Goal: Task Accomplishment & Management: Complete application form

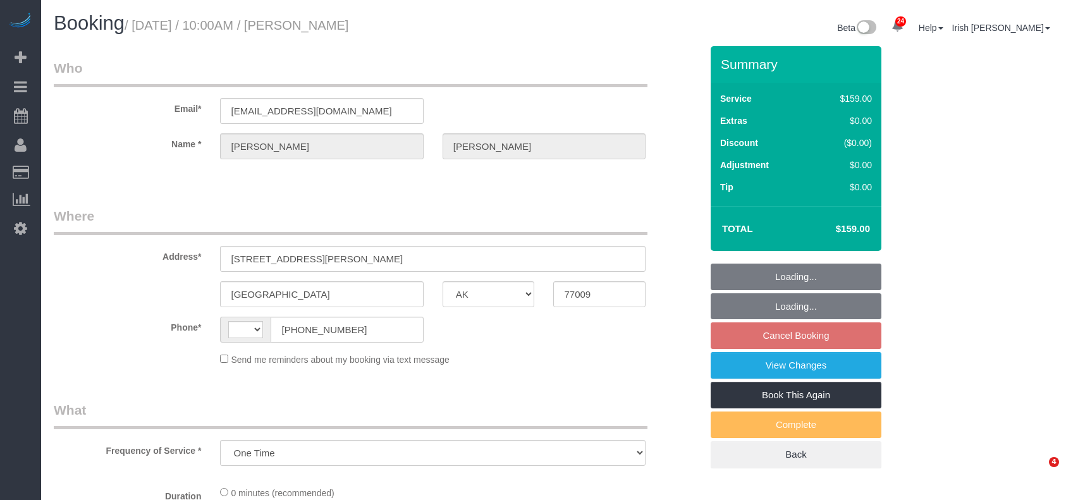
select select "[GEOGRAPHIC_DATA]"
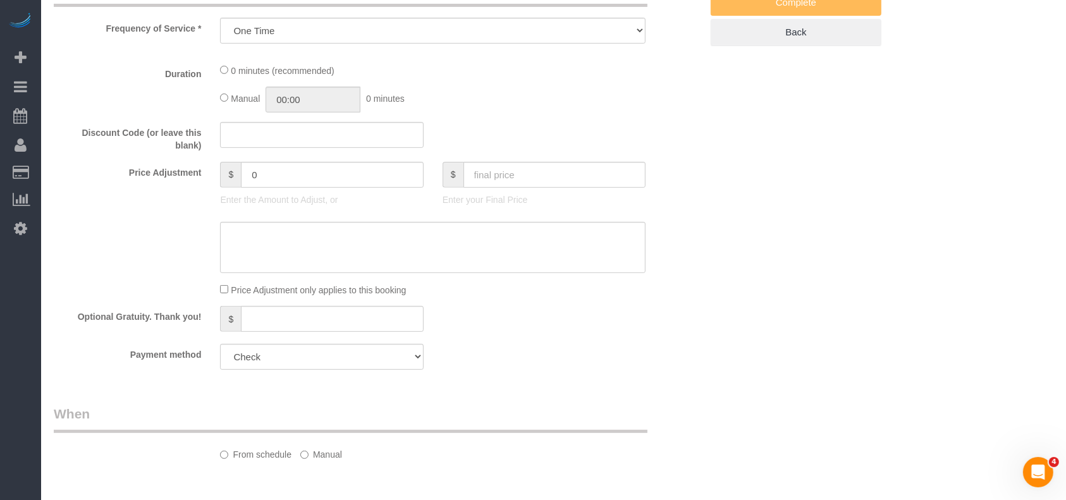
scroll to position [703, 0]
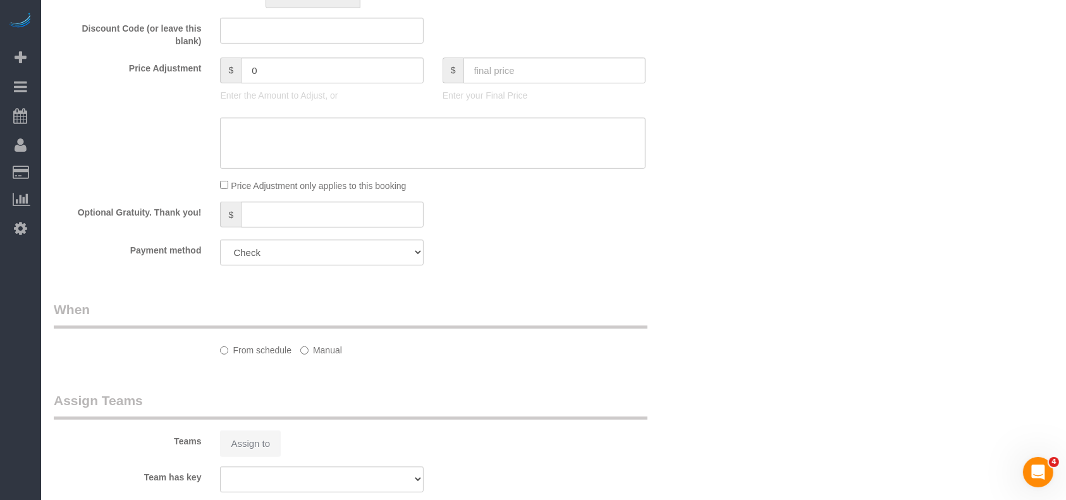
select select "object:1524"
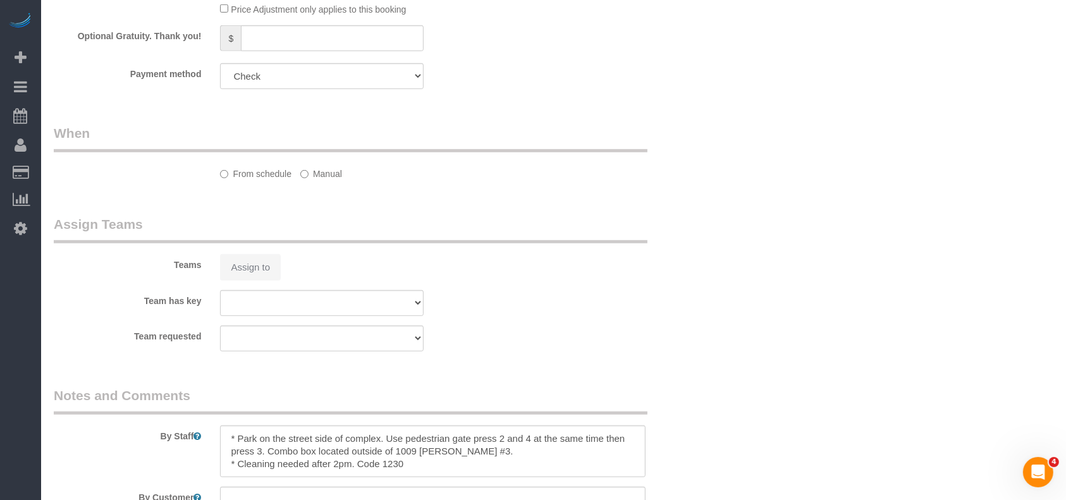
select select "string:[GEOGRAPHIC_DATA]"
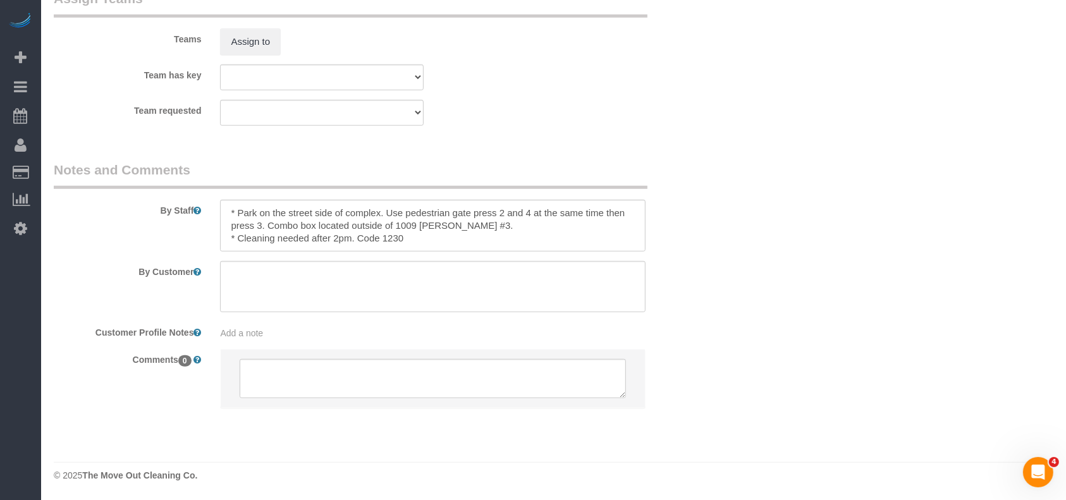
select select "3"
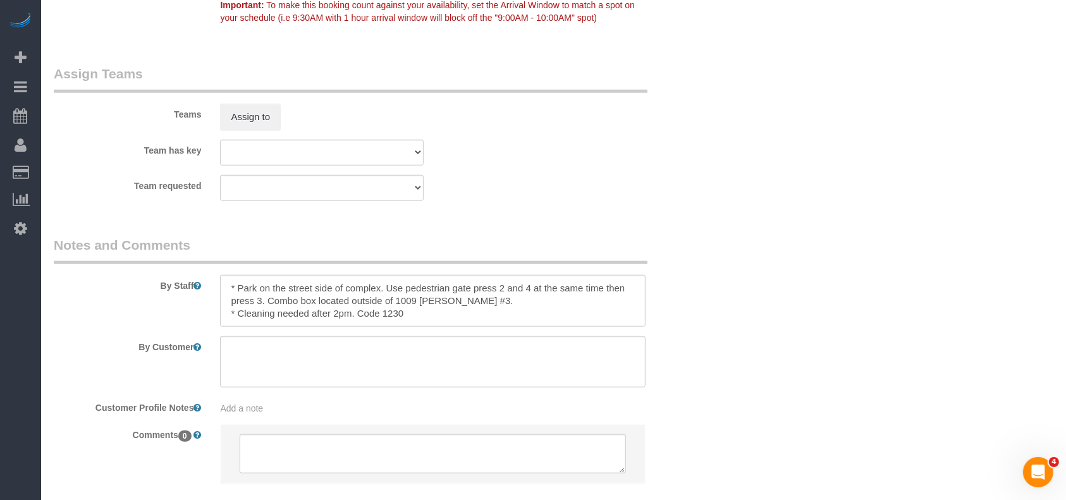
scroll to position [1346, 0]
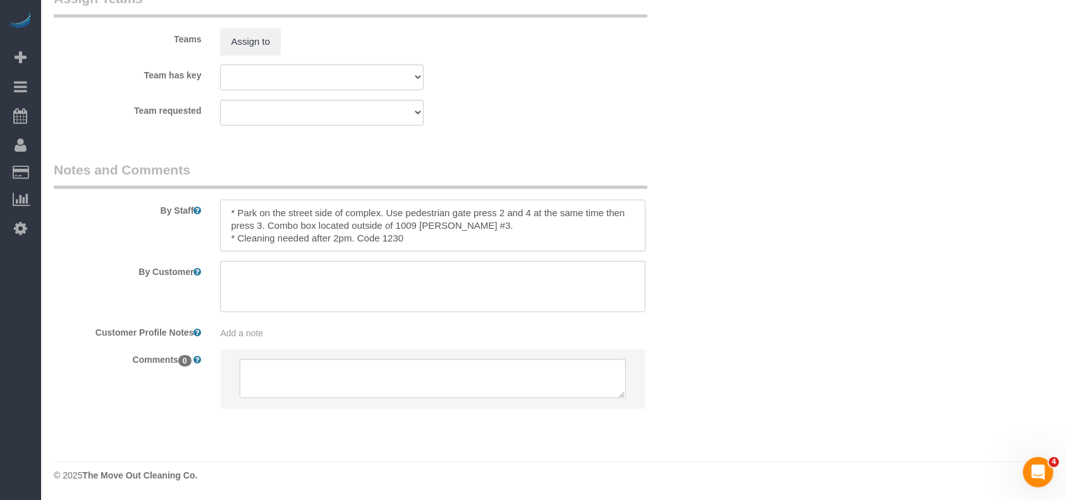
drag, startPoint x: 276, startPoint y: 238, endPoint x: 344, endPoint y: 244, distance: 67.9
click at [347, 245] on textarea at bounding box center [432, 226] width 425 height 52
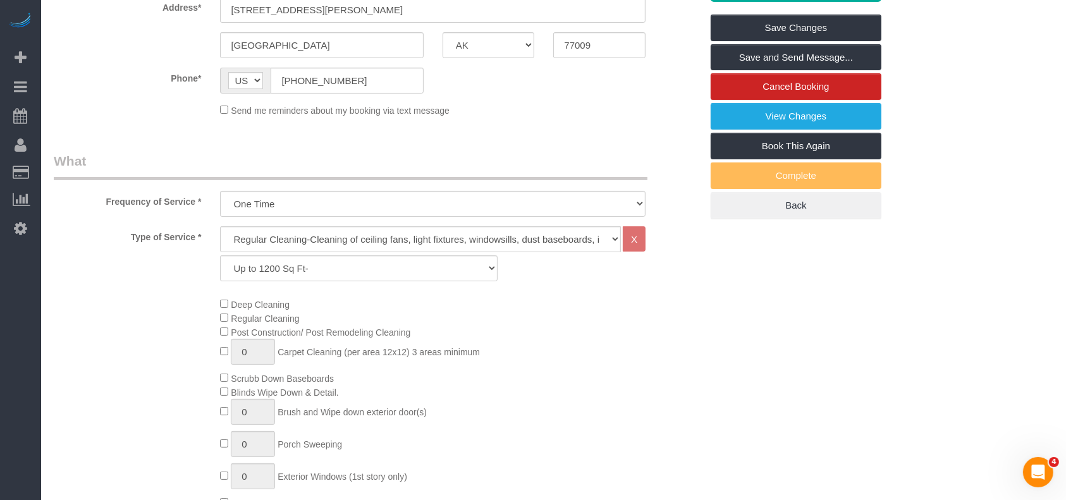
scroll to position [0, 0]
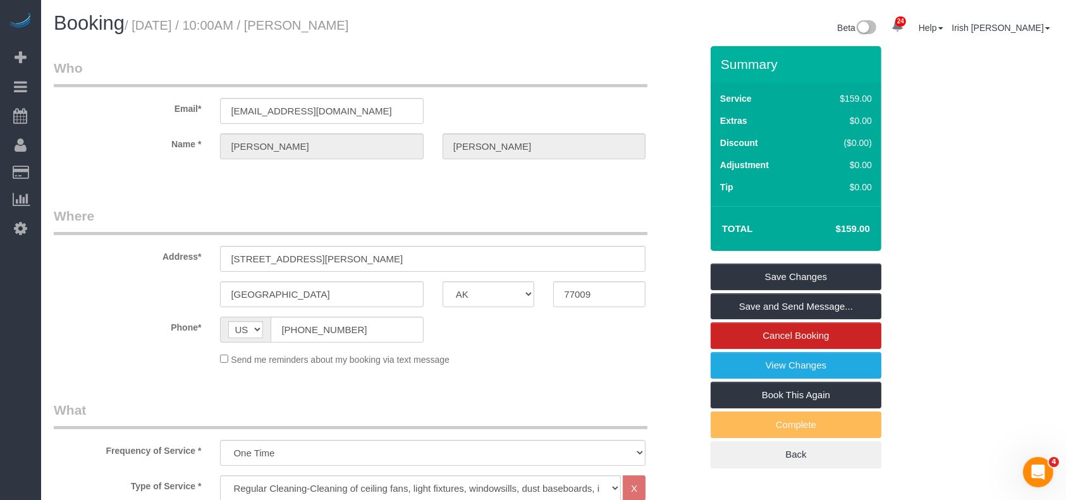
type textarea "* Park on the street side of complex. Use pedestrian gate press 2 and 4 at the …"
click at [822, 276] on link "Save Changes" at bounding box center [795, 277] width 171 height 27
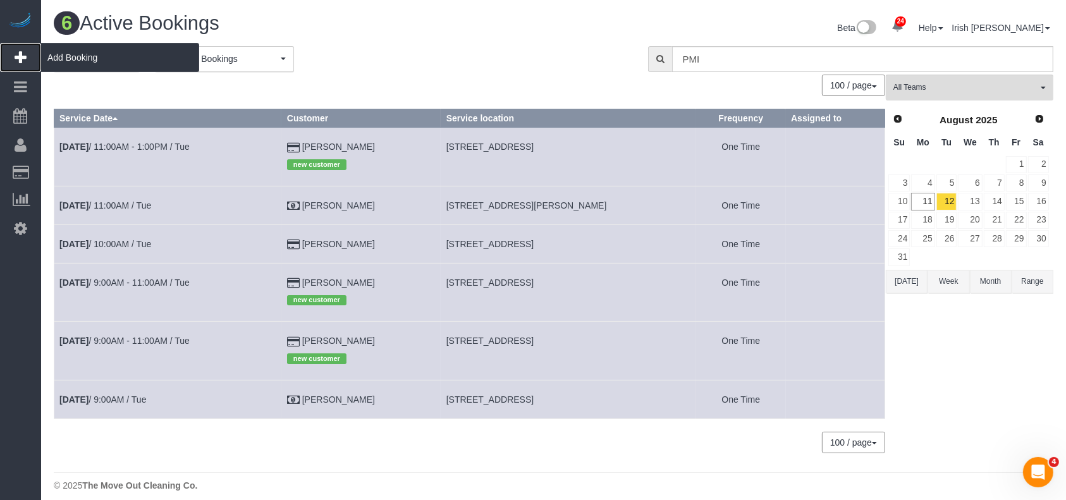
click at [76, 57] on span "Add Booking" at bounding box center [120, 57] width 158 height 29
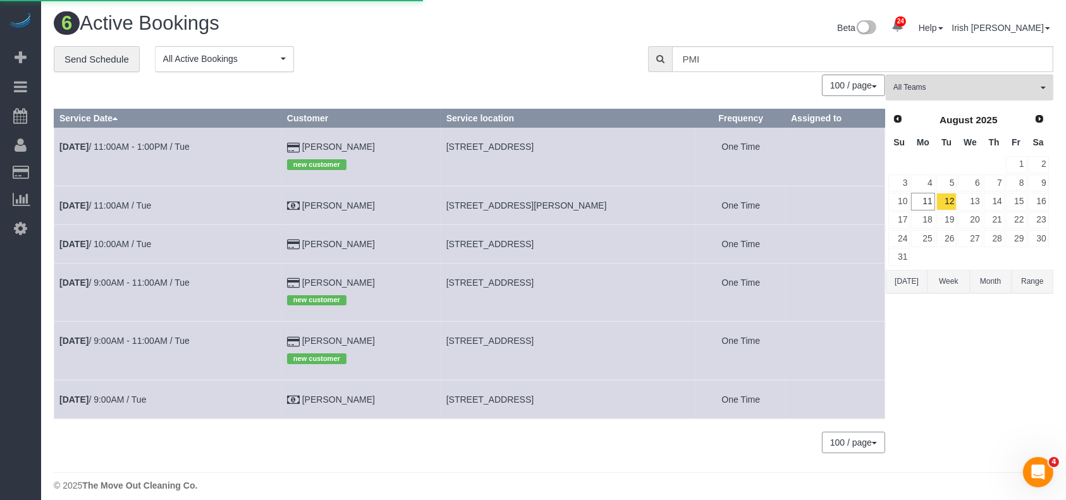
select select "3"
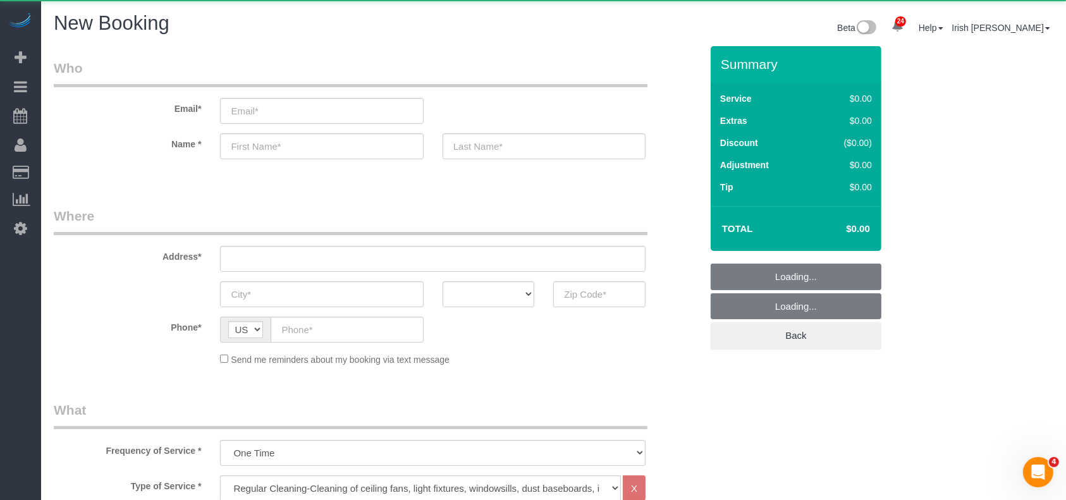
select select "object:2353"
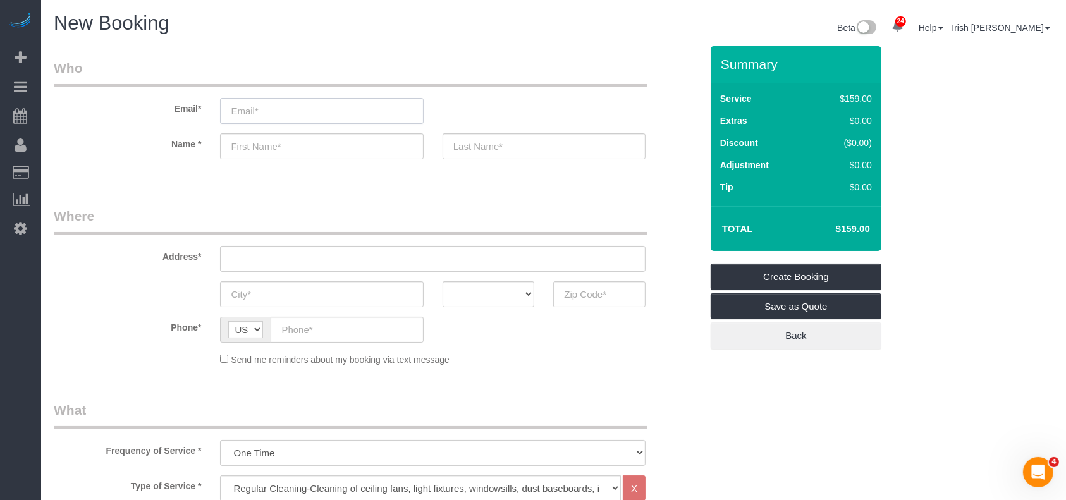
click at [304, 110] on input "email" at bounding box center [321, 111] width 203 height 26
paste input "[PERSON_NAME]"
click at [253, 111] on input "[PERSON_NAME]" at bounding box center [321, 111] width 203 height 26
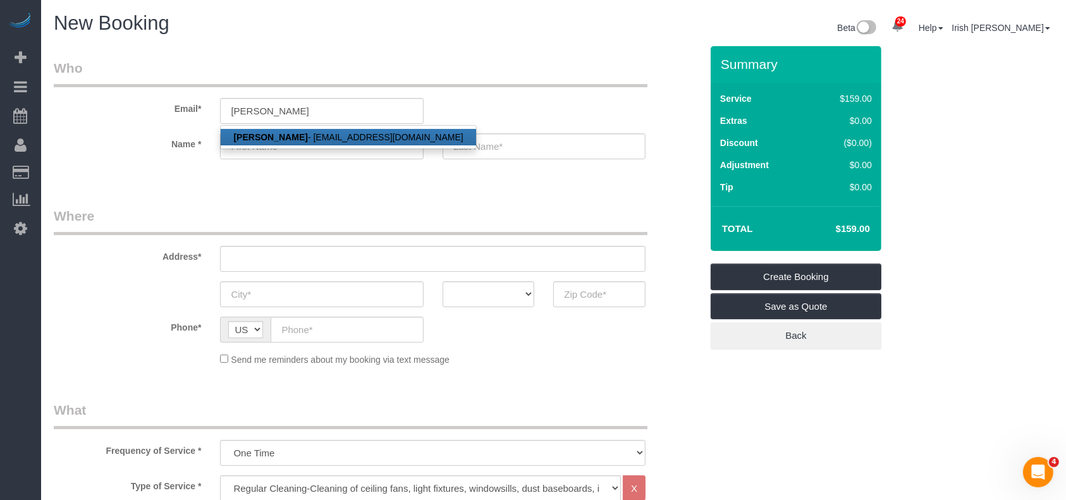
click at [350, 136] on link "[PERSON_NAME] - [EMAIL_ADDRESS][DOMAIN_NAME]" at bounding box center [348, 137] width 255 height 16
type input "[EMAIL_ADDRESS][DOMAIN_NAME]"
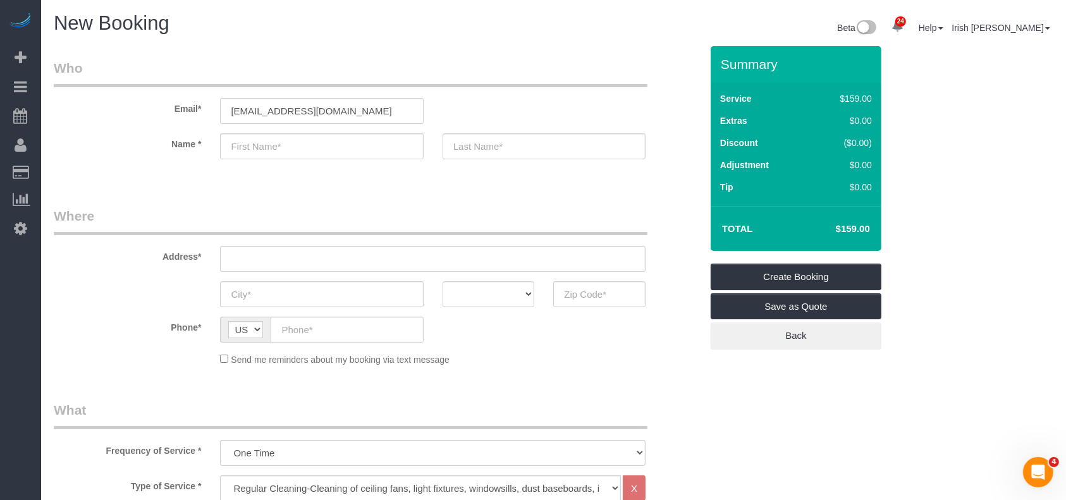
type input "[PERSON_NAME]"
type input "[PHONE_NUMBER]"
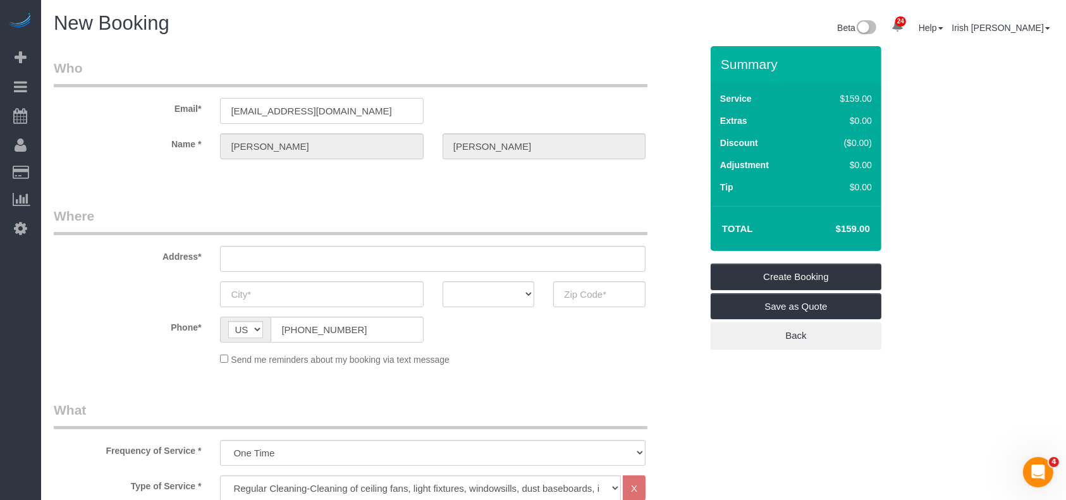
type input "[STREET_ADDRESS],"
type input "Plano"
select select "[GEOGRAPHIC_DATA]"
type input "75023"
select select "string:fspay-df0ecdd7-8b65-4ac8-ad99-f12c4c708719"
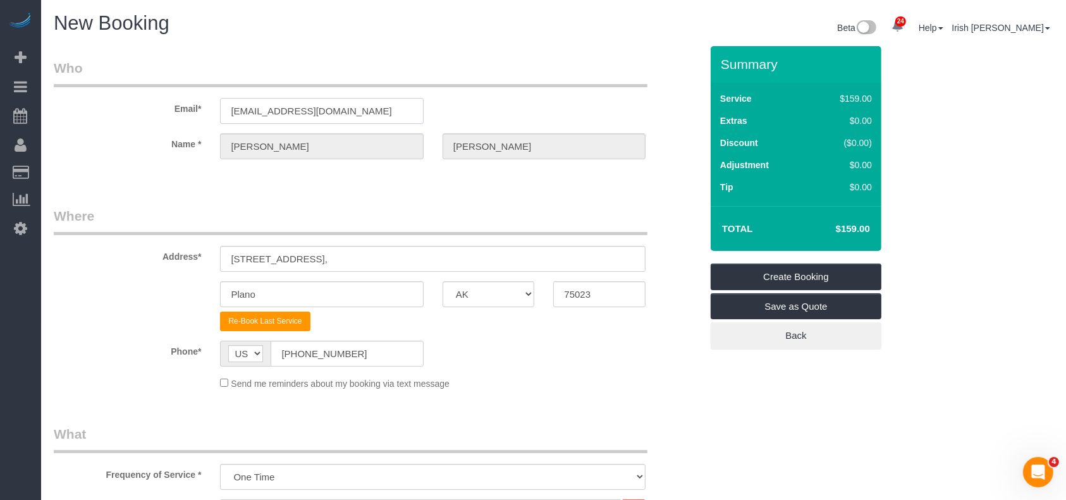
scroll to position [421, 0]
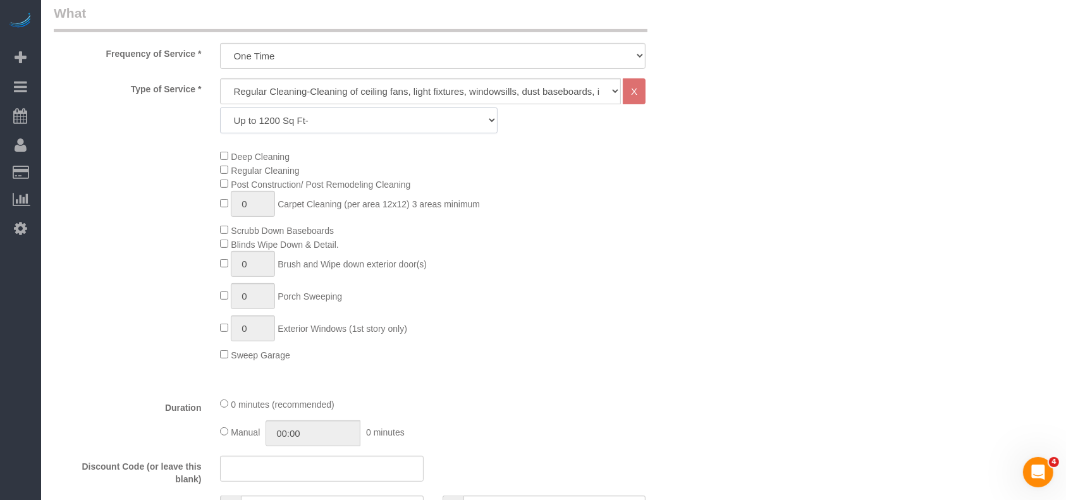
drag, startPoint x: 331, startPoint y: 116, endPoint x: 324, endPoint y: 127, distance: 12.5
click at [331, 116] on select "Up to 1200 Sq Ft- [DATE]-[DATE] Sq Ft [DATE]-[DATE] Sq Ft [DATE]-[DATE] Sq Ft […" at bounding box center [358, 120] width 277 height 26
select select "60"
click at [220, 107] on select "Up to 1200 Sq Ft- [DATE]-[DATE] Sq Ft [DATE]-[DATE] Sq Ft [DATE]-[DATE] Sq Ft […" at bounding box center [358, 120] width 277 height 26
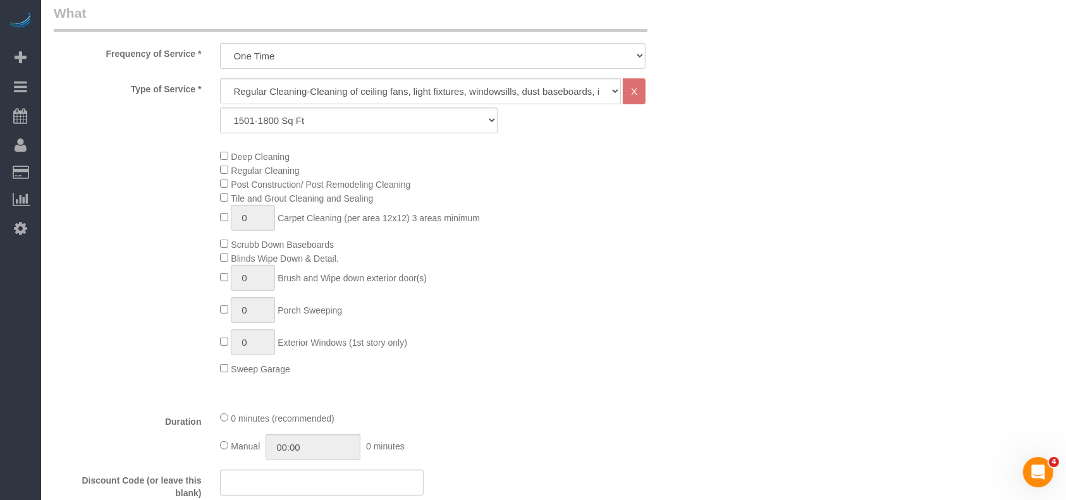
drag, startPoint x: 682, startPoint y: 302, endPoint x: 641, endPoint y: 271, distance: 51.8
click at [682, 303] on div "Deep Cleaning Regular Cleaning Post Construction/ Post Remodeling Cleaning Tile…" at bounding box center [459, 262] width 499 height 226
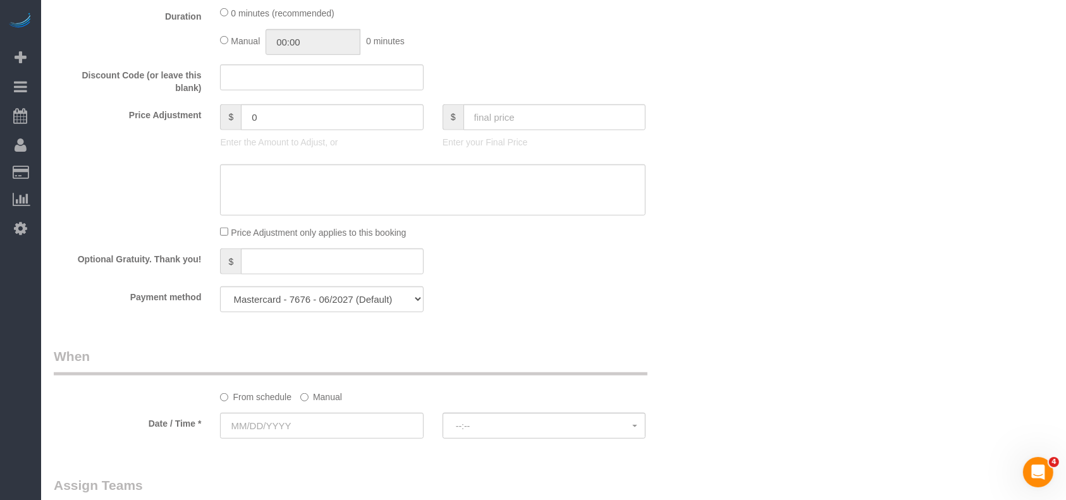
scroll to position [1011, 0]
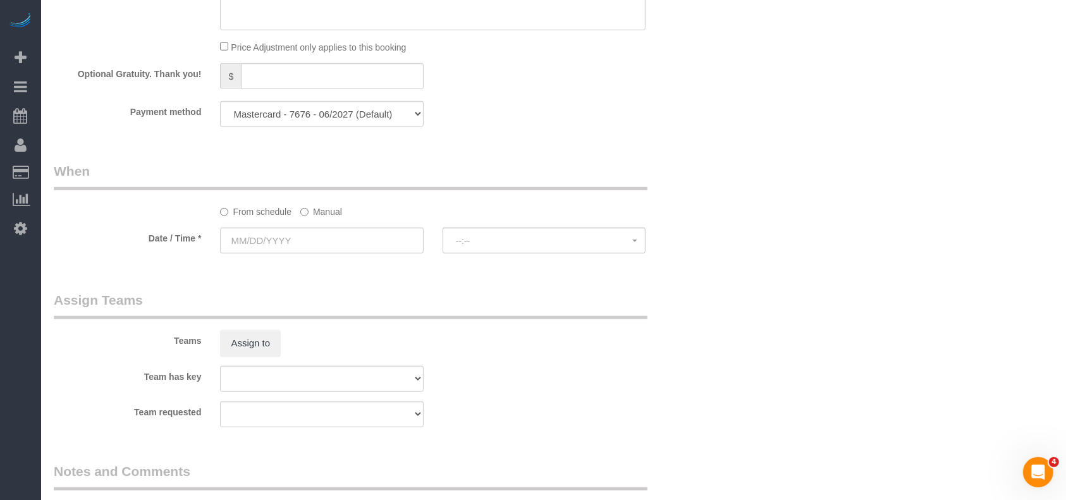
drag, startPoint x: 331, startPoint y: 212, endPoint x: 322, endPoint y: 227, distance: 17.0
click at [329, 212] on label "Manual" at bounding box center [321, 209] width 42 height 17
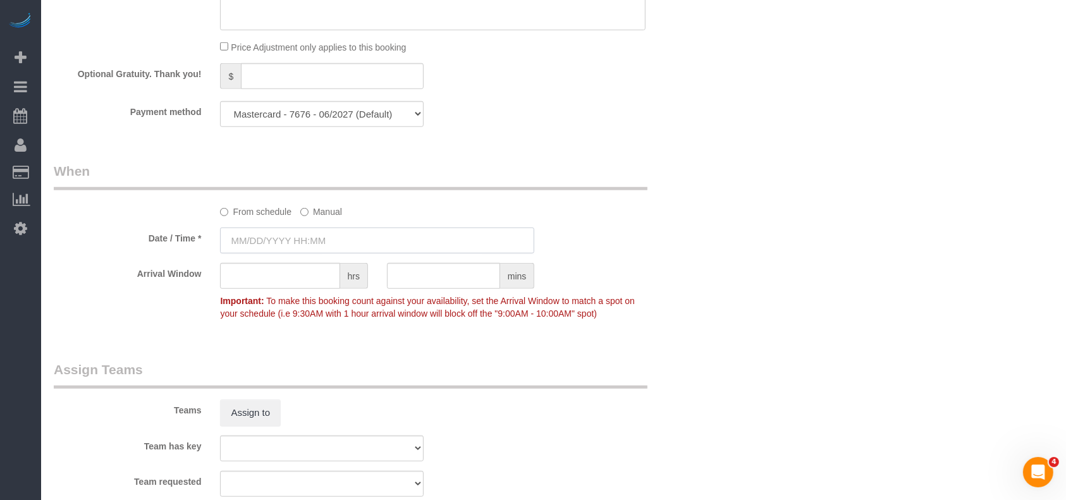
click at [312, 245] on input "text" at bounding box center [377, 241] width 314 height 26
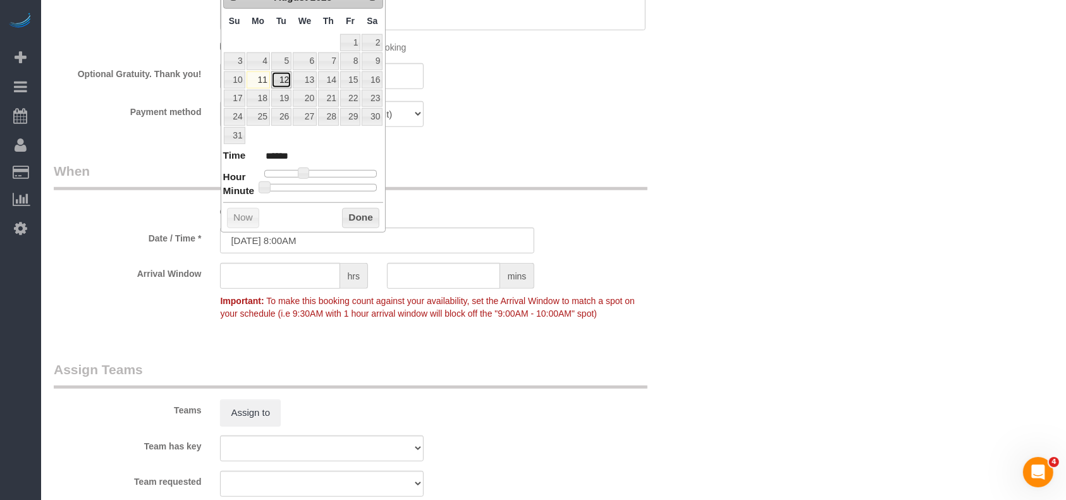
click at [288, 81] on link "12" at bounding box center [281, 79] width 20 height 17
type input "[DATE] 8:00AM"
click at [365, 211] on button "Done" at bounding box center [360, 218] width 37 height 20
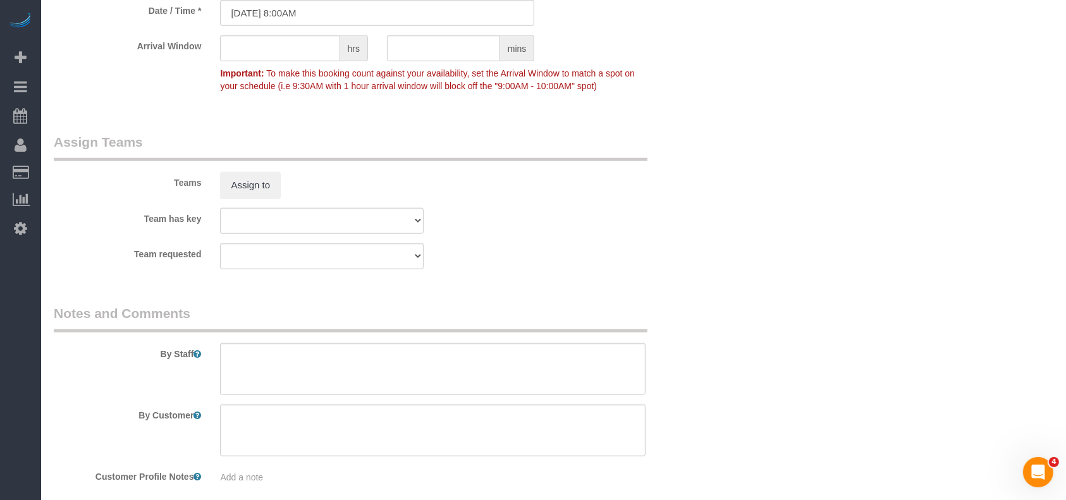
scroll to position [1303, 0]
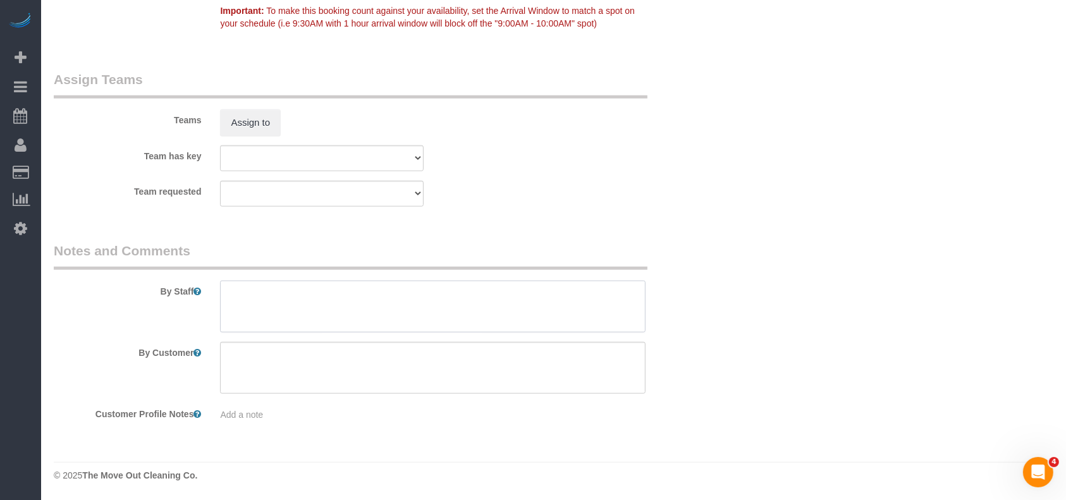
click at [342, 303] on textarea at bounding box center [432, 307] width 425 height 52
paste textarea "Combo is 1326"
type textarea "Combo is 1326"
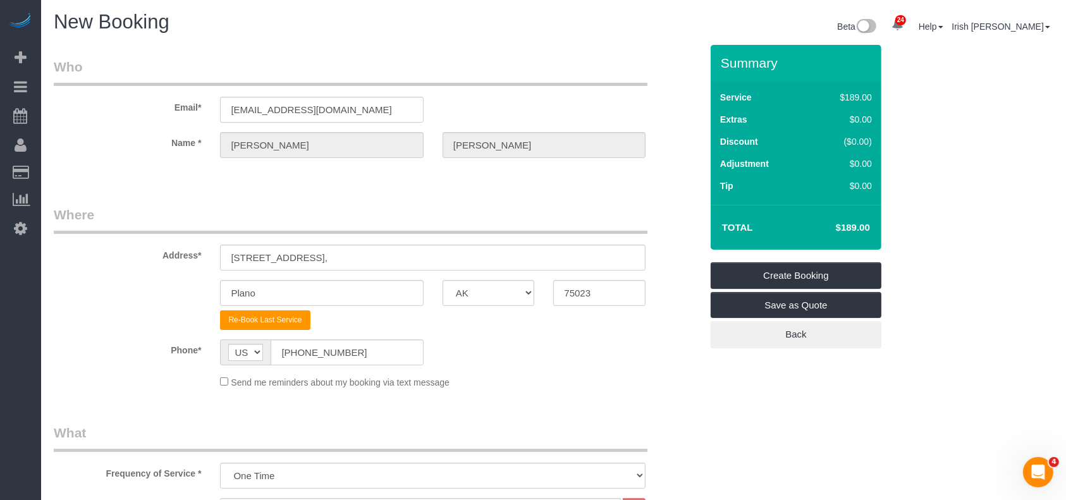
scroll to position [0, 0]
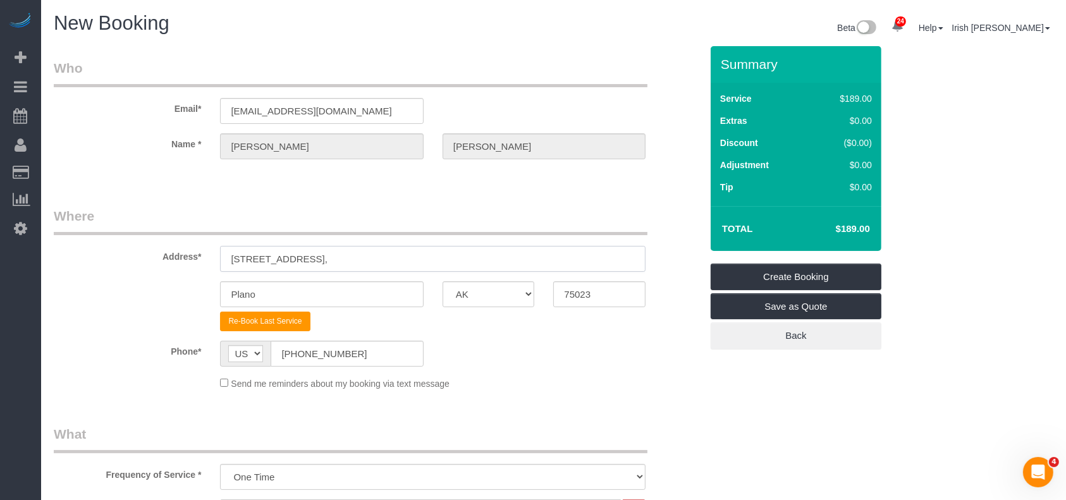
drag, startPoint x: 362, startPoint y: 263, endPoint x: 0, endPoint y: 246, distance: 362.6
paste input "[STREET_ADDRESS]"
drag, startPoint x: 331, startPoint y: 255, endPoint x: 313, endPoint y: 305, distance: 52.6
click at [378, 255] on input "[STREET_ADDRESS]" at bounding box center [432, 259] width 425 height 26
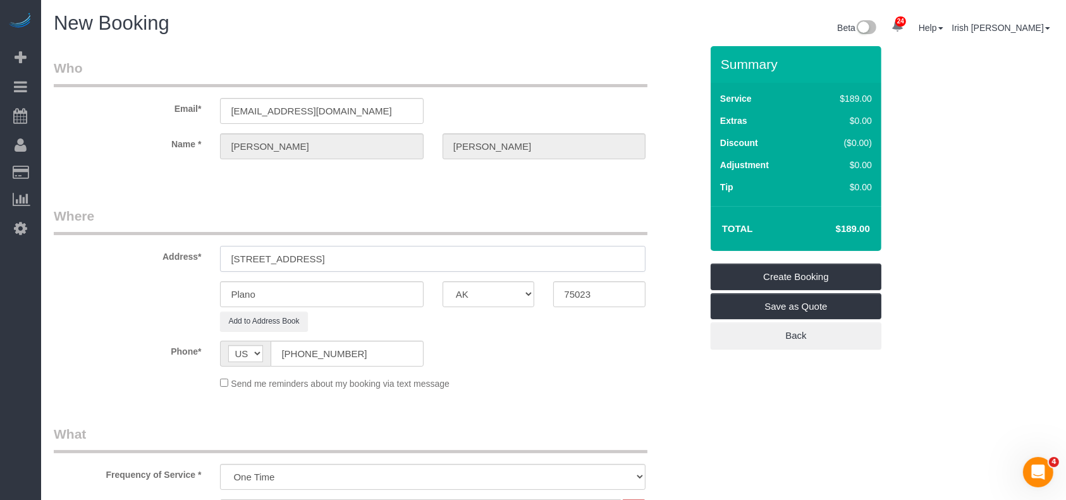
type input "[STREET_ADDRESS]"
drag, startPoint x: 290, startPoint y: 296, endPoint x: 191, endPoint y: 289, distance: 99.5
click at [82, 295] on div "Plano AK AL AR AZ CA CO CT DC DE [GEOGRAPHIC_DATA] [GEOGRAPHIC_DATA] HI IA ID I…" at bounding box center [377, 294] width 666 height 26
paste input "[GEOGRAPHIC_DATA],"
type input "[GEOGRAPHIC_DATA],"
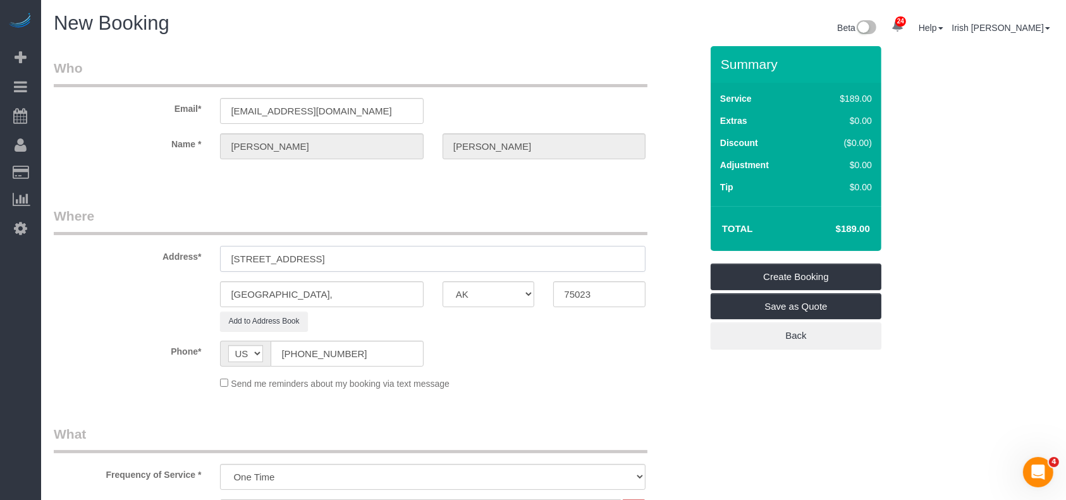
click at [412, 250] on input "[STREET_ADDRESS]" at bounding box center [432, 259] width 425 height 26
drag, startPoint x: 618, startPoint y: 300, endPoint x: 510, endPoint y: 294, distance: 108.2
click at [523, 297] on div "[GEOGRAPHIC_DATA], AK AL AR AZ CA CO CT DC DE [GEOGRAPHIC_DATA] [GEOGRAPHIC_DAT…" at bounding box center [377, 294] width 666 height 26
paste input "6134"
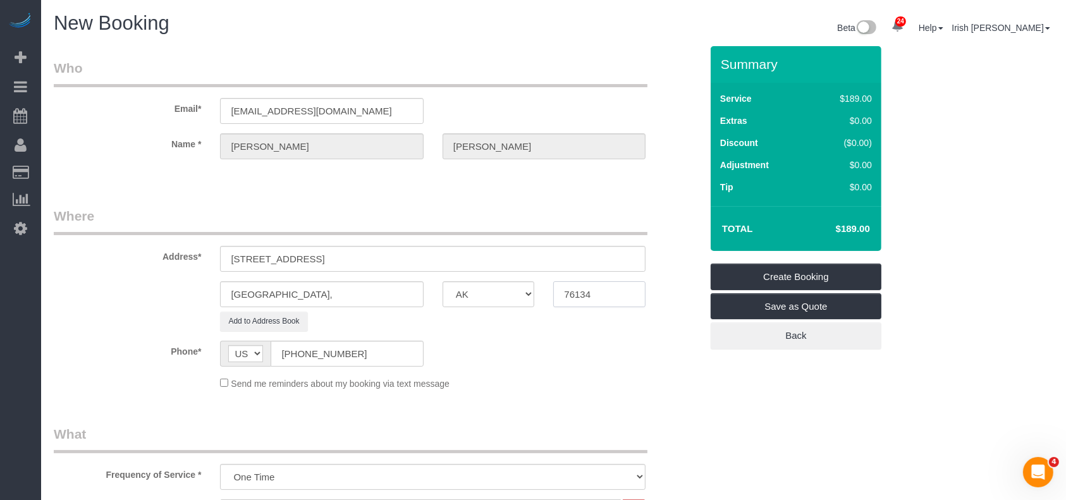
type input "76134"
drag, startPoint x: 400, startPoint y: 258, endPoint x: 340, endPoint y: 247, distance: 61.1
click at [326, 256] on input "[STREET_ADDRESS]" at bounding box center [432, 259] width 425 height 26
type input "[STREET_ADDRESS]"
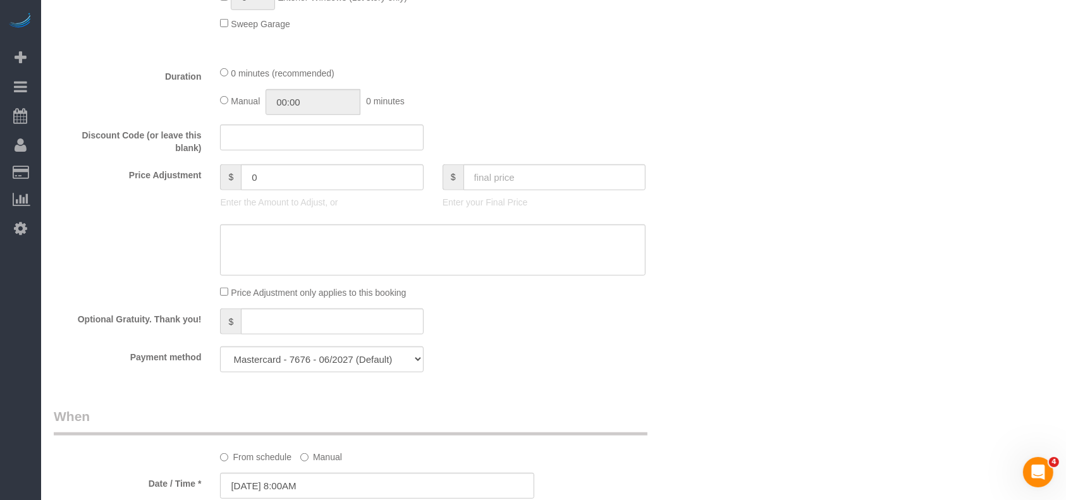
scroll to position [843, 0]
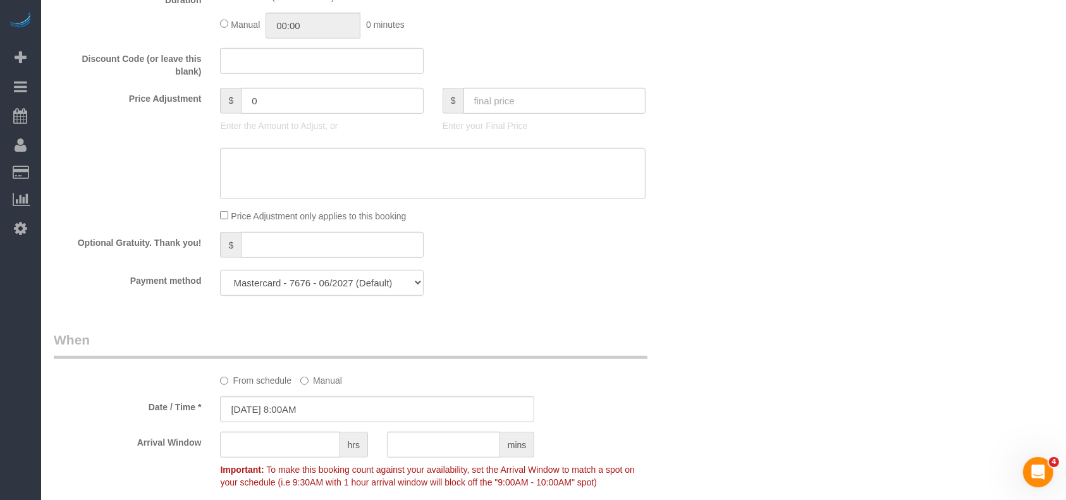
click at [319, 289] on select "Mastercard - 3077 - 06/2026 Mastercard - 7676 - 06/2027 (Default) Add Credit Ca…" at bounding box center [321, 283] width 203 height 26
select select "string:fspay-bf3f958d-1021-4e33-9f64-669107d3ada1"
click at [220, 274] on select "Mastercard - 3077 - 06/2026 Mastercard - 7676 - 06/2027 (Default) Add Credit Ca…" at bounding box center [321, 283] width 203 height 26
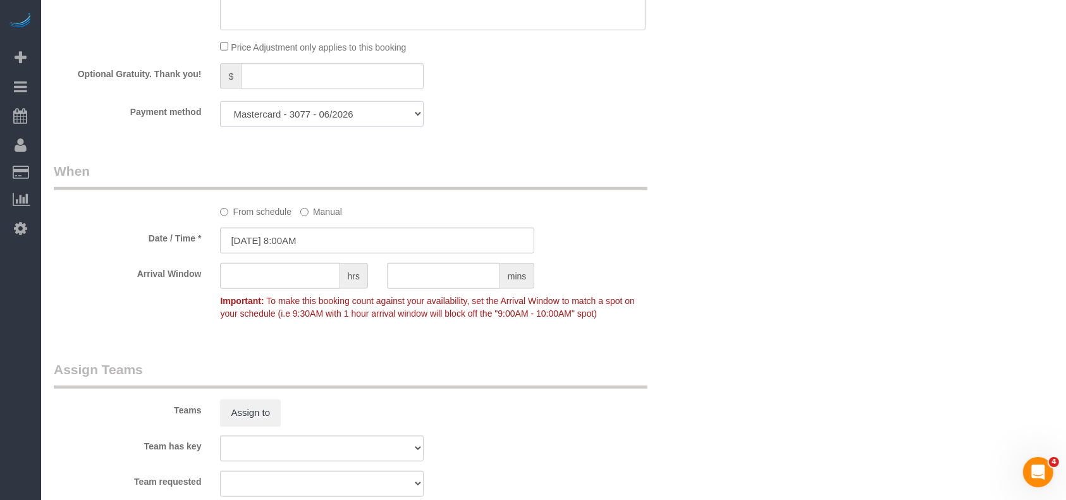
scroll to position [1303, 0]
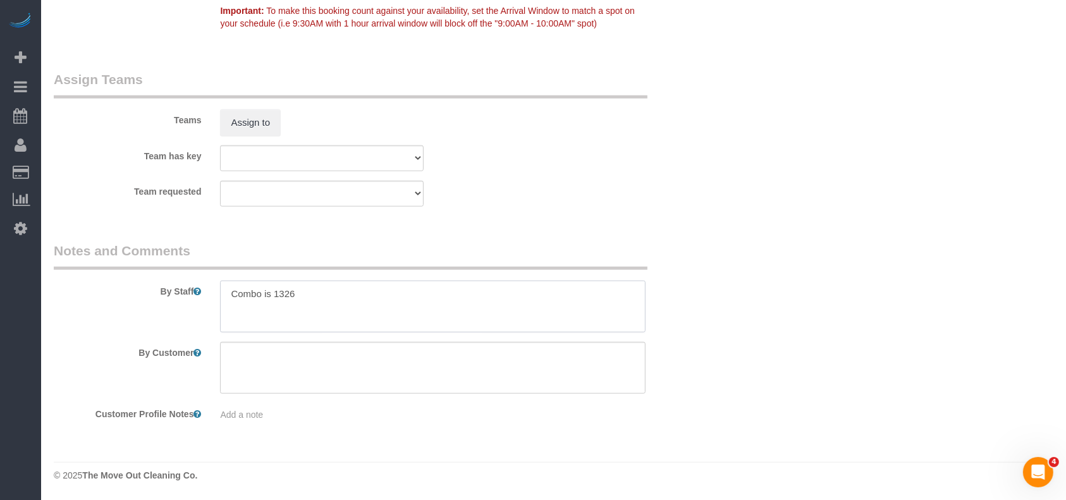
click at [377, 322] on textarea at bounding box center [432, 307] width 425 height 52
click at [420, 293] on textarea at bounding box center [432, 307] width 425 height 52
paste textarea "5"
click at [290, 292] on textarea at bounding box center [432, 307] width 425 height 52
click at [339, 303] on textarea at bounding box center [432, 307] width 425 height 52
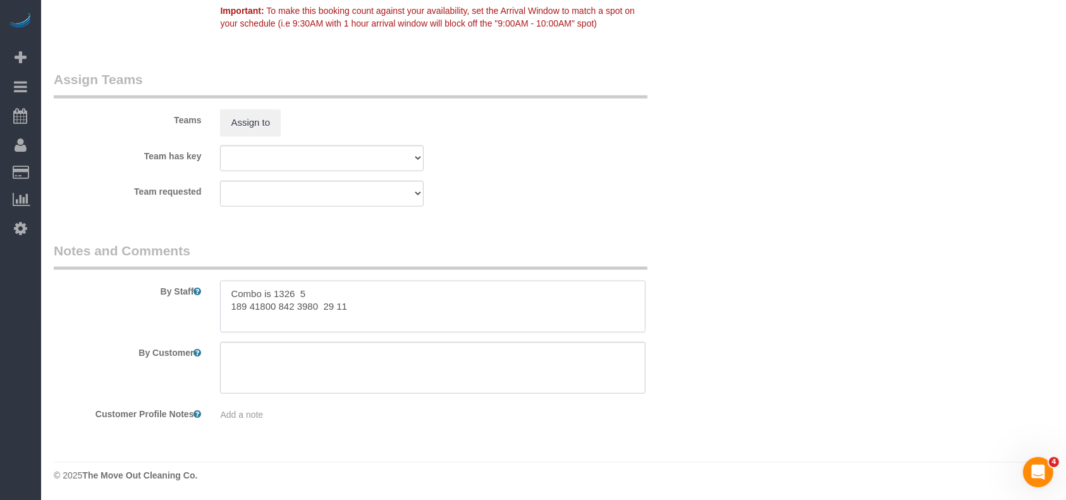
paste textarea "6"
click at [372, 307] on textarea at bounding box center [432, 307] width 425 height 52
drag, startPoint x: 265, startPoint y: 301, endPoint x: 226, endPoint y: 306, distance: 40.1
click at [226, 306] on textarea at bounding box center [432, 307] width 425 height 52
click at [297, 292] on textarea at bounding box center [432, 307] width 425 height 52
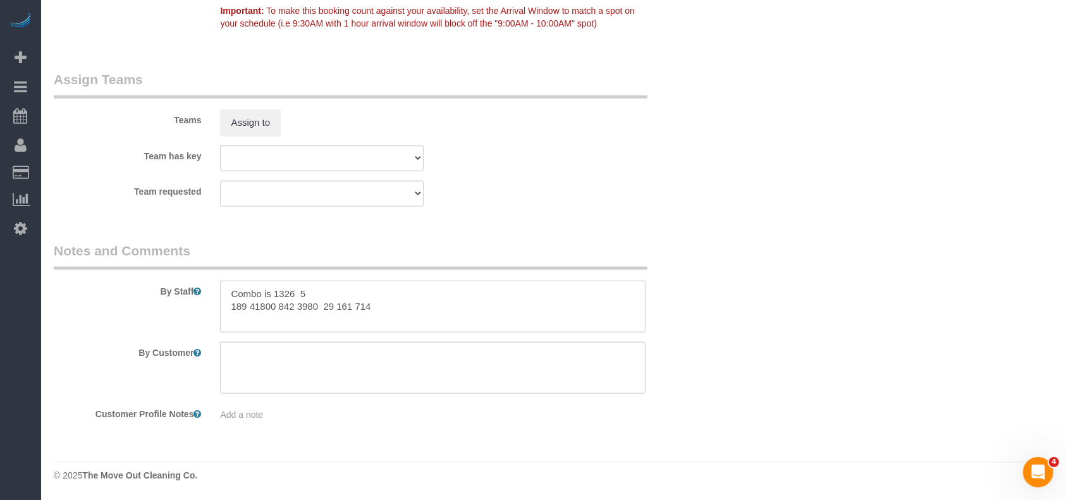
click at [227, 306] on textarea at bounding box center [432, 307] width 425 height 52
paste textarea "5"
click at [268, 307] on textarea at bounding box center [432, 307] width 425 height 52
drag, startPoint x: 290, startPoint y: 292, endPoint x: 296, endPoint y: 294, distance: 6.6
click at [296, 294] on textarea at bounding box center [432, 307] width 425 height 52
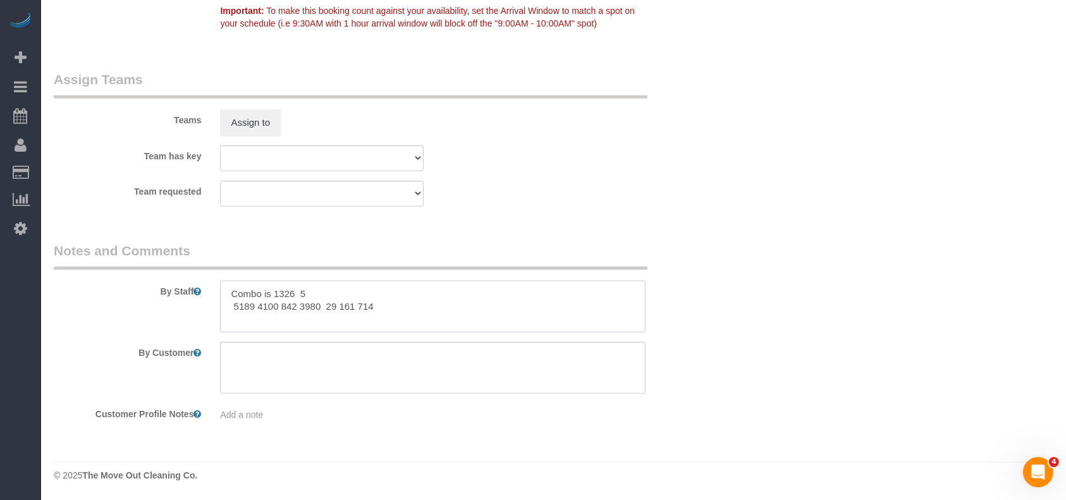
click at [283, 309] on textarea at bounding box center [432, 307] width 425 height 52
paste textarea "6"
drag, startPoint x: 298, startPoint y: 295, endPoint x: 288, endPoint y: 293, distance: 10.9
click at [288, 293] on textarea at bounding box center [432, 307] width 425 height 52
click at [332, 307] on textarea at bounding box center [432, 307] width 425 height 52
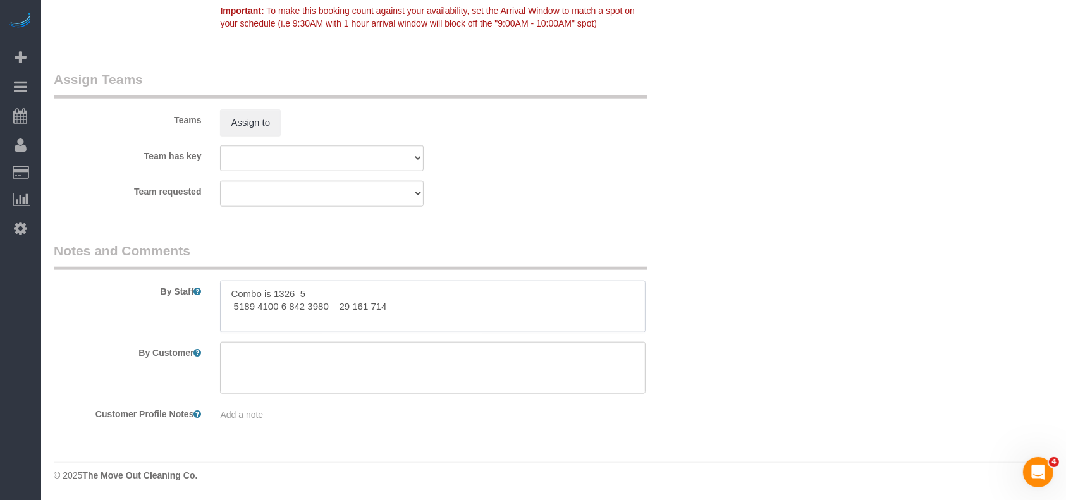
paste textarea "6"
click at [379, 305] on textarea at bounding box center [432, 307] width 425 height 52
paste textarea "6"
click at [305, 292] on textarea at bounding box center [432, 307] width 425 height 52
click at [384, 307] on textarea at bounding box center [432, 307] width 425 height 52
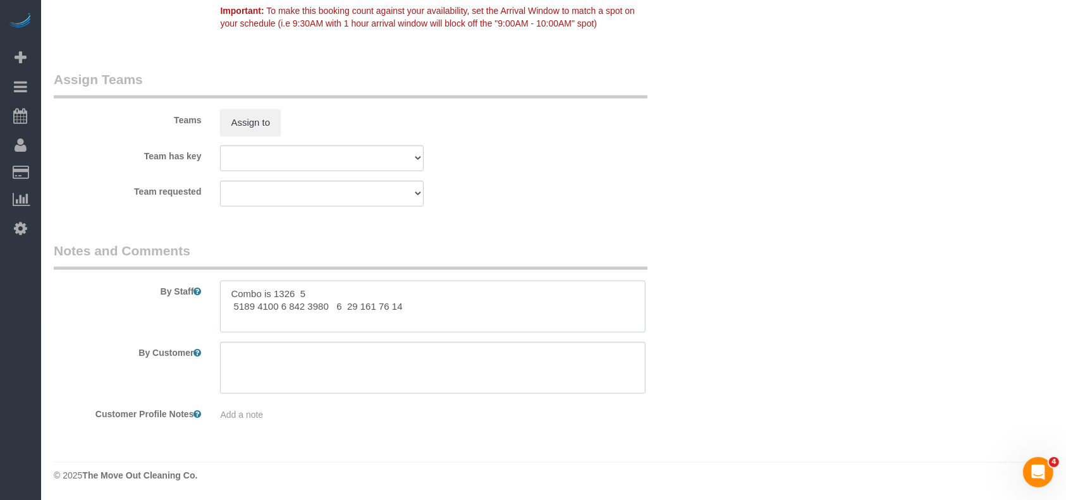
paste textarea "5"
click at [409, 303] on textarea at bounding box center [432, 307] width 425 height 52
paste textarea "5"
drag, startPoint x: 329, startPoint y: 309, endPoint x: 272, endPoint y: 259, distance: 75.6
click at [229, 306] on textarea at bounding box center [432, 307] width 425 height 52
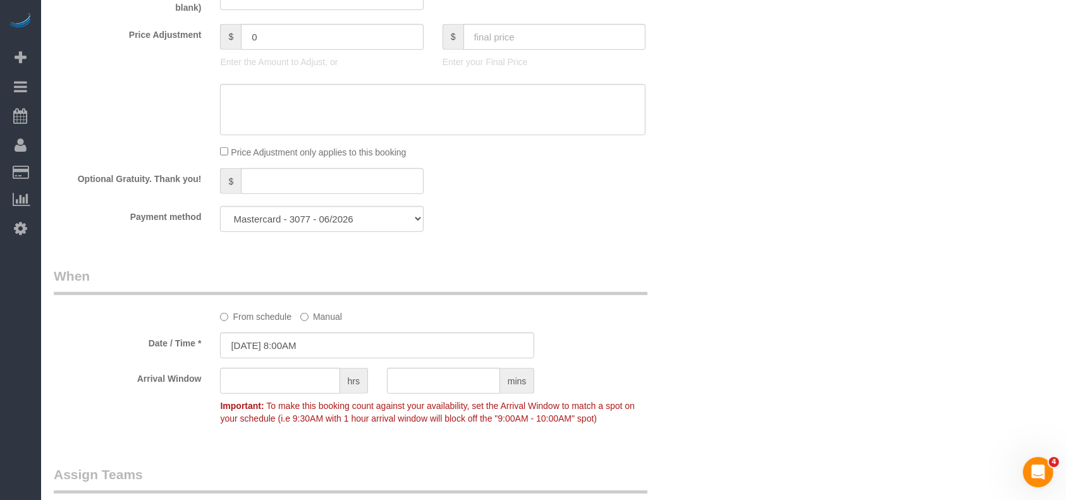
scroll to position [882, 0]
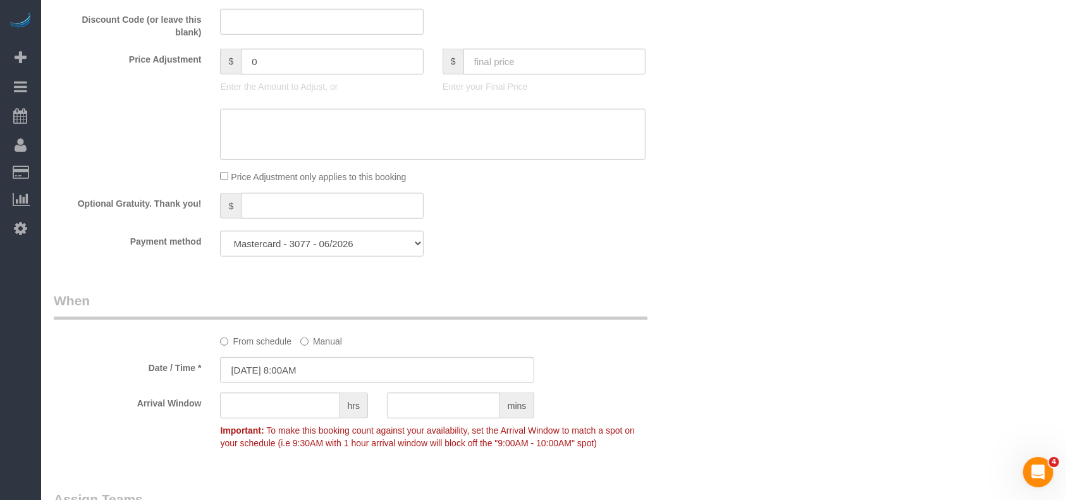
type textarea "Combo is 1326 5 5189 4100 6 842 3980 6 29 161 75145"
drag, startPoint x: 365, startPoint y: 242, endPoint x: 336, endPoint y: 260, distance: 34.0
click at [365, 241] on select "Mastercard - 3077 - 06/2026 Mastercard - 7676 - 06/2027 (Default) Add Credit Ca…" at bounding box center [321, 244] width 203 height 26
select select "string:fspay"
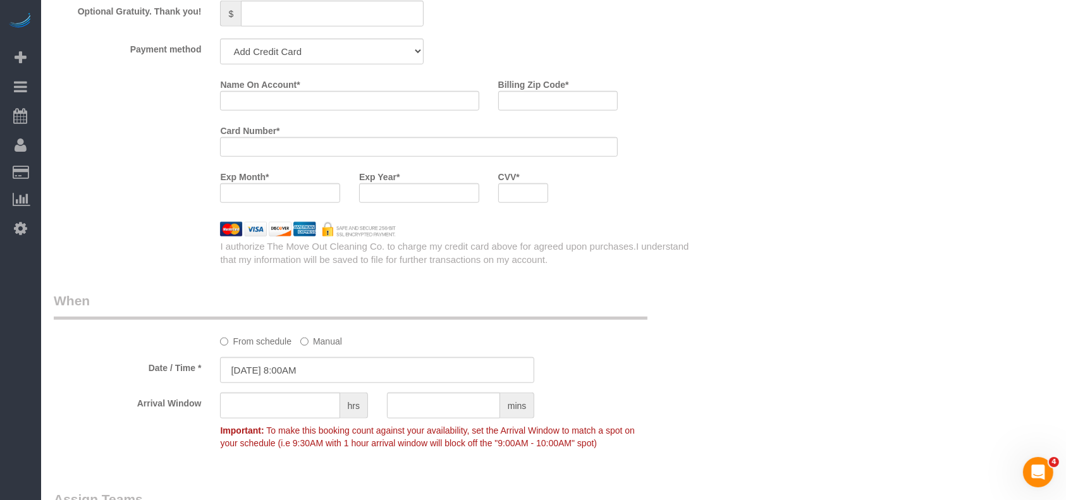
drag, startPoint x: 283, startPoint y: 156, endPoint x: 271, endPoint y: 143, distance: 18.3
click at [283, 156] on div at bounding box center [419, 147] width 398 height 20
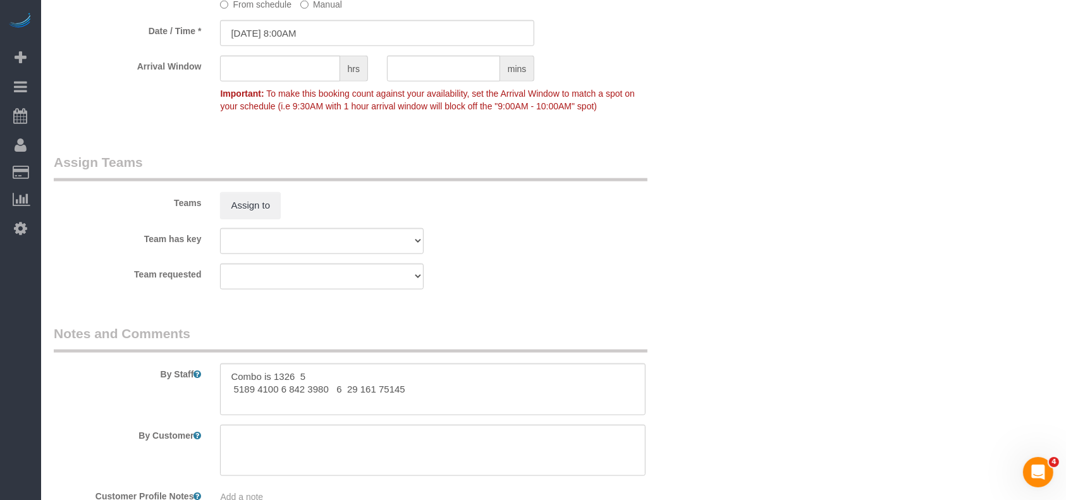
scroll to position [1496, 0]
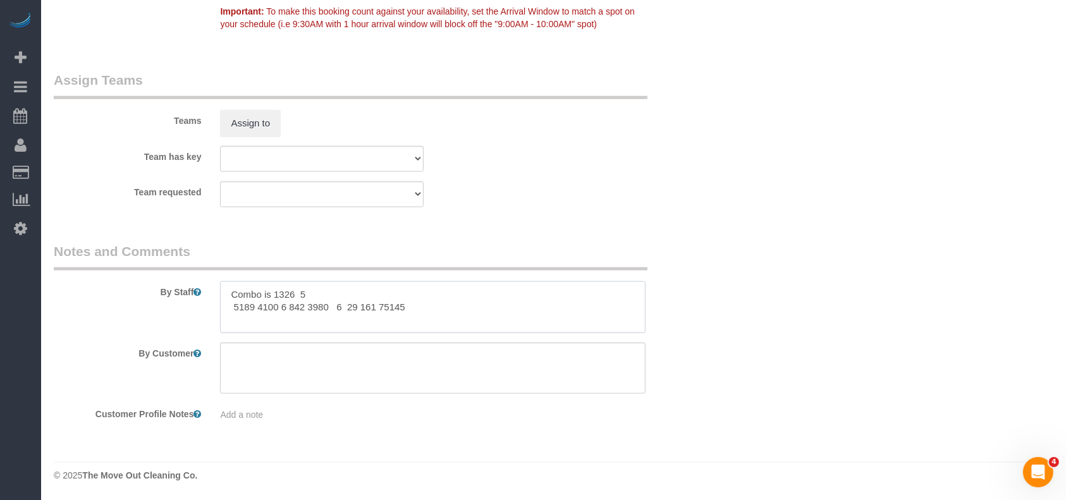
click at [398, 310] on textarea at bounding box center [432, 307] width 425 height 52
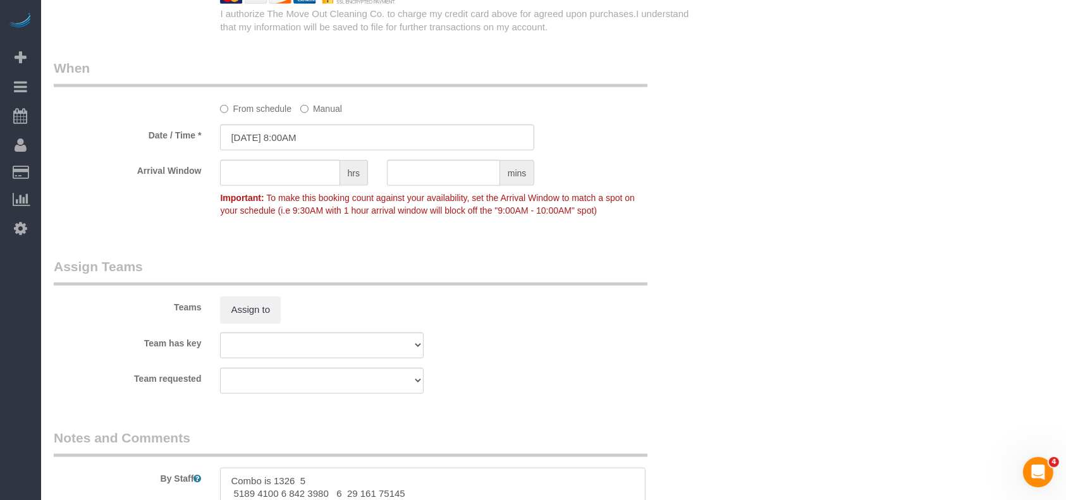
scroll to position [1158, 0]
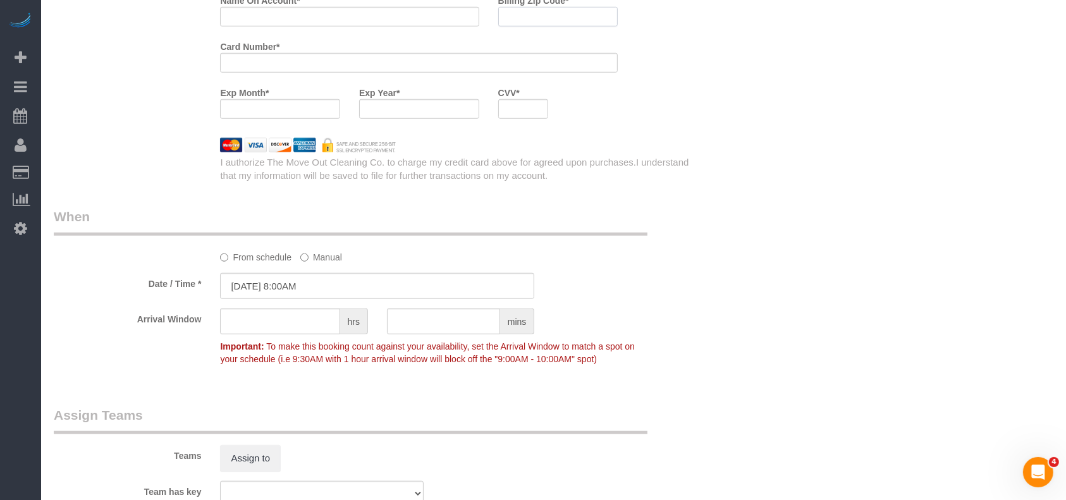
click at [546, 21] on input "Billing Zip Code *" at bounding box center [558, 17] width 120 height 20
paste input "75145"
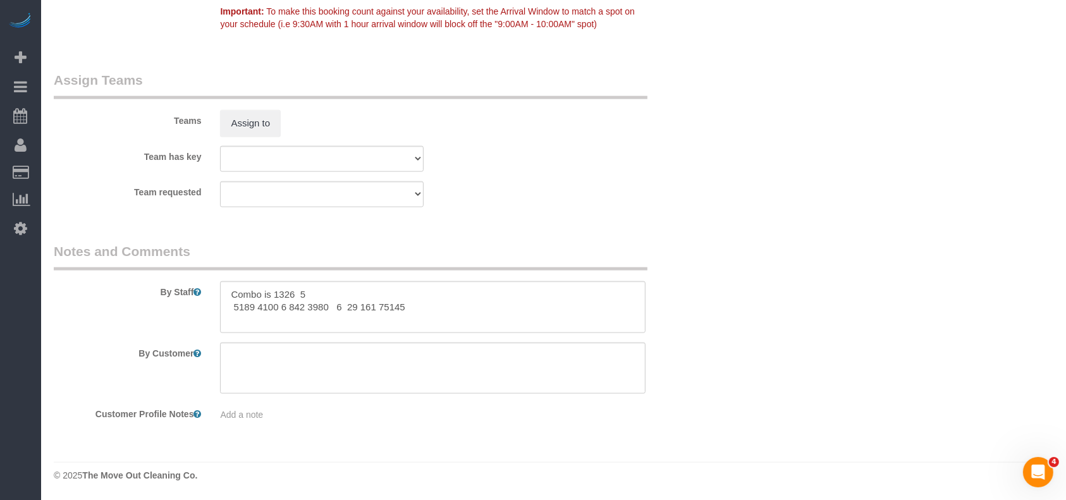
type input "75145"
click at [363, 309] on textarea at bounding box center [432, 307] width 425 height 52
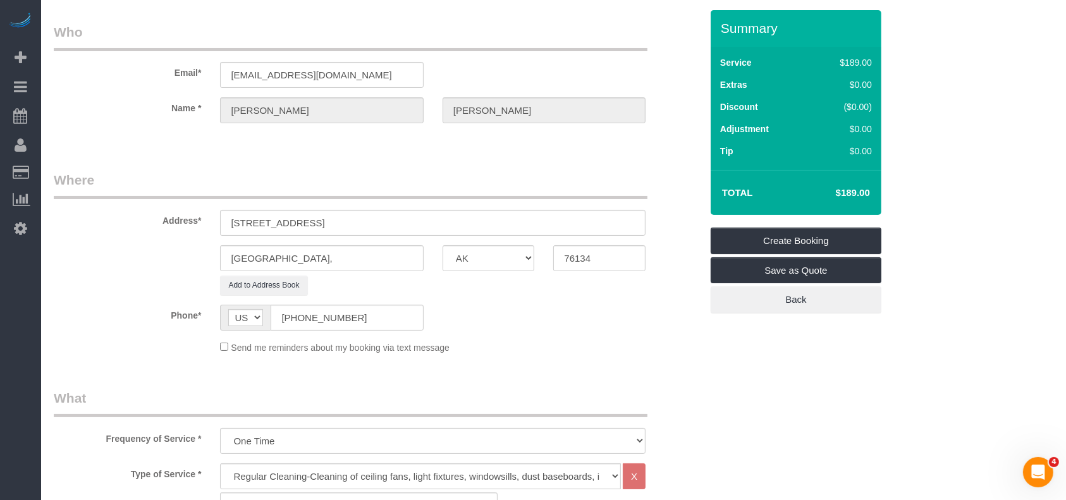
scroll to position [0, 0]
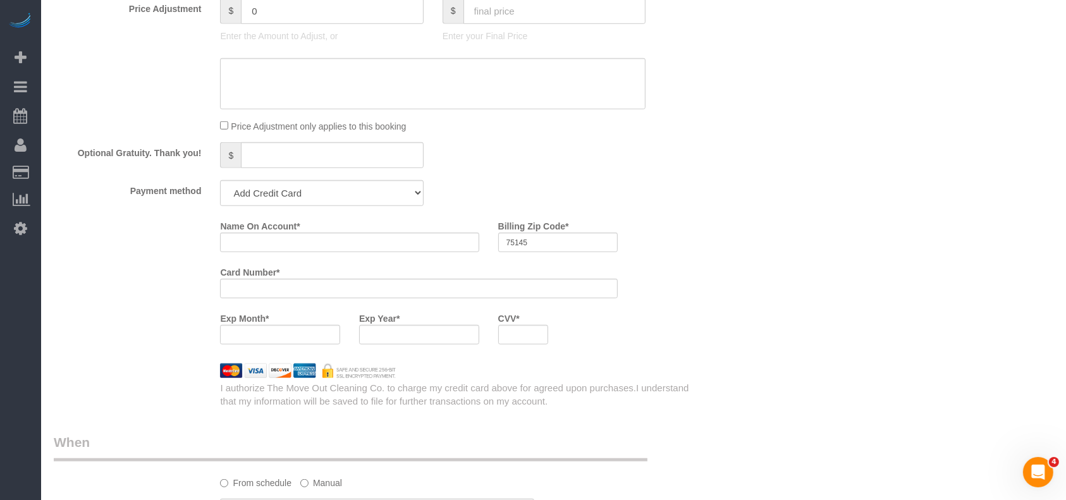
scroll to position [927, 0]
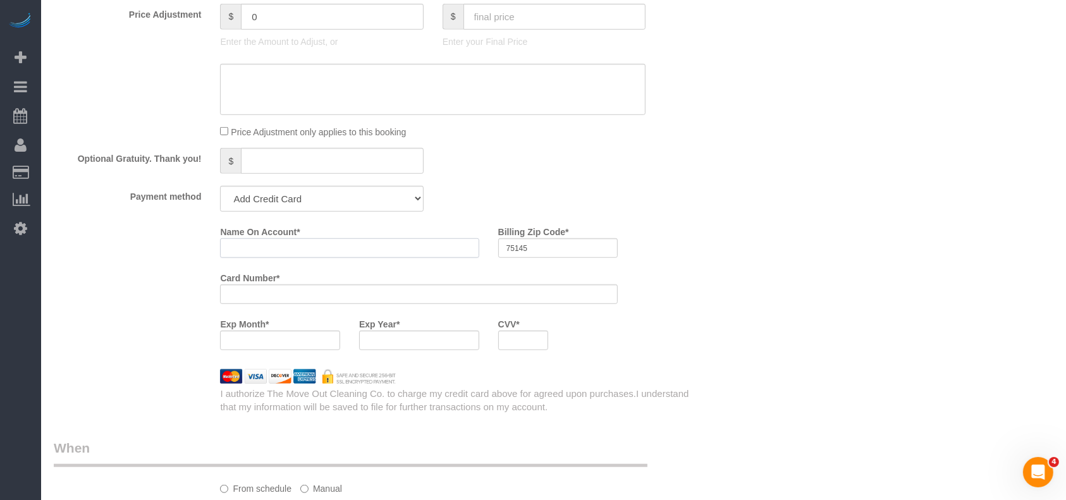
click at [302, 255] on input "Name On Account *" at bounding box center [349, 248] width 259 height 20
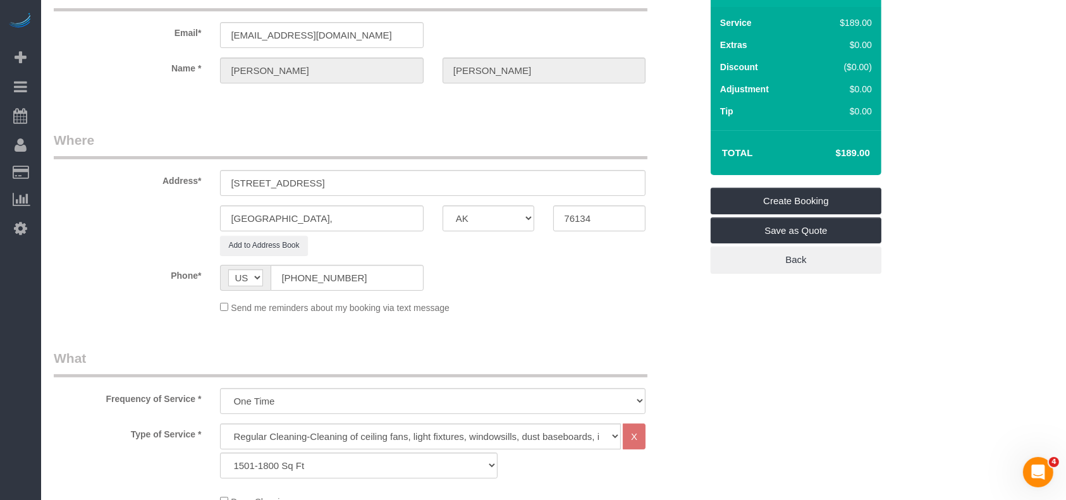
scroll to position [0, 0]
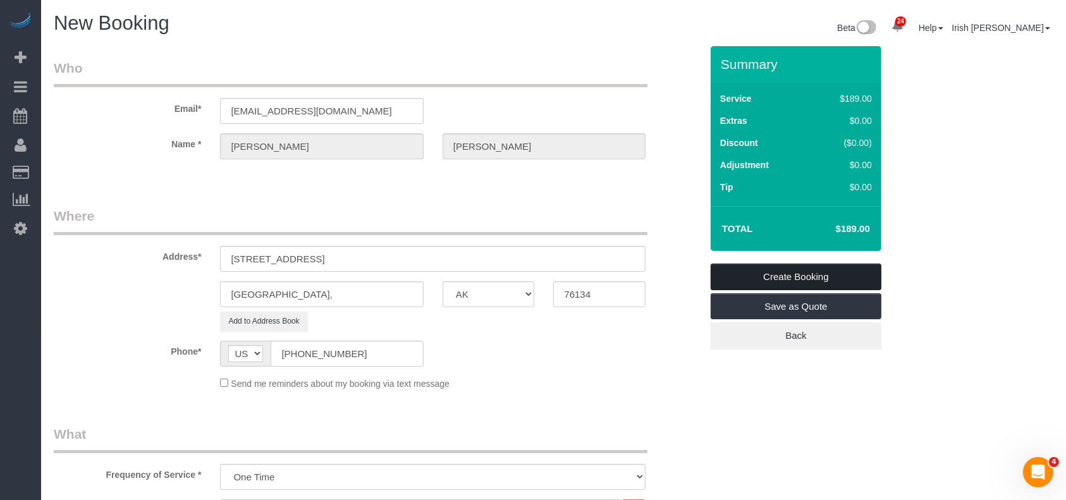
type input "[PERSON_NAME]"
click at [801, 278] on link "Create Booking" at bounding box center [795, 277] width 171 height 27
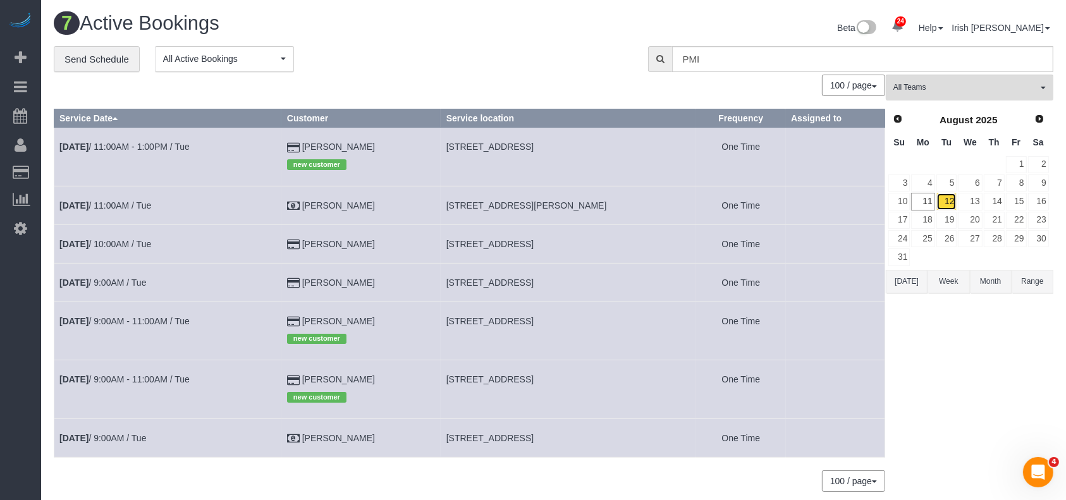
click at [951, 200] on link "12" at bounding box center [946, 201] width 21 height 17
click at [109, 279] on link "[DATE] 9:00AM / Tue" at bounding box center [102, 282] width 87 height 10
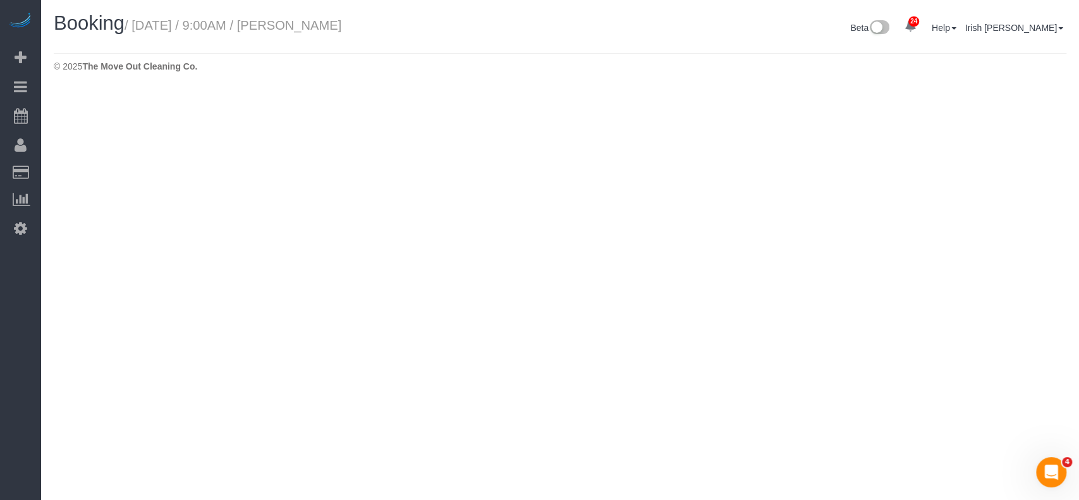
select select "[GEOGRAPHIC_DATA]"
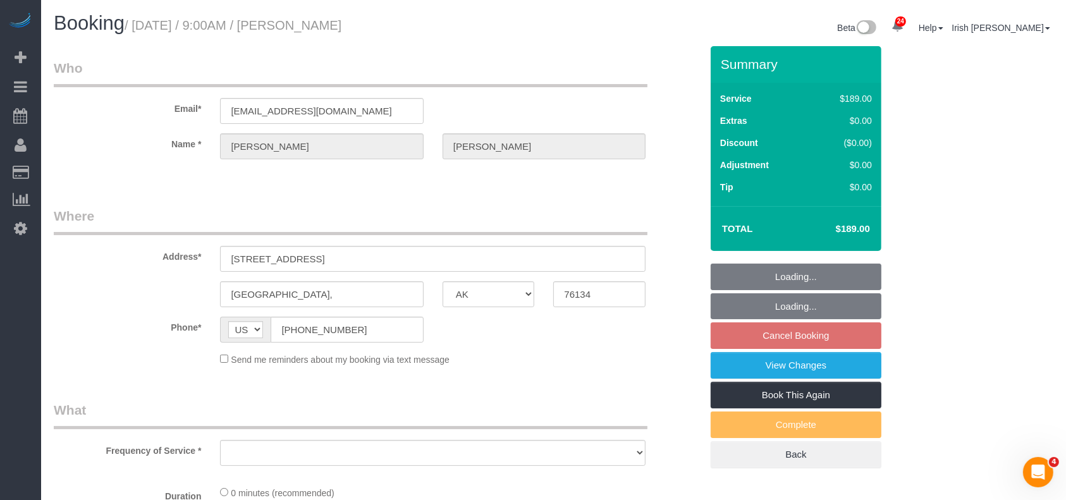
select select "object:3034"
select select "string:fspay-d2ff4b42-4623-44f7-b64d-f1808453b140"
select select "object:3060"
select select "3"
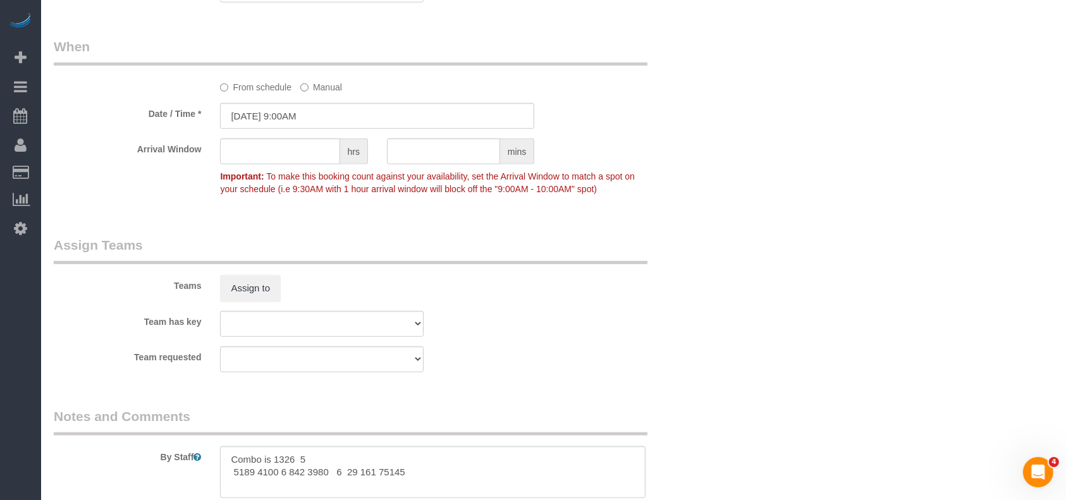
scroll to position [1348, 0]
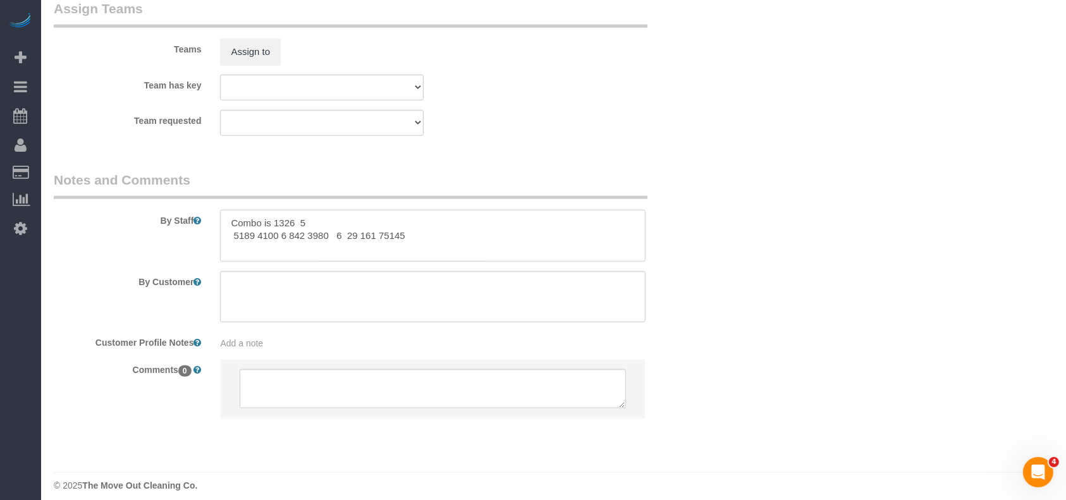
drag, startPoint x: 427, startPoint y: 239, endPoint x: 210, endPoint y: 241, distance: 216.8
click at [208, 241] on div "By Staff" at bounding box center [377, 216] width 666 height 91
drag, startPoint x: 294, startPoint y: 225, endPoint x: 345, endPoint y: 226, distance: 51.2
click at [345, 226] on textarea at bounding box center [432, 236] width 425 height 52
click at [233, 221] on textarea at bounding box center [432, 236] width 425 height 52
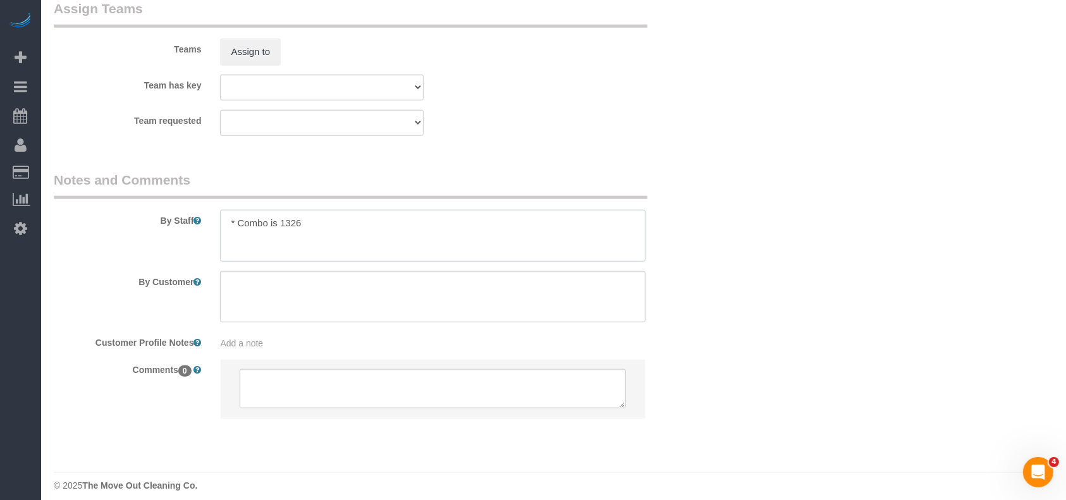
click at [338, 219] on textarea at bounding box center [432, 236] width 425 height 52
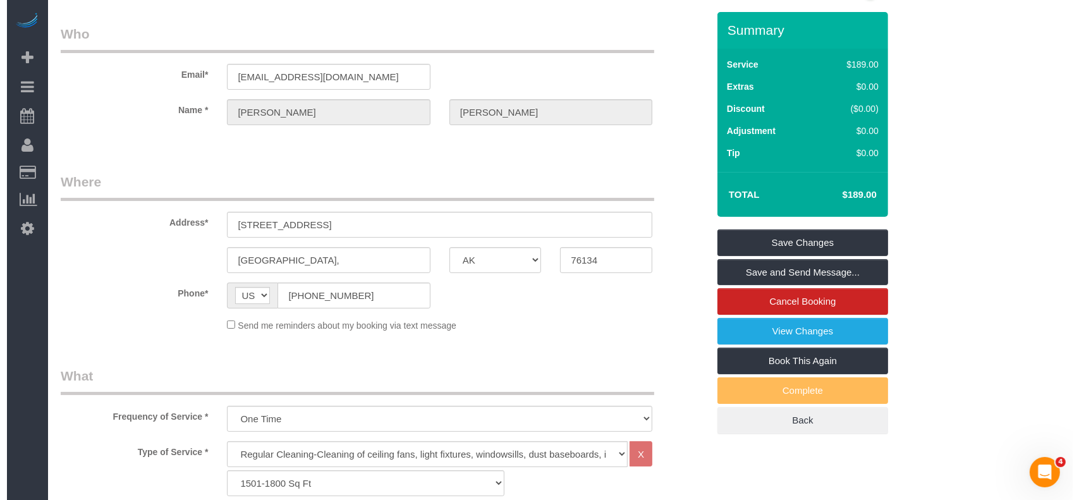
scroll to position [0, 0]
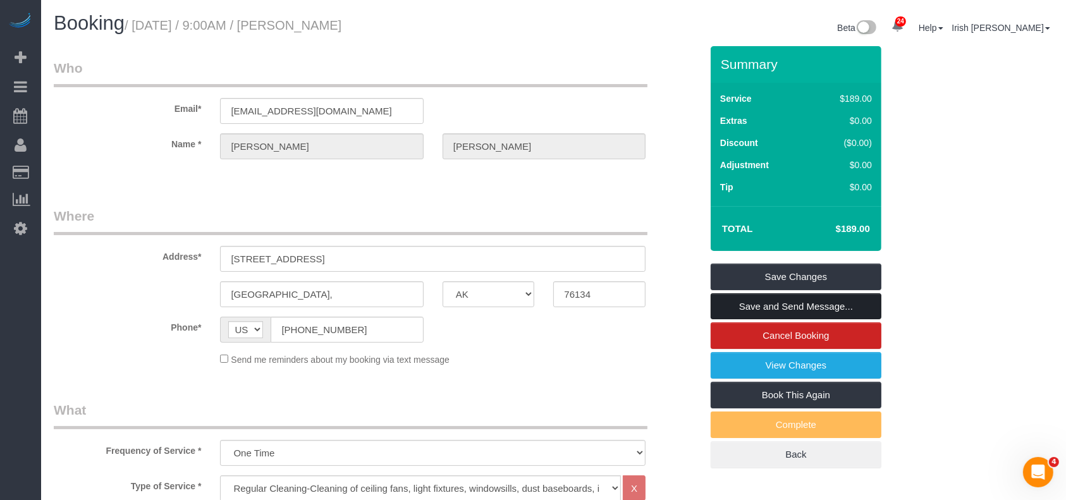
type textarea "* Combo is 1326, time is flexible"
click at [802, 302] on link "Save and Send Message..." at bounding box center [795, 306] width 171 height 27
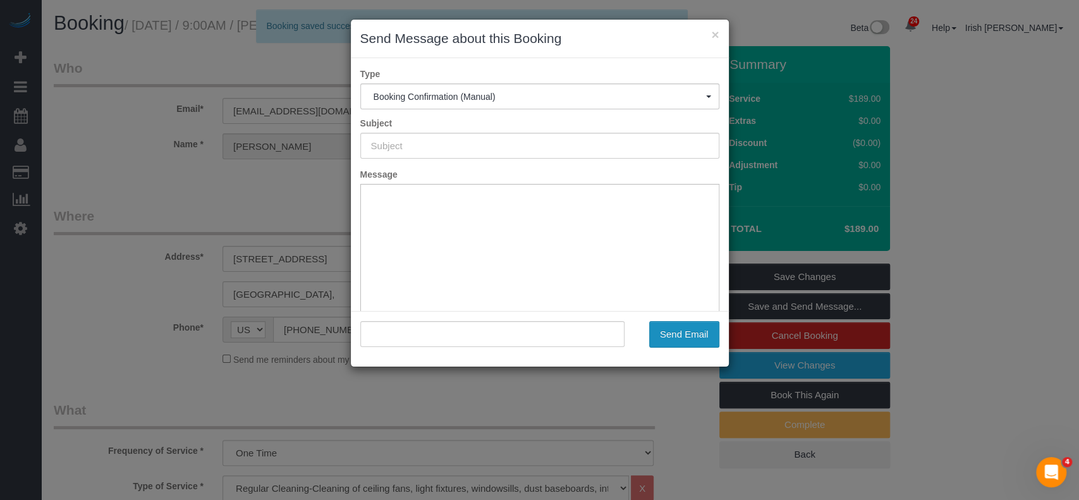
type input "Booking Confirmed!"
type input ""[PERSON_NAME]" <[PERSON_NAME][EMAIL_ADDRESS][DOMAIN_NAME]>"
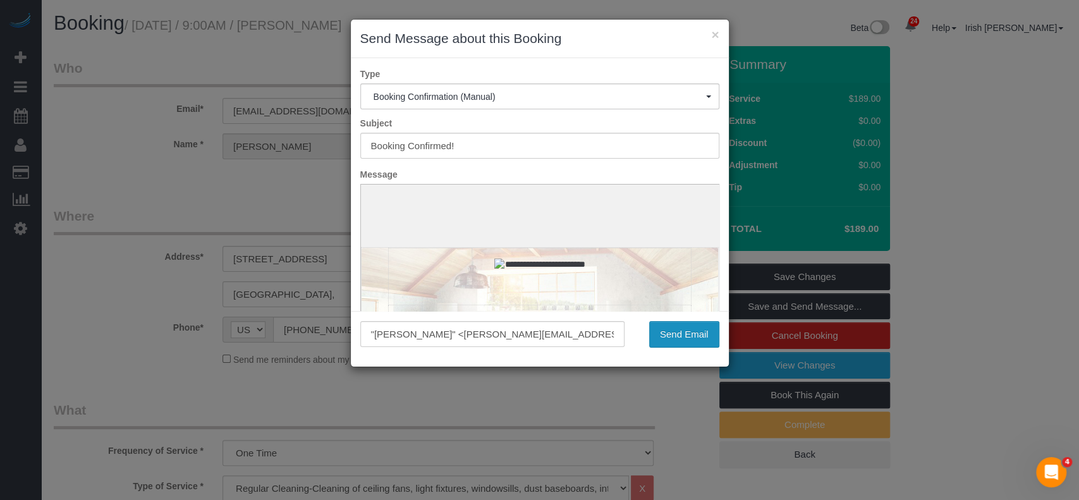
click at [668, 326] on button "Send Email" at bounding box center [684, 334] width 70 height 27
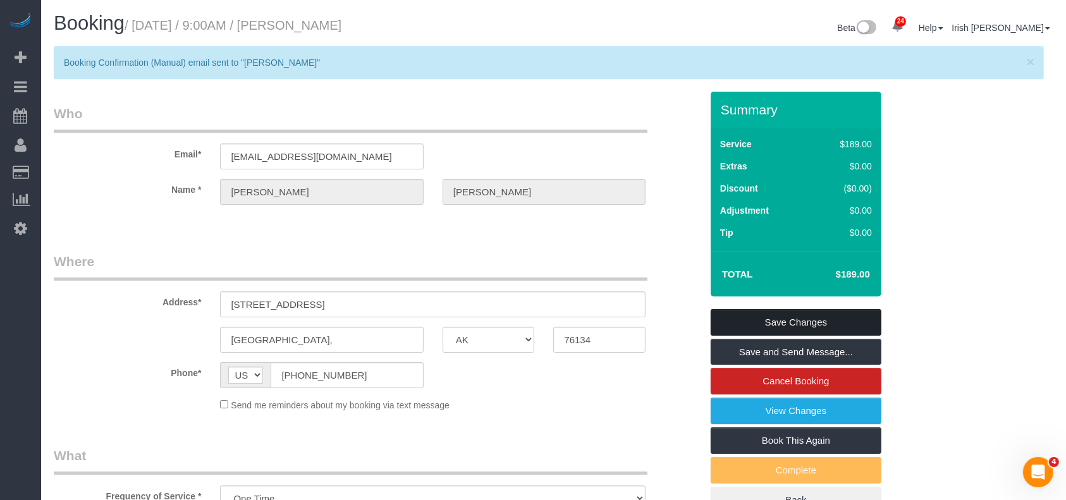
click at [767, 320] on link "Save Changes" at bounding box center [795, 322] width 171 height 27
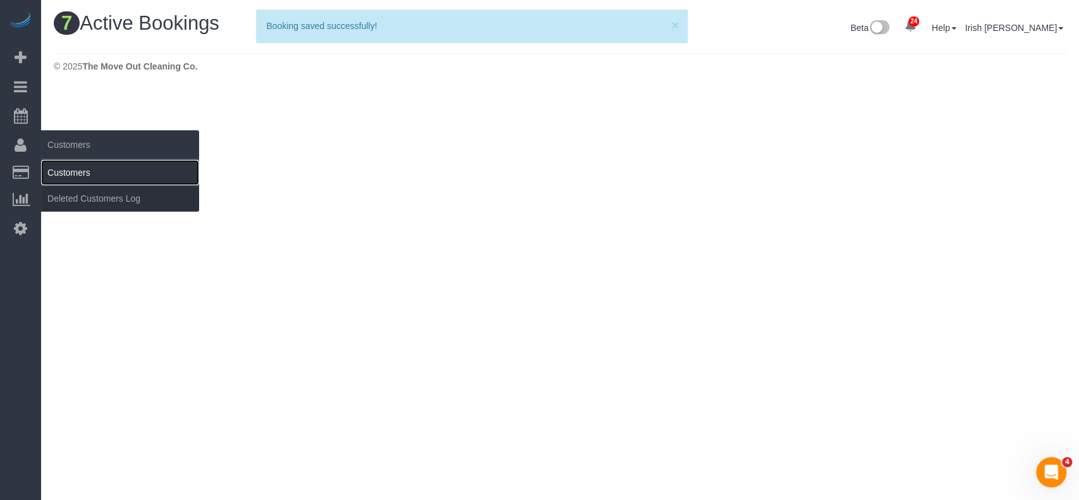
click at [87, 172] on link "Customers" at bounding box center [120, 172] width 158 height 25
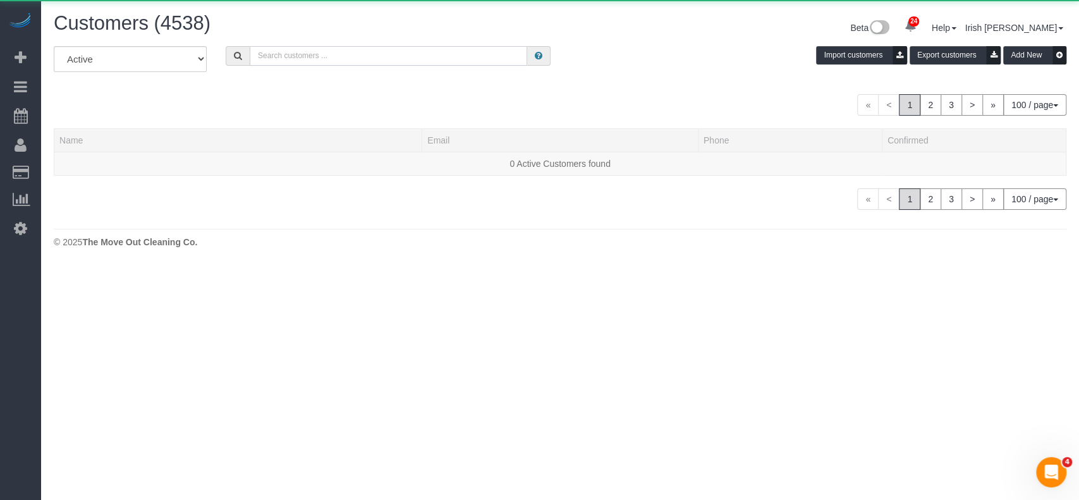
click at [370, 57] on input "text" at bounding box center [388, 56] width 277 height 20
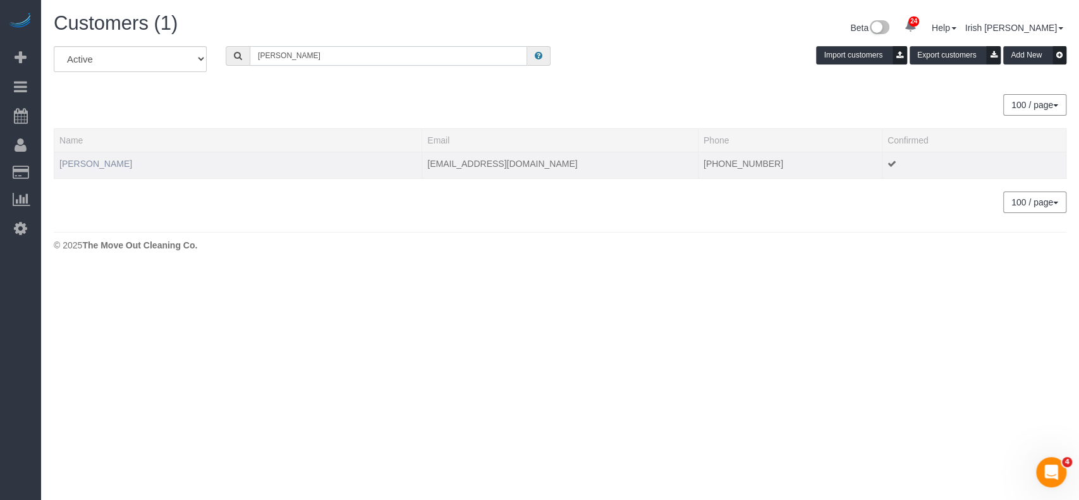
type input "[PERSON_NAME]"
click at [95, 162] on link "[PERSON_NAME]" at bounding box center [95, 164] width 73 height 10
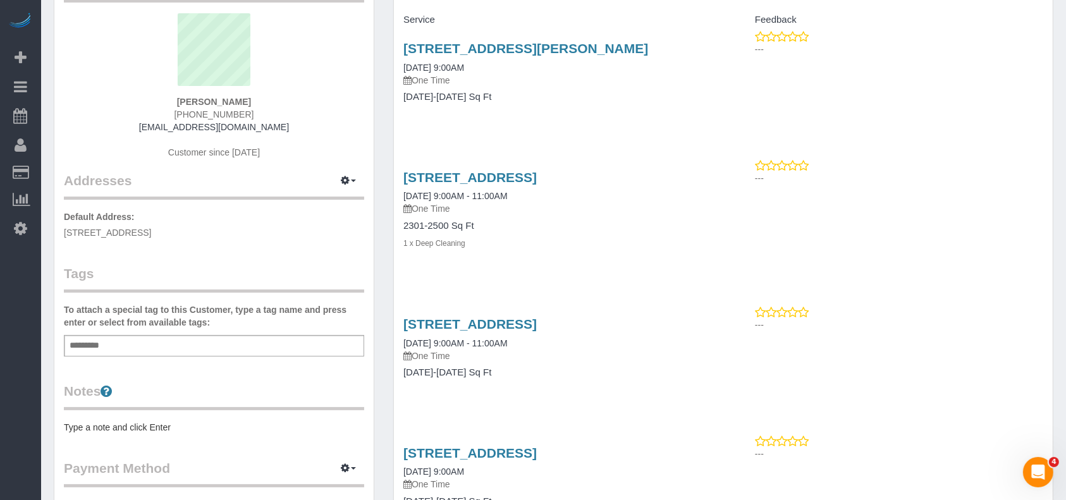
scroll to position [337, 0]
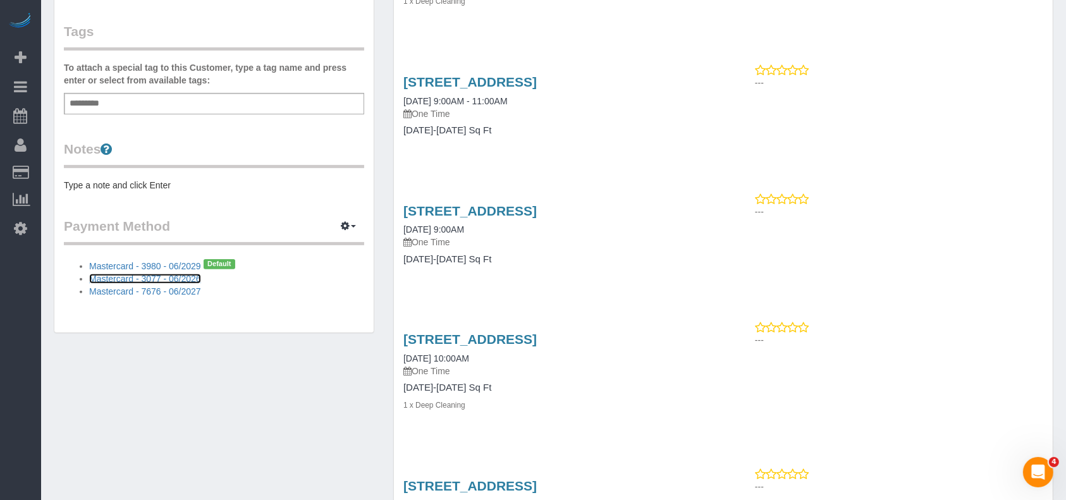
click at [189, 274] on link "Mastercard - 3077 - 06/2026" at bounding box center [145, 279] width 112 height 10
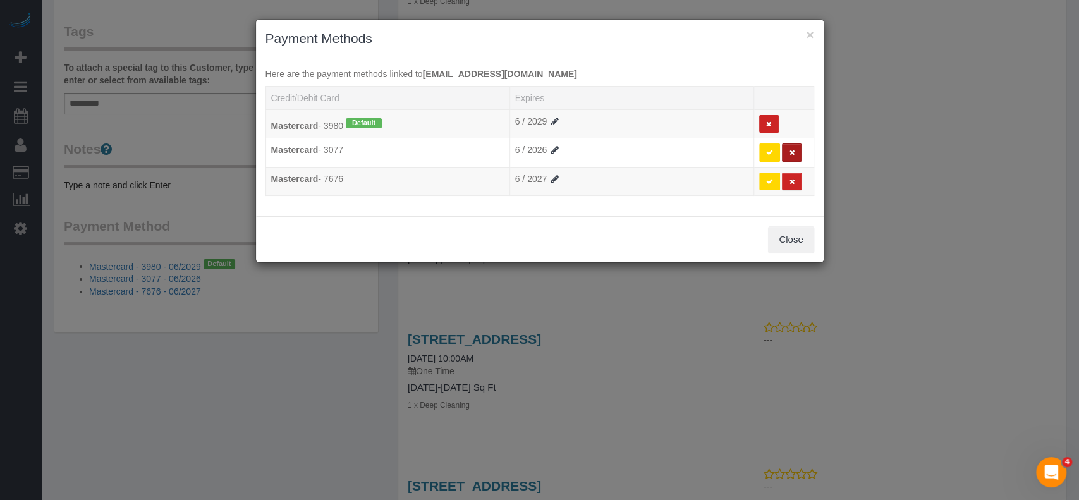
click at [791, 154] on icon at bounding box center [792, 152] width 6 height 7
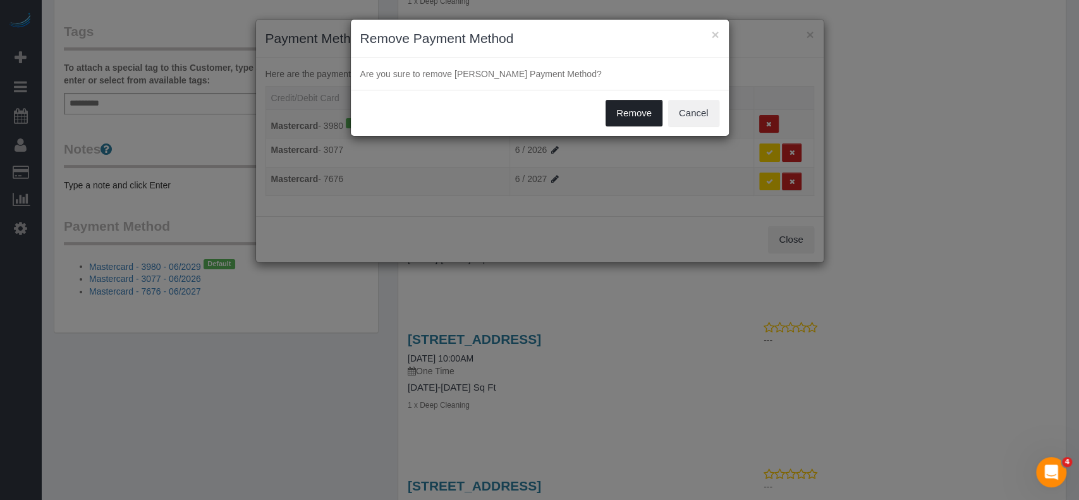
click at [639, 107] on button "Remove" at bounding box center [634, 113] width 57 height 27
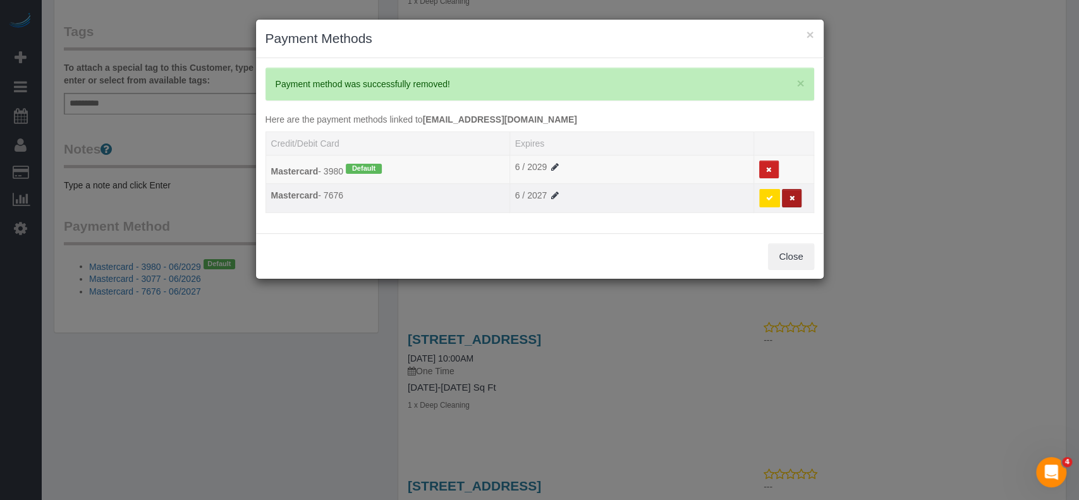
click at [795, 198] on button at bounding box center [792, 198] width 20 height 18
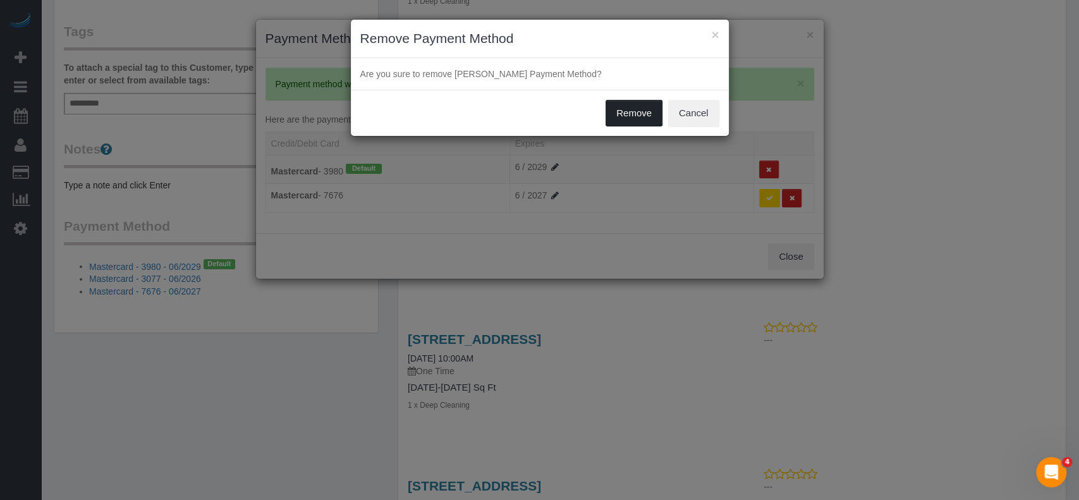
click at [630, 108] on button "Remove" at bounding box center [634, 113] width 57 height 27
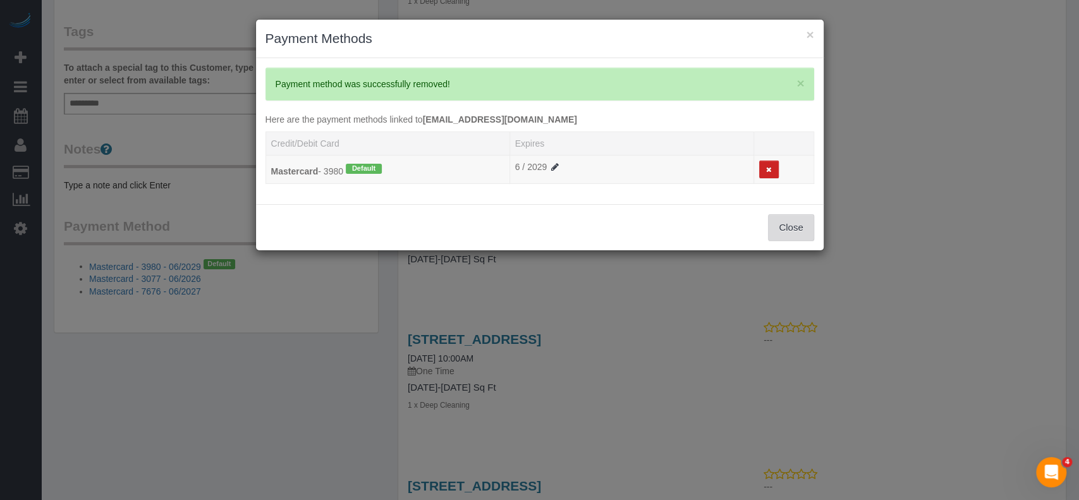
click at [784, 256] on div "× Payment Methods × Payment method was successfully removed! Here are the payme…" at bounding box center [539, 250] width 1079 height 500
click at [791, 227] on button "Close" at bounding box center [791, 227] width 46 height 27
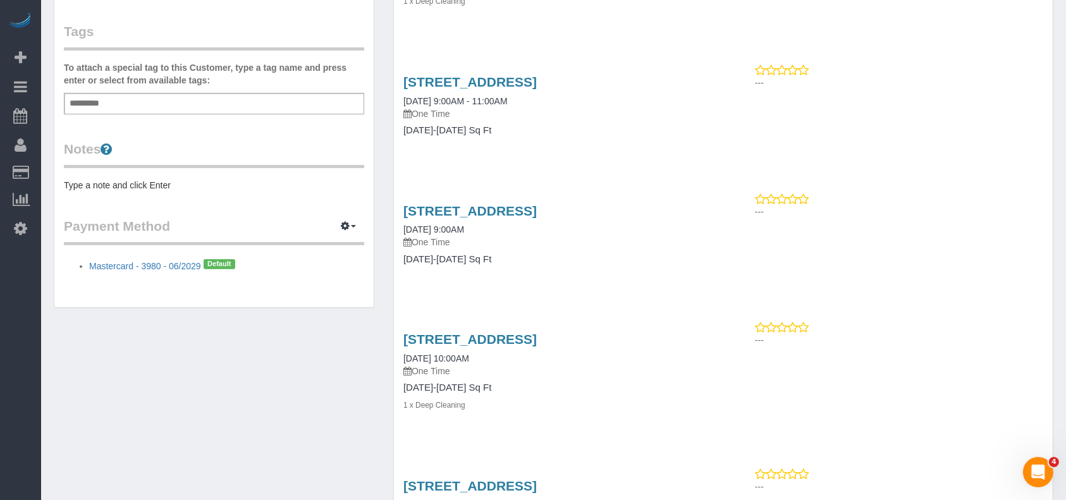
drag, startPoint x: 68, startPoint y: 107, endPoint x: 79, endPoint y: 71, distance: 38.4
click at [68, 107] on link "Active Bookings" at bounding box center [120, 114] width 158 height 25
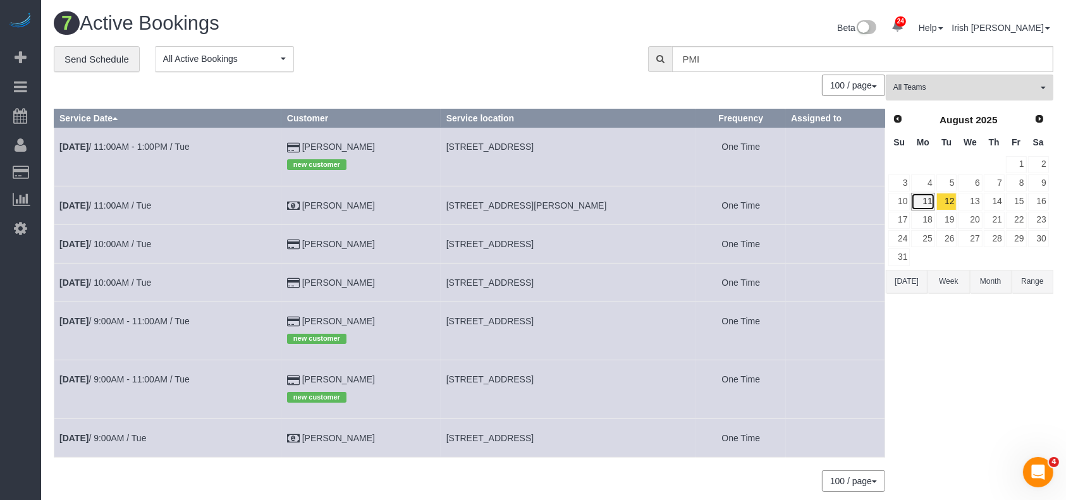
click at [922, 196] on link "11" at bounding box center [922, 201] width 23 height 17
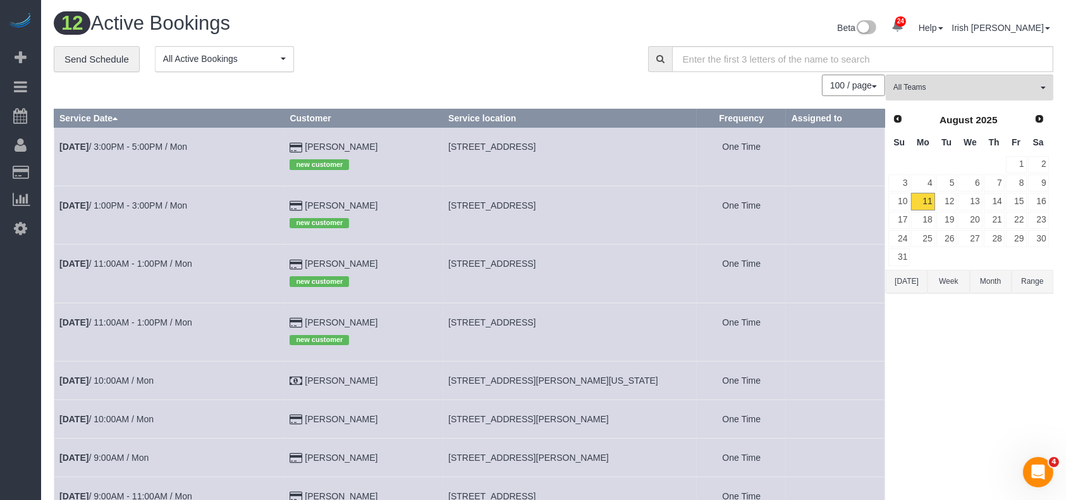
drag, startPoint x: 394, startPoint y: 418, endPoint x: 305, endPoint y: 420, distance: 89.2
click at [305, 420] on td "[PERSON_NAME]" at bounding box center [363, 419] width 159 height 39
copy td "[PERSON_NAME]"
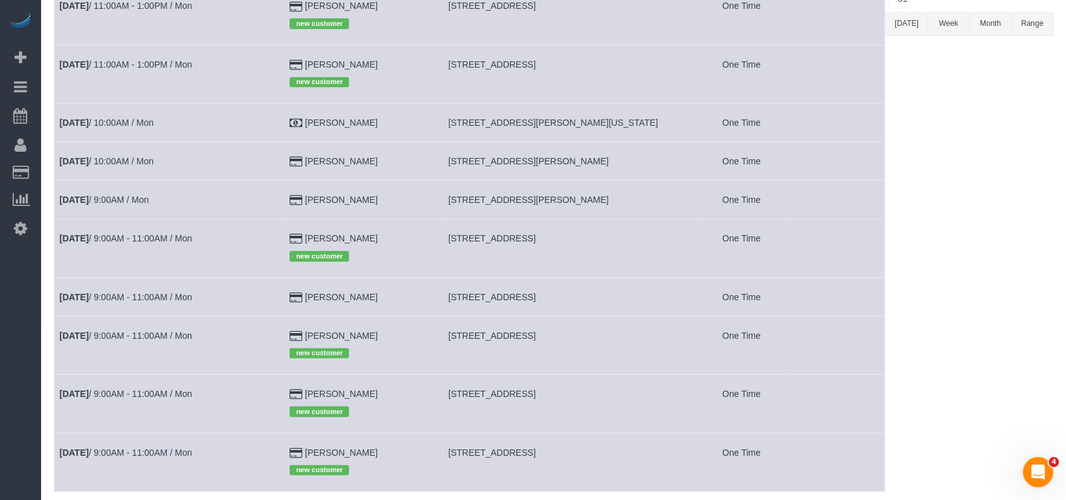
scroll to position [344, 0]
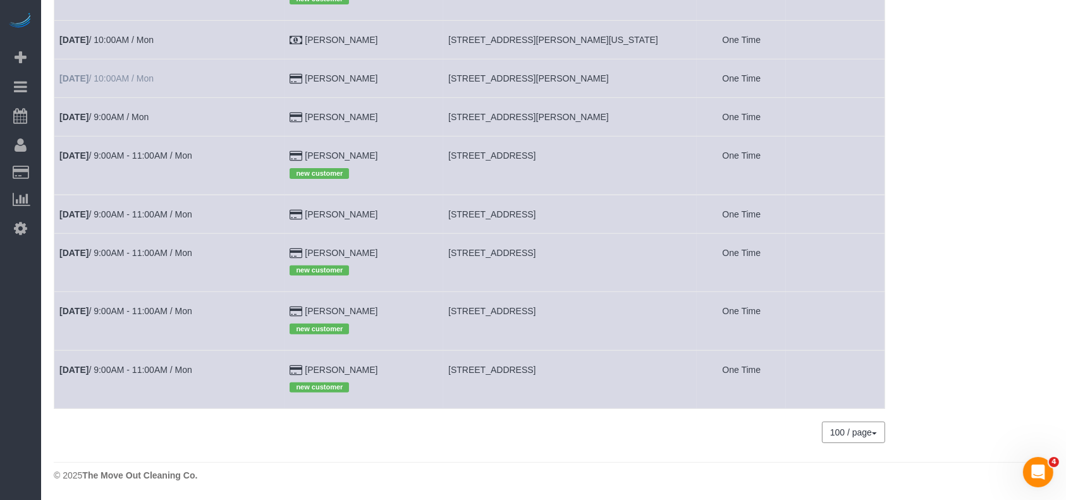
click at [116, 73] on td "[DATE] 10:00AM / Mon" at bounding box center [169, 78] width 230 height 39
click at [116, 78] on link "[DATE] 10:00AM / Mon" at bounding box center [106, 78] width 94 height 10
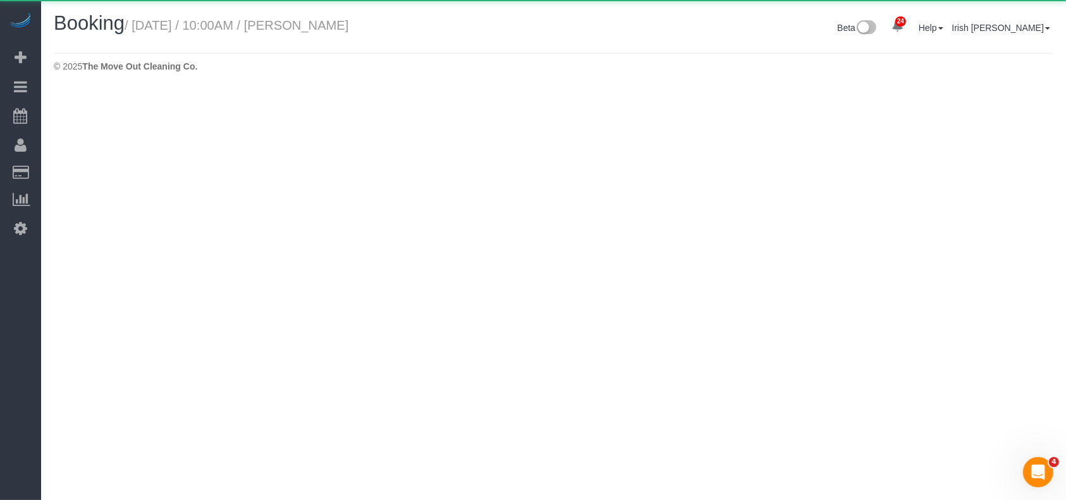
select select "[GEOGRAPHIC_DATA]"
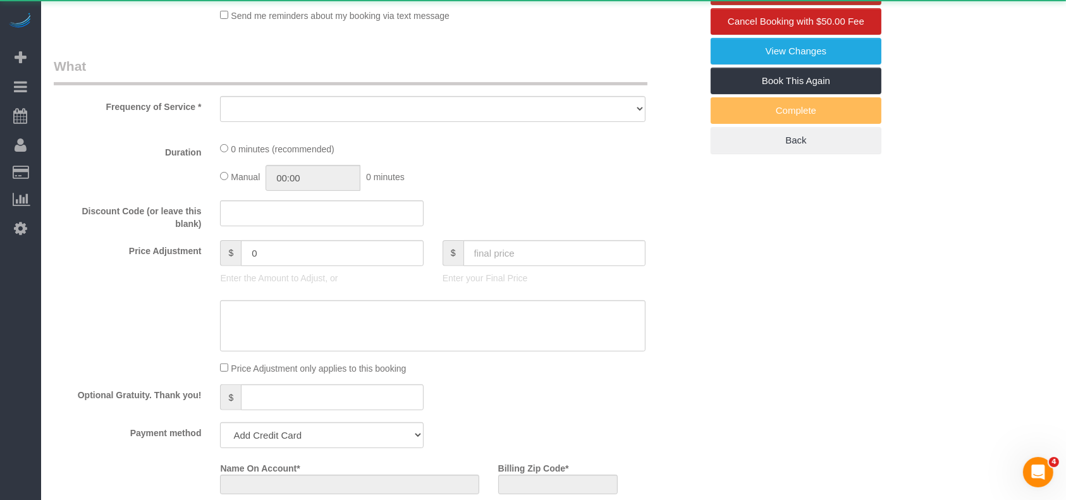
select select "object:5257"
select select "string:fspay-f7faed68-d424-4c48-8f94-af416baeaba2"
select select "3"
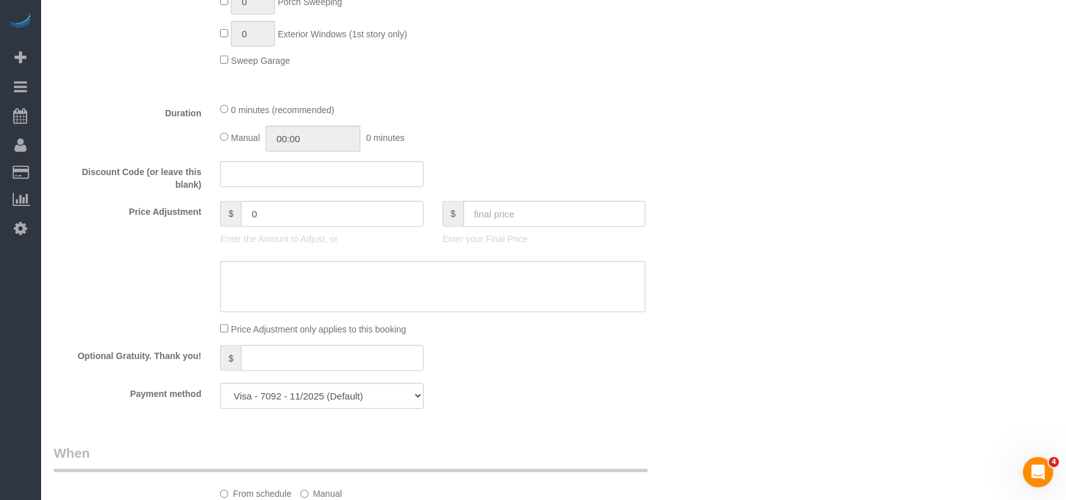
scroll to position [759, 0]
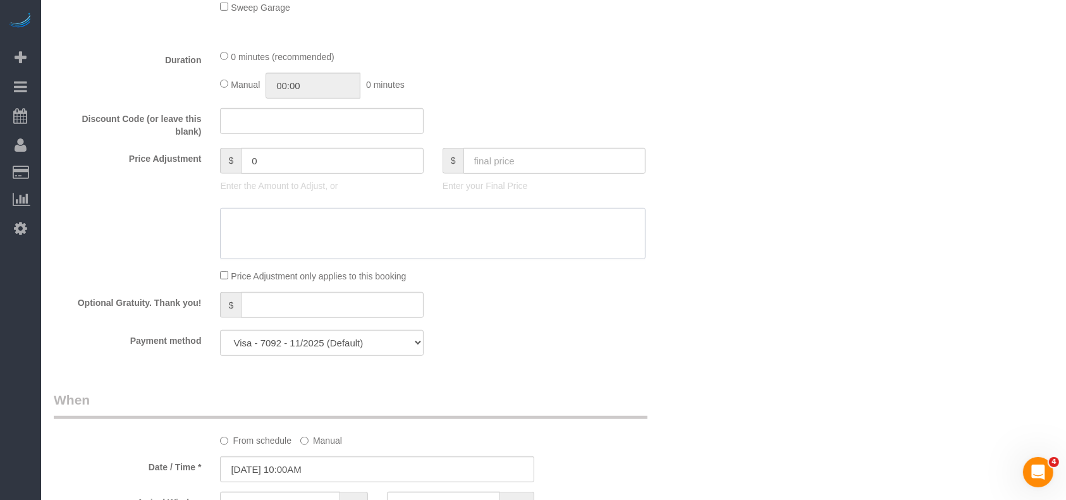
click at [276, 243] on textarea at bounding box center [432, 234] width 425 height 52
click at [465, 220] on textarea at bounding box center [432, 234] width 425 height 52
paste textarea "5"
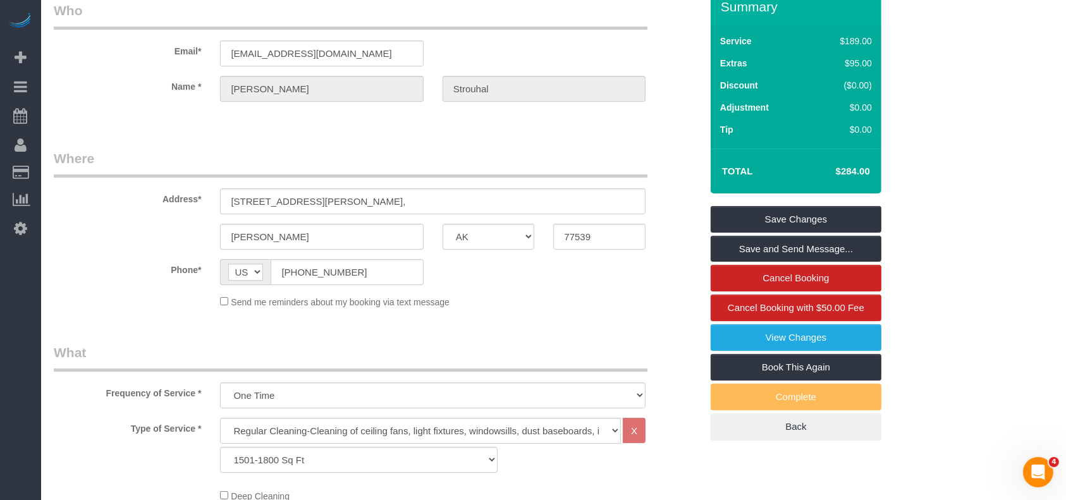
scroll to position [84, 0]
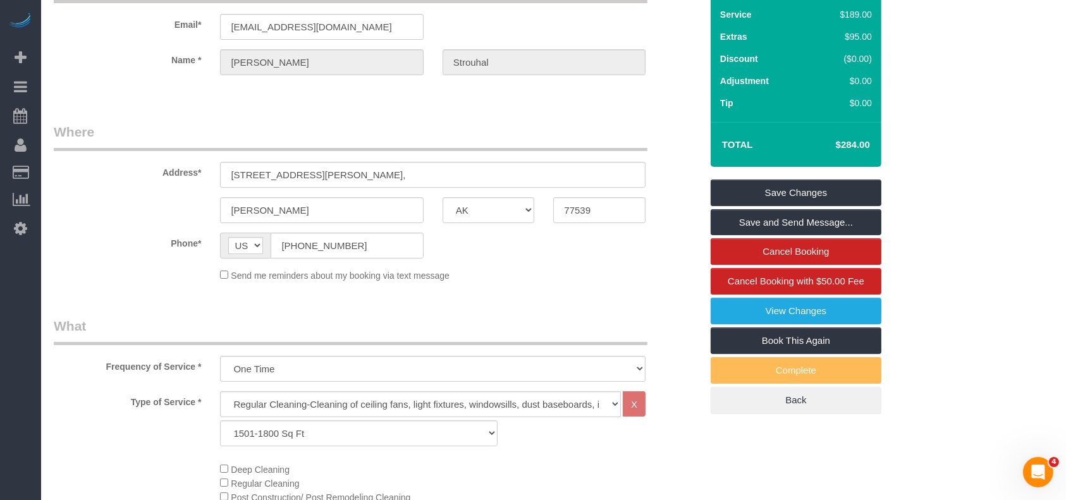
type textarea "$20 more to add for deep of $115"
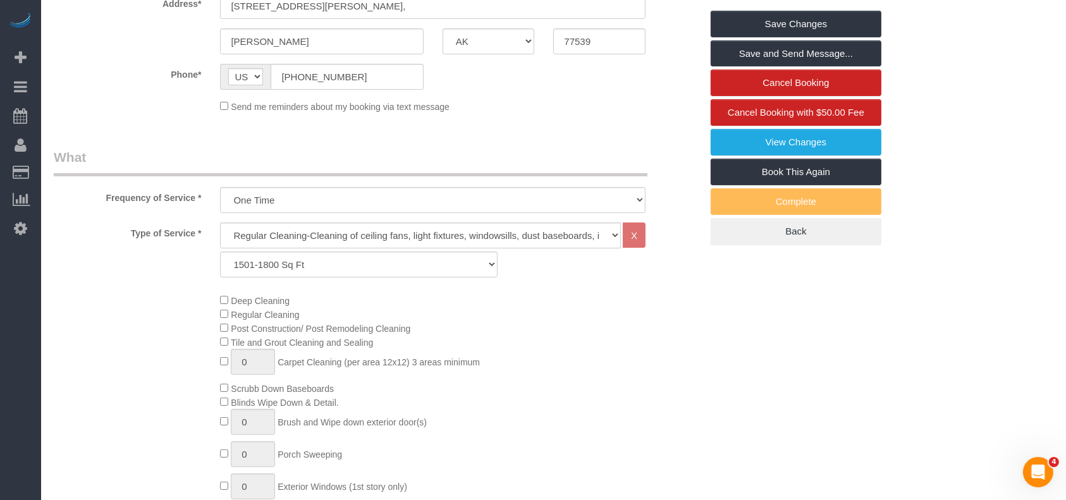
scroll to position [506, 0]
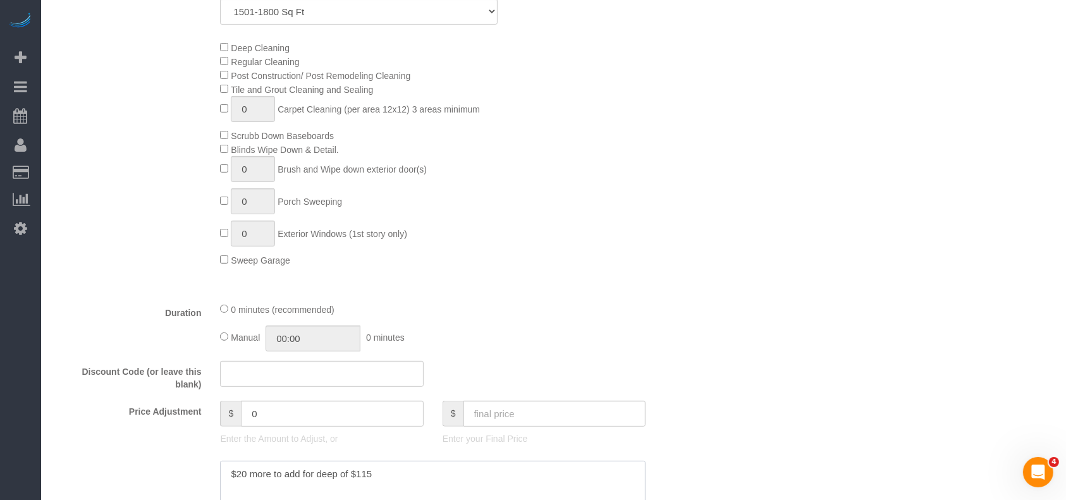
click at [236, 475] on textarea at bounding box center [432, 487] width 425 height 52
drag, startPoint x: 294, startPoint y: 418, endPoint x: 221, endPoint y: 413, distance: 72.8
click at [221, 413] on div "$ 0" at bounding box center [321, 414] width 203 height 26
paste input "2"
type input "20"
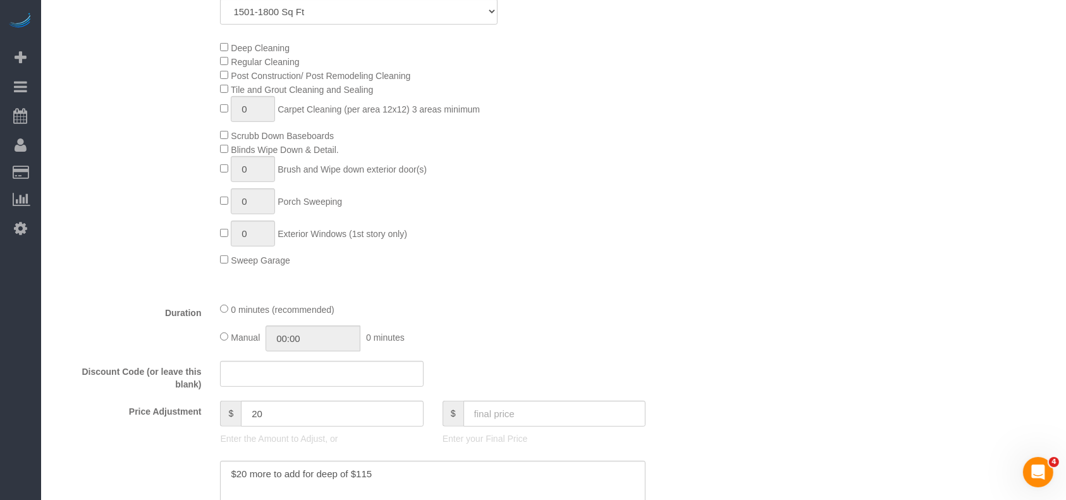
click at [771, 293] on div "Who Email* [EMAIL_ADDRESS][DOMAIN_NAME] Name * [PERSON_NAME][GEOGRAPHIC_DATA] W…" at bounding box center [553, 424] width 999 height 1769
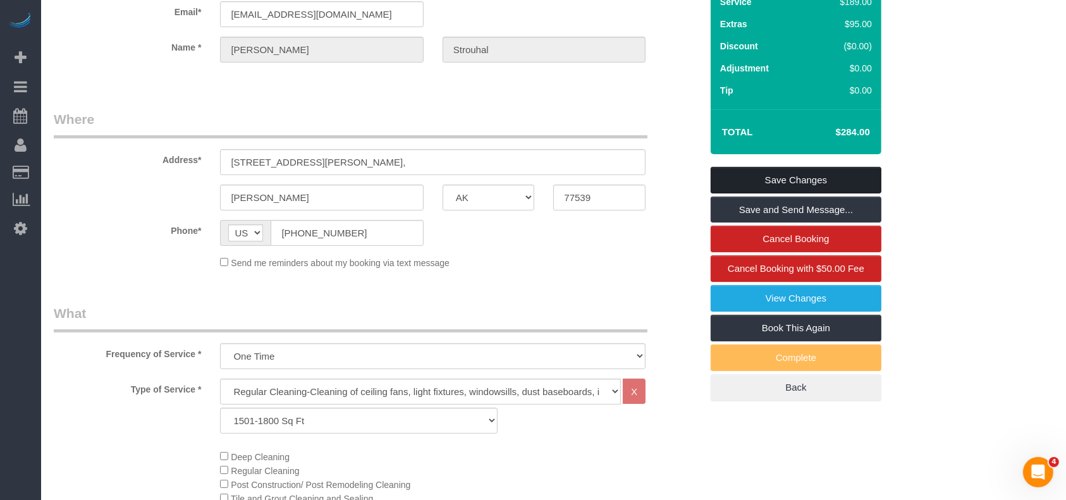
scroll to position [0, 0]
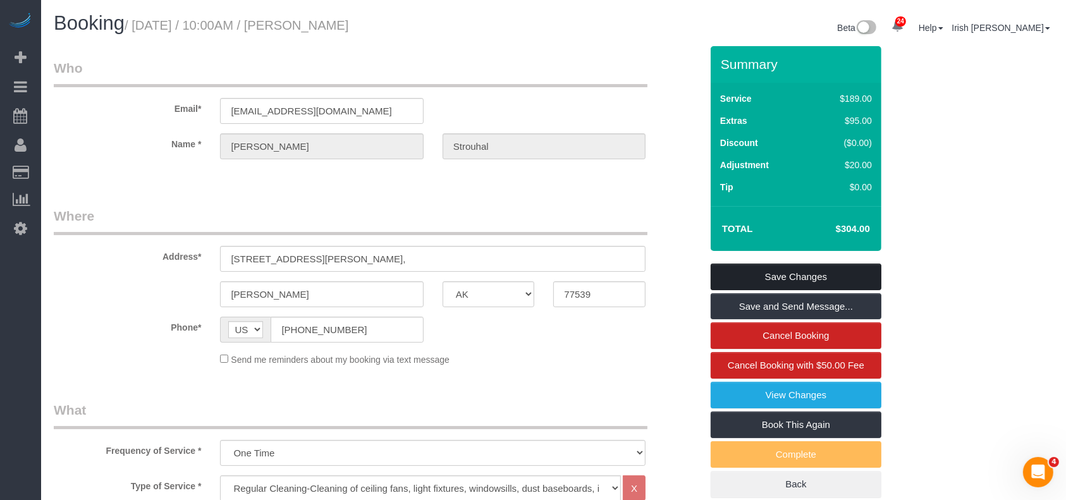
click at [762, 274] on link "Save Changes" at bounding box center [795, 277] width 171 height 27
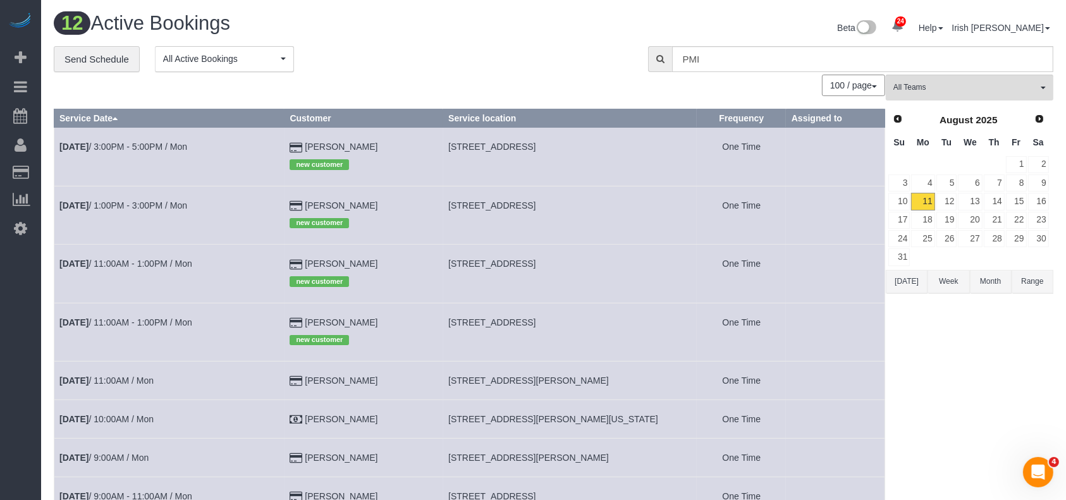
drag, startPoint x: 398, startPoint y: 320, endPoint x: 363, endPoint y: 165, distance: 159.5
click at [295, 318] on tr "[DATE] 11:00AM - 1:00PM / Mon [PERSON_NAME] new customer [STREET_ADDRESS] One T…" at bounding box center [469, 332] width 831 height 58
copy tr "[PERSON_NAME]"
click at [146, 326] on link "[DATE] 11:00AM - 1:00PM / Mon" at bounding box center [125, 322] width 133 height 10
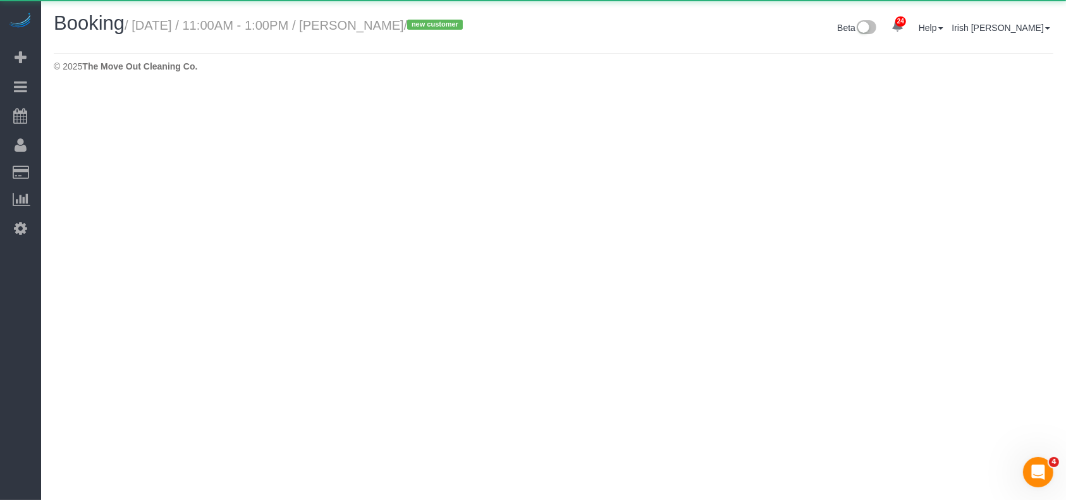
select select "[GEOGRAPHIC_DATA]"
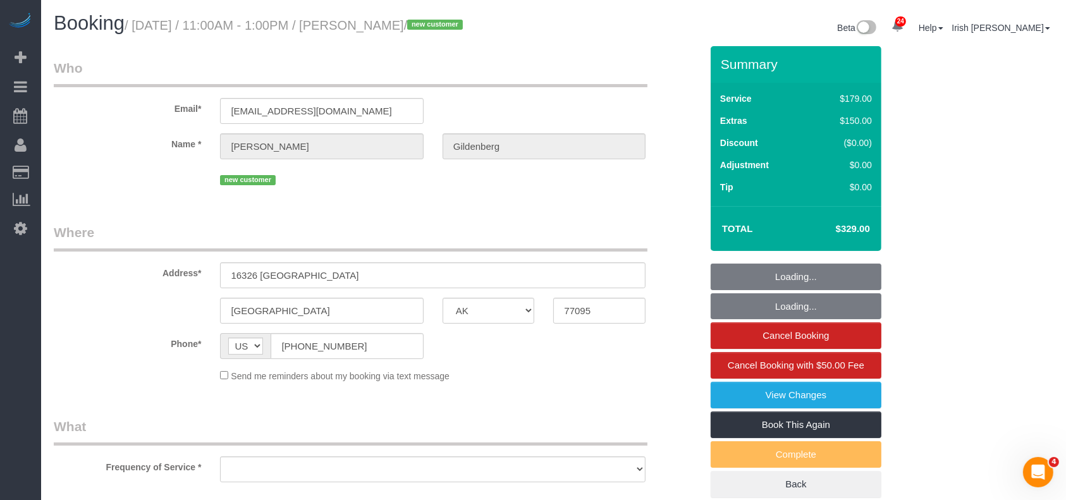
select select "object:5898"
select select "3"
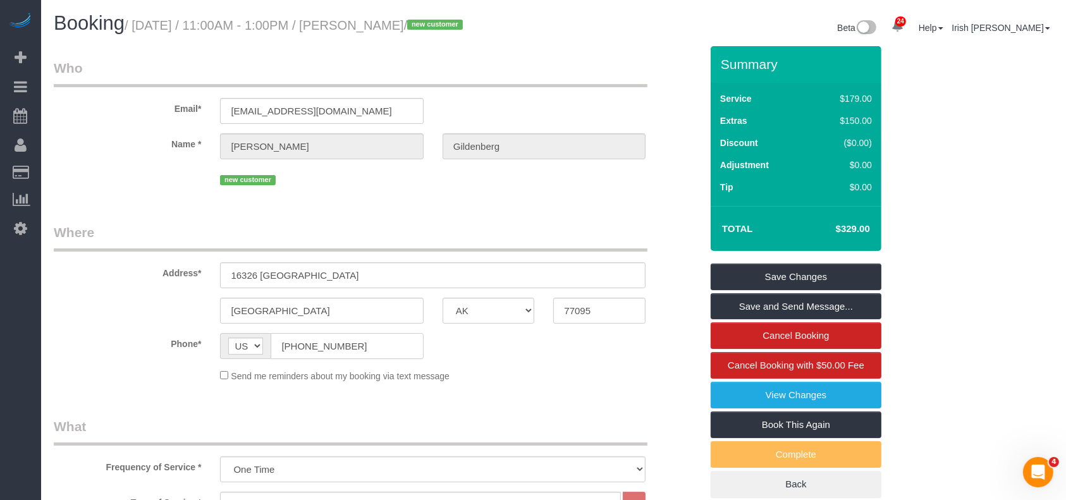
drag, startPoint x: 366, startPoint y: 345, endPoint x: 339, endPoint y: 268, distance: 81.8
click at [244, 350] on div "AF AL DZ AD AO AI AQ AG AR AM AW AU AT AZ BS BH BD BB BY BE BZ BJ BM BT BO BA B…" at bounding box center [321, 346] width 203 height 26
drag, startPoint x: 349, startPoint y: 276, endPoint x: 336, endPoint y: 165, distance: 111.4
click at [195, 274] on div "Address* [STREET_ADDRESS]" at bounding box center [377, 255] width 666 height 65
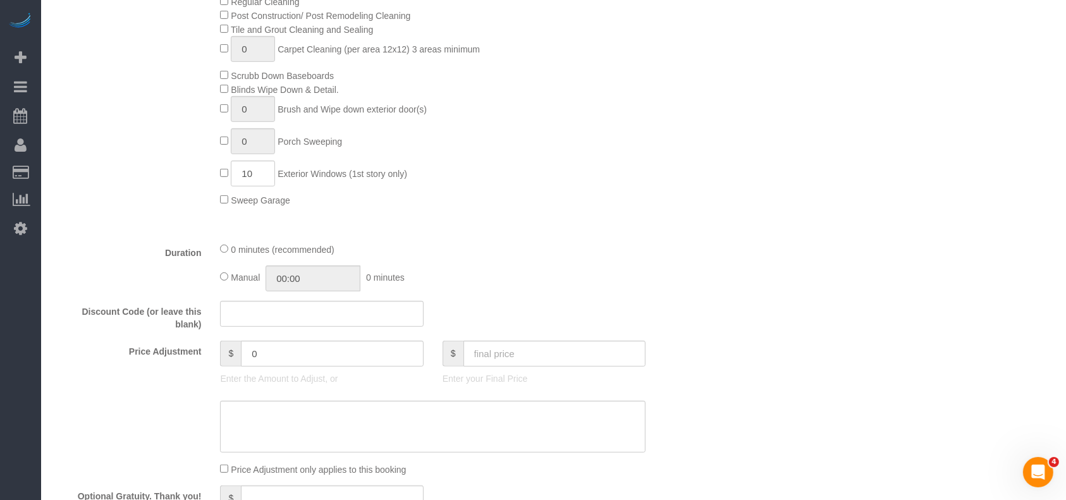
scroll to position [590, 0]
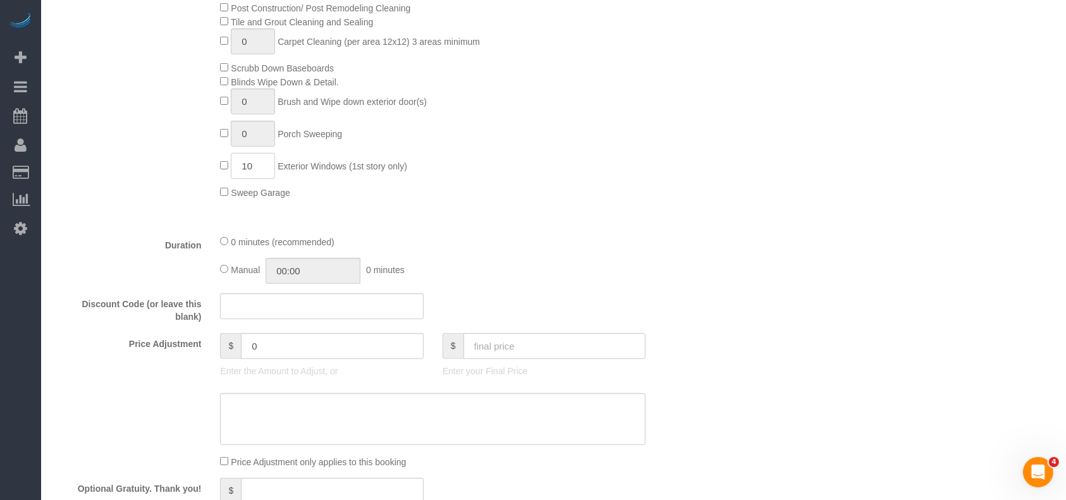
click at [223, 170] on span "10 Exterior Windows (1st story only)" at bounding box center [313, 166] width 186 height 10
type input "1"
click at [504, 355] on input "text" at bounding box center [554, 346] width 183 height 26
type input "29"
type input "-165"
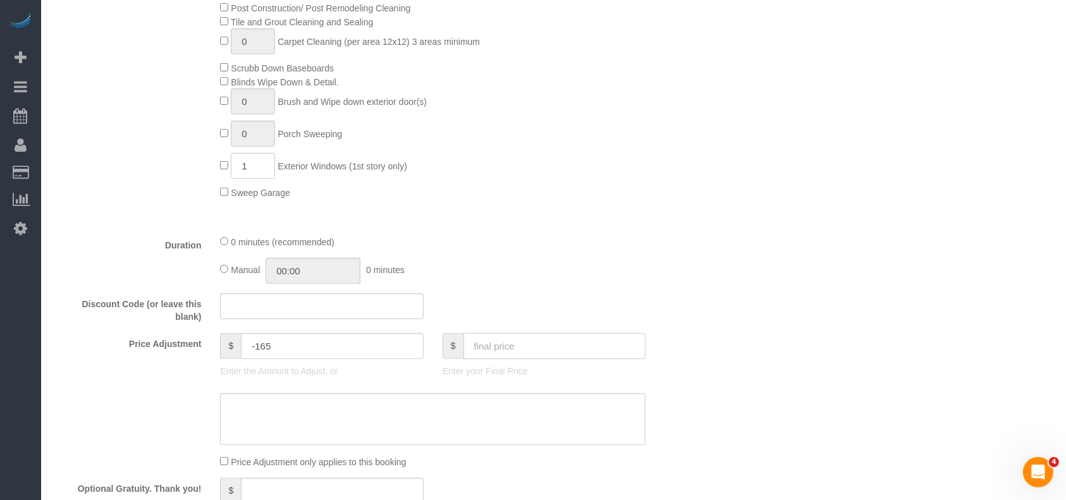
type input "4"
type input "-190"
drag, startPoint x: 504, startPoint y: 354, endPoint x: 432, endPoint y: 351, distance: 71.5
click at [433, 351] on div "$ Enter your Final Price" at bounding box center [544, 358] width 222 height 51
type input "294"
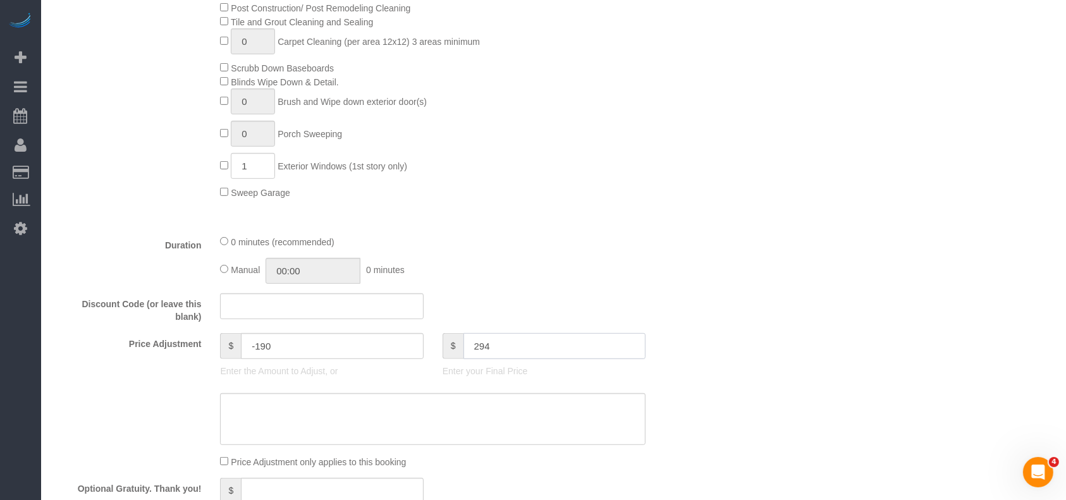
type input "100"
click at [227, 164] on span "1 Exterior Windows (1st story only)" at bounding box center [313, 166] width 186 height 10
type input "0"
click at [496, 359] on input "text" at bounding box center [554, 346] width 183 height 26
type input "294"
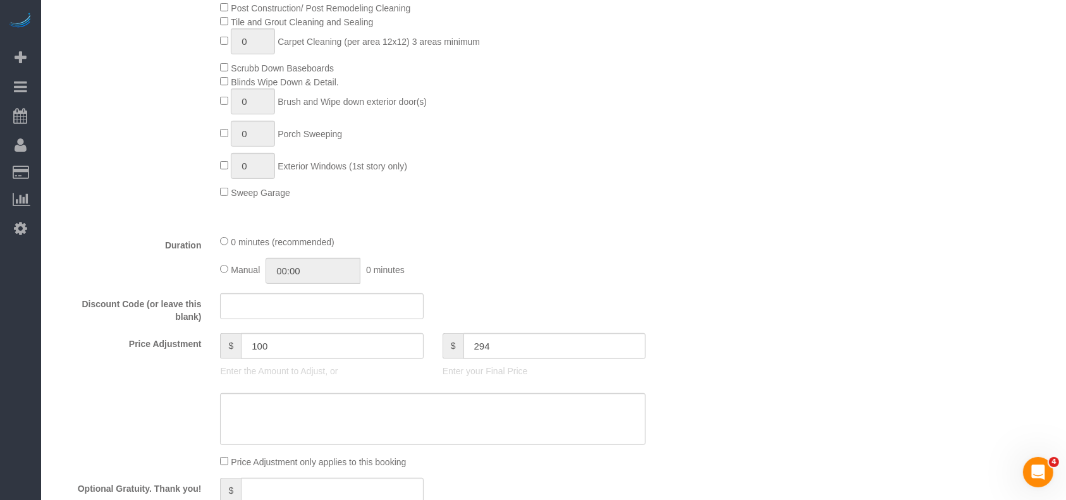
click at [455, 214] on div "Type of Service * Regular Cleaning-Cleaning of ceiling fans, light fixtures, wi…" at bounding box center [377, 63] width 647 height 322
type input "115"
click at [226, 169] on span "1 Exterior Windows (1st story only)" at bounding box center [313, 166] width 186 height 10
type input "10"
click at [662, 245] on div "Duration 0 minutes (recommended) Manual 00:00 0 minutes" at bounding box center [377, 259] width 666 height 49
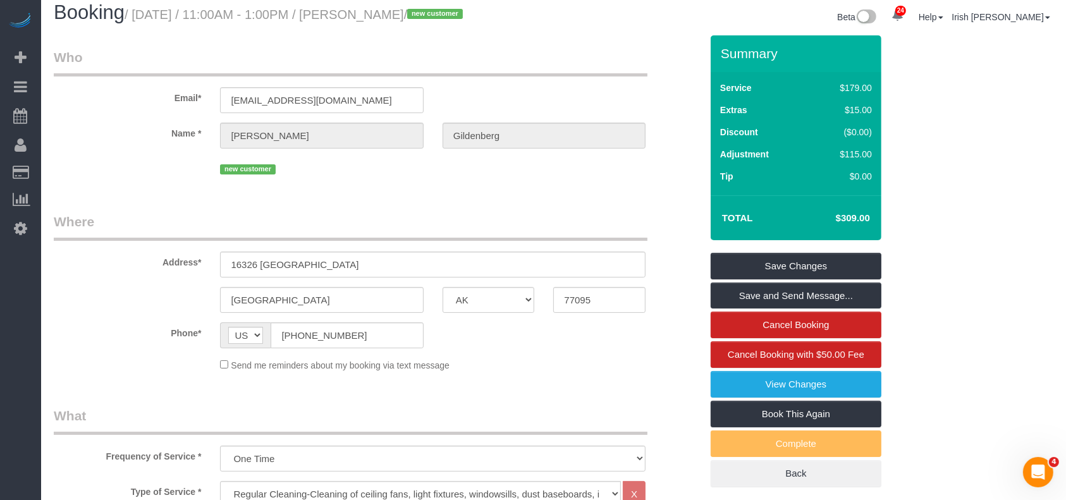
scroll to position [0, 0]
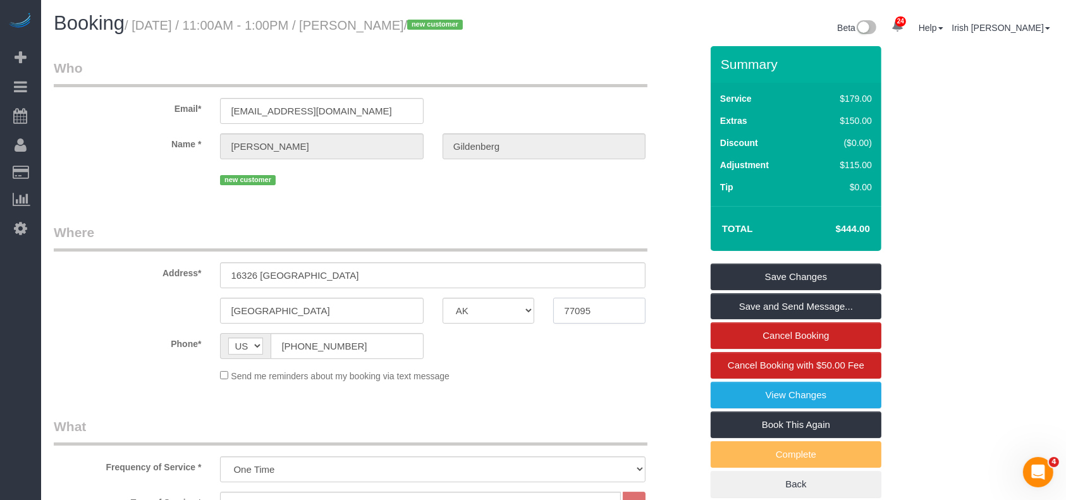
drag, startPoint x: 83, startPoint y: 311, endPoint x: 144, endPoint y: 324, distance: 62.6
click at [83, 311] on div "[GEOGRAPHIC_DATA] AK AL AR AZ CA CO CT DC DE [GEOGRAPHIC_DATA] [GEOGRAPHIC_DATA…" at bounding box center [377, 311] width 666 height 26
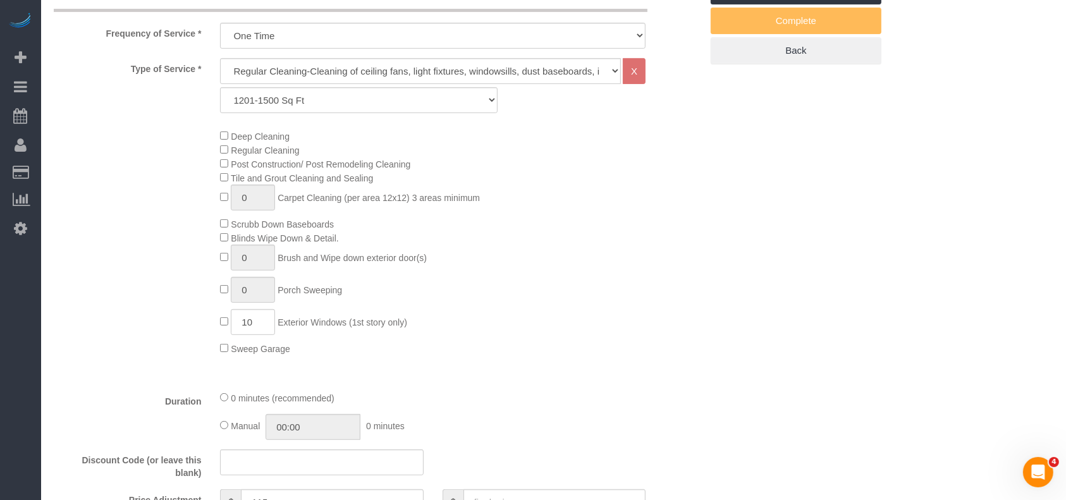
scroll to position [590, 0]
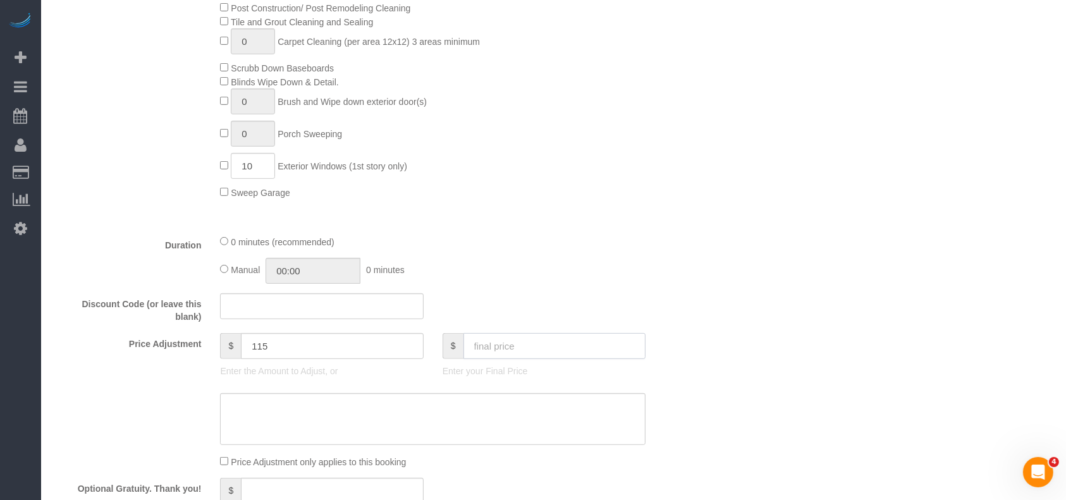
click at [507, 351] on input "text" at bounding box center [554, 346] width 183 height 26
paste input "5"
type input "454"
click at [793, 166] on div "Who Email* [EMAIL_ADDRESS][DOMAIN_NAME] Name * [PERSON_NAME][GEOGRAPHIC_DATA] n…" at bounding box center [553, 348] width 999 height 1785
drag, startPoint x: 525, startPoint y: 422, endPoint x: 506, endPoint y: 402, distance: 27.7
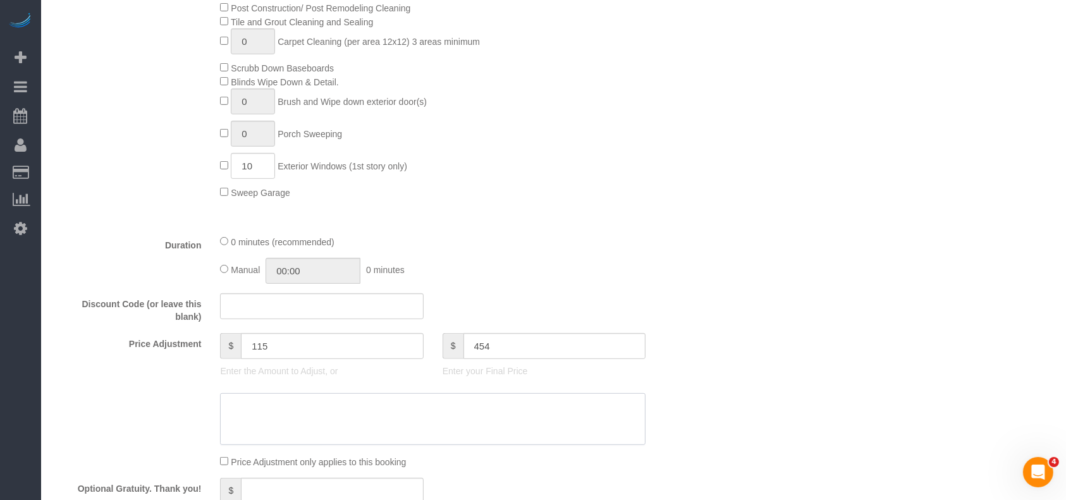
click at [525, 422] on textarea at bounding box center [432, 419] width 425 height 52
type textarea "$"
type input "125"
paste textarea "5"
type textarea "$125 deep"
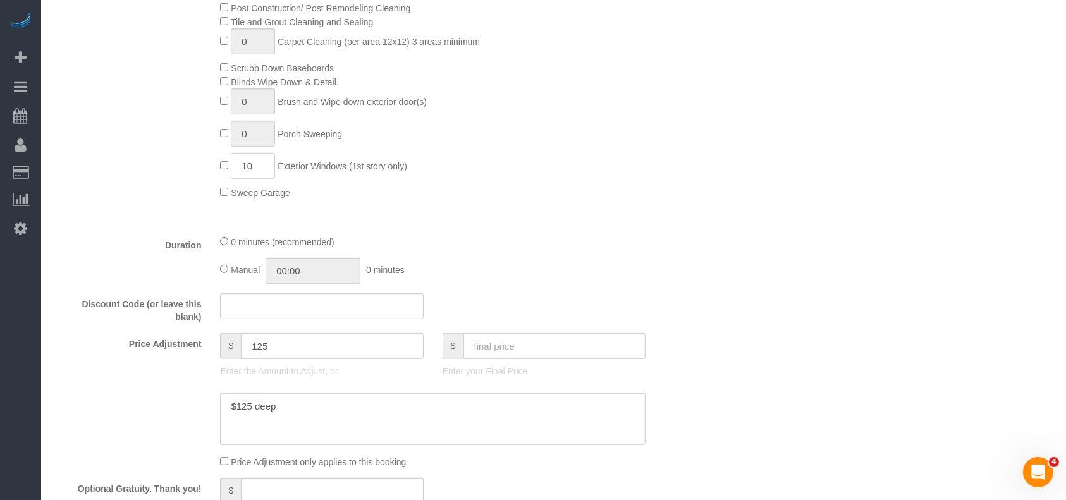
click at [856, 274] on div "Who Email* [EMAIL_ADDRESS][DOMAIN_NAME] Name * [PERSON_NAME][GEOGRAPHIC_DATA] n…" at bounding box center [553, 348] width 999 height 1785
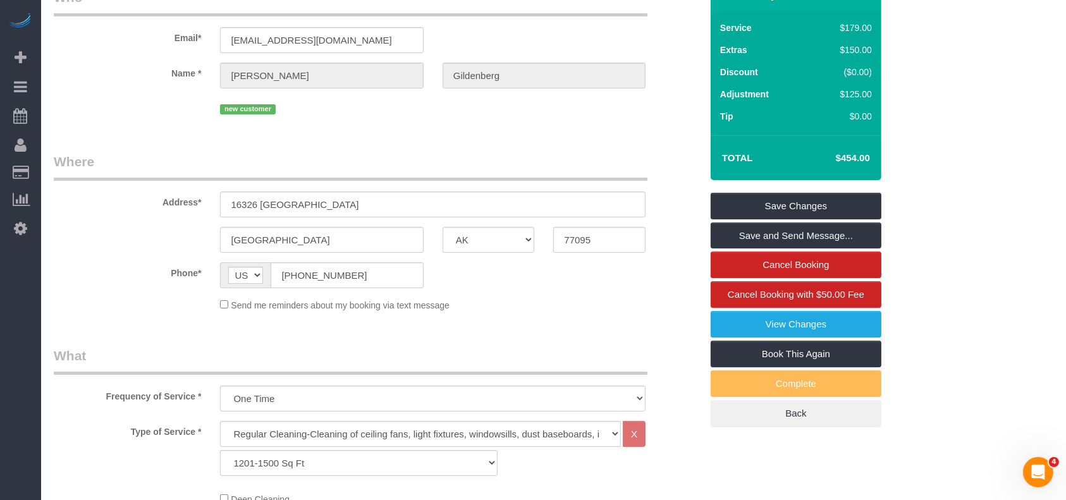
scroll to position [0, 0]
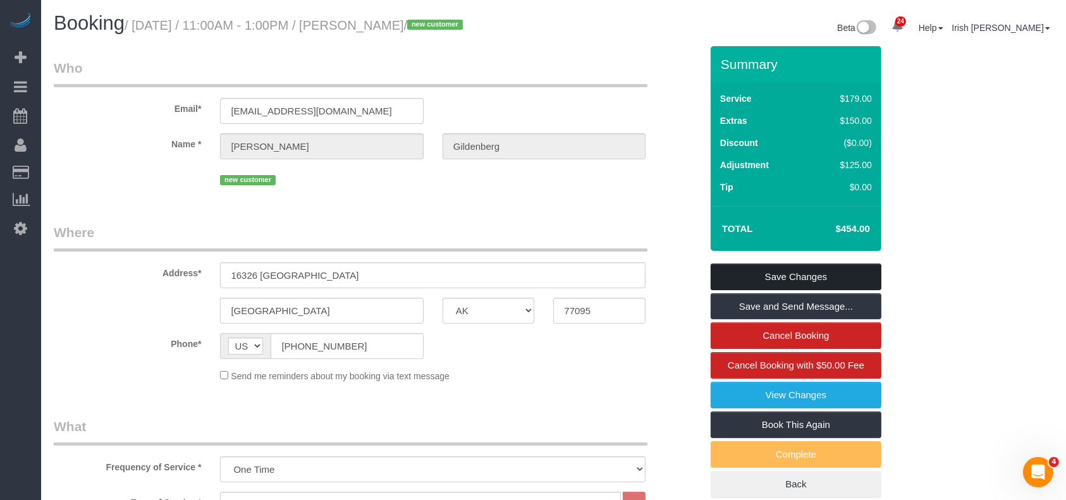
click at [858, 274] on link "Save Changes" at bounding box center [795, 277] width 171 height 27
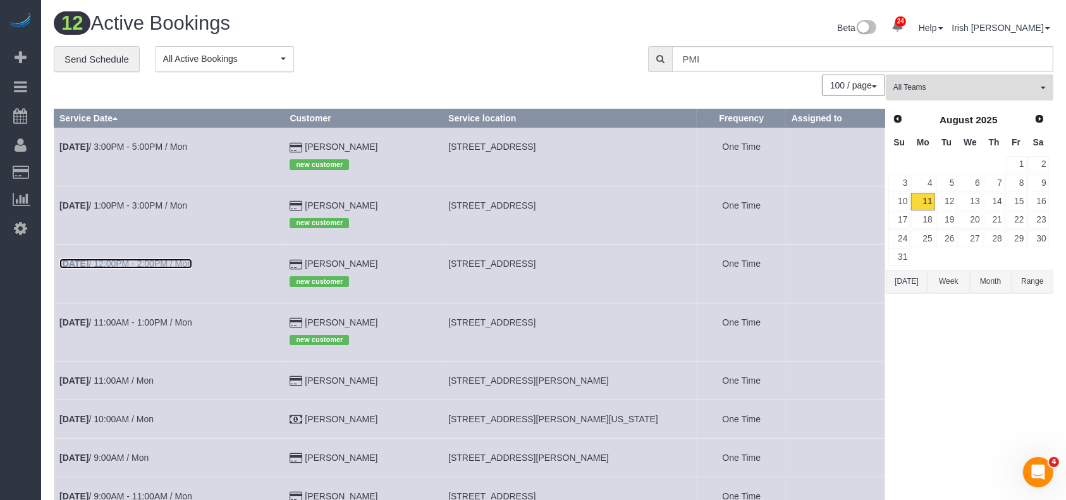
click at [149, 263] on link "[DATE] 12:00PM - 2:00PM / Mon" at bounding box center [125, 264] width 133 height 10
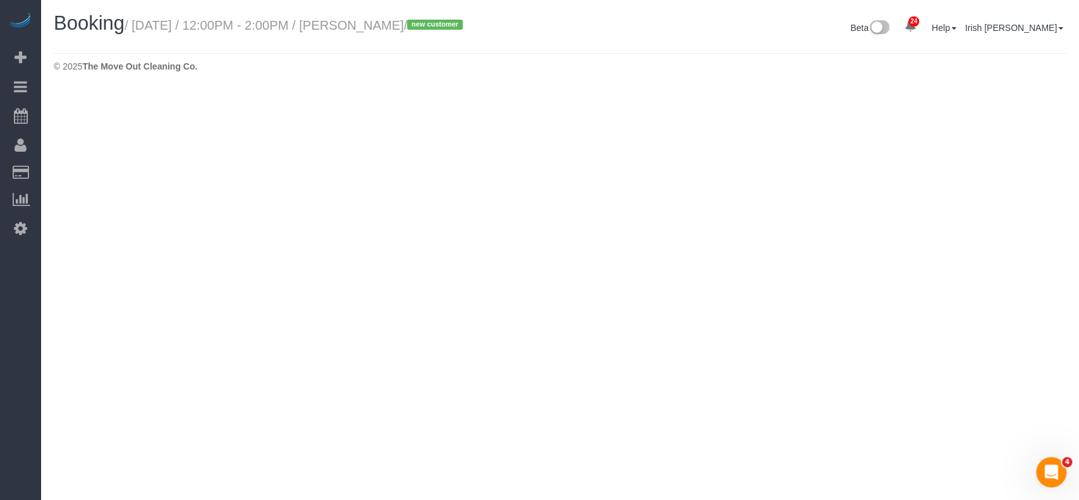
select select "[GEOGRAPHIC_DATA]"
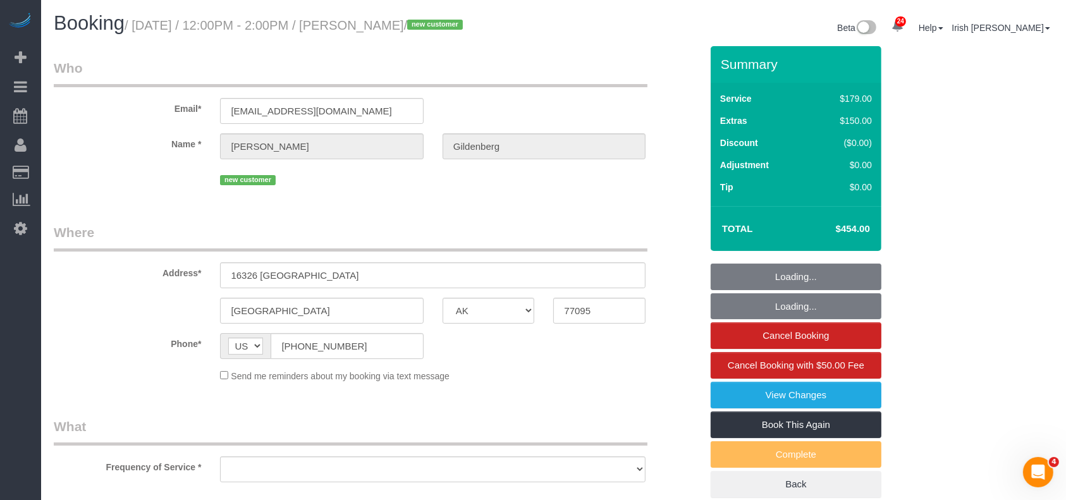
select select "string:fspay-33eb7610-92c1-49de-91be-bf7a5ba1b23d"
select select "object:6463"
select select "spot93"
select select
select select "object:6530"
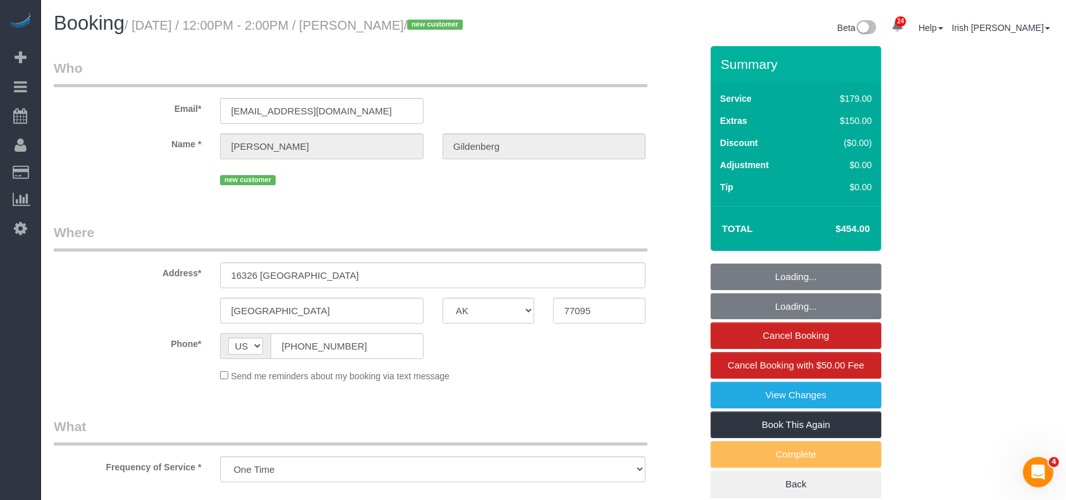
select select "spot114"
select select "3"
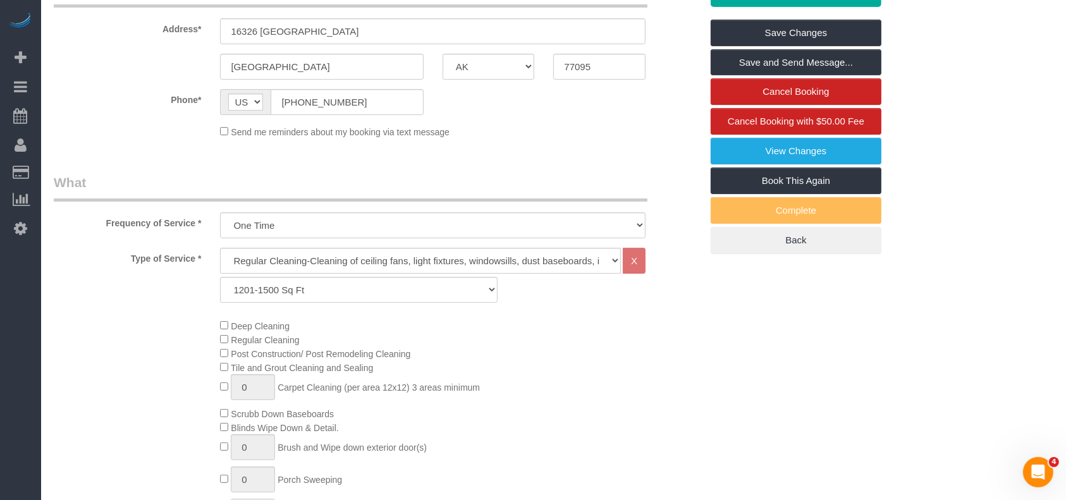
scroll to position [421, 0]
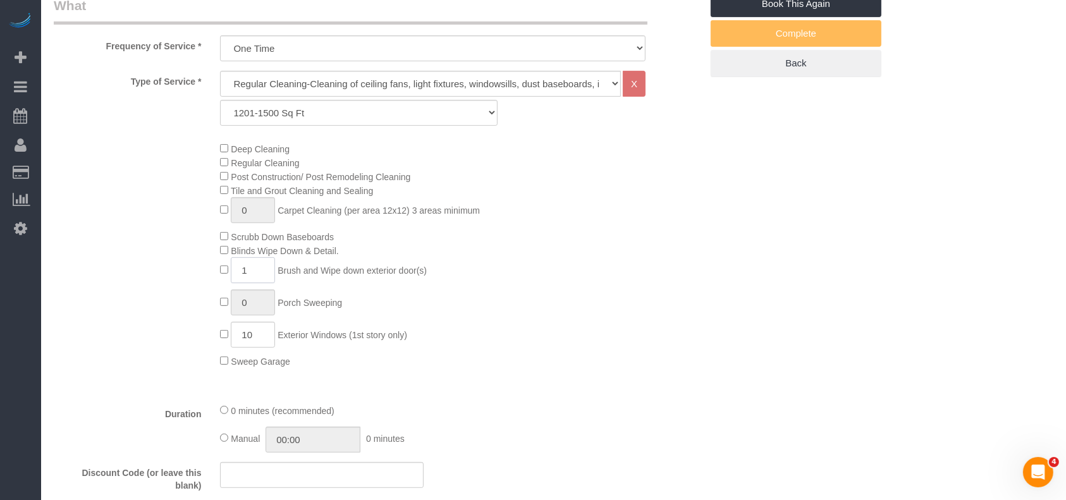
drag, startPoint x: 259, startPoint y: 277, endPoint x: 209, endPoint y: 266, distance: 51.2
click at [211, 267] on div "Deep Cleaning Regular Cleaning Post Construction/ Post Remodeling Cleaning Tile…" at bounding box center [459, 255] width 499 height 226
type input "2"
click at [734, 324] on div "Who Email* [EMAIL_ADDRESS][DOMAIN_NAME] Name * [PERSON_NAME][GEOGRAPHIC_DATA] n…" at bounding box center [553, 483] width 999 height 1716
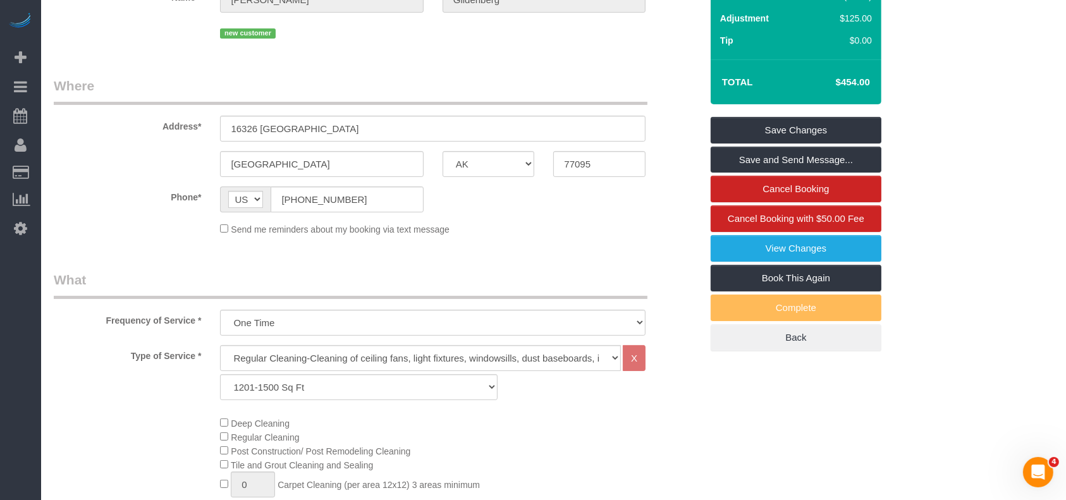
scroll to position [0, 0]
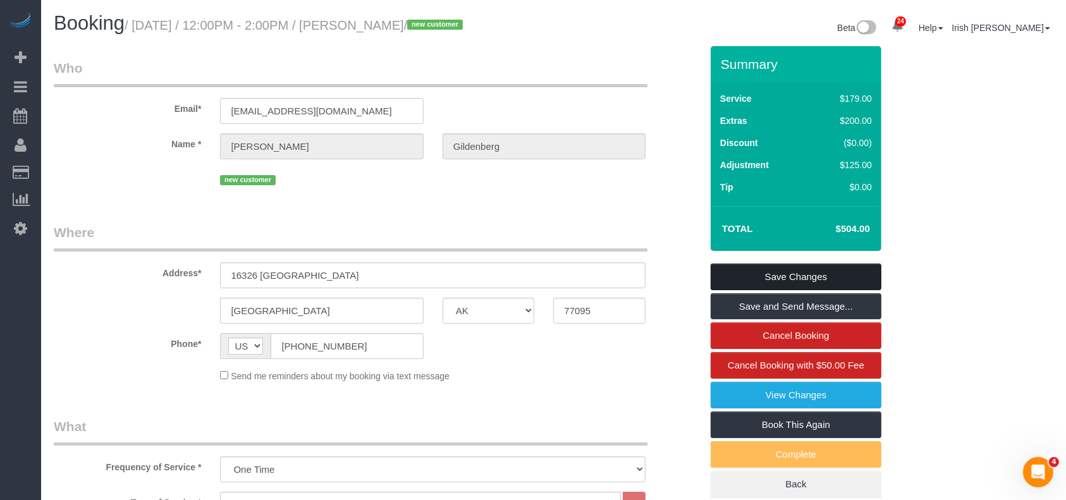
click at [769, 265] on link "Save Changes" at bounding box center [795, 277] width 171 height 27
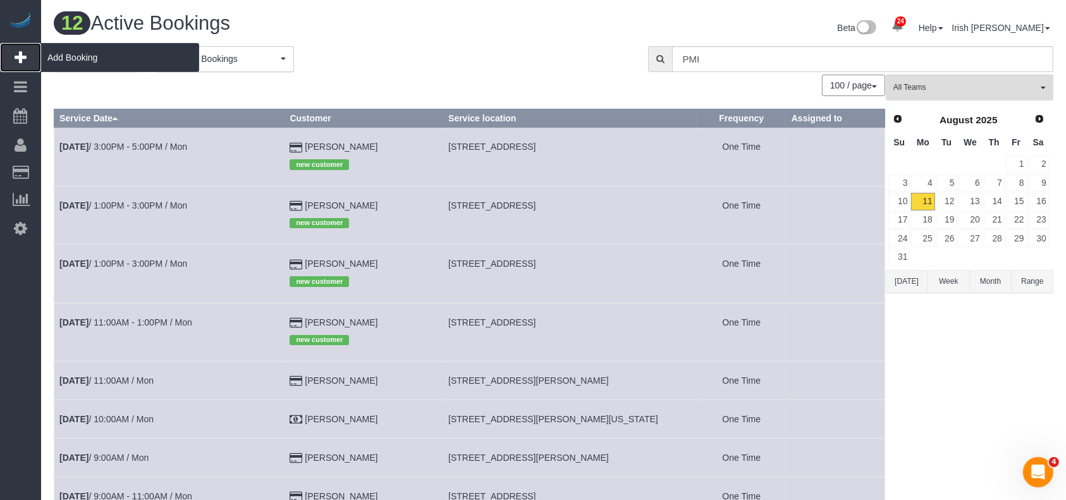
click at [68, 47] on span "Add Booking" at bounding box center [120, 57] width 158 height 29
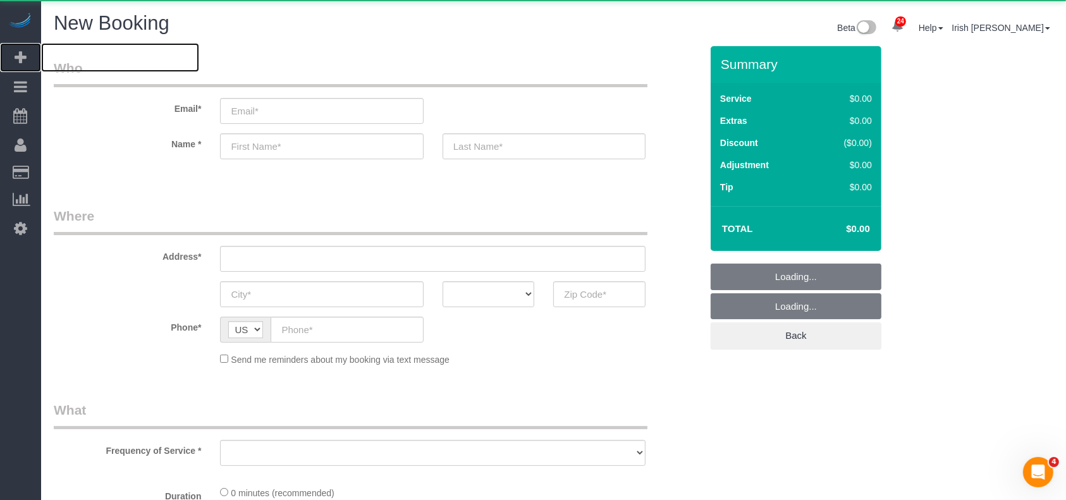
select select "object:7042"
select select "3"
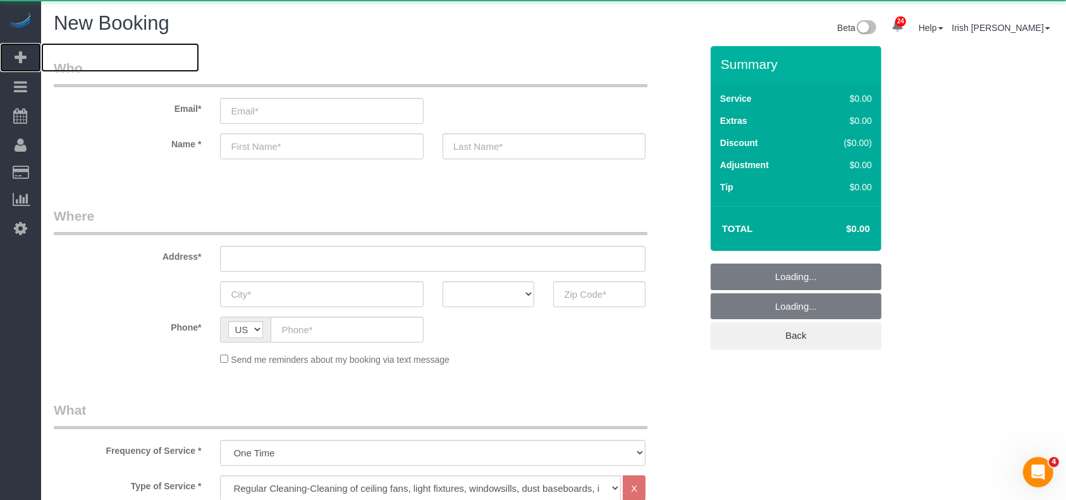
select select "object:7101"
click at [359, 113] on input "email" at bounding box center [321, 111] width 203 height 26
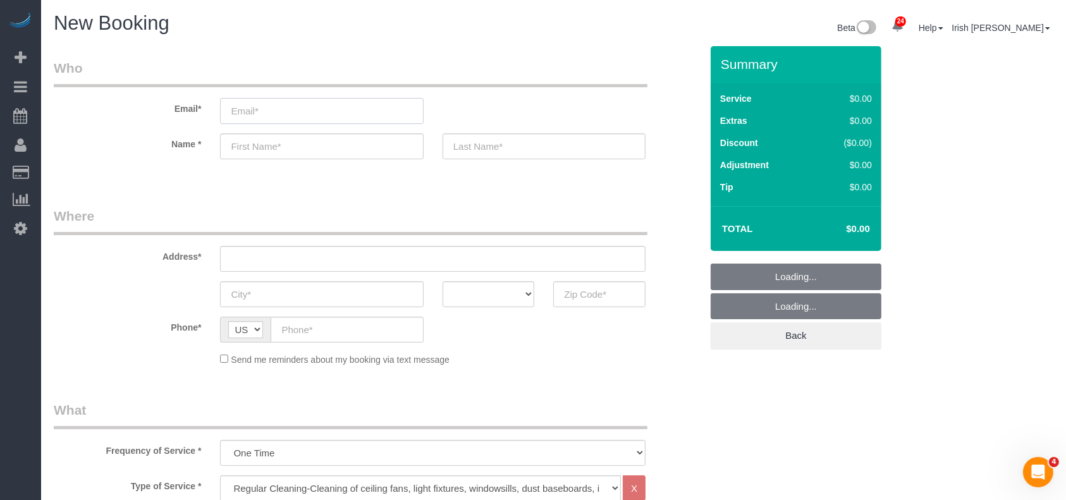
paste input "[PERSON_NAME]"
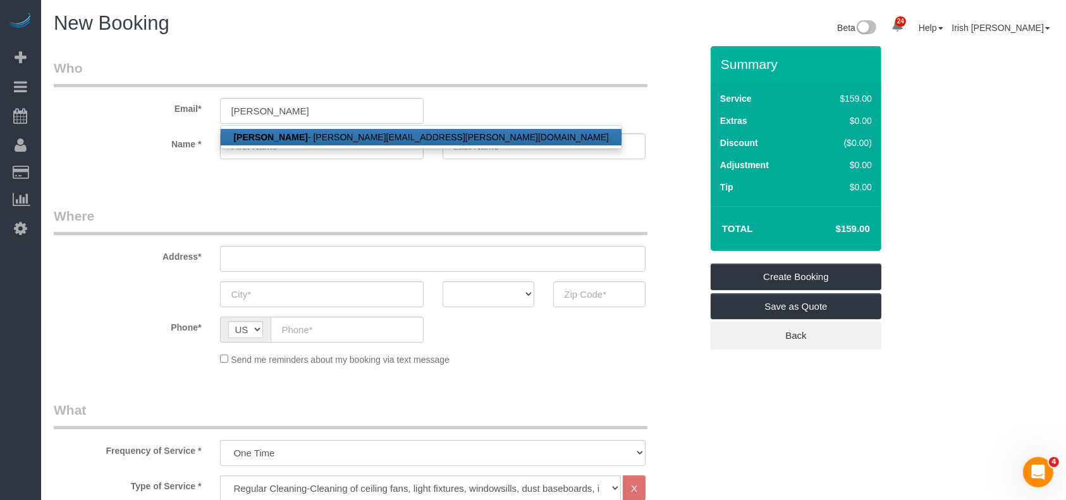
click at [340, 138] on link "[PERSON_NAME] - [PERSON_NAME][EMAIL_ADDRESS][PERSON_NAME][DOMAIN_NAME]" at bounding box center [421, 137] width 401 height 16
type input "[PERSON_NAME][EMAIL_ADDRESS][PERSON_NAME][DOMAIN_NAME]"
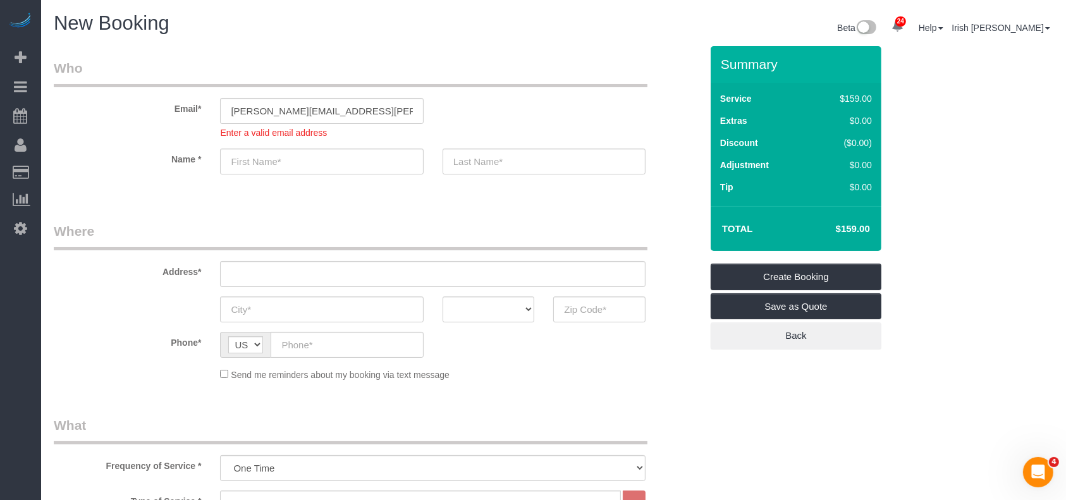
type input "[PERSON_NAME]"
type input "[GEOGRAPHIC_DATA]"
type input "[PHONE_NUMBER]"
select select "string:fspay-8b8f63ec-dd21-459c-9eba-a4c98dde4234"
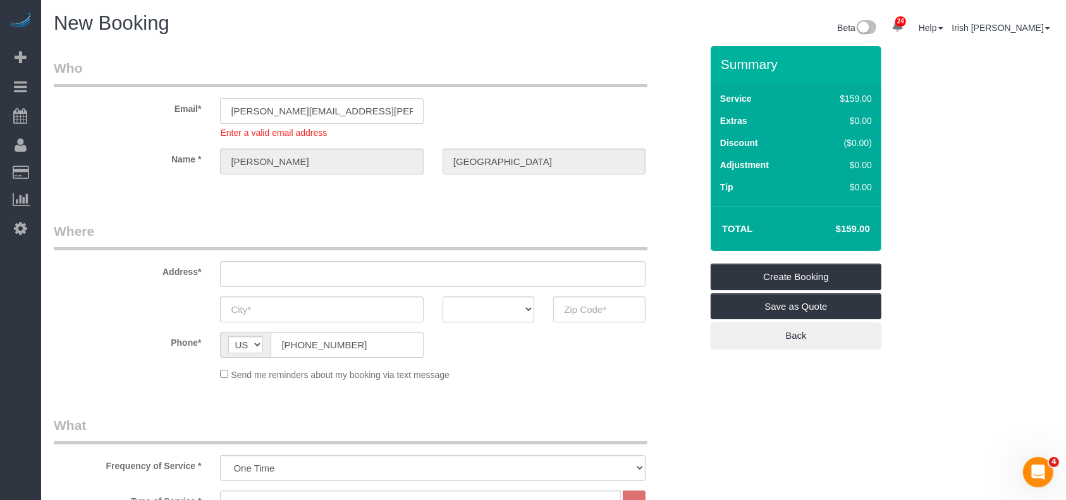
type input "[STREET_ADDRESS][PERSON_NAME],"
type input "[GEOGRAPHIC_DATA],"
select select "[GEOGRAPHIC_DATA]"
type input "75231"
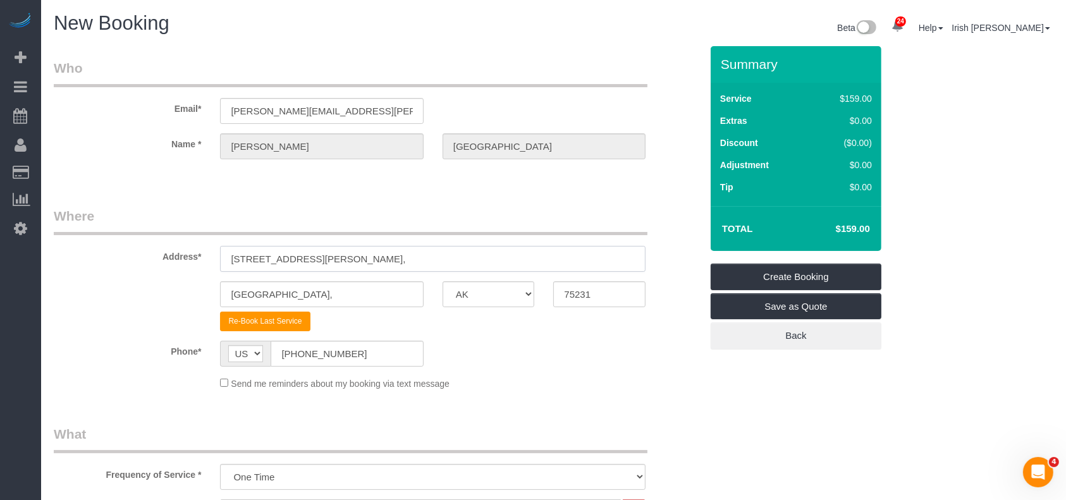
drag, startPoint x: 238, startPoint y: 271, endPoint x: 144, endPoint y: 265, distance: 93.8
click at [144, 265] on div "Address* [STREET_ADDRESS][PERSON_NAME]," at bounding box center [377, 239] width 666 height 65
paste input "[STREET_ADDRESS][PERSON_NAME]"
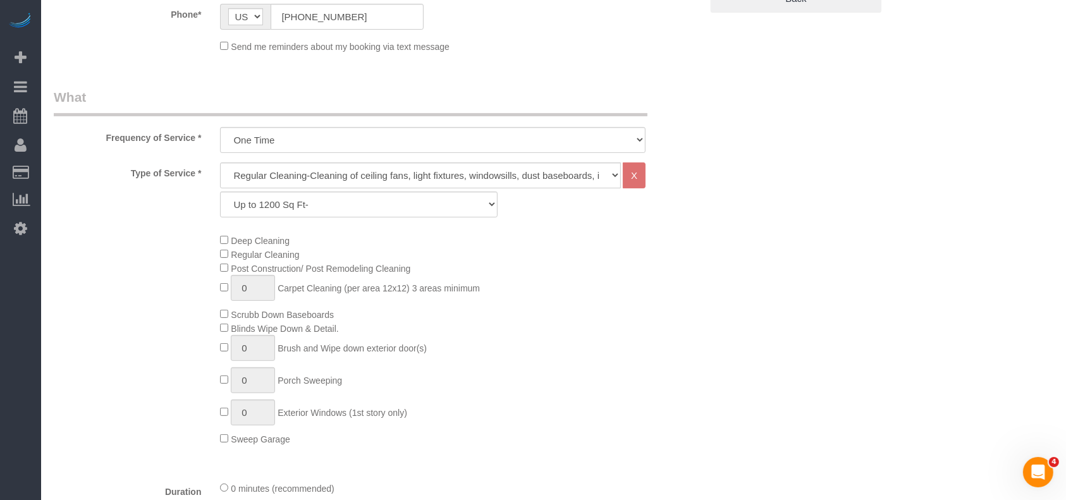
type input "[STREET_ADDRESS][PERSON_NAME]"
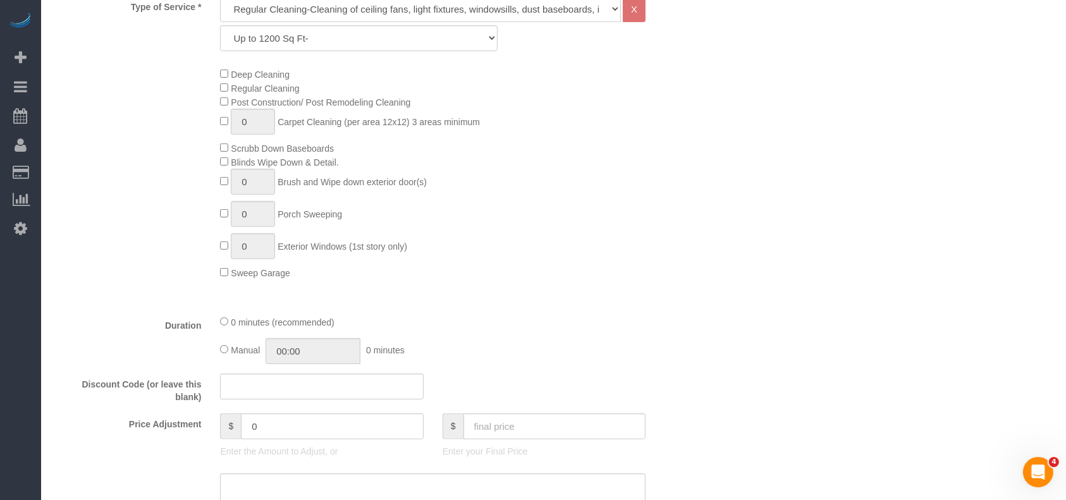
scroll to position [421, 0]
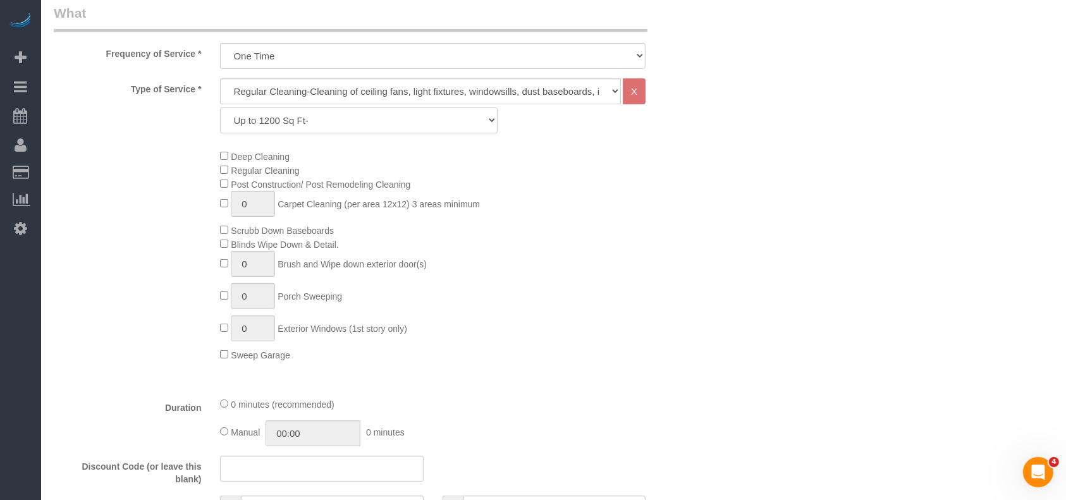
click at [303, 118] on select "Up to 1200 Sq Ft- [DATE]-[DATE] Sq Ft [DATE]-[DATE] Sq Ft [DATE]-[DATE] Sq Ft […" at bounding box center [358, 120] width 277 height 26
select select "61"
click at [220, 107] on select "Up to 1200 Sq Ft- [DATE]-[DATE] Sq Ft [DATE]-[DATE] Sq Ft [DATE]-[DATE] Sq Ft […" at bounding box center [358, 120] width 277 height 26
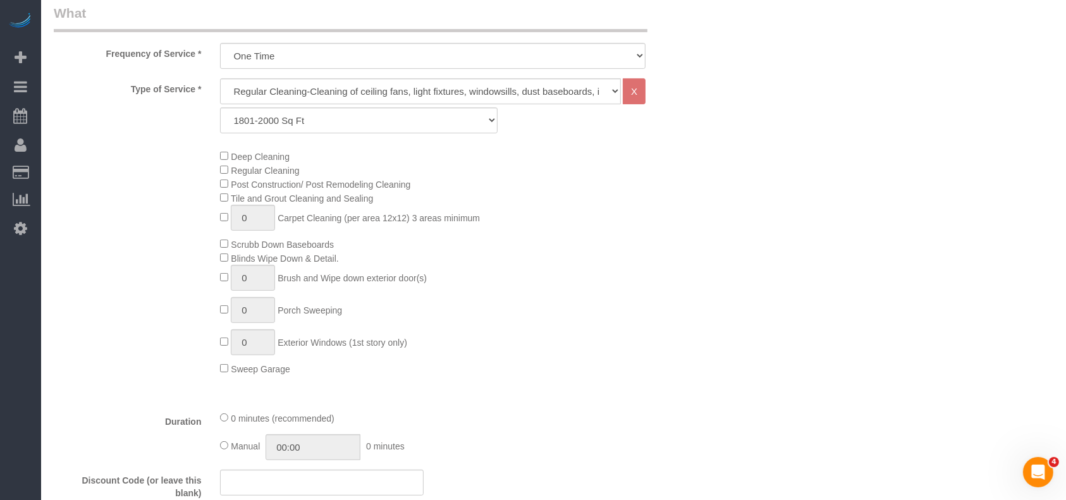
click at [602, 297] on div "Deep Cleaning Regular Cleaning Post Construction/ Post Remodeling Cleaning Tile…" at bounding box center [459, 262] width 499 height 226
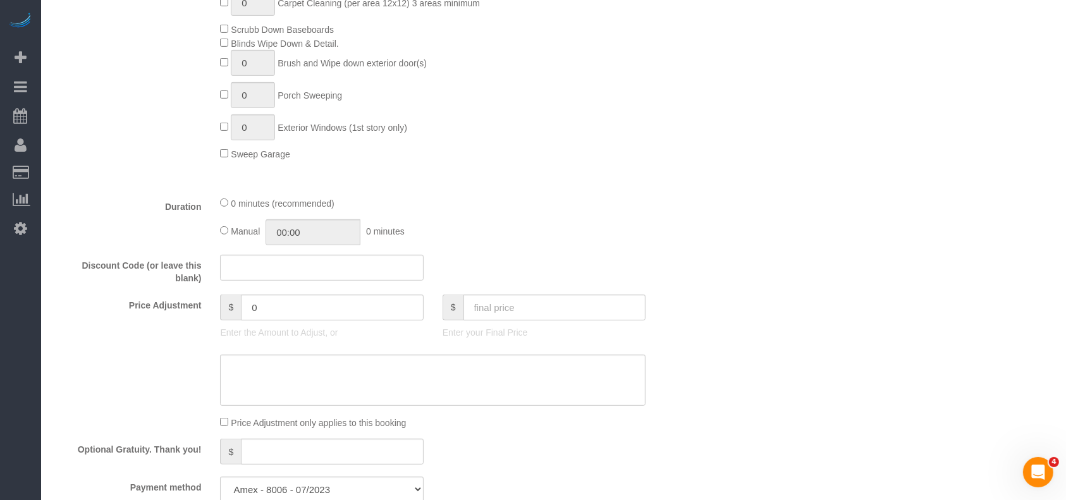
scroll to position [759, 0]
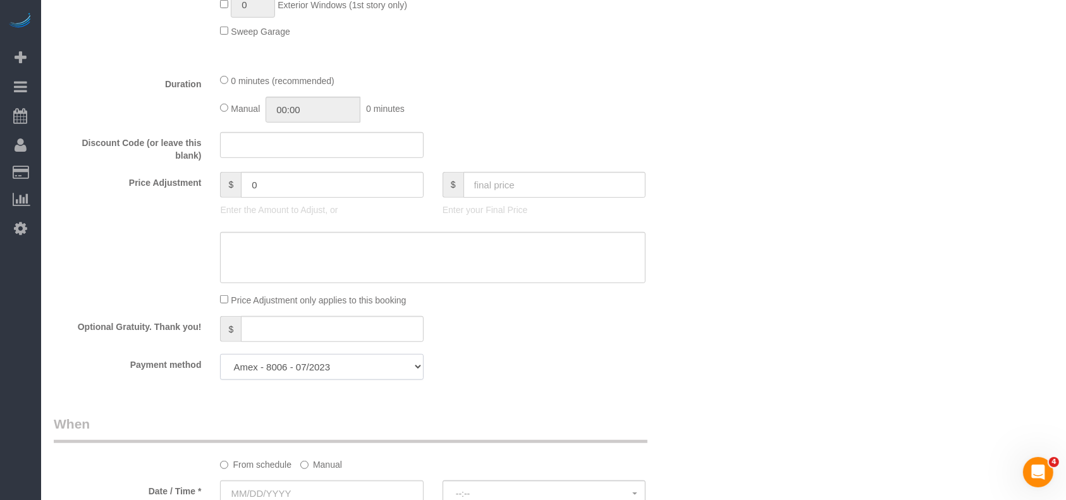
click at [389, 371] on select "Amex - 8006 - 07/2023 Add Credit Card ─────────────── Cash Check Paypal" at bounding box center [321, 367] width 203 height 26
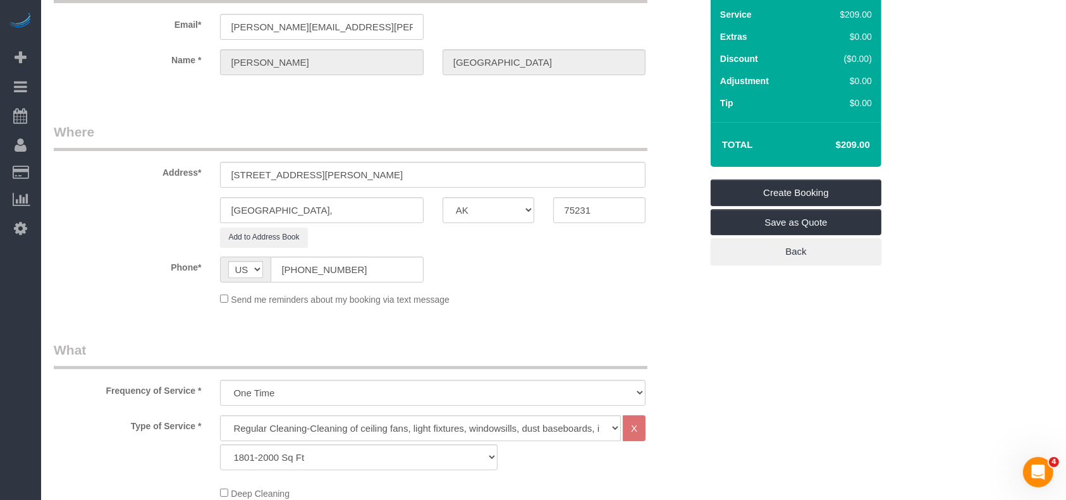
scroll to position [0, 0]
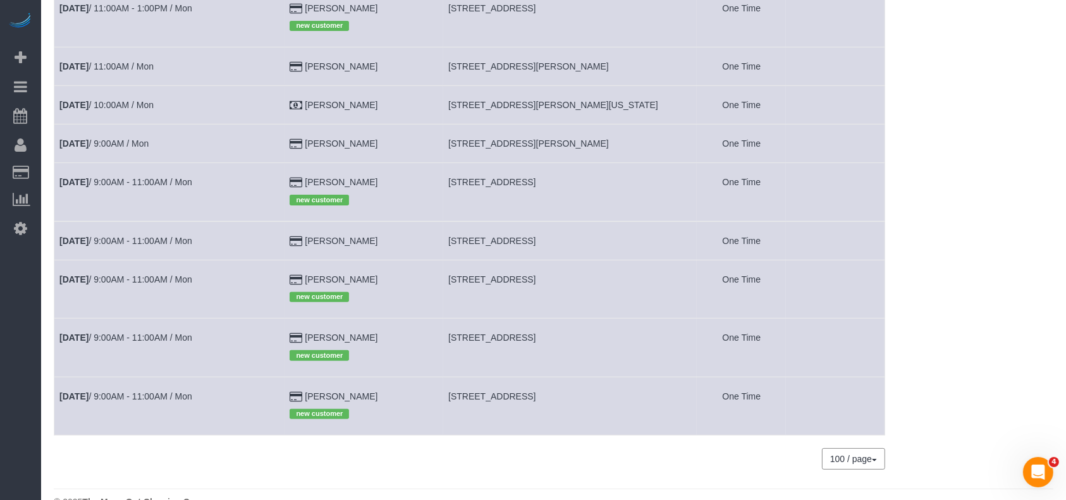
scroll to position [337, 0]
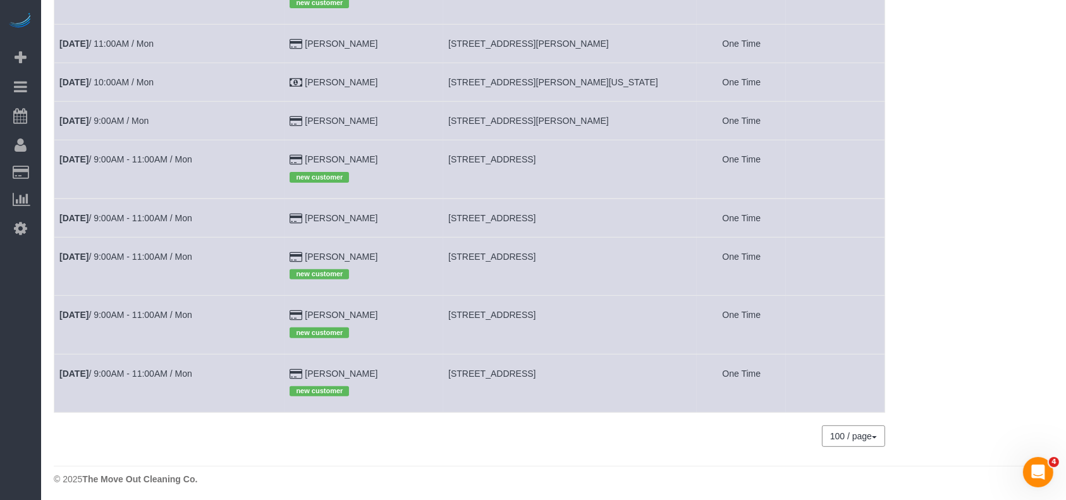
drag, startPoint x: 405, startPoint y: 252, endPoint x: 310, endPoint y: 248, distance: 94.9
click at [310, 248] on td "[PERSON_NAME] new customer" at bounding box center [363, 266] width 159 height 58
copy td "[PERSON_NAME]"
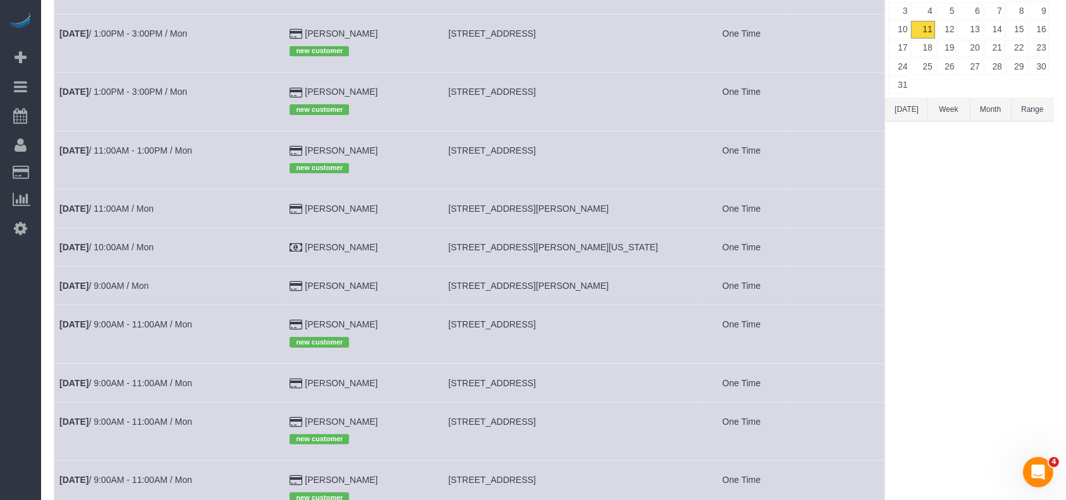
scroll to position [168, 0]
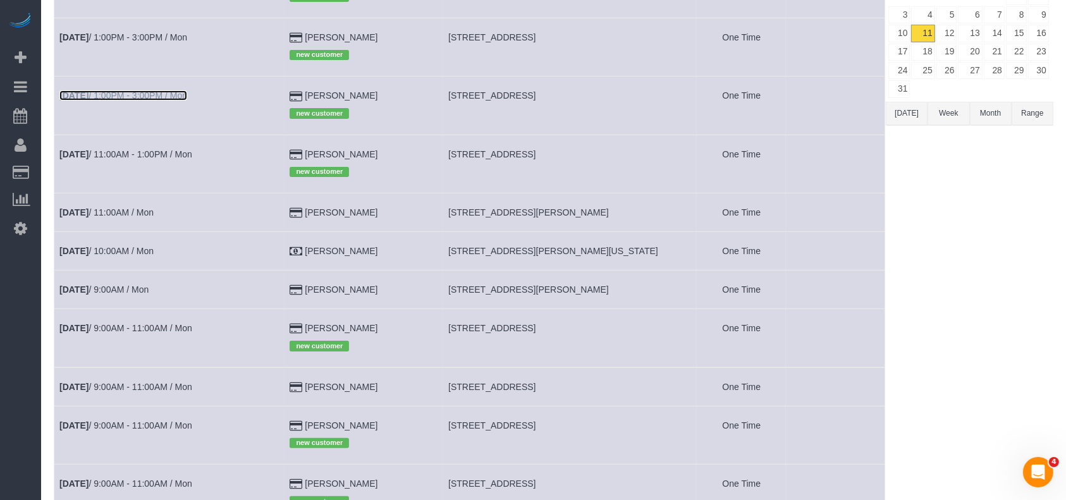
click at [126, 94] on link "[DATE] 1:00PM - 3:00PM / Mon" at bounding box center [123, 95] width 128 height 10
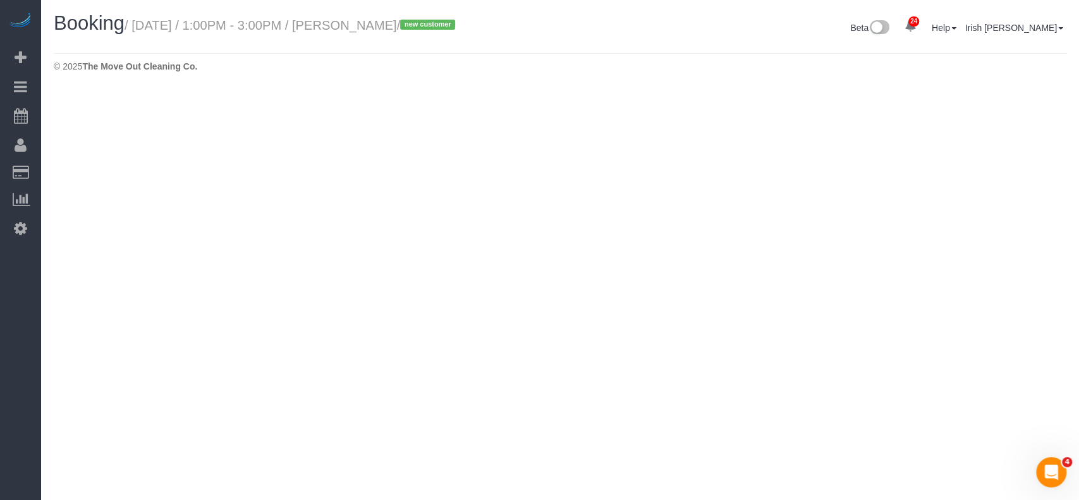
select select "[GEOGRAPHIC_DATA]"
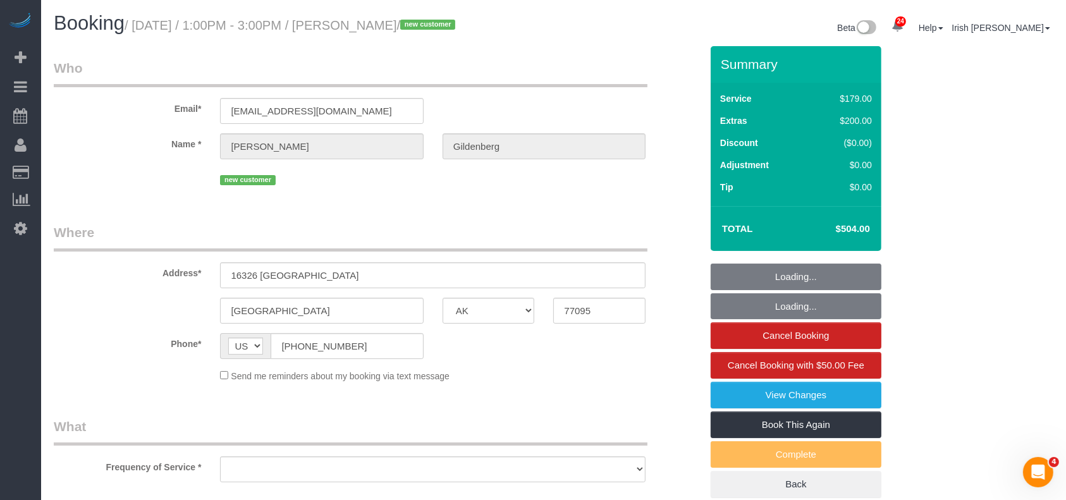
select select "object:7726"
select select "string:fspay-33eb7610-92c1-49de-91be-bf7a5ba1b23d"
select select "3"
select select "object:7788"
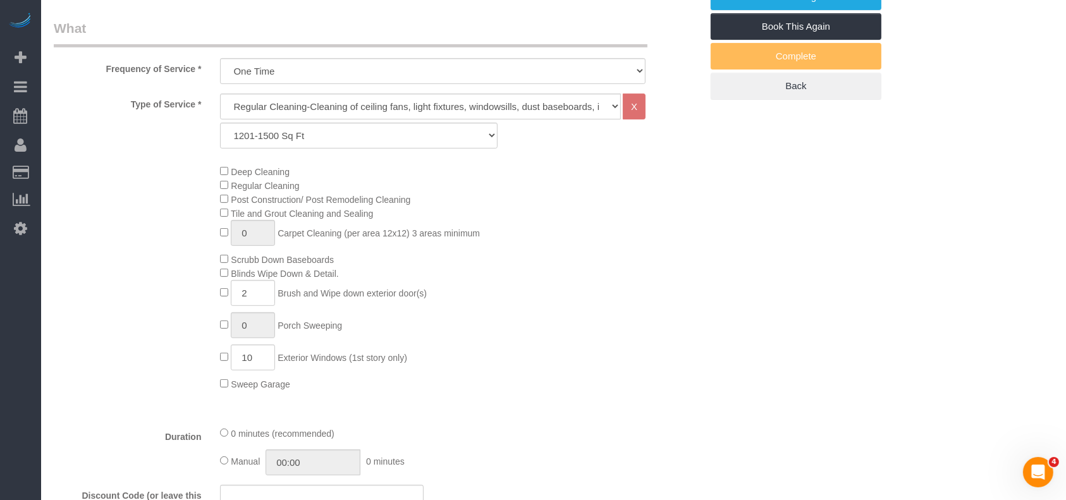
scroll to position [421, 0]
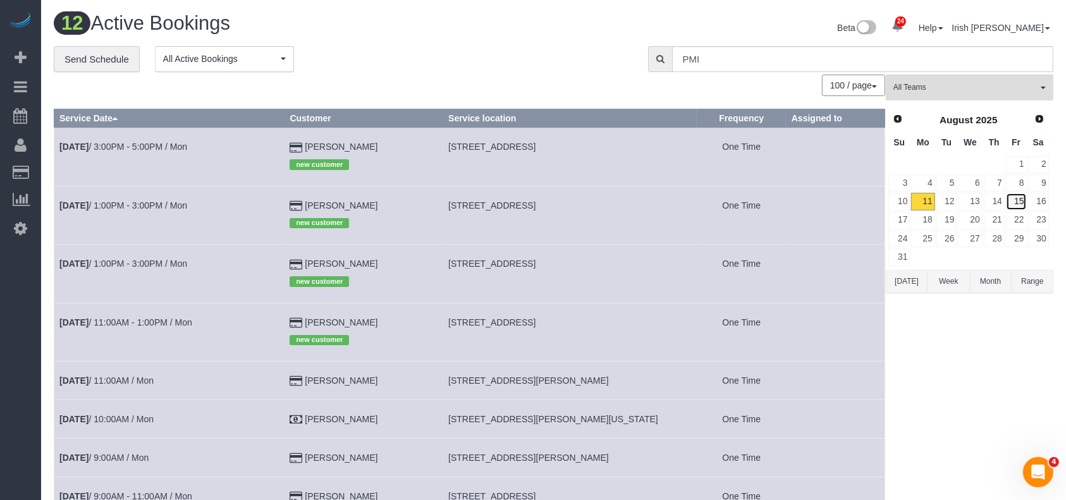
click at [1022, 196] on link "15" at bounding box center [1016, 201] width 21 height 17
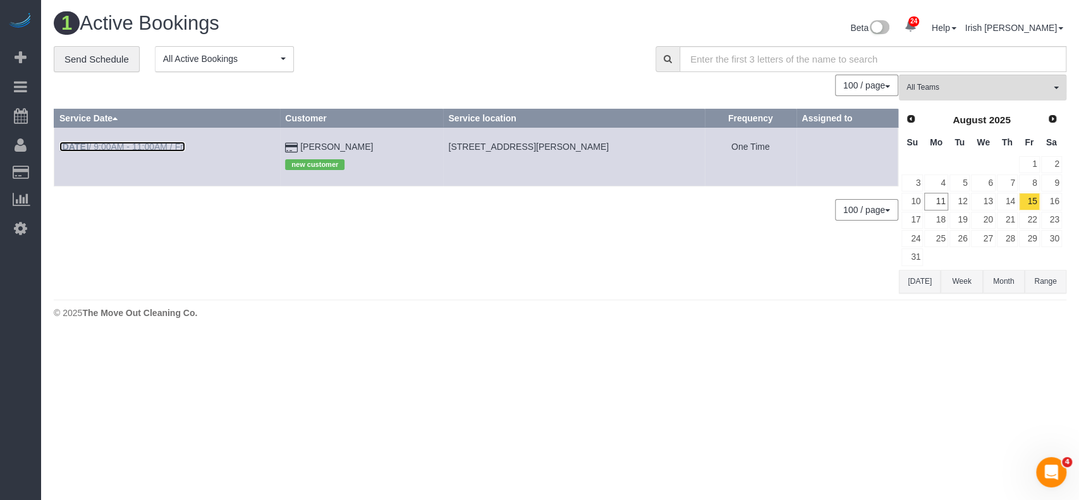
click at [152, 145] on link "[DATE] 9:00AM - 11:00AM / Fri" at bounding box center [122, 147] width 126 height 10
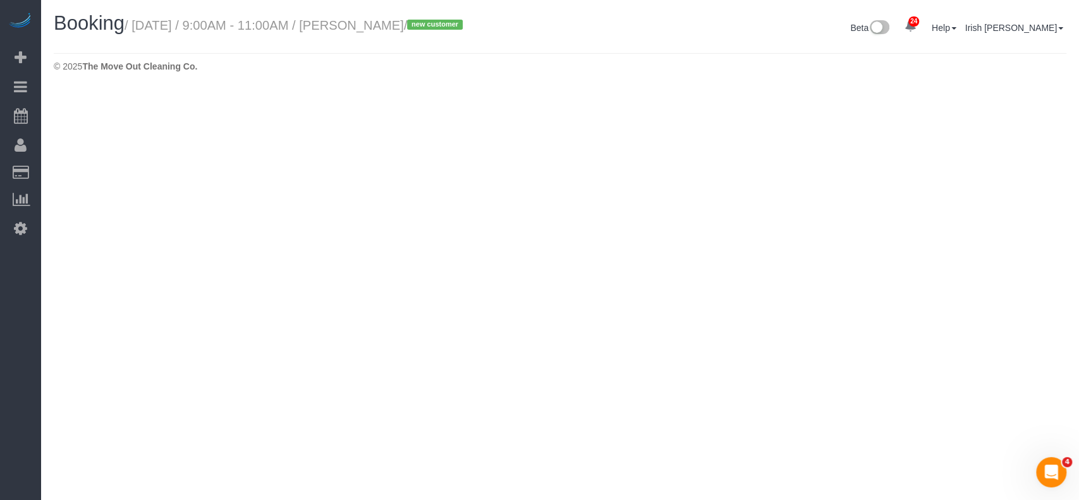
select select "[GEOGRAPHIC_DATA]"
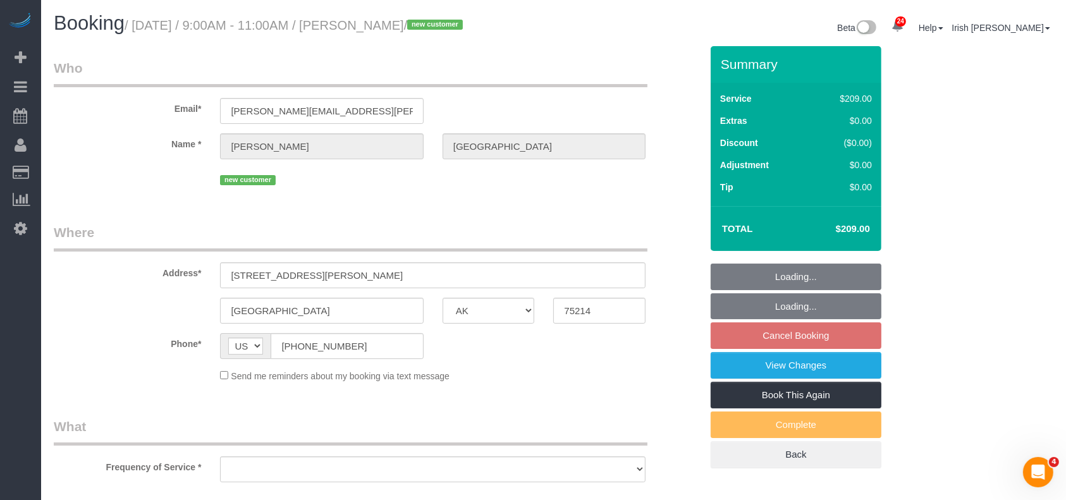
select select "string:fspay-36667892-fdd2-44ab-aaf4-1bed11697ad0"
select select "object:8391"
select select "3"
select select "object:8453"
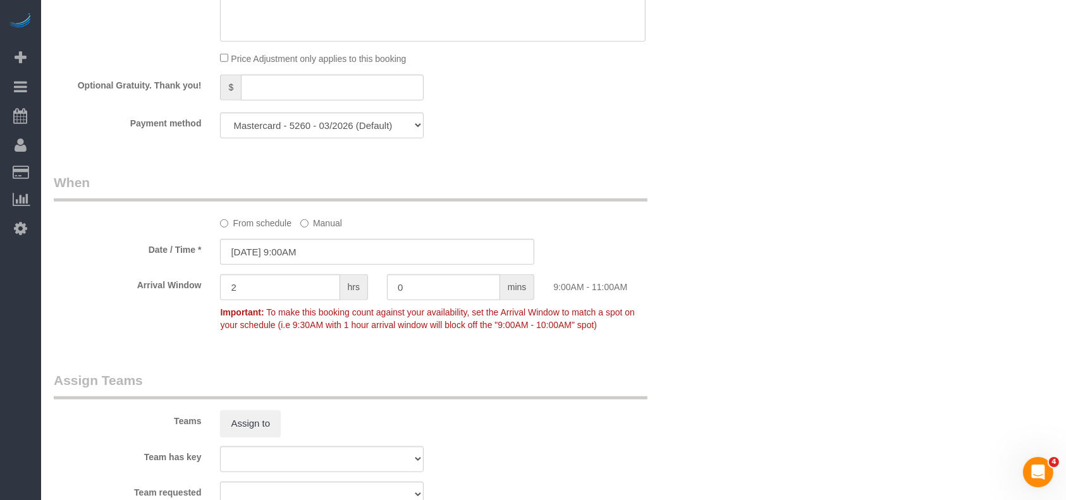
scroll to position [1180, 0]
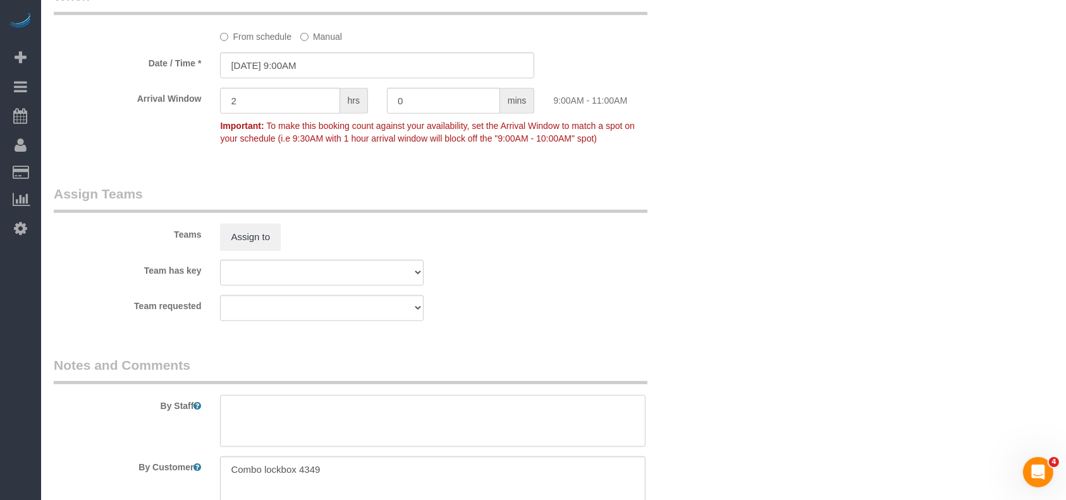
drag, startPoint x: 265, startPoint y: 403, endPoint x: 310, endPoint y: 457, distance: 70.0
click at [264, 403] on textarea at bounding box center [432, 421] width 425 height 52
drag, startPoint x: 349, startPoint y: 463, endPoint x: 236, endPoint y: 445, distance: 113.9
click at [223, 465] on textarea at bounding box center [432, 482] width 425 height 52
click at [244, 434] on textarea at bounding box center [432, 421] width 425 height 52
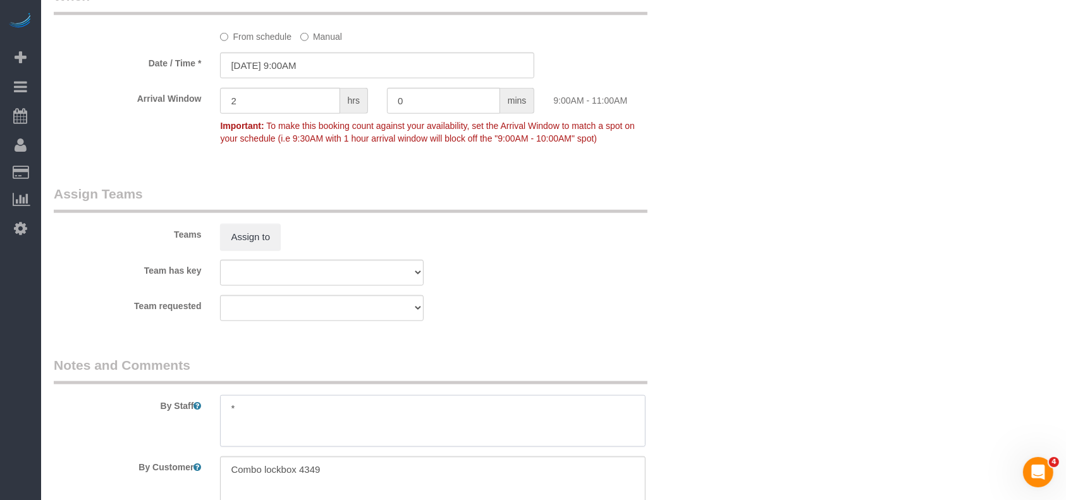
paste textarea "Combo lockbox 4349"
type textarea "* Combo lockbox 4349. First thing in the morning cleaning please"
drag, startPoint x: 336, startPoint y: 472, endPoint x: 185, endPoint y: 471, distance: 150.4
click at [185, 471] on div "By Customer" at bounding box center [377, 482] width 666 height 52
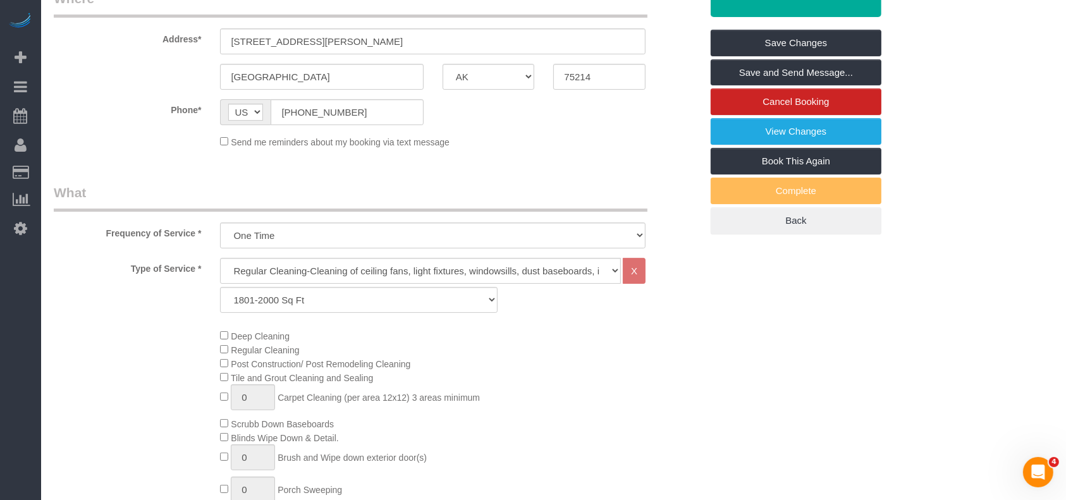
scroll to position [168, 0]
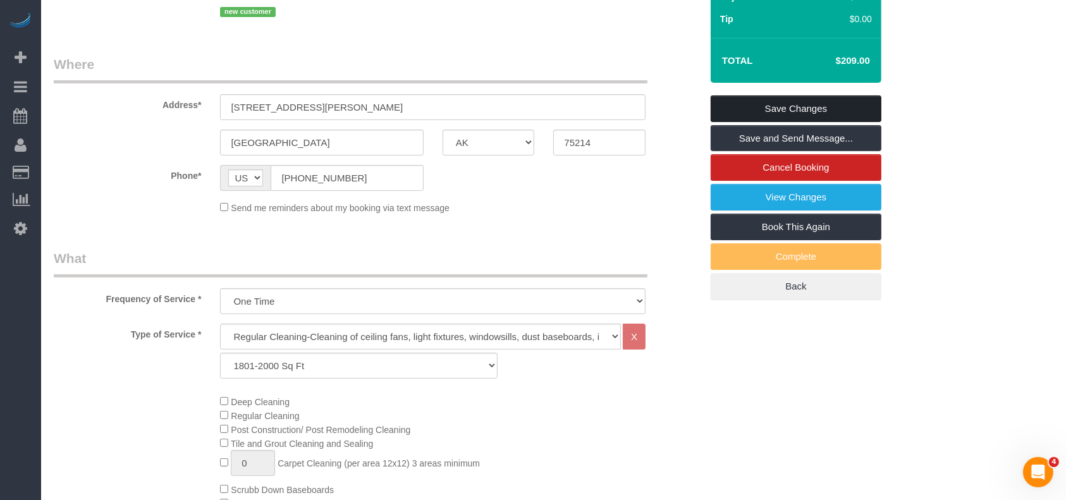
click at [857, 108] on link "Save Changes" at bounding box center [795, 108] width 171 height 27
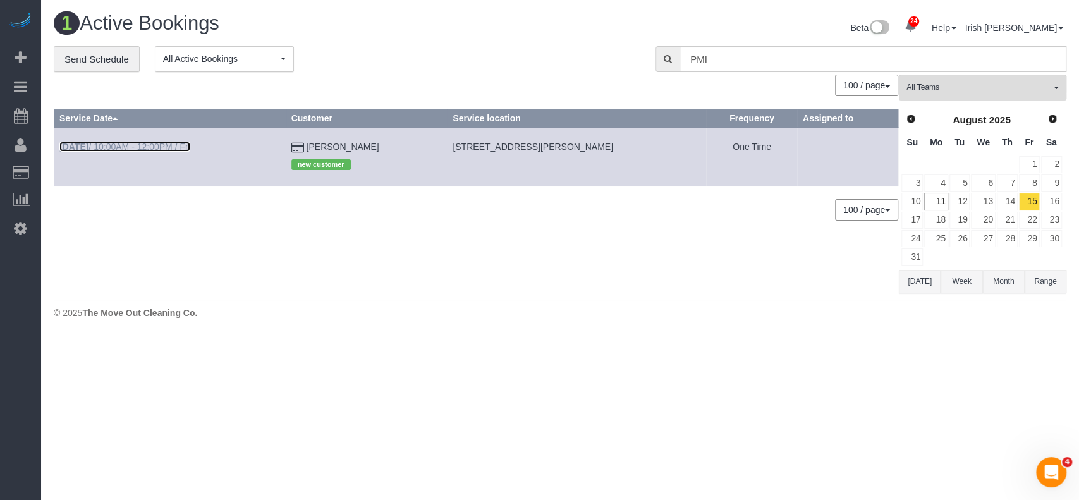
click at [144, 142] on link "[DATE] 10:00AM - 12:00PM / Fri" at bounding box center [124, 147] width 131 height 10
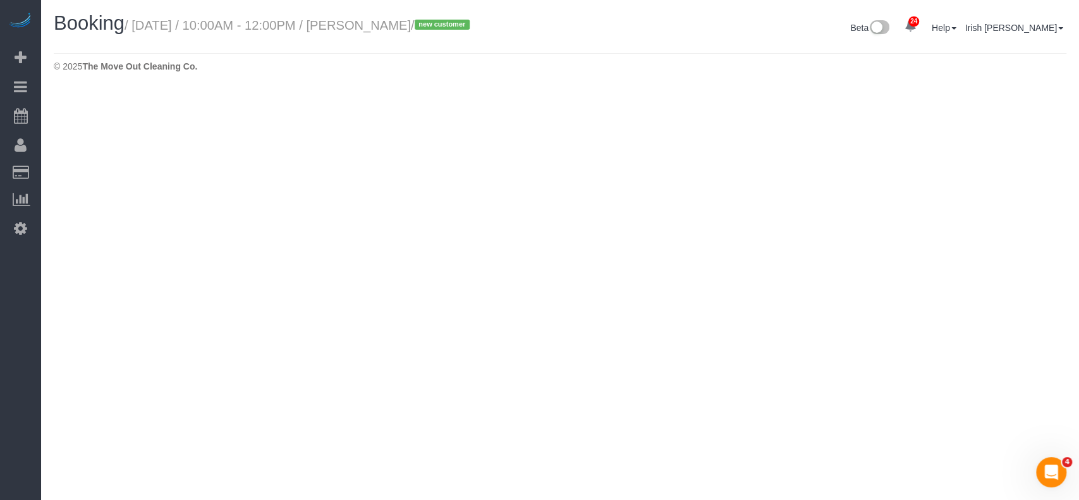
select select "[GEOGRAPHIC_DATA]"
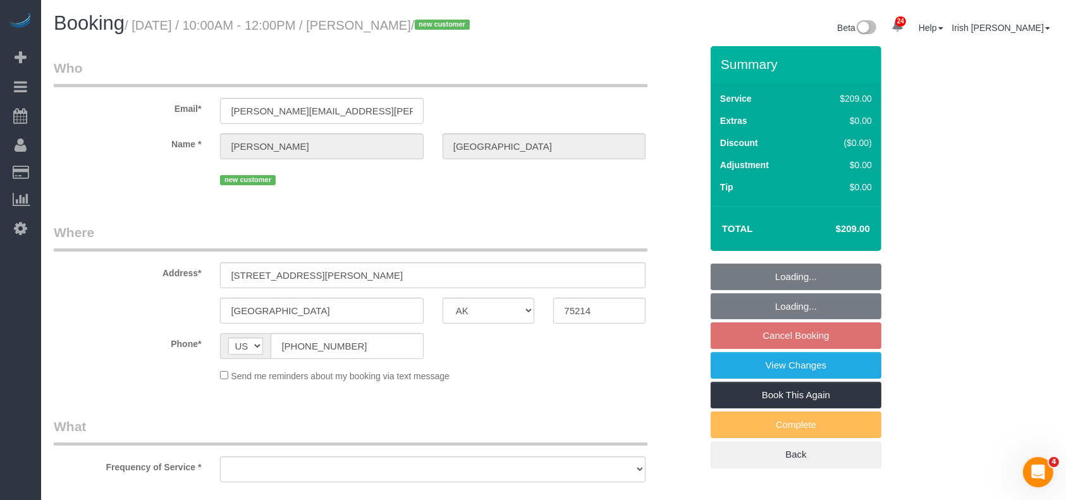
select select "object:8878"
select select "string:fspay-36667892-fdd2-44ab-aaf4-1bed11697ad0"
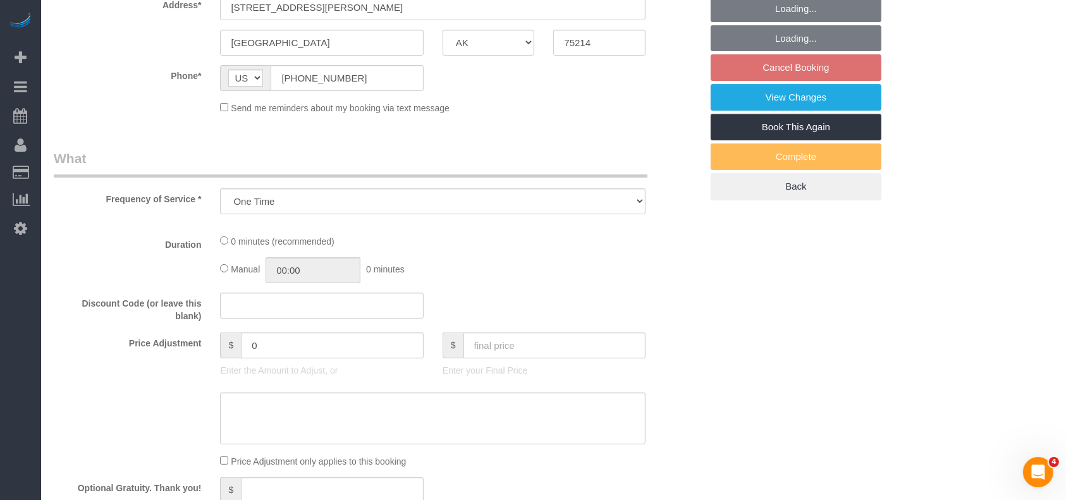
select select "object:8940"
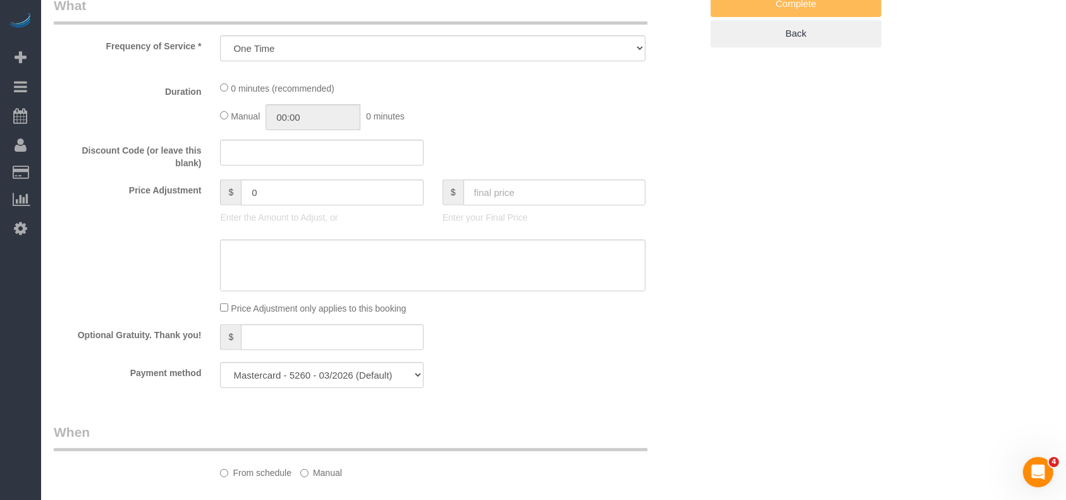
select select "3"
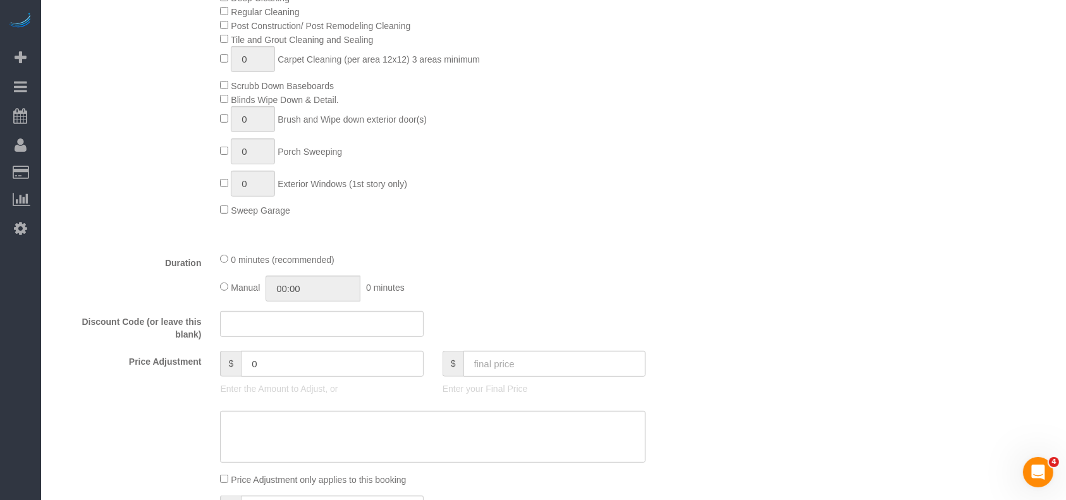
select select "spot182"
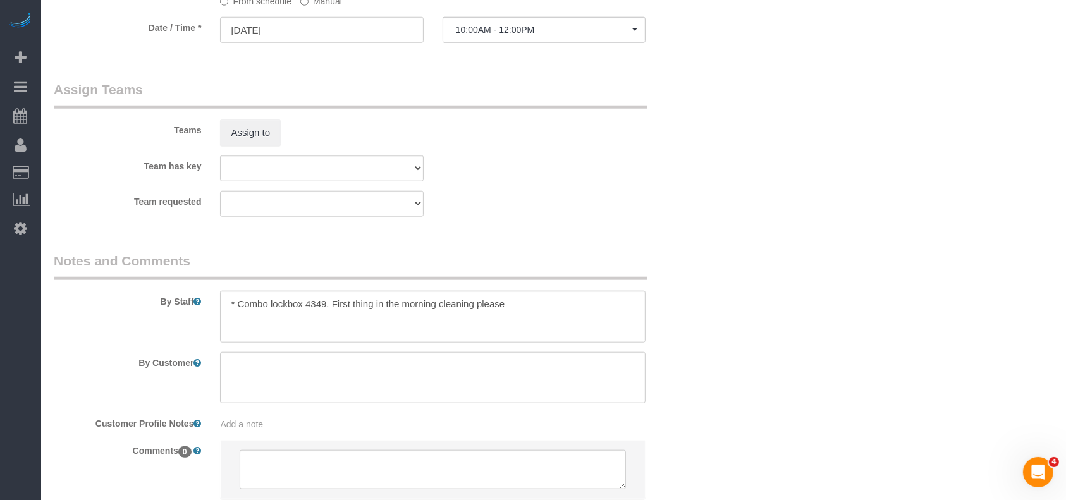
scroll to position [1308, 0]
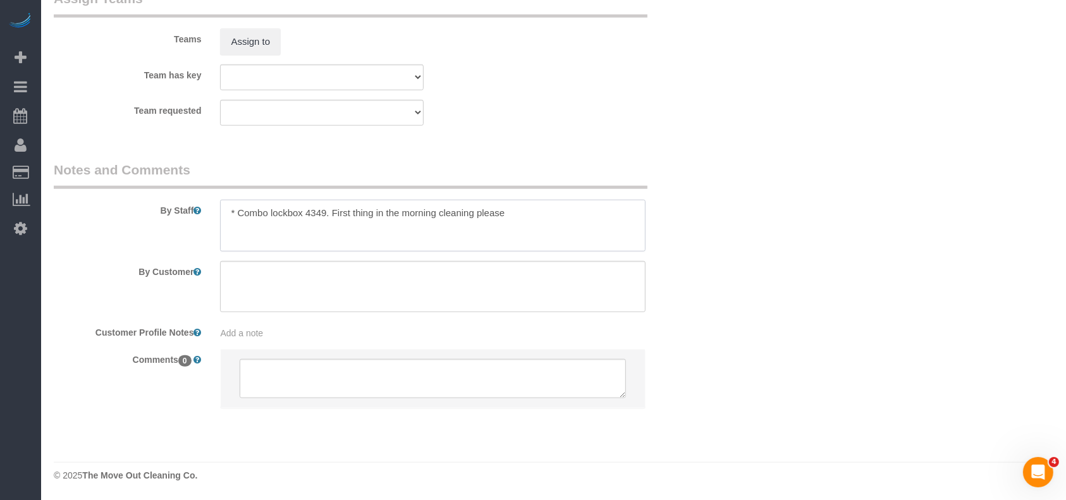
drag, startPoint x: 320, startPoint y: 210, endPoint x: 237, endPoint y: 205, distance: 83.6
click at [237, 205] on textarea at bounding box center [432, 226] width 425 height 52
paste textarea "There is a lockbox on the gate to the right of the front door"
paste textarea "4349"
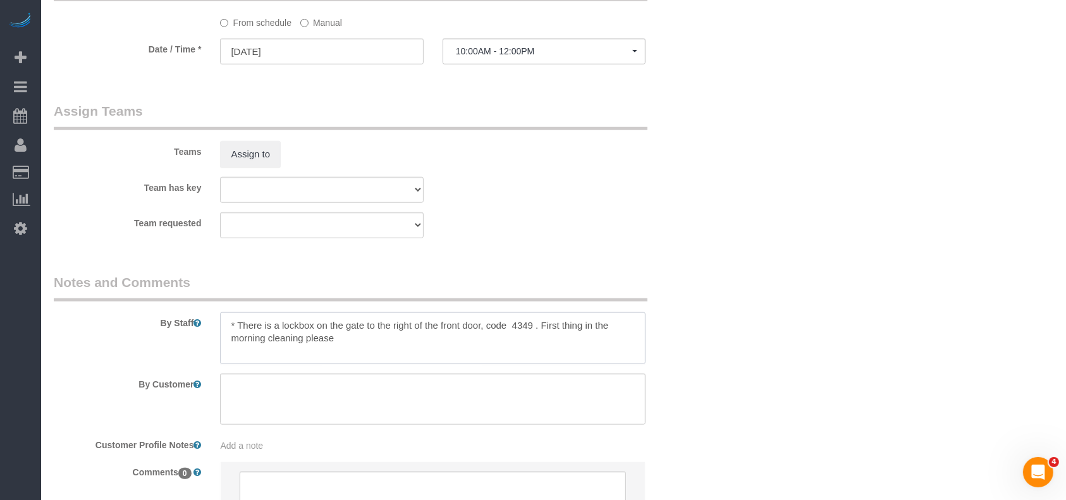
scroll to position [1056, 0]
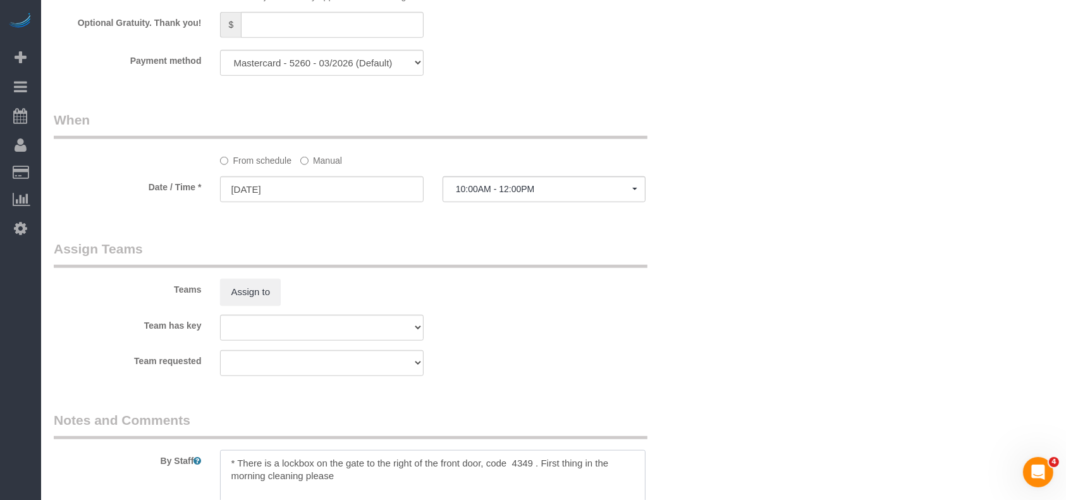
type textarea "* There is a lockbox on the gate to the right of the front door, code 4349 . Fi…"
click at [314, 161] on label "Manual" at bounding box center [321, 158] width 42 height 17
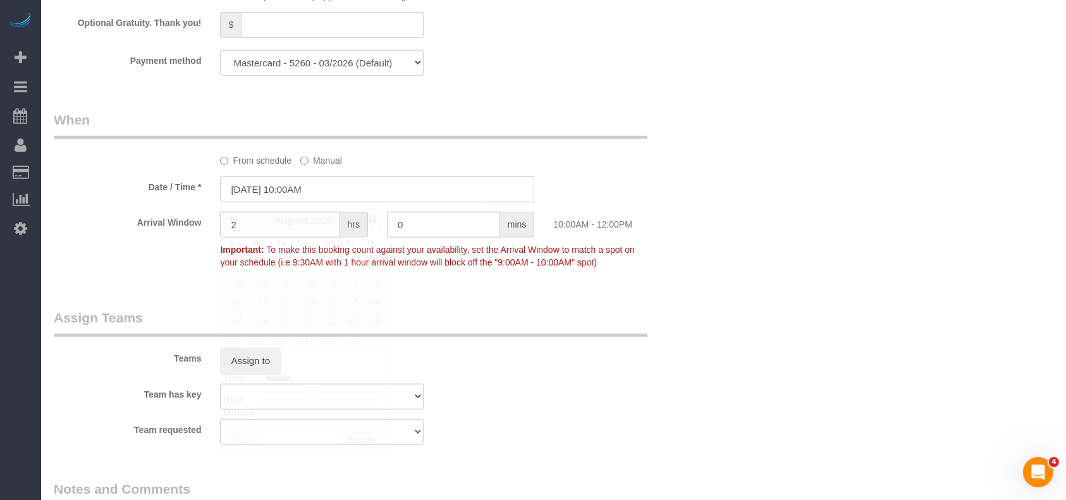
click at [264, 194] on input "[DATE] 10:00AM" at bounding box center [377, 189] width 314 height 26
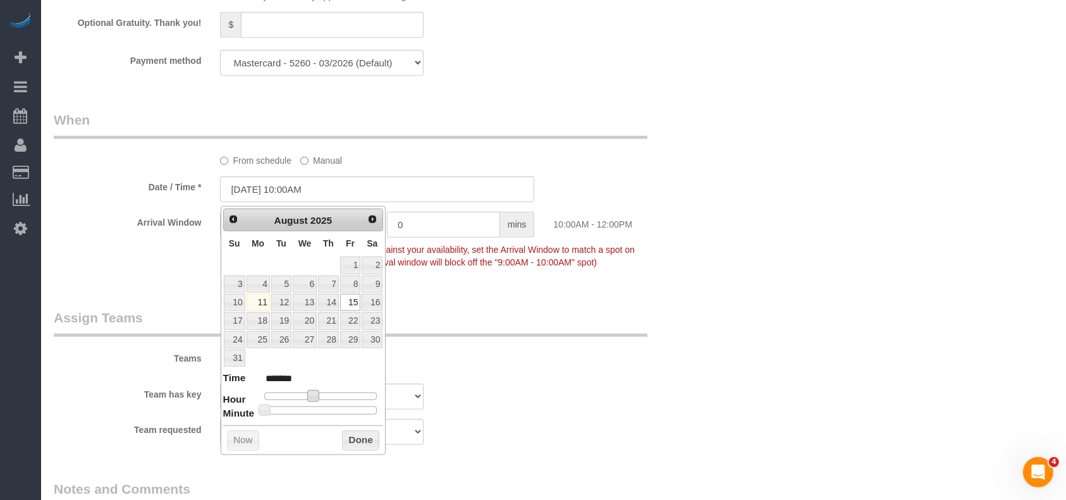
type input "[DATE] 9:00AM"
type input "******"
type input "[DATE] 8:00AM"
type input "******"
drag, startPoint x: 312, startPoint y: 395, endPoint x: 303, endPoint y: 394, distance: 8.9
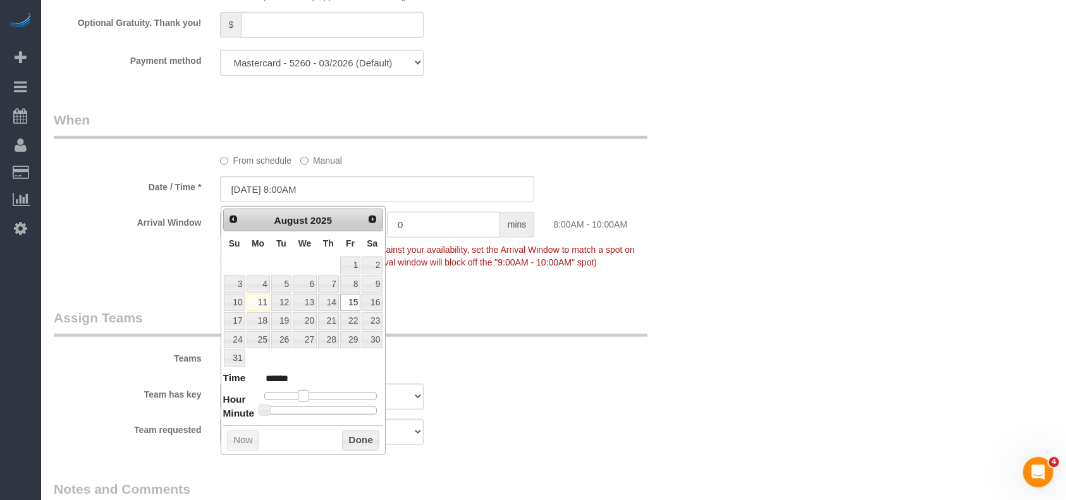
click at [303, 394] on span at bounding box center [303, 395] width 11 height 11
click at [359, 434] on button "Done" at bounding box center [360, 440] width 37 height 20
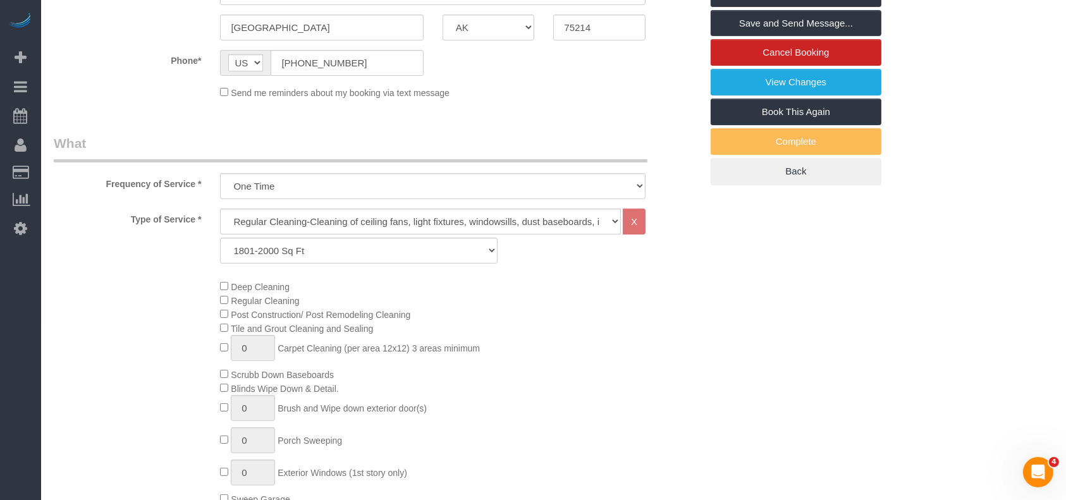
scroll to position [128, 0]
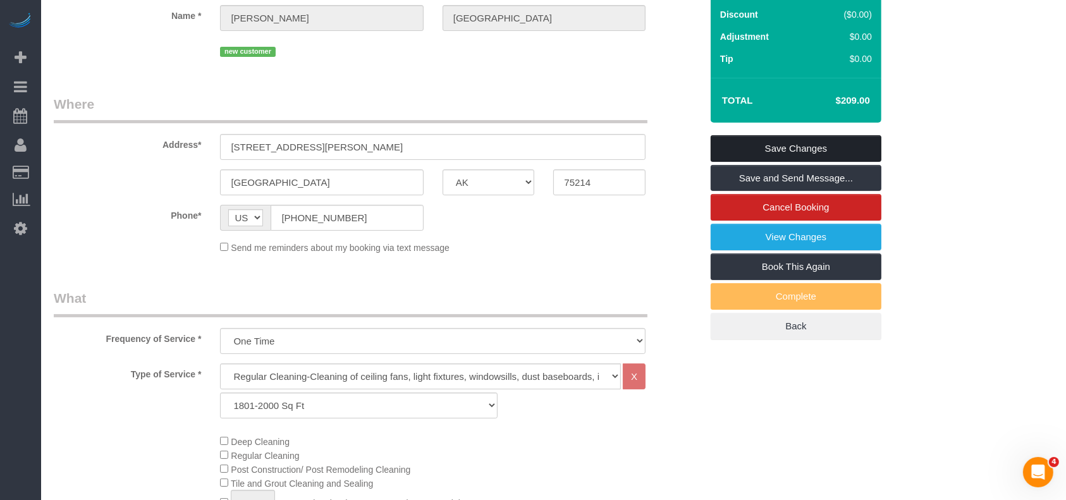
click at [849, 144] on link "Save Changes" at bounding box center [795, 148] width 171 height 27
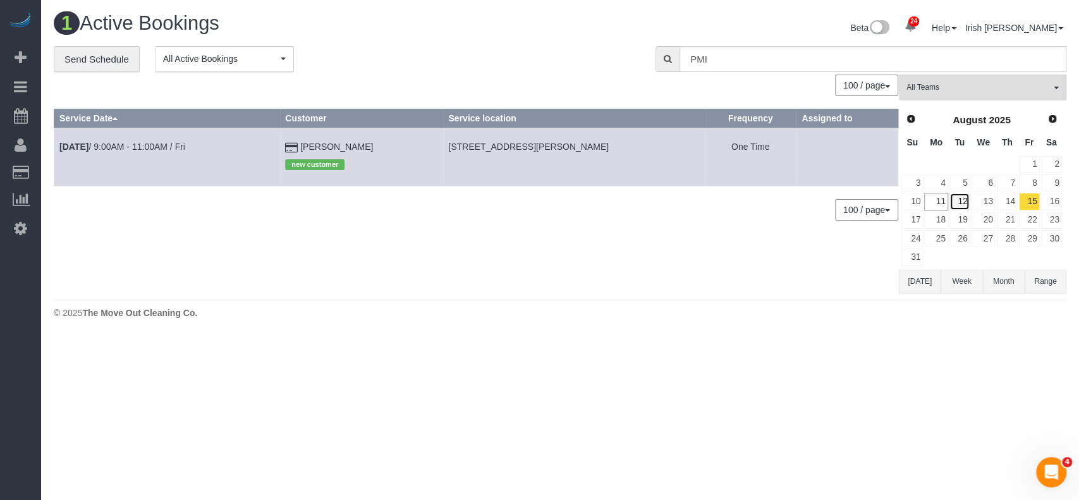
click at [963, 202] on link "12" at bounding box center [959, 201] width 21 height 17
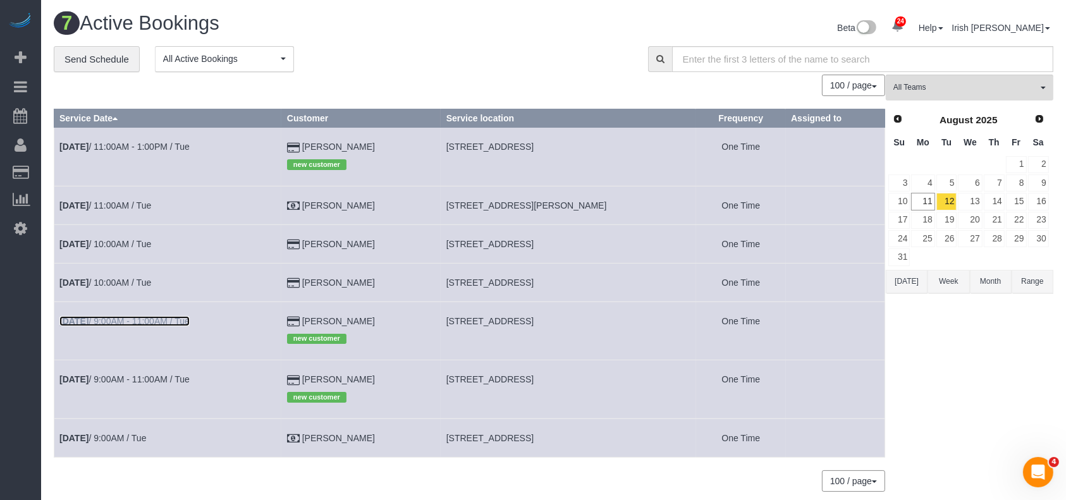
click at [142, 317] on link "[DATE] 9:00AM - 11:00AM / Tue" at bounding box center [124, 321] width 130 height 10
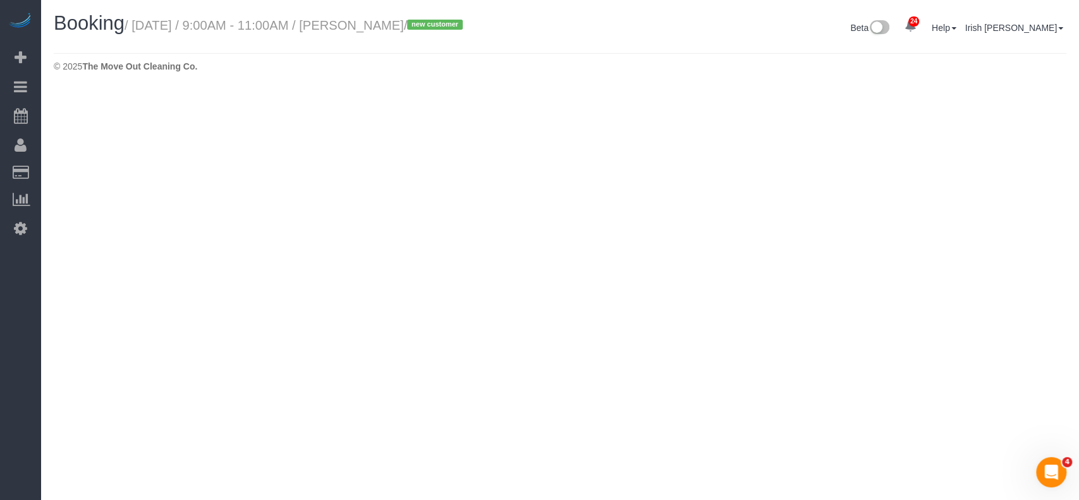
select select "[GEOGRAPHIC_DATA]"
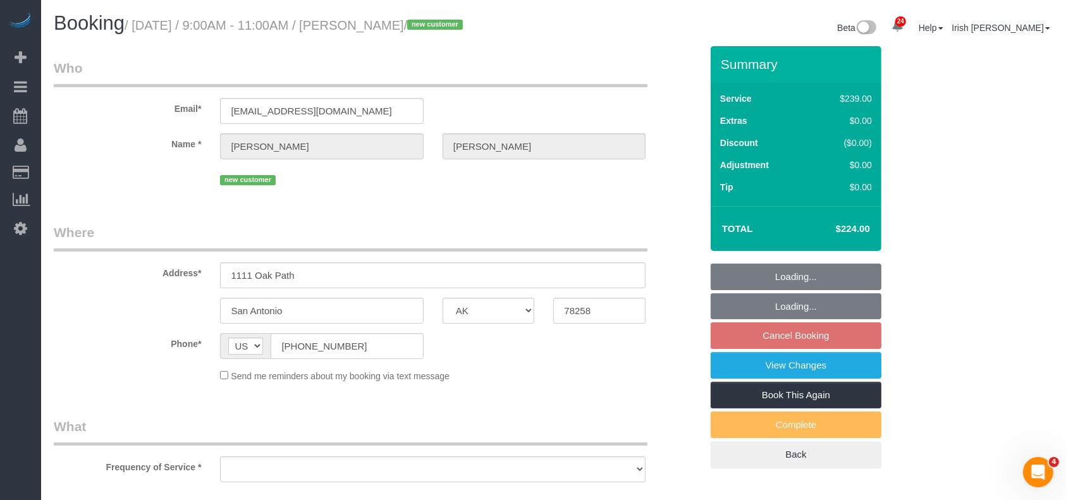
select select "3"
select select "object:9546"
select select "string:fspay-ef0d931c-d857-4ddb-9738-8b502ad1dc61"
select select "object:9572"
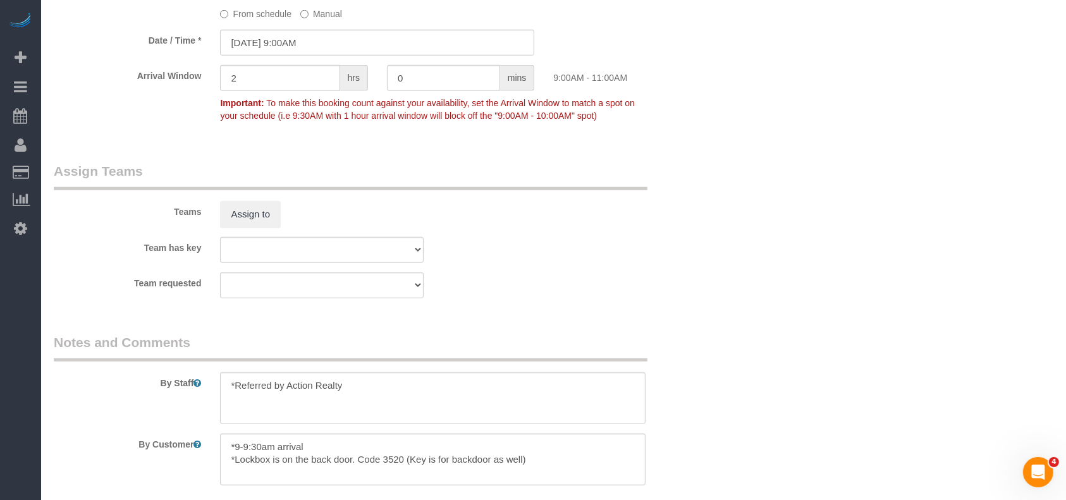
scroll to position [1264, 0]
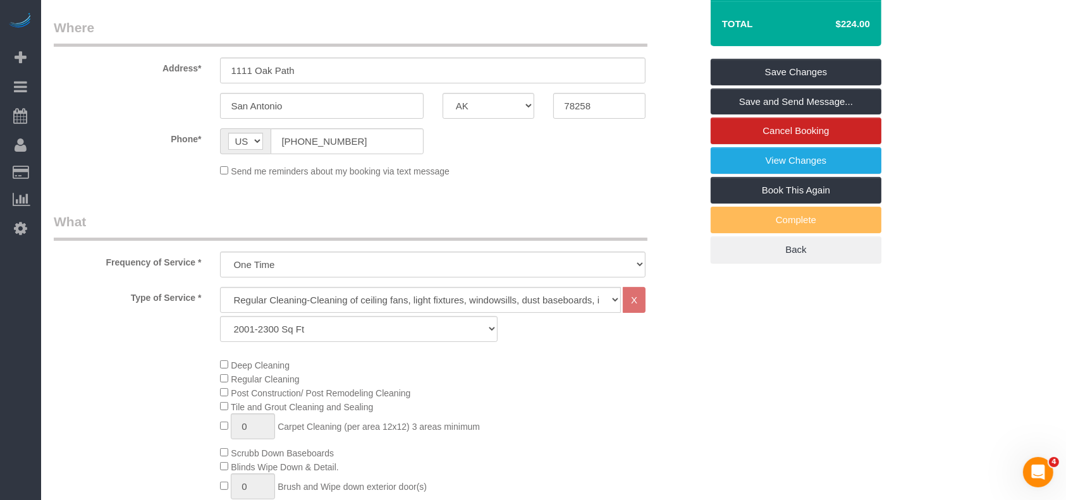
scroll to position [30, 0]
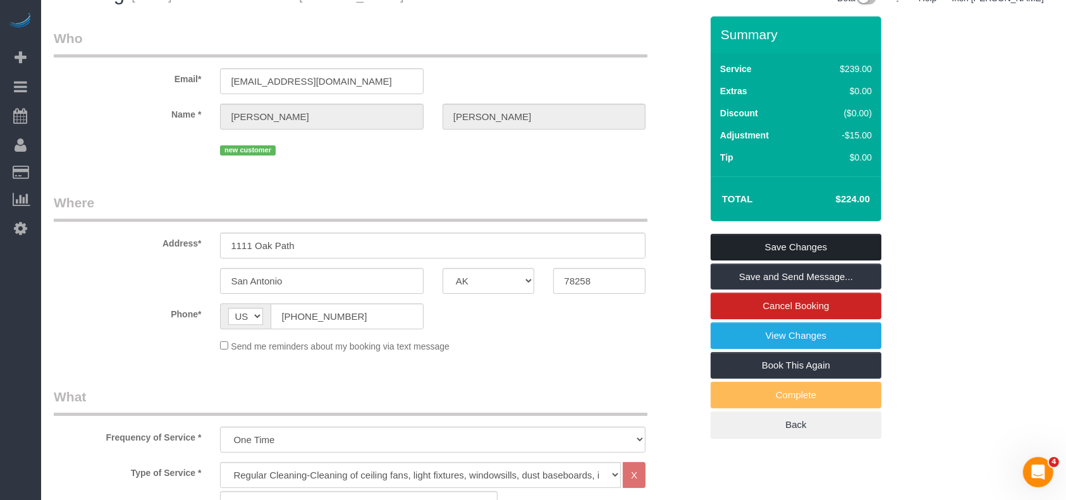
click at [742, 243] on link "Save Changes" at bounding box center [795, 247] width 171 height 27
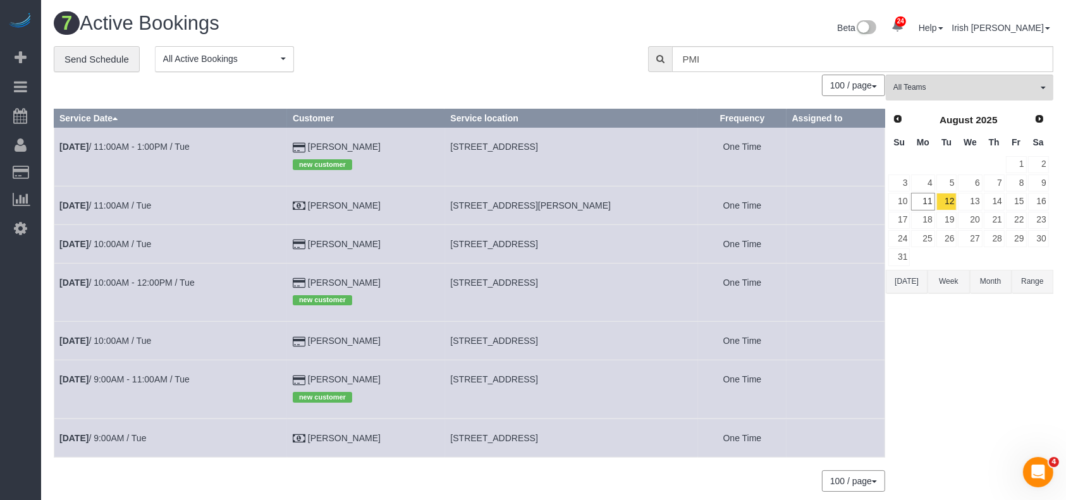
click at [0, 355] on div "24 Beta Your Notifications You have 0 alerts × You have 2 to charge for [DATE] …" at bounding box center [20, 250] width 41 height 500
click at [928, 200] on link "11" at bounding box center [922, 201] width 23 height 17
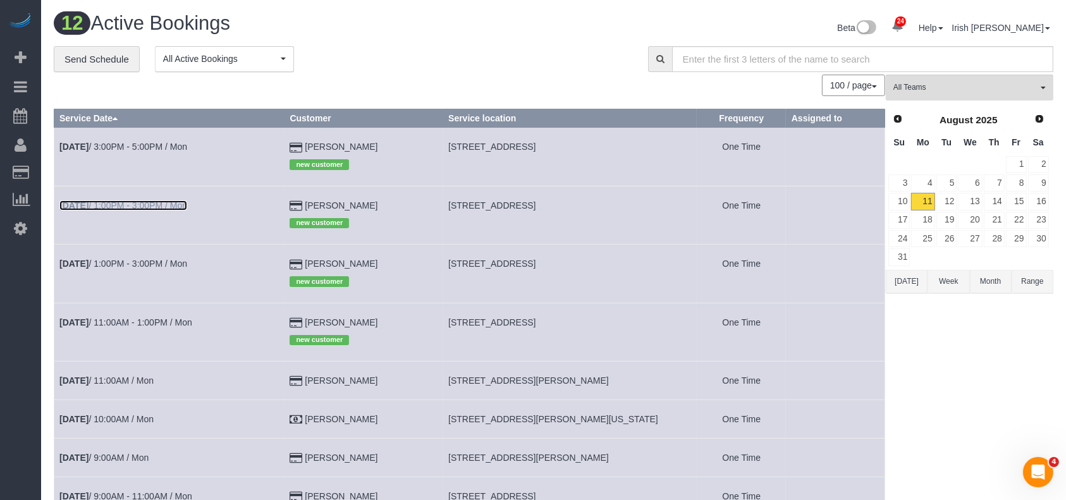
click at [167, 205] on link "[DATE] 1:00PM - 3:00PM / Mon" at bounding box center [123, 205] width 128 height 10
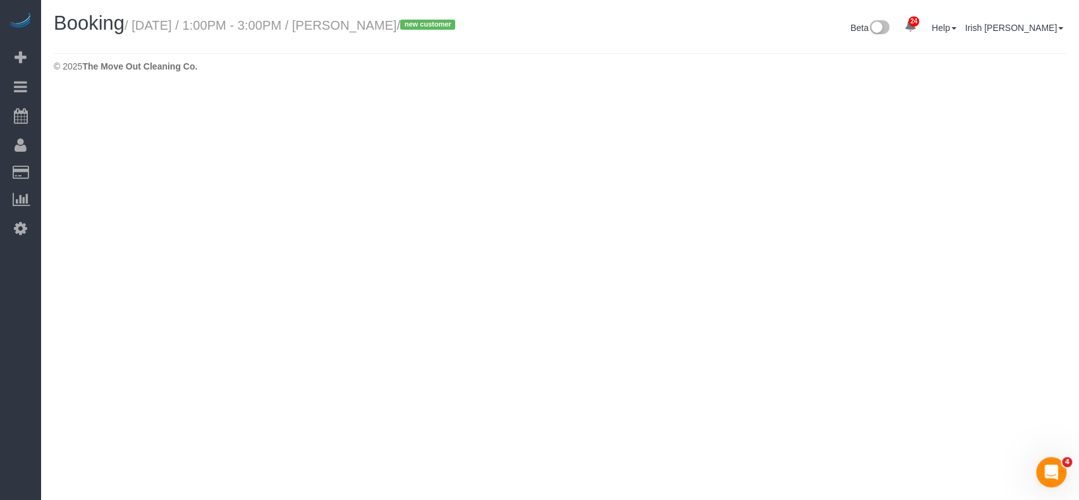
select select "[GEOGRAPHIC_DATA]"
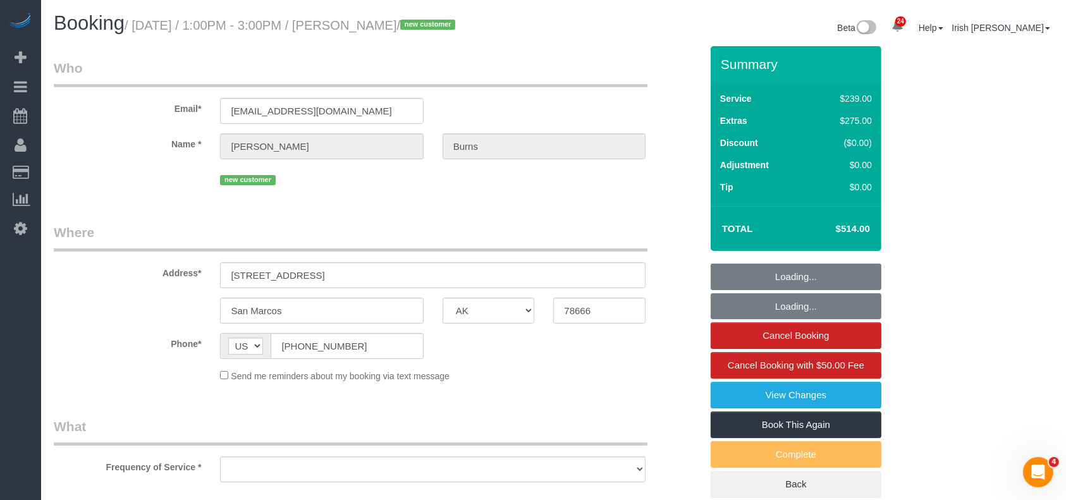
select select "string:fspay-828515a9-e91b-458c-9a01-af527c52e24e"
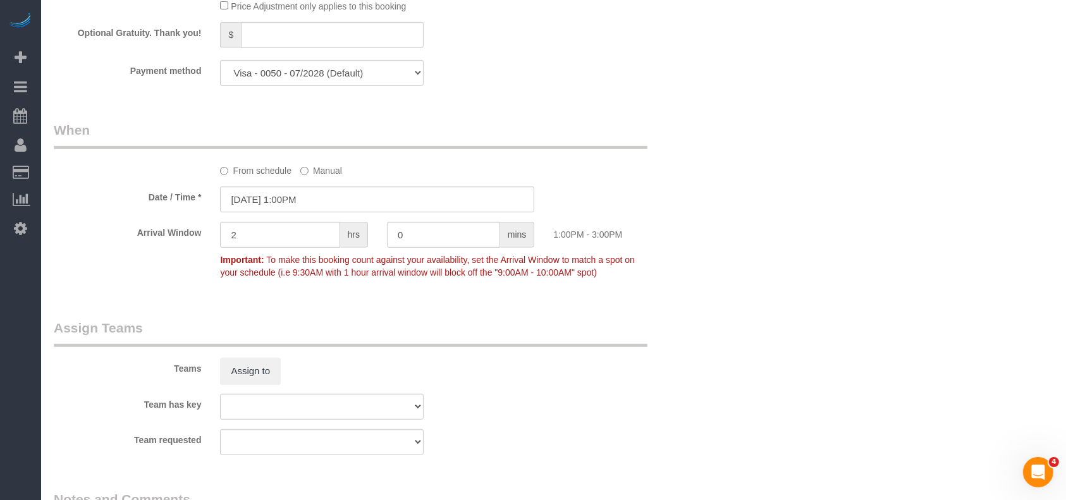
scroll to position [1253, 0]
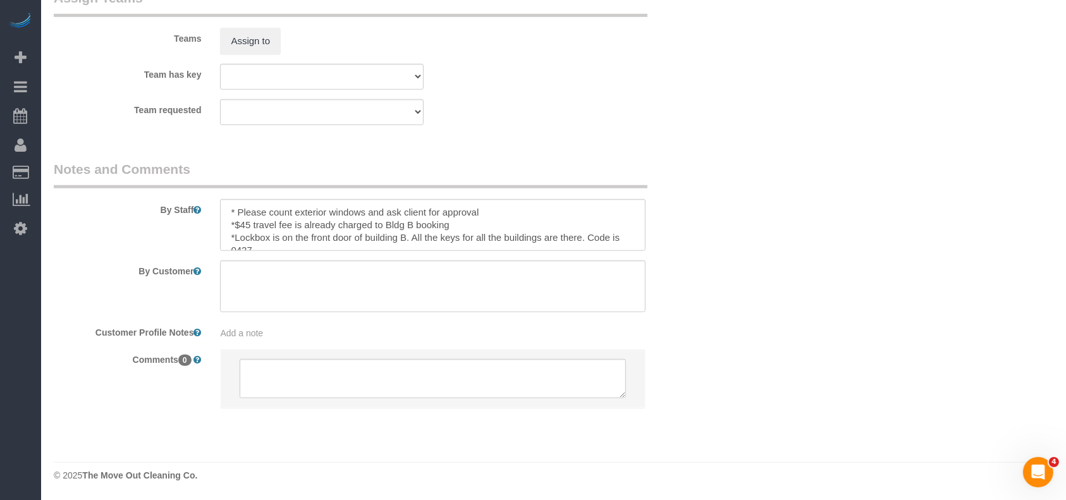
select select "object:10285"
select select "3"
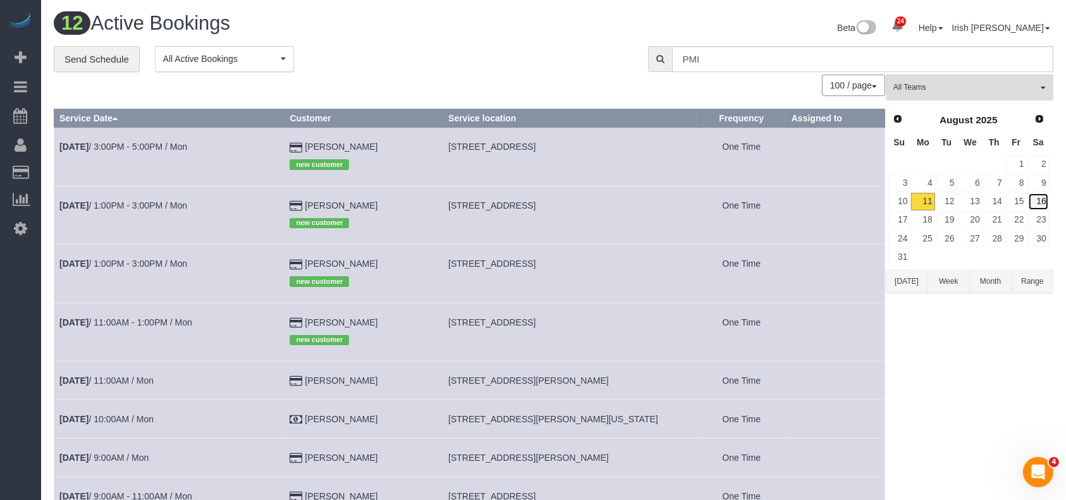
click at [1040, 202] on link "16" at bounding box center [1038, 201] width 21 height 17
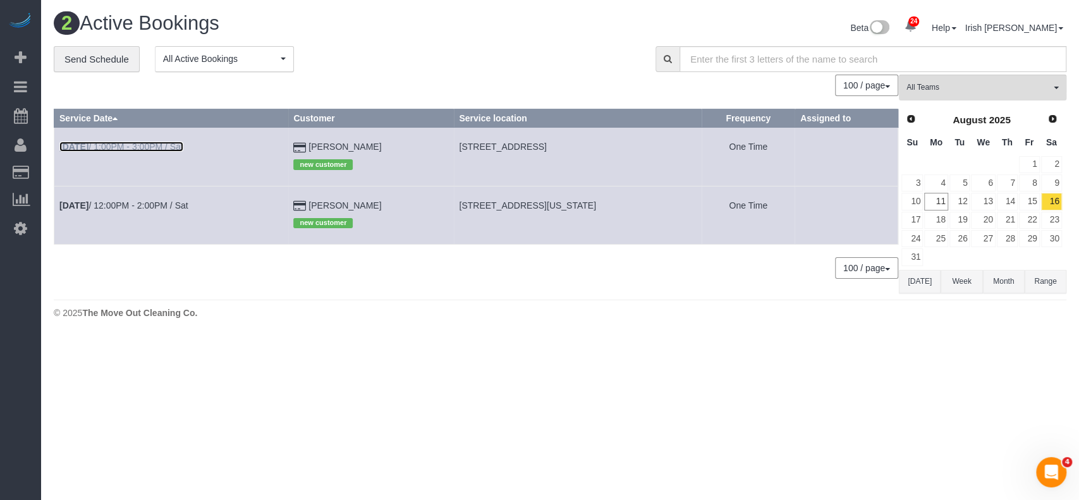
click at [88, 145] on b "[DATE]" at bounding box center [73, 147] width 29 height 10
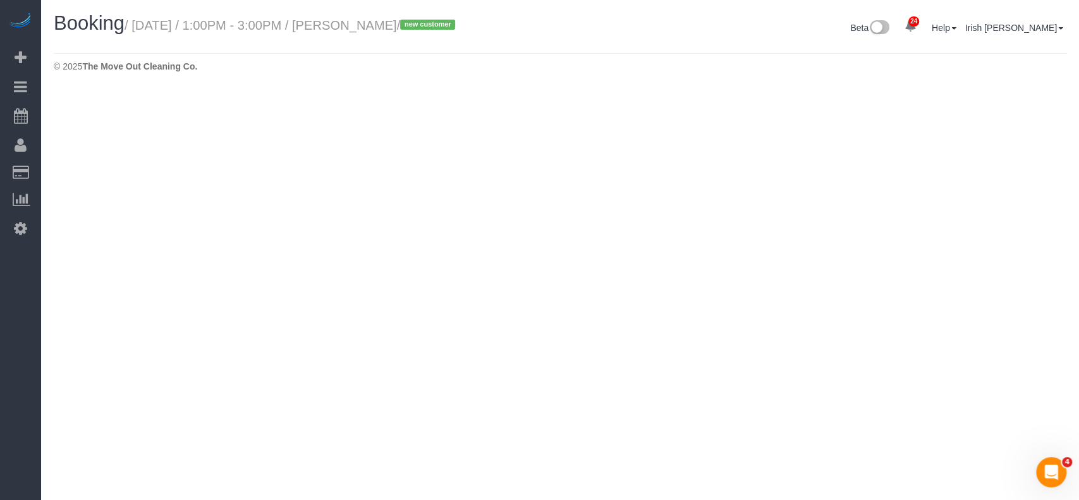
select select "[GEOGRAPHIC_DATA]"
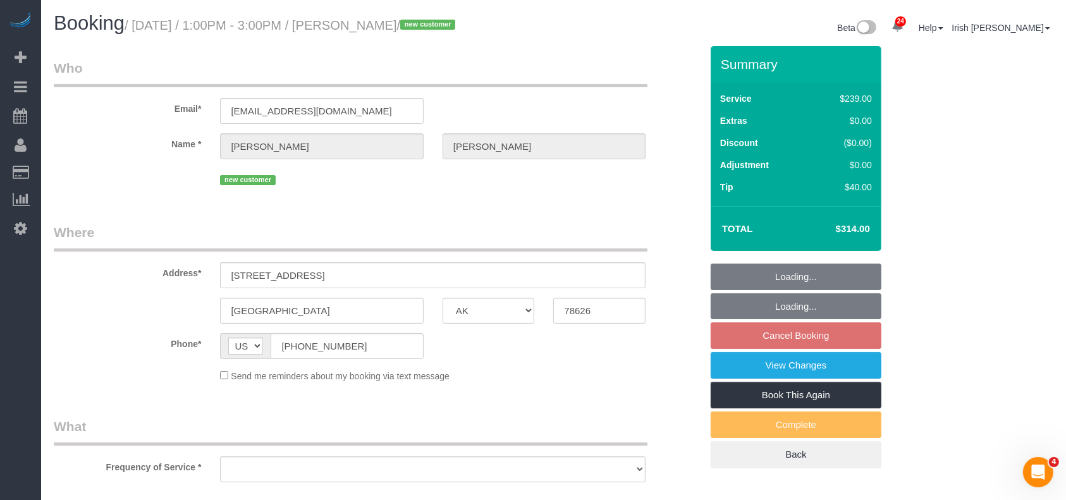
select select "object:10851"
select select "string:fspay-1f9c497d-503e-4186-9d9e-764f8736d2d5"
select select "3"
select select "object:10938"
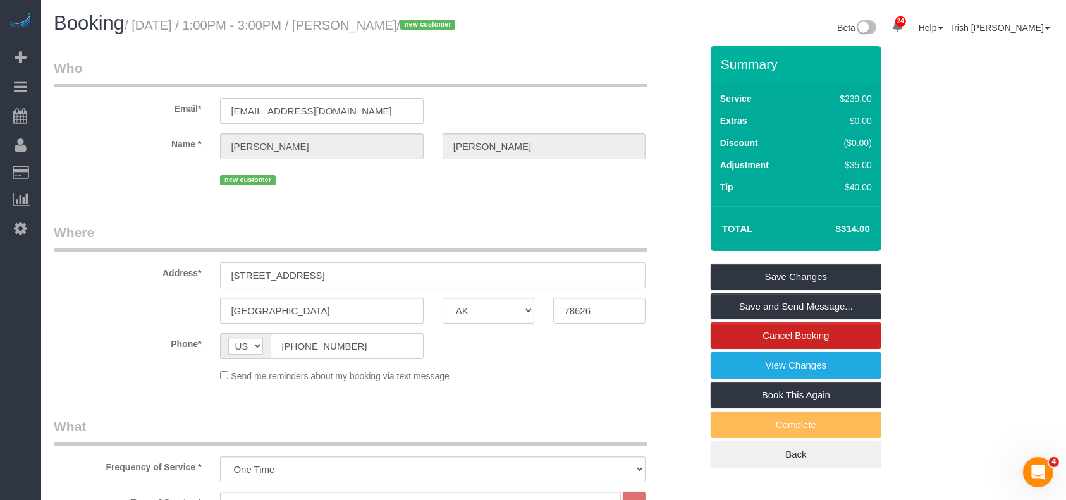
drag, startPoint x: 373, startPoint y: 272, endPoint x: 105, endPoint y: 264, distance: 268.1
click at [105, 264] on div "Address* [STREET_ADDRESS]" at bounding box center [377, 255] width 666 height 65
click at [765, 274] on link "Save Changes" at bounding box center [795, 277] width 171 height 27
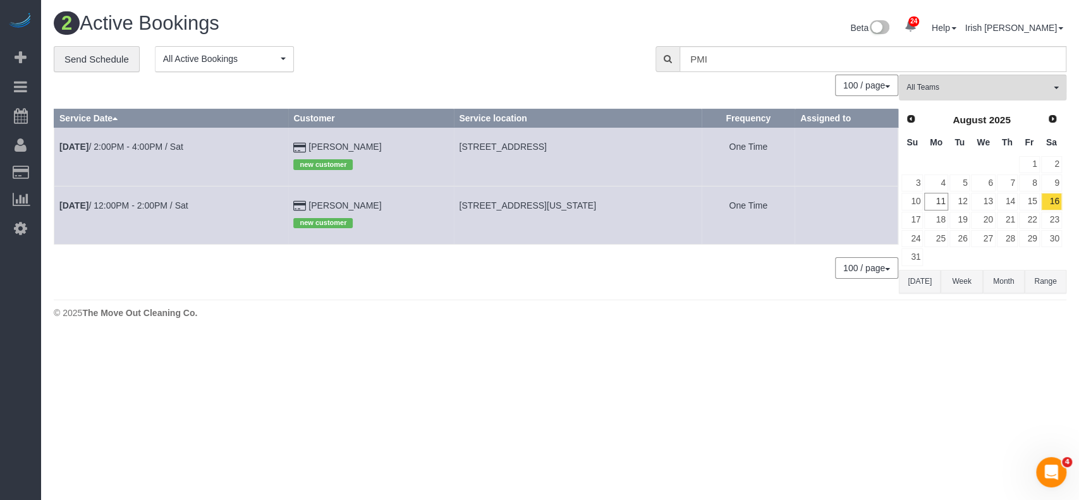
click at [475, 146] on span "[STREET_ADDRESS]" at bounding box center [502, 147] width 87 height 10
copy tr "[STREET_ADDRESS]"
click at [936, 202] on link "11" at bounding box center [935, 201] width 23 height 17
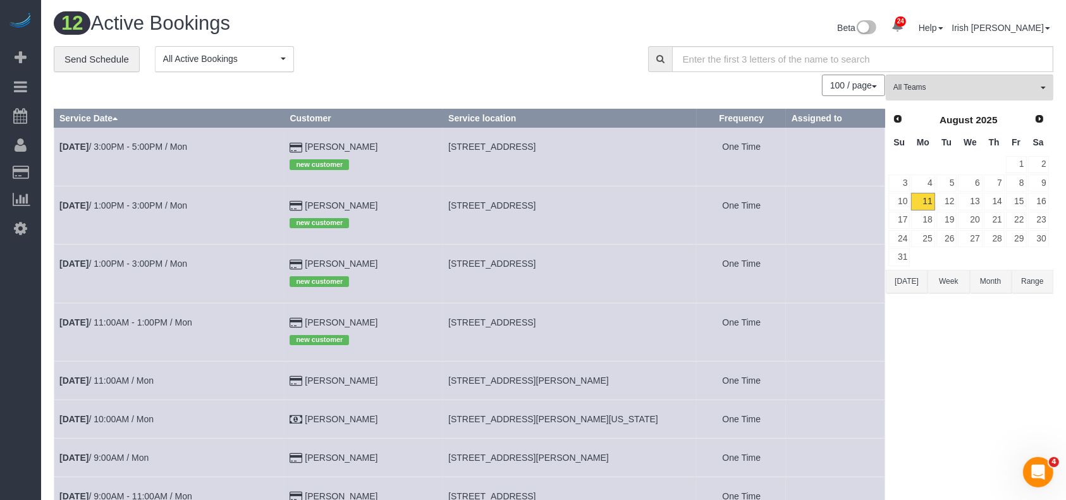
click at [0, 392] on div "24 Beta Your Notifications You have 0 alerts × You have 2 to charge for [DATE] …" at bounding box center [20, 250] width 41 height 500
drag, startPoint x: 386, startPoint y: 142, endPoint x: 308, endPoint y: 143, distance: 78.4
click at [308, 143] on td "[PERSON_NAME] new customer" at bounding box center [363, 157] width 159 height 58
copy td "[PERSON_NAME]"
click at [133, 320] on link "[DATE] 11:00AM - 1:00PM / Mon" at bounding box center [125, 322] width 133 height 10
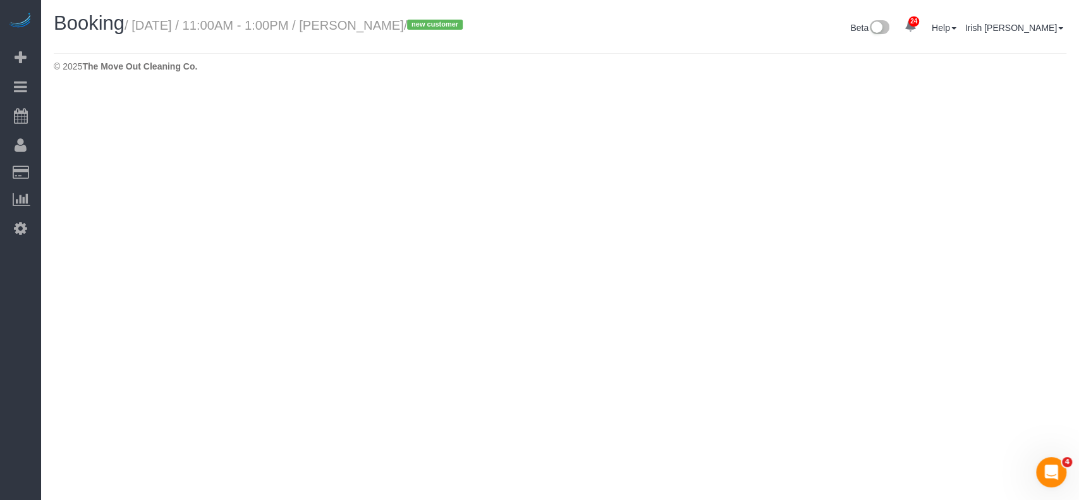
select select "[GEOGRAPHIC_DATA]"
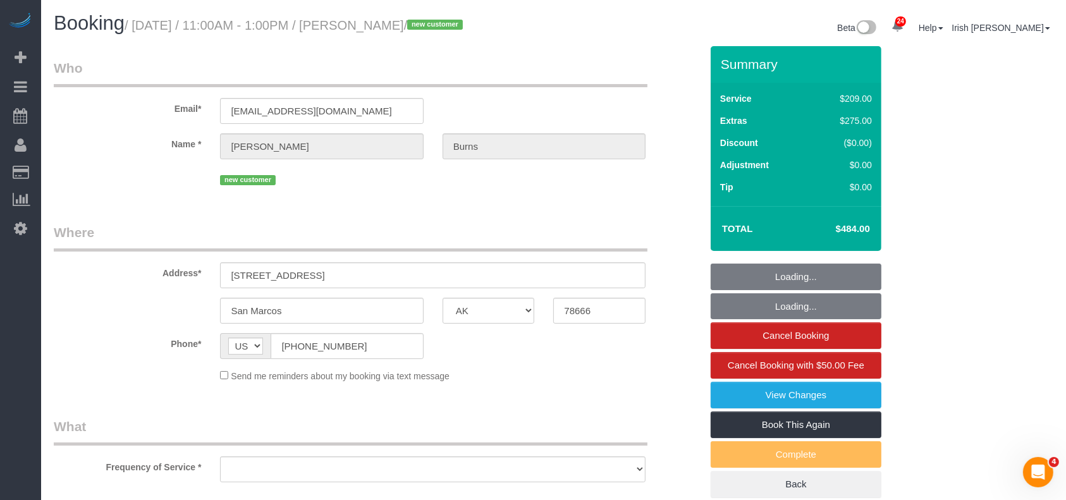
select select "object:11515"
select select "string:fspay-828515a9-e91b-458c-9a01-af527c52e24e"
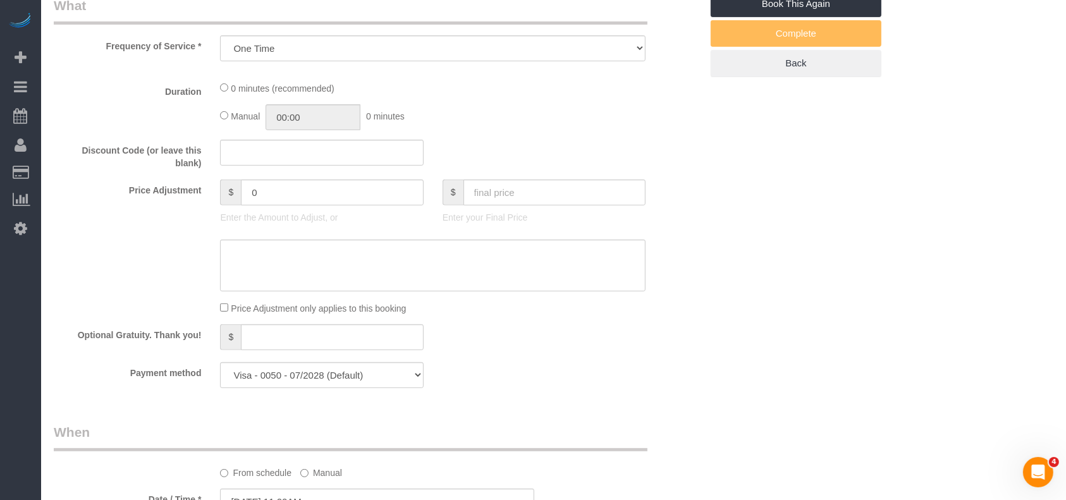
select select "3"
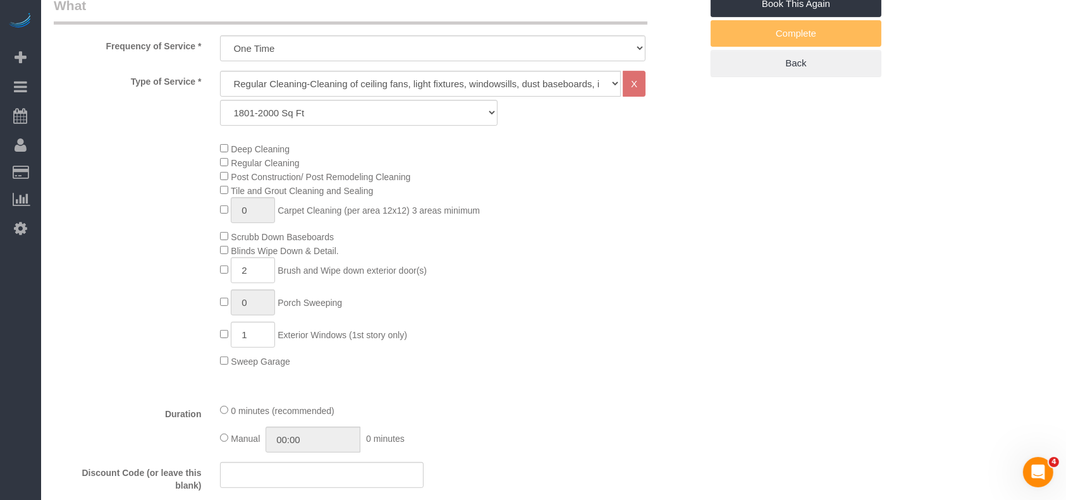
select select "object:11602"
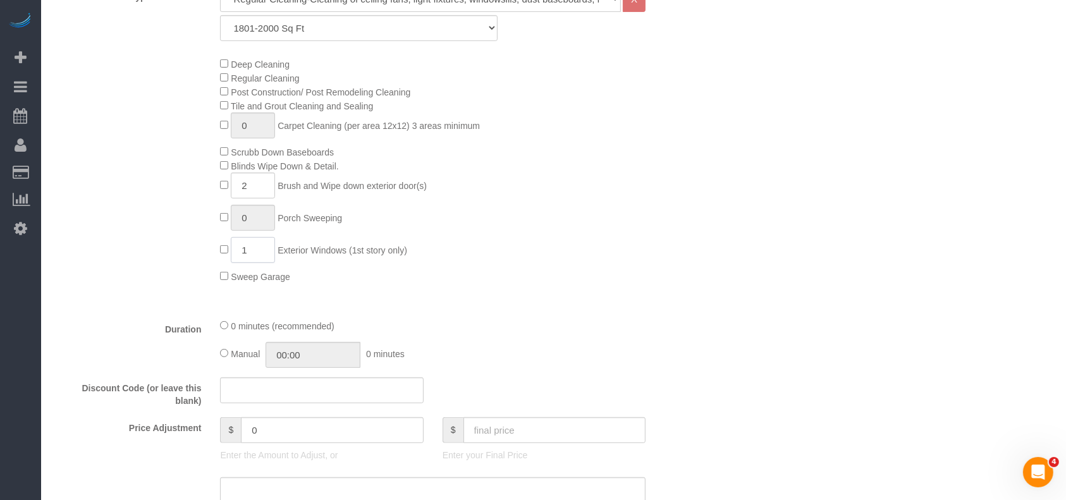
drag, startPoint x: 253, startPoint y: 252, endPoint x: 200, endPoint y: 239, distance: 54.7
click at [207, 244] on div "Deep Cleaning Regular Cleaning Post Construction/ Post Remodeling Cleaning Tile…" at bounding box center [377, 170] width 666 height 226
click at [260, 248] on input "1" at bounding box center [253, 250] width 44 height 26
drag, startPoint x: 238, startPoint y: 253, endPoint x: 223, endPoint y: 257, distance: 15.5
click at [223, 255] on span "1 Exterior Windows (1st story only)" at bounding box center [313, 250] width 186 height 10
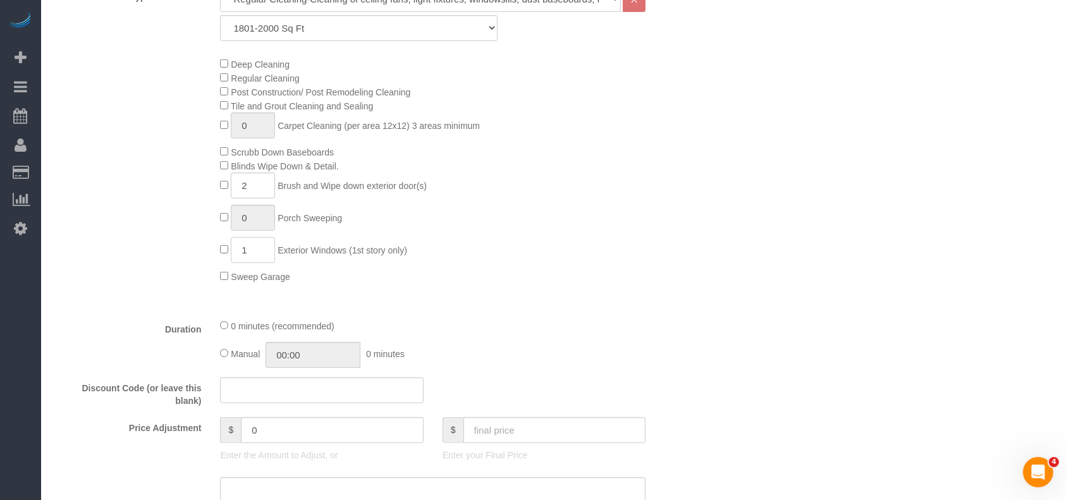
paste input "6"
type input "6"
click at [490, 308] on div "Type of Service * Regular Cleaning-Cleaning of ceiling fans, light fixtures, wi…" at bounding box center [377, 147] width 647 height 322
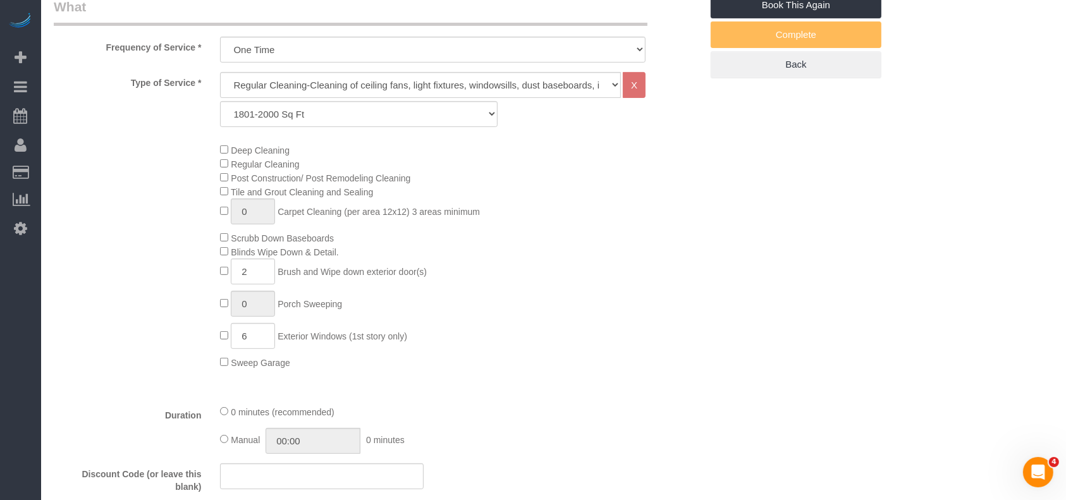
scroll to position [168, 0]
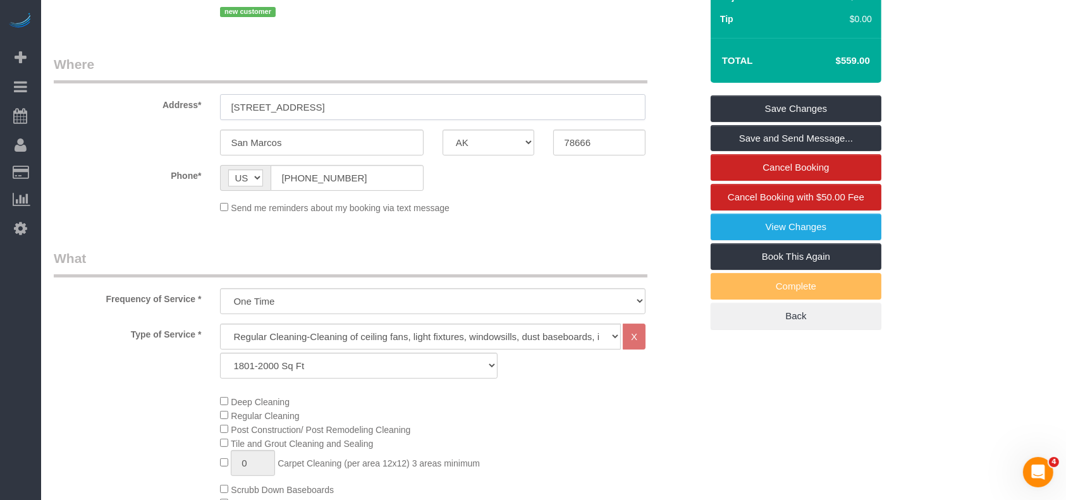
drag, startPoint x: 335, startPoint y: 109, endPoint x: 196, endPoint y: 106, distance: 139.1
click at [196, 106] on div "Address* [STREET_ADDRESS]" at bounding box center [377, 87] width 666 height 65
click at [66, 174] on label "Phone*" at bounding box center [127, 173] width 166 height 17
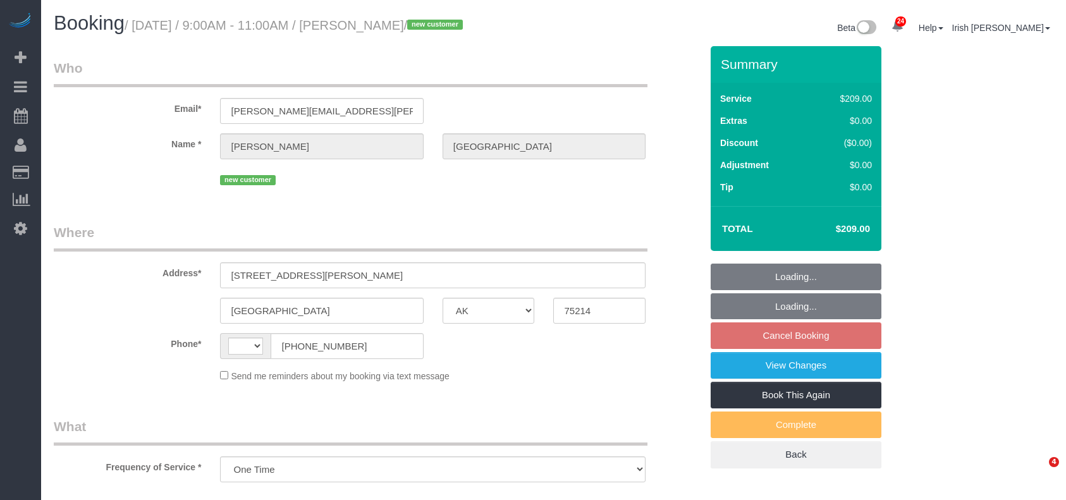
select select "[GEOGRAPHIC_DATA]"
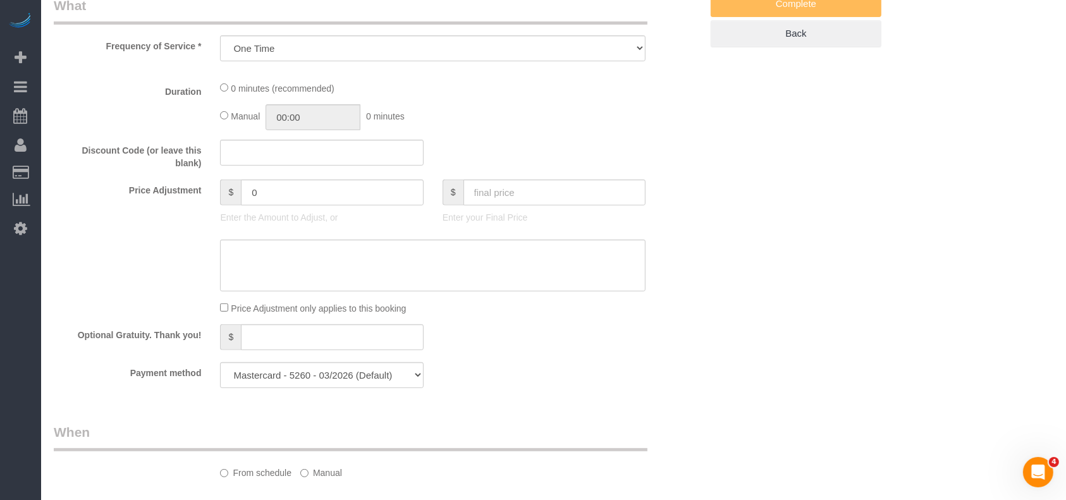
select select "string:[GEOGRAPHIC_DATA]"
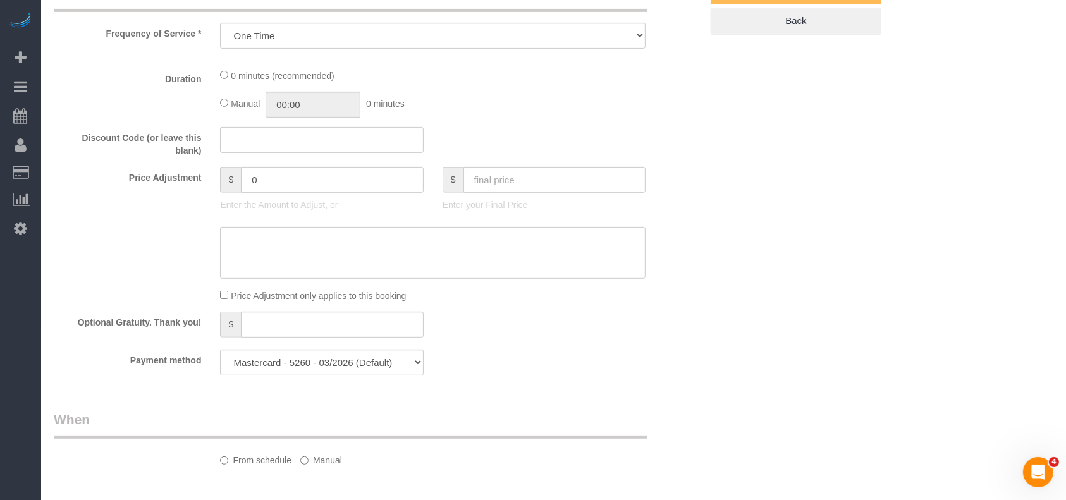
select select "3"
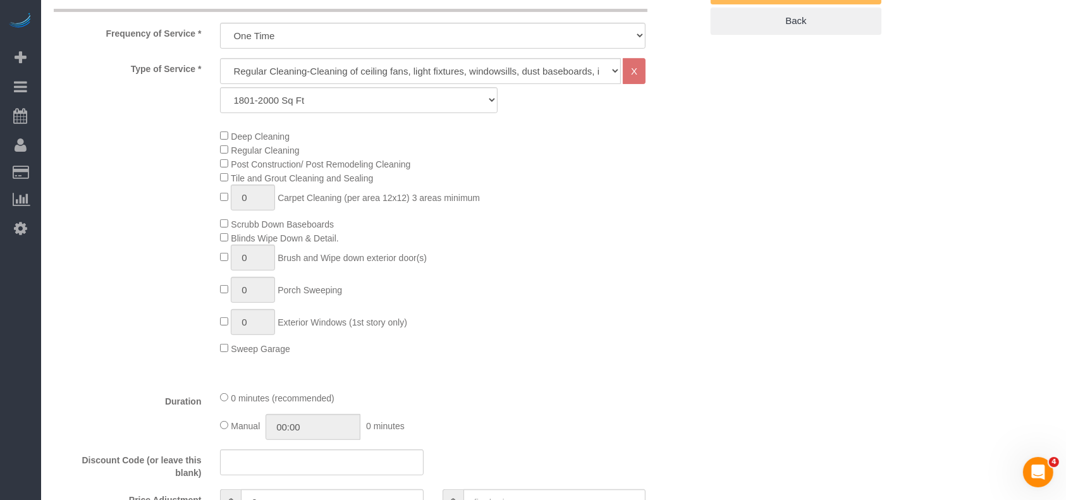
select select "object:1162"
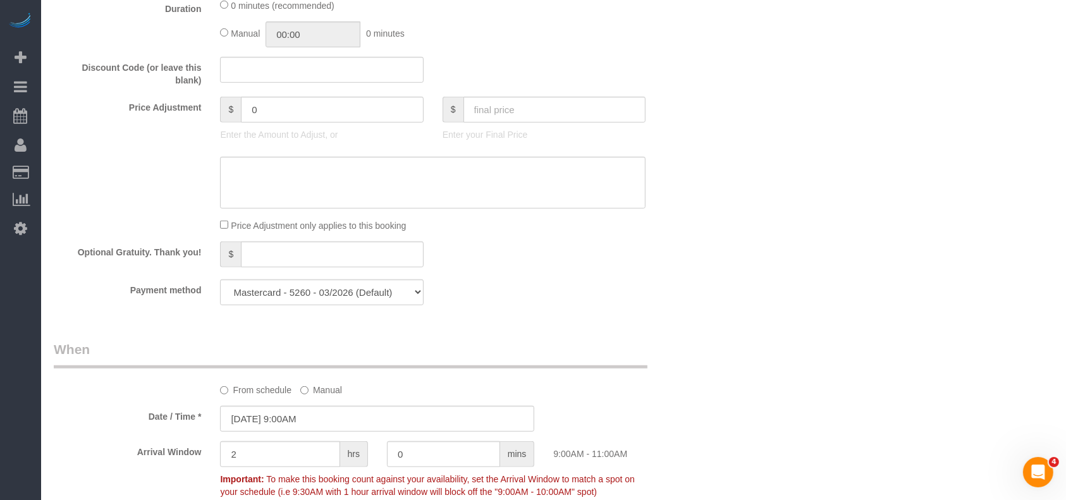
scroll to position [843, 0]
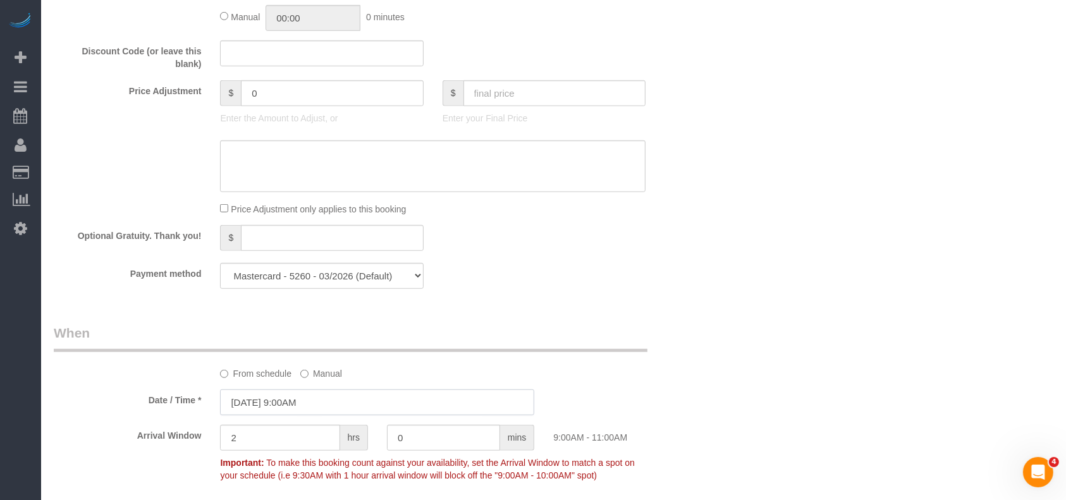
click at [287, 402] on input "[DATE] 9:00AM" at bounding box center [377, 402] width 314 height 26
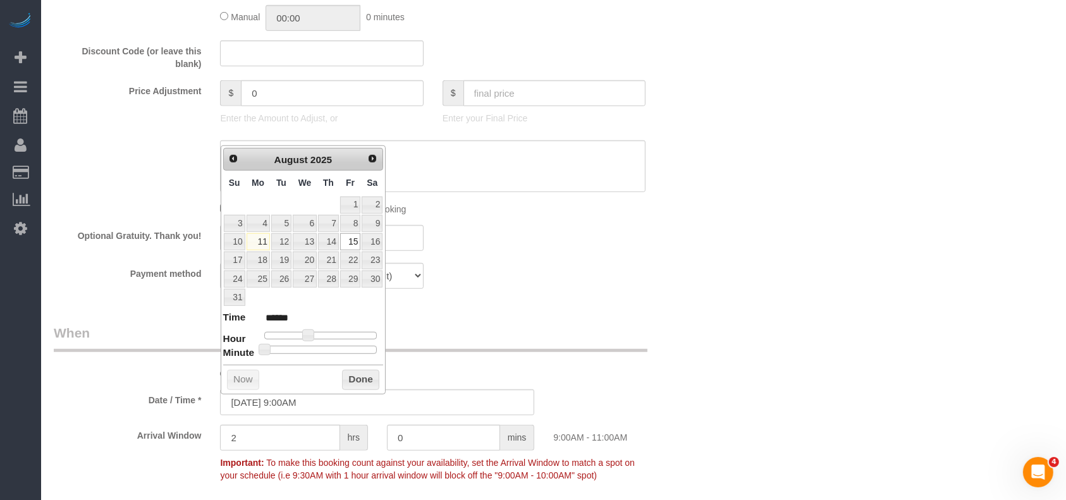
type input "[DATE] 8:00AM"
type input "******"
click at [298, 331] on span at bounding box center [303, 334] width 11 height 11
click at [367, 377] on button "Done" at bounding box center [360, 380] width 37 height 20
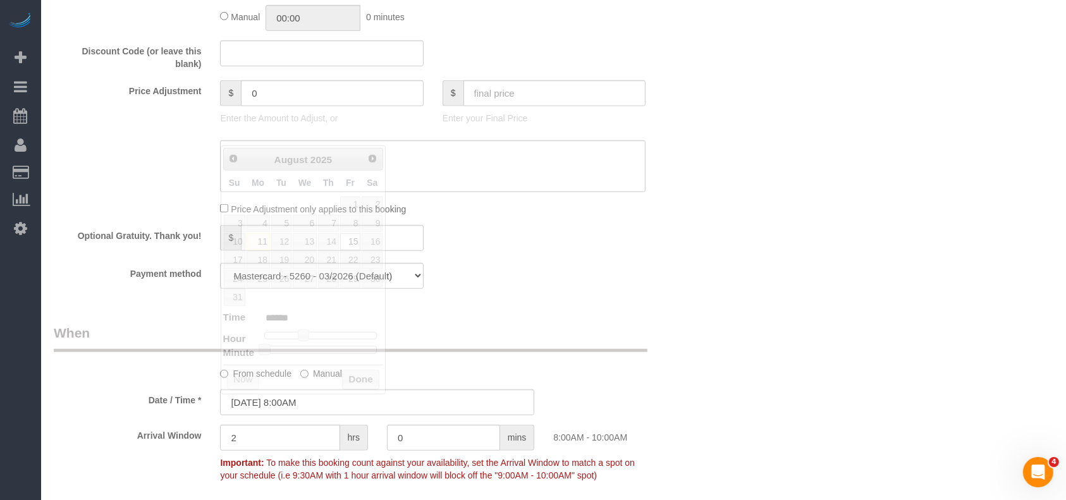
click at [669, 289] on div "Payment method Mastercard - 5260 - 03/2026 (Default) Add Credit Card ──────────…" at bounding box center [377, 276] width 666 height 26
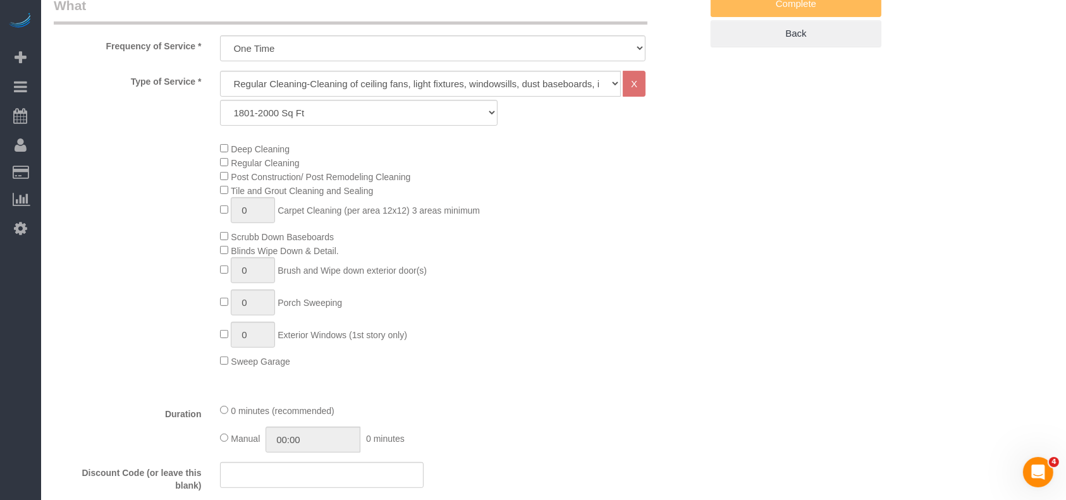
scroll to position [168, 0]
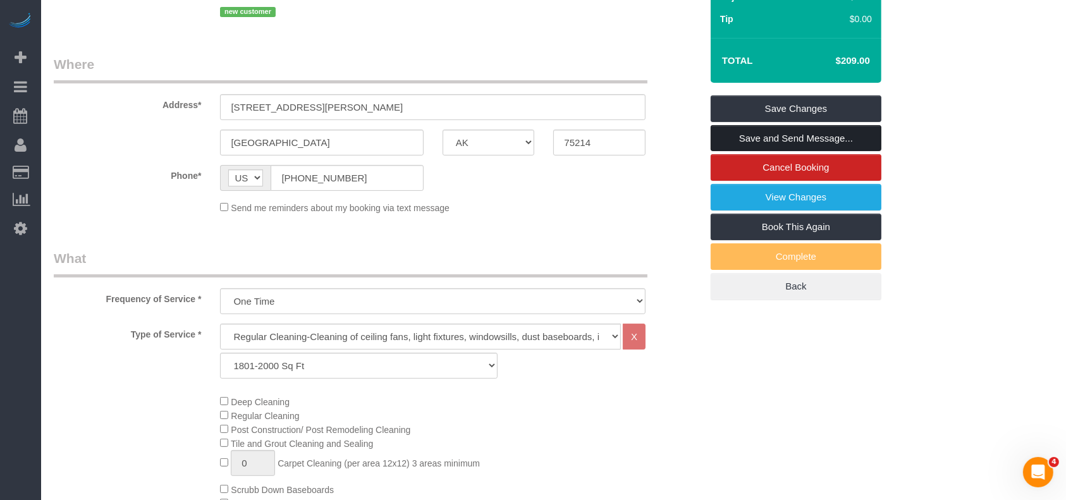
click at [809, 135] on link "Save and Send Message..." at bounding box center [795, 138] width 171 height 27
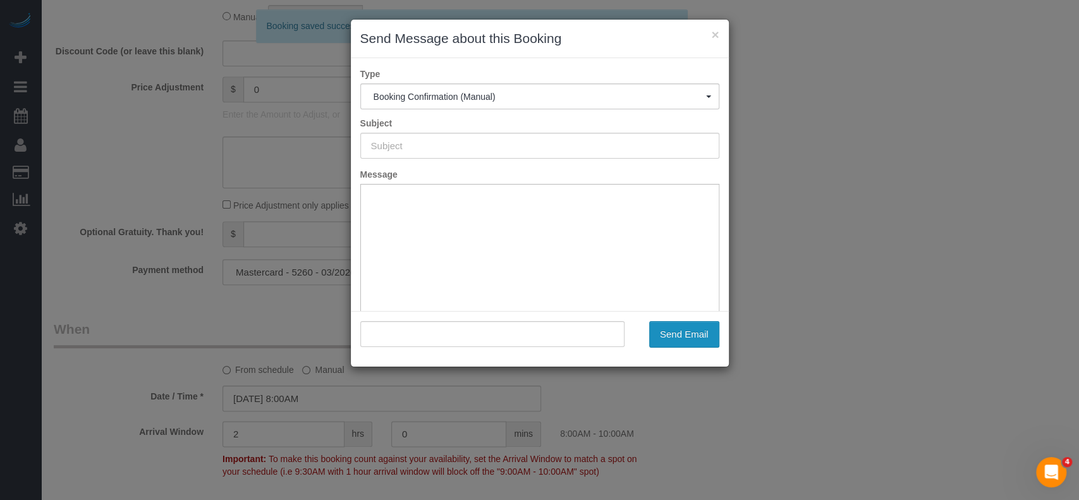
scroll to position [0, 0]
type input "Booking Confirmed!"
type input ""Tara Durham" <tara.durham@elliman.com>"
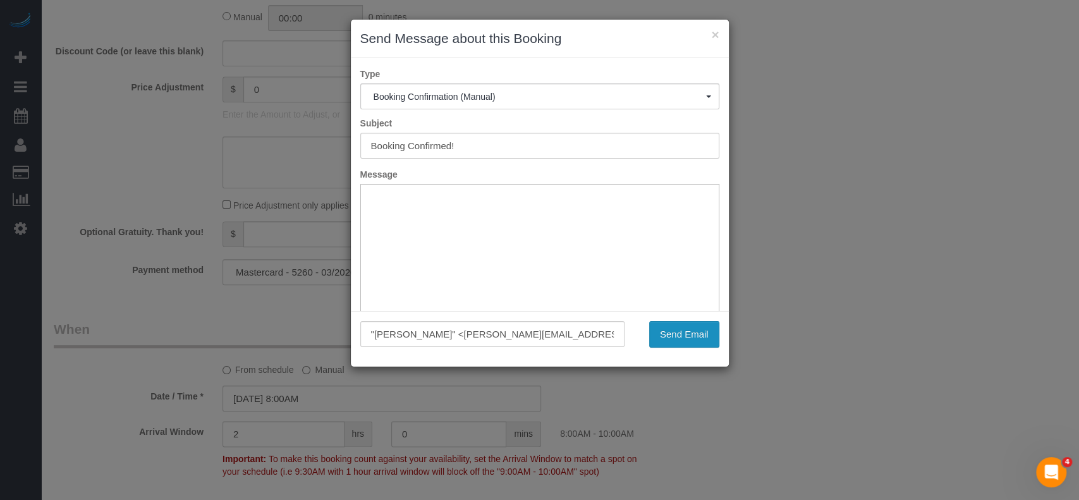
click at [698, 334] on button "Send Email" at bounding box center [684, 334] width 70 height 27
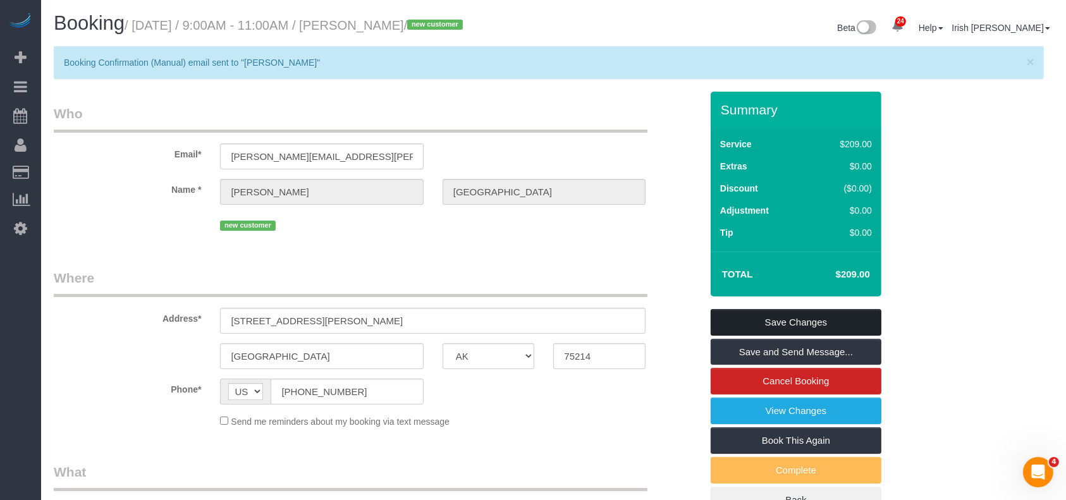
click at [819, 320] on link "Save Changes" at bounding box center [795, 322] width 171 height 27
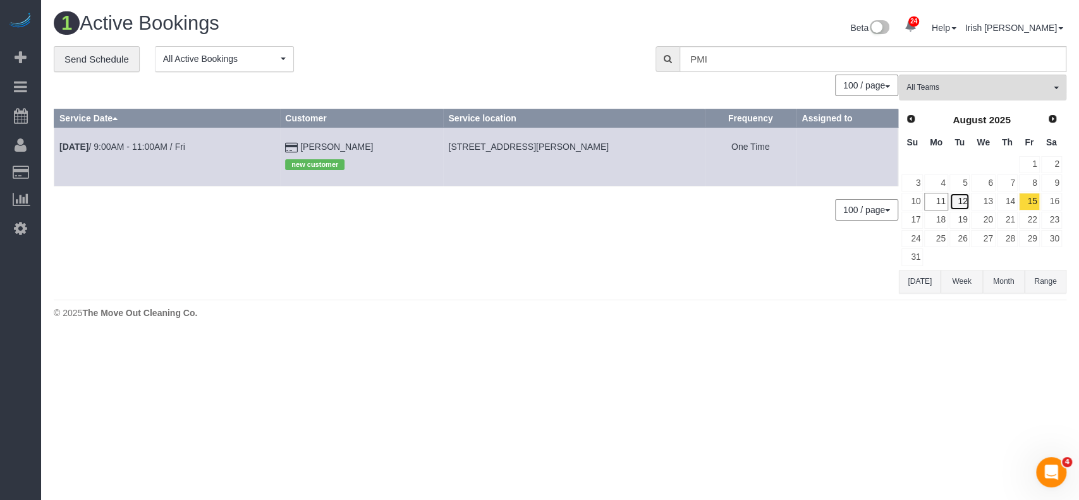
click at [961, 198] on link "12" at bounding box center [959, 201] width 21 height 17
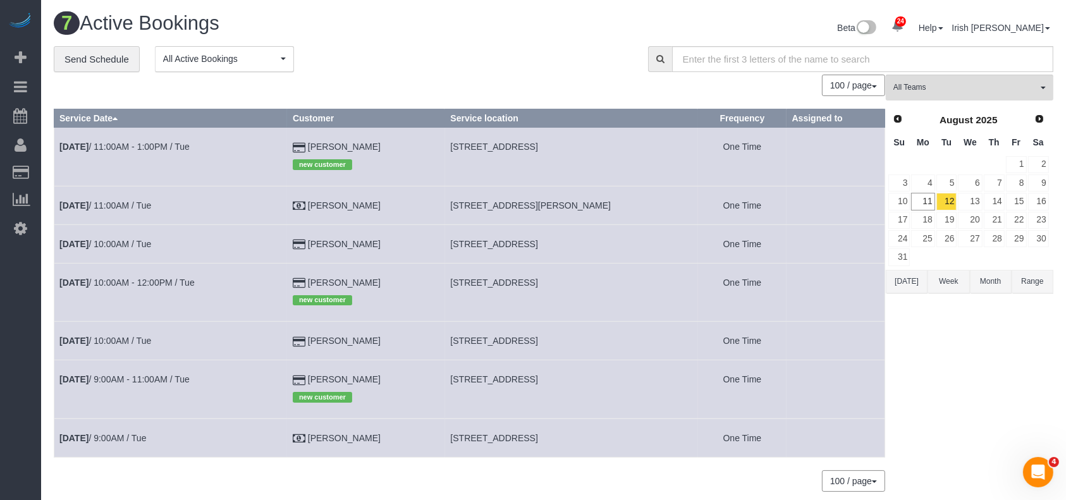
drag, startPoint x: 440, startPoint y: 277, endPoint x: 637, endPoint y: 291, distance: 197.1
click at [637, 291] on tr "Aug 12th / 10:00AM - 12:00PM / Tue Ann Canlas new customer 1111 Oak Path, San A…" at bounding box center [469, 292] width 831 height 58
click at [519, 279] on span "[STREET_ADDRESS]" at bounding box center [493, 282] width 87 height 10
click at [518, 279] on span "[STREET_ADDRESS]" at bounding box center [493, 282] width 87 height 10
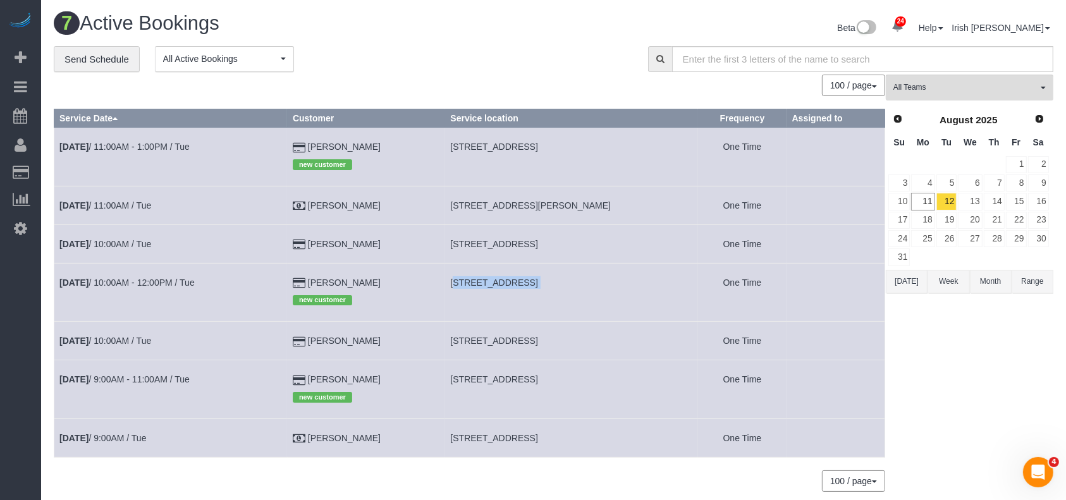
click at [518, 279] on span "[STREET_ADDRESS]" at bounding box center [493, 282] width 87 height 10
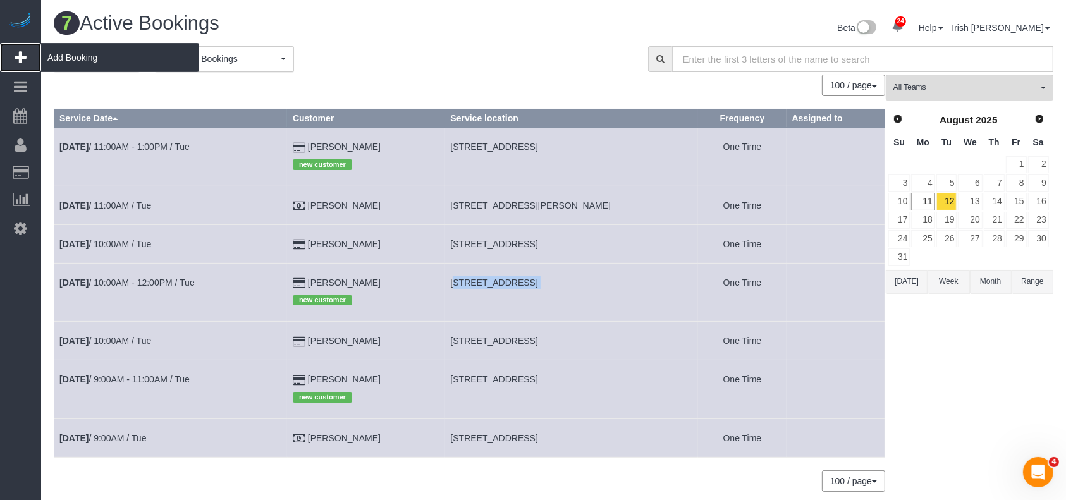
click at [56, 48] on span "Add Booking" at bounding box center [120, 57] width 158 height 29
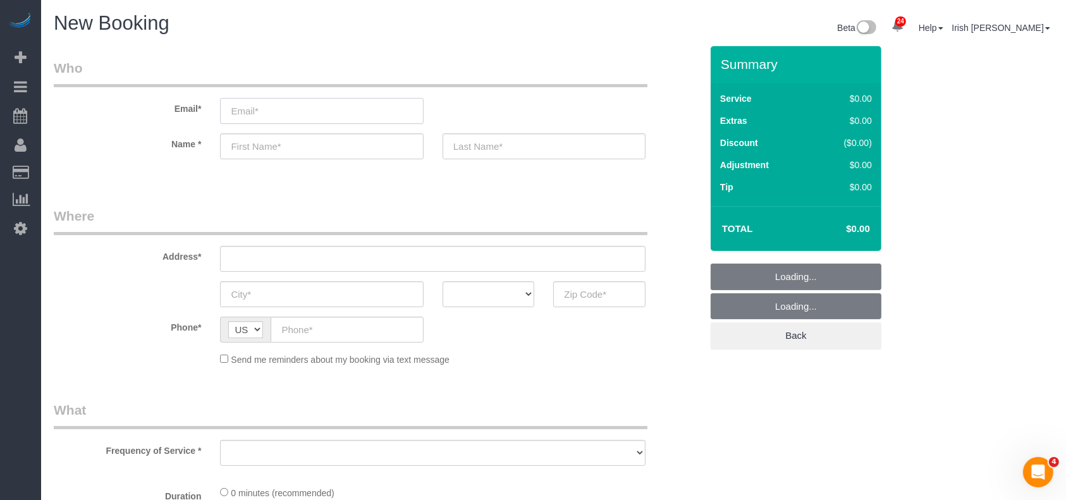
click at [360, 106] on input "email" at bounding box center [321, 111] width 203 height 26
select select "object:1713"
select select "3"
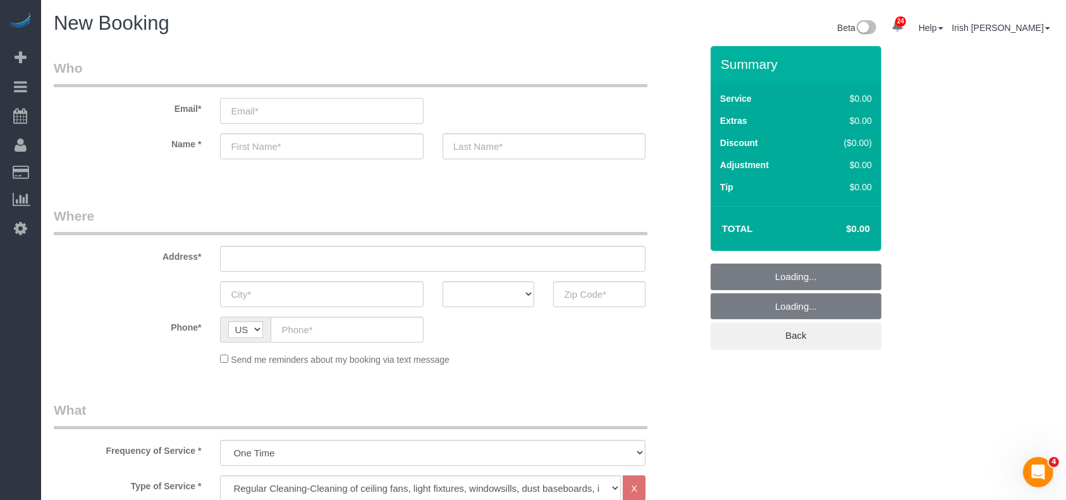
select select "object:1772"
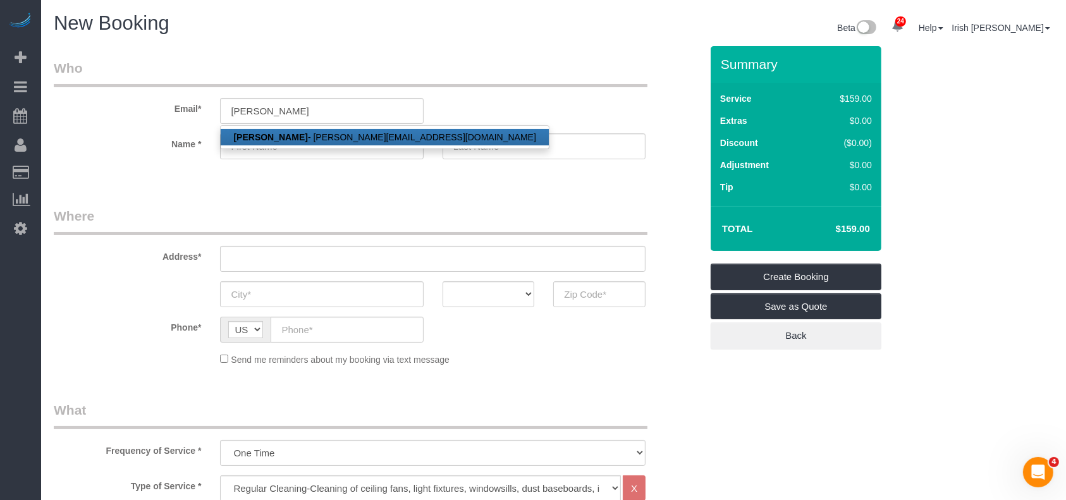
click at [284, 133] on link "Lori Wells - lori@prestigerpm.com" at bounding box center [384, 137] width 327 height 16
type input "lori@prestigerpm.com"
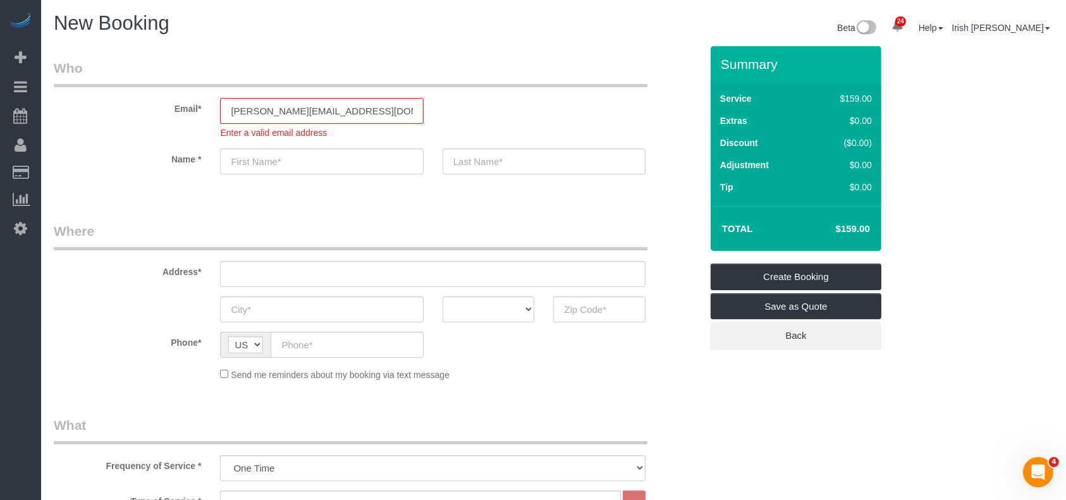
type input "Lori"
type input "Wells"
type input "(281) 984-7463"
type input "805 DANNA ST"
type input "LEAGUE CITY"
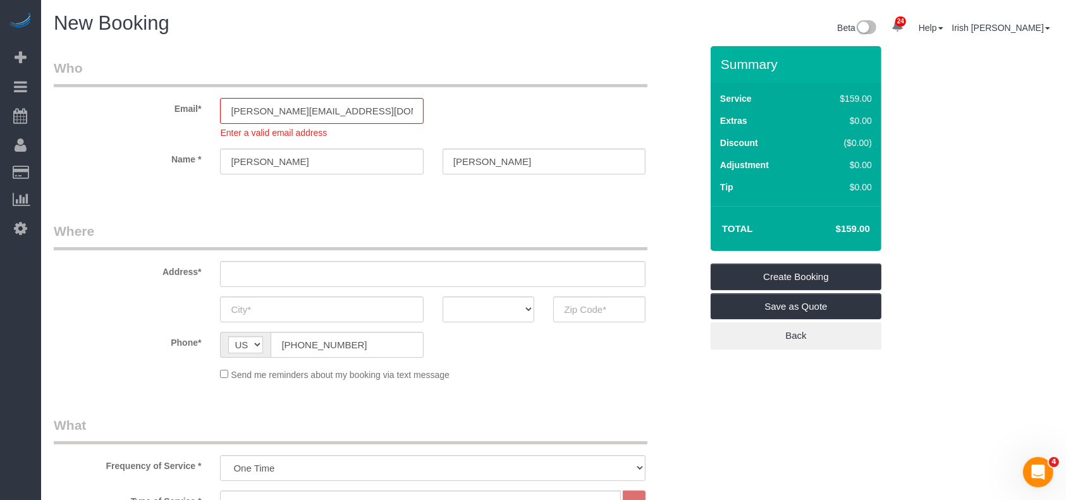
select select "[GEOGRAPHIC_DATA]"
type input "77573"
select select "string:fspay-ae9463b0-e6f0-4c18-919b-24382207aeee"
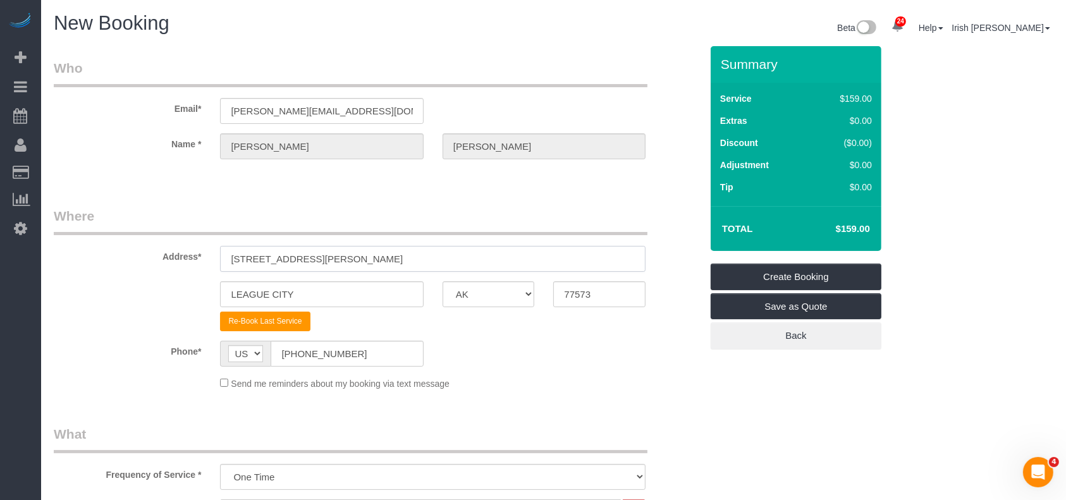
drag, startPoint x: 207, startPoint y: 272, endPoint x: 138, endPoint y: 269, distance: 68.3
click at [142, 269] on div "Address* 805 DANNA ST" at bounding box center [377, 239] width 666 height 65
paste input "26 Bradwell Dr, Houston, TX 77062"
type input "826 Bradwell Dr, Houston, TX 77062"
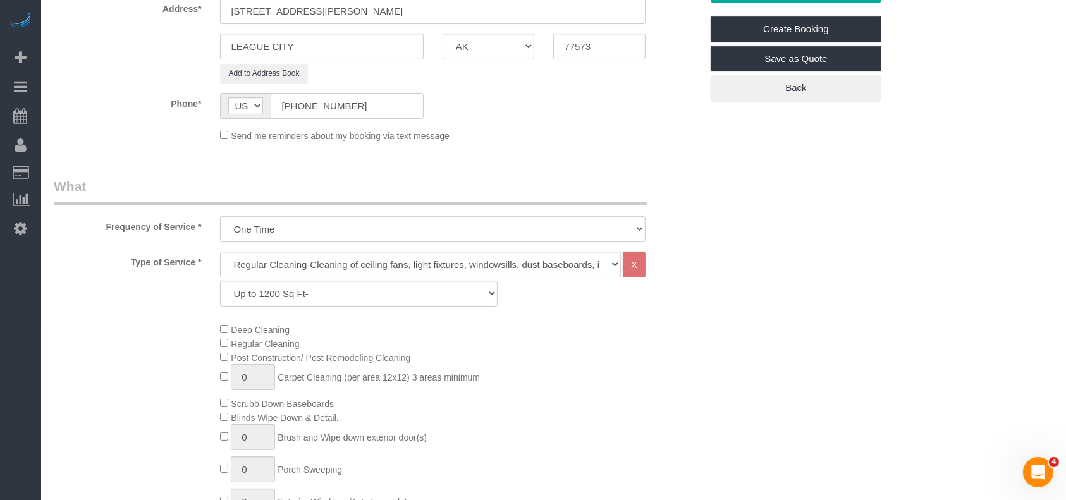
scroll to position [337, 0]
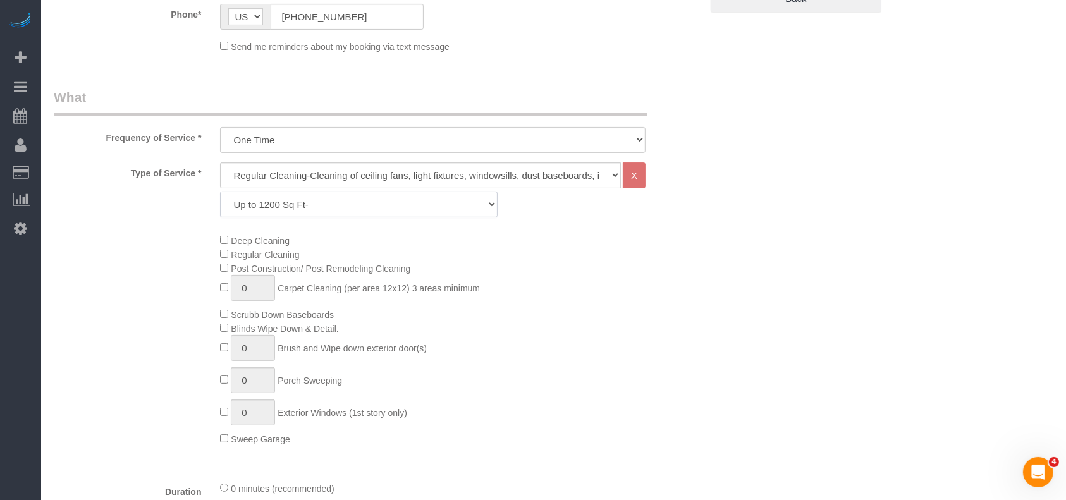
drag, startPoint x: 379, startPoint y: 207, endPoint x: 366, endPoint y: 214, distance: 15.0
click at [379, 207] on select "Up to 1200 Sq Ft- [DATE]-[DATE] Sq Ft [DATE]-[DATE] Sq Ft [DATE]-[DATE] Sq Ft […" at bounding box center [358, 205] width 277 height 26
select select "62"
click at [220, 192] on select "Up to 1200 Sq Ft- [DATE]-[DATE] Sq Ft [DATE]-[DATE] Sq Ft [DATE]-[DATE] Sq Ft […" at bounding box center [358, 205] width 277 height 26
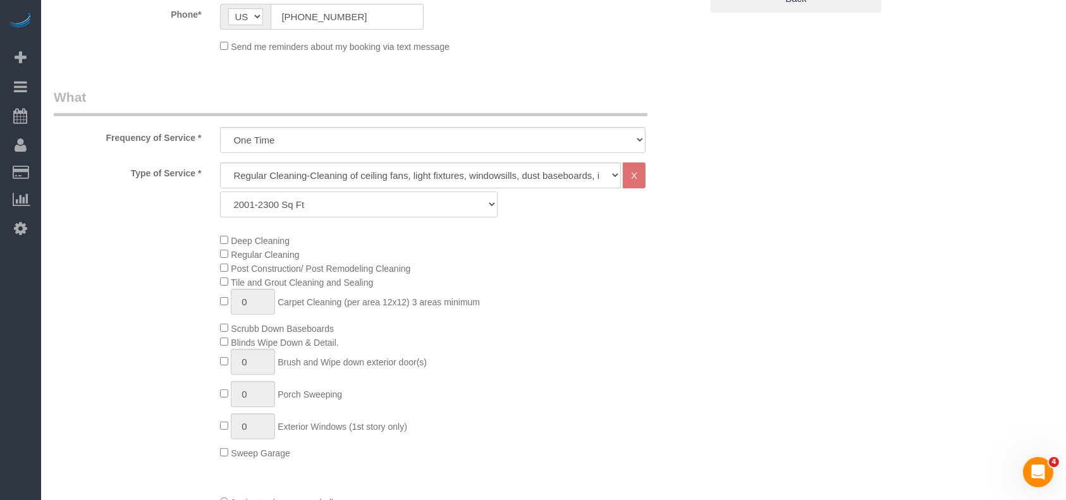
click at [323, 201] on select "Up to 1200 Sq Ft- [DATE]-[DATE] Sq Ft [DATE]-[DATE] Sq Ft [DATE]-[DATE] Sq Ft […" at bounding box center [358, 205] width 277 height 26
click at [646, 286] on div "Deep Cleaning Regular Cleaning Post Construction/ Post Remodeling Cleaning Tile…" at bounding box center [459, 346] width 499 height 226
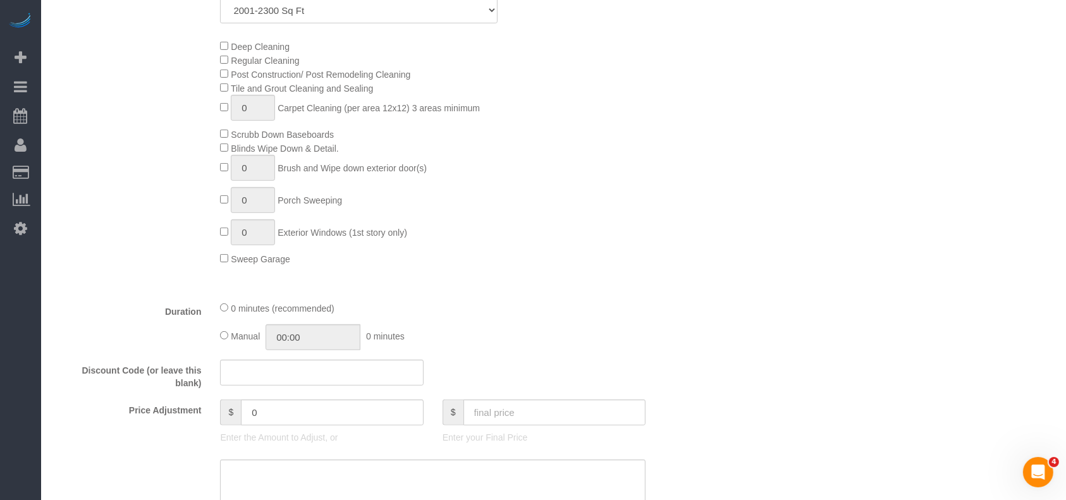
scroll to position [590, 0]
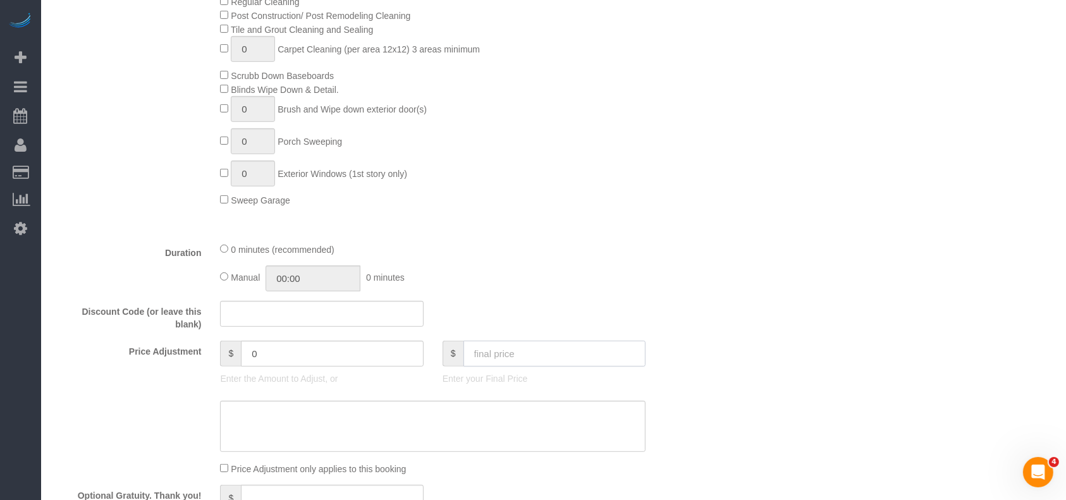
click at [547, 357] on input "text" at bounding box center [554, 354] width 183 height 26
drag, startPoint x: 547, startPoint y: 355, endPoint x: 560, endPoint y: 347, distance: 15.6
click at [547, 355] on input "text" at bounding box center [554, 354] width 183 height 26
paste input "6"
type input "263"
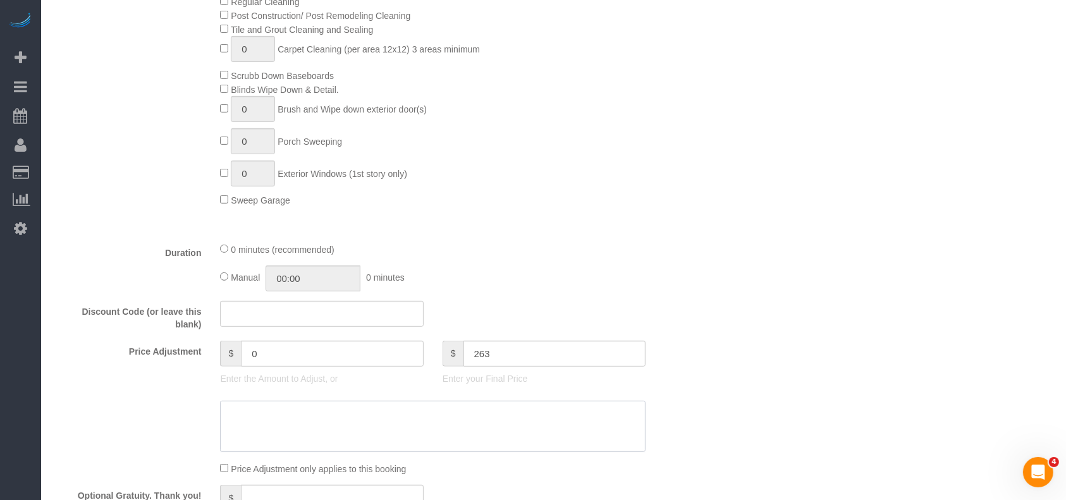
click at [517, 438] on textarea at bounding box center [432, 427] width 425 height 52
type textarea "$"
type input "24"
paste textarea "6"
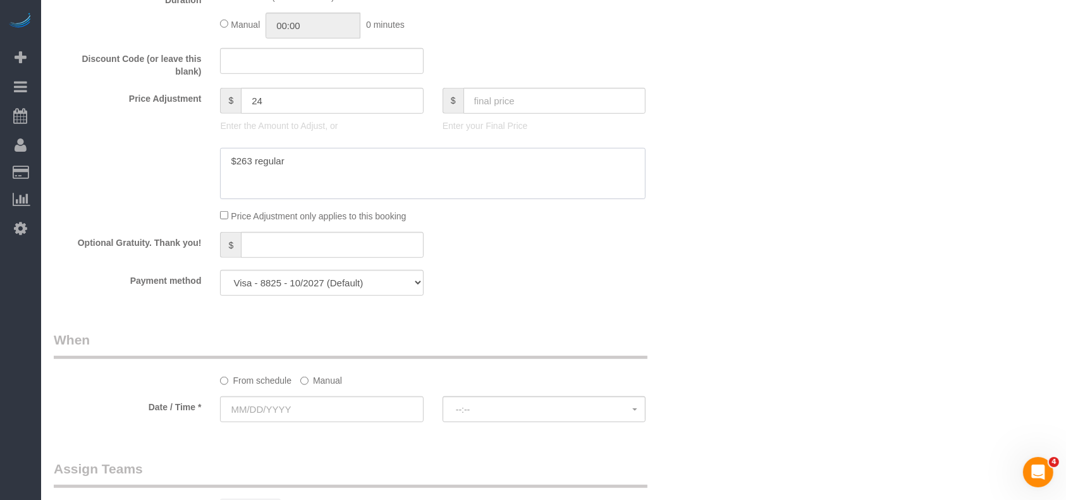
type textarea "$263 regular"
drag, startPoint x: 370, startPoint y: 284, endPoint x: 362, endPoint y: 297, distance: 15.1
click at [370, 286] on select "Visa - 8825 - 10/2027 Visa - 8825 - 10/2027 (Default) Add Credit Card ─────────…" at bounding box center [321, 283] width 203 height 26
select select "string:check"
click at [220, 274] on select "Visa - 8825 - 10/2027 Visa - 8825 - 10/2027 (Default) Add Credit Card ─────────…" at bounding box center [321, 283] width 203 height 26
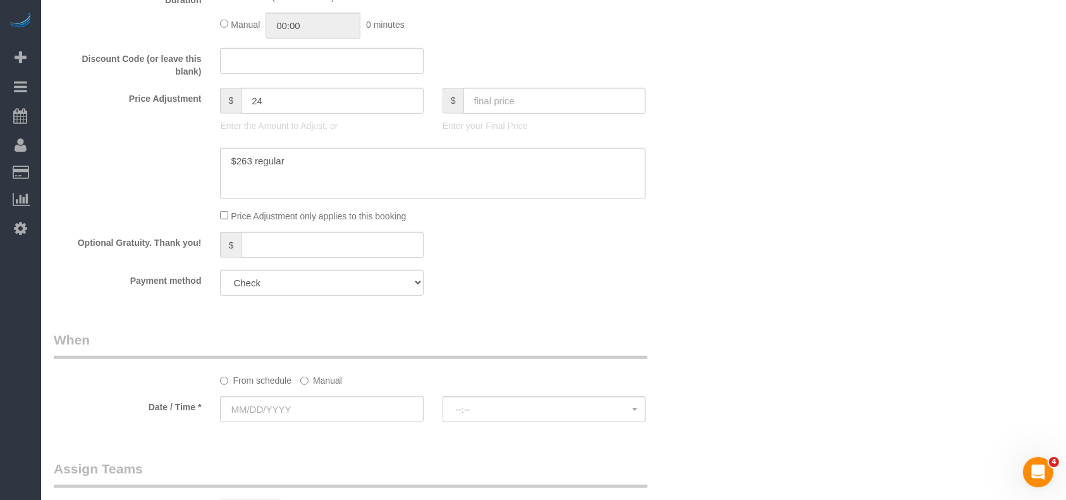
click at [322, 387] on label "Manual" at bounding box center [321, 378] width 42 height 17
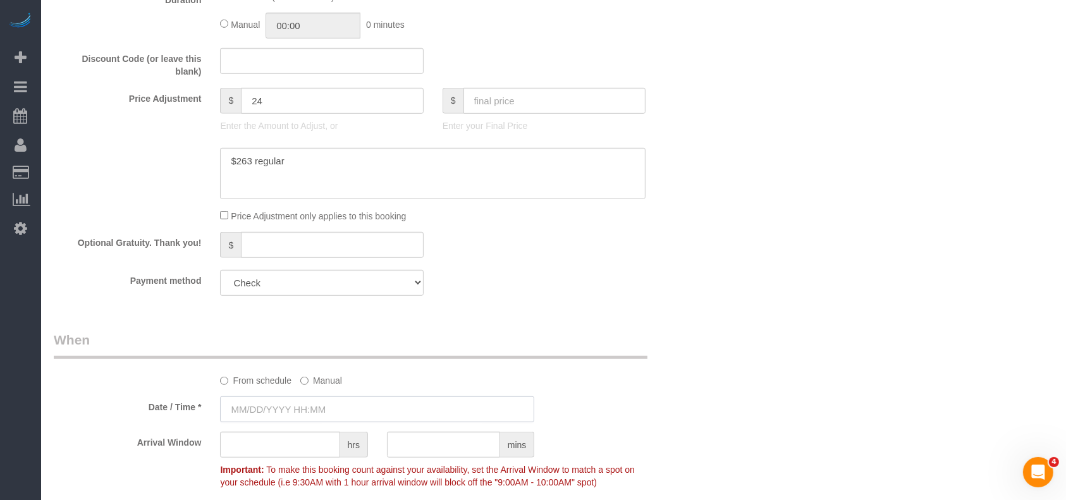
click at [297, 412] on input "text" at bounding box center [377, 409] width 314 height 26
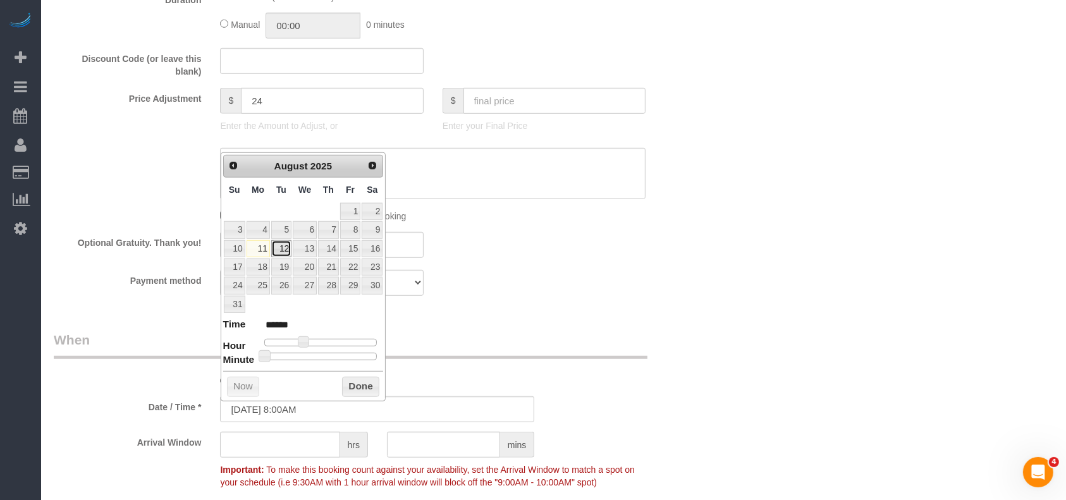
click at [283, 247] on link "12" at bounding box center [281, 248] width 20 height 17
type input "[DATE] 8:00AM"
drag, startPoint x: 349, startPoint y: 384, endPoint x: 367, endPoint y: 126, distance: 258.6
click at [350, 382] on button "Done" at bounding box center [360, 387] width 37 height 20
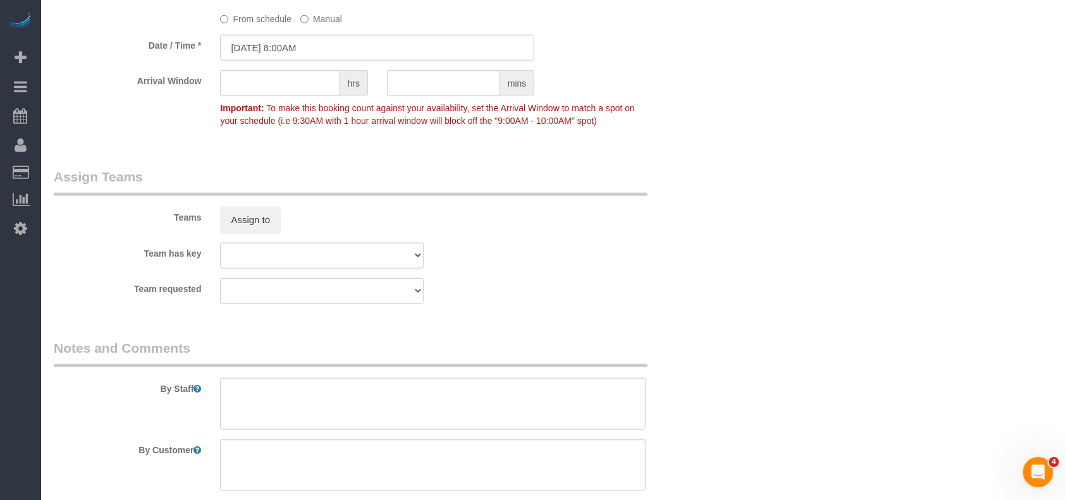
scroll to position [1303, 0]
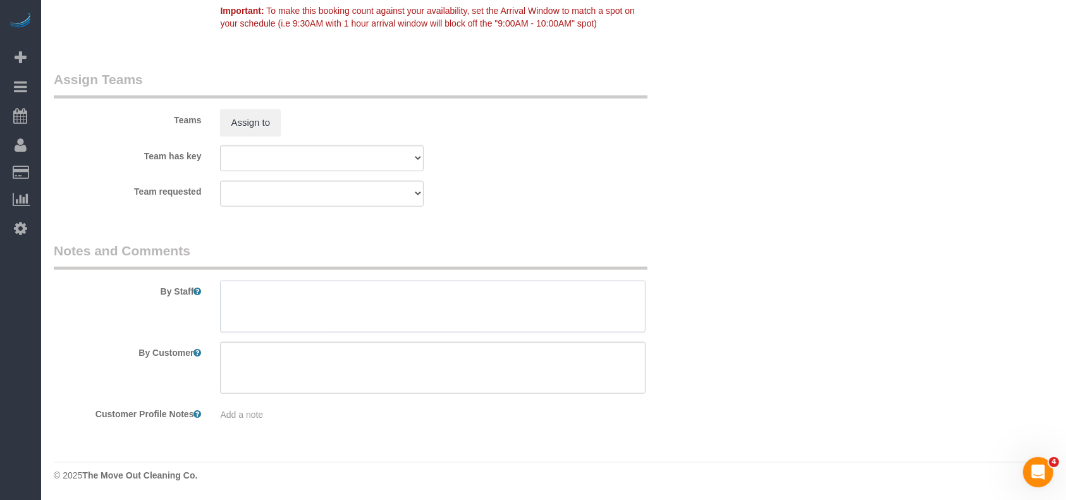
drag, startPoint x: 366, startPoint y: 306, endPoint x: 357, endPoint y: 303, distance: 9.8
click at [364, 306] on textarea at bounding box center [432, 307] width 425 height 52
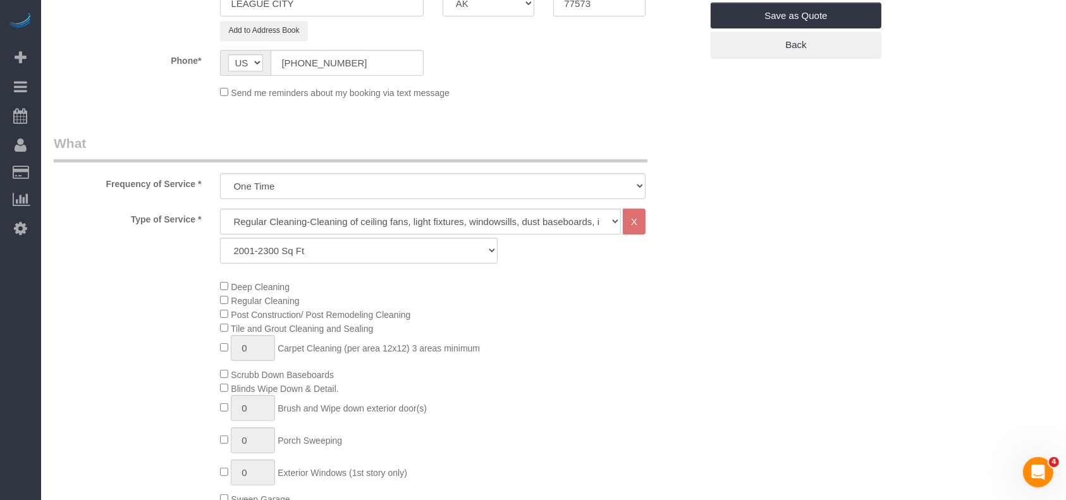
scroll to position [39, 0]
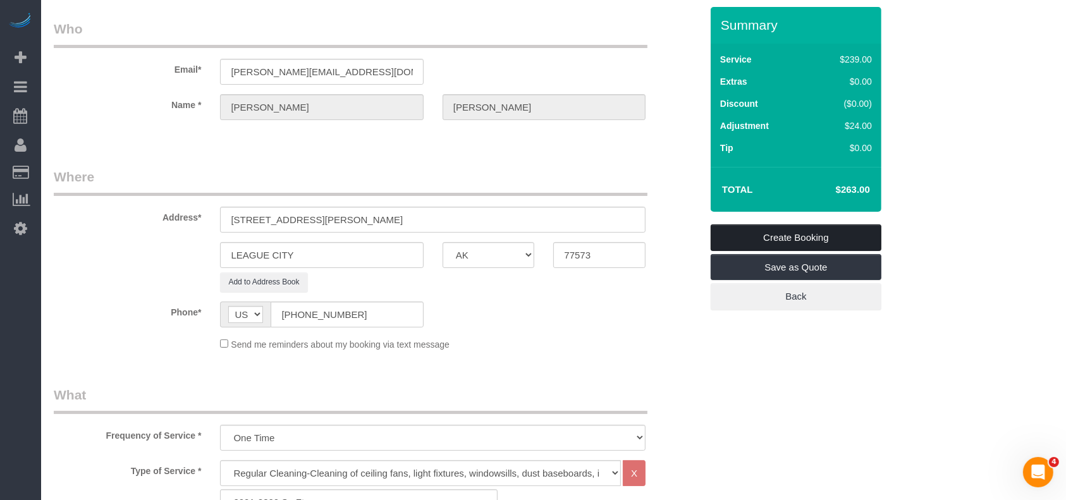
type textarea "* code to follow"
click at [820, 231] on link "Create Booking" at bounding box center [795, 237] width 171 height 27
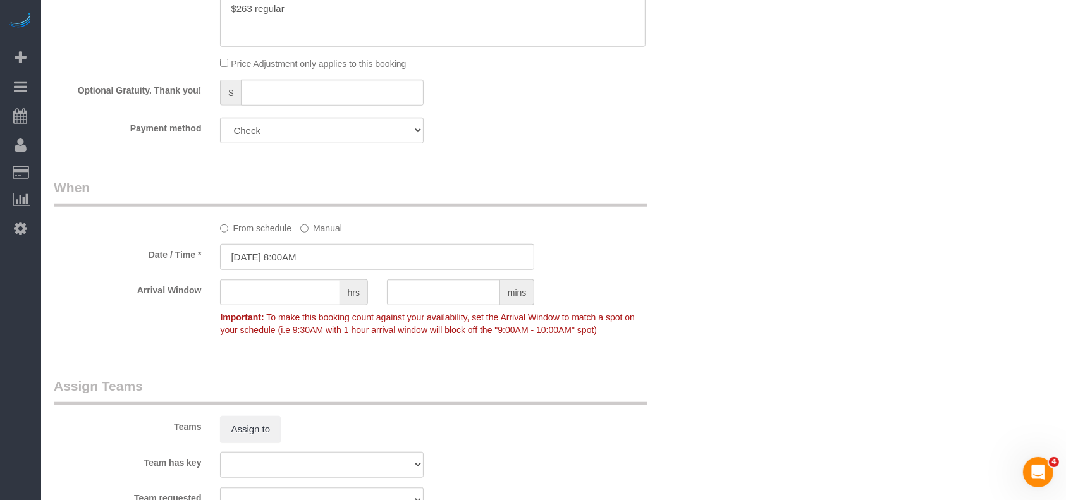
scroll to position [1135, 0]
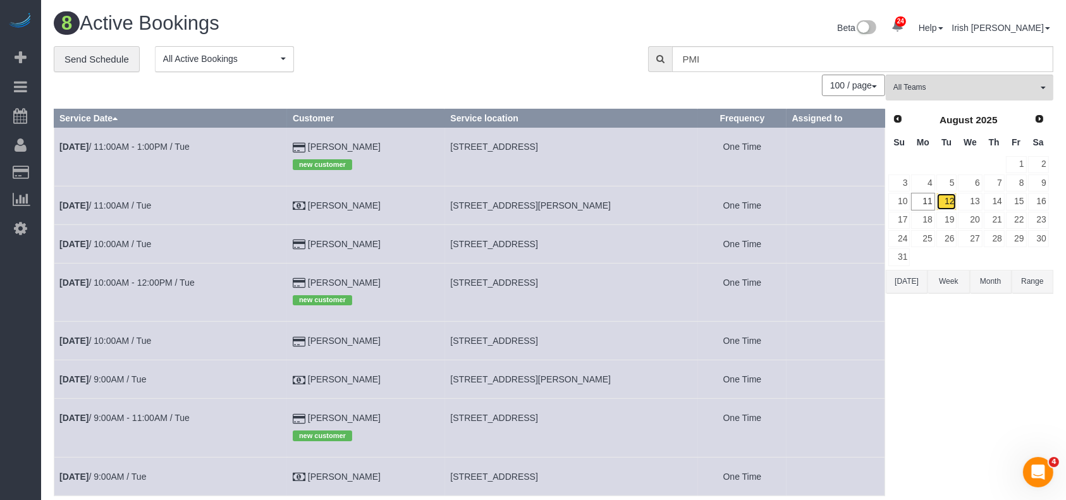
click at [951, 198] on link "12" at bounding box center [946, 201] width 21 height 17
click at [952, 201] on link "12" at bounding box center [946, 201] width 21 height 17
click at [126, 380] on link "[DATE] 9:00AM / Tue" at bounding box center [102, 379] width 87 height 10
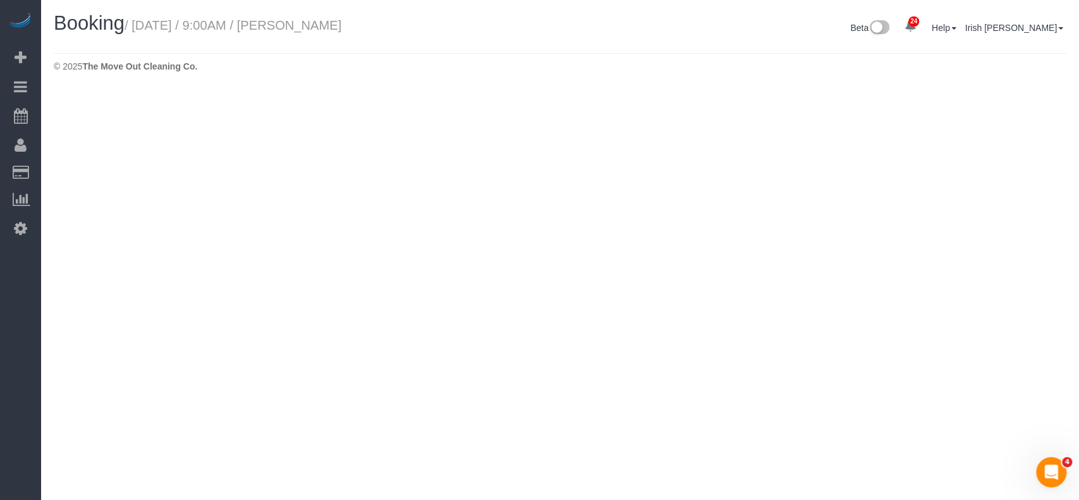
select select "[GEOGRAPHIC_DATA]"
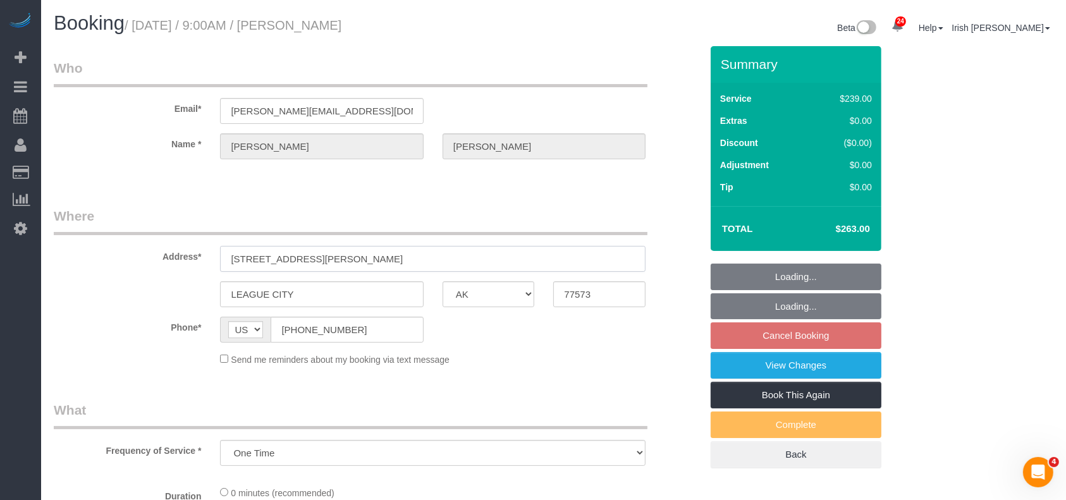
click at [326, 258] on input "826 Bradwell Dr, Houston, TX 77062" at bounding box center [432, 259] width 425 height 26
select select "object:2593"
select select "3"
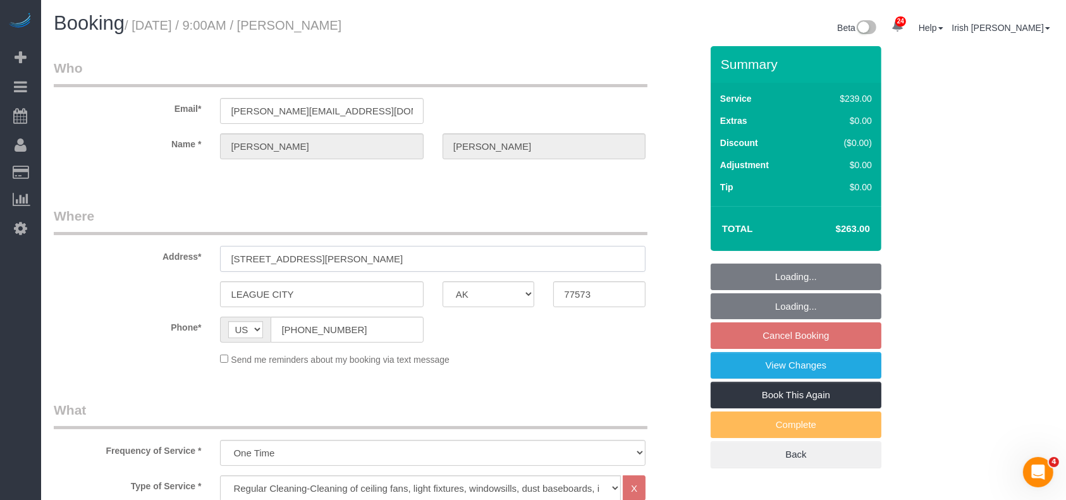
click at [326, 258] on input "826 Bradwell Dr, Houston, TX 77062" at bounding box center [432, 259] width 425 height 26
click at [308, 255] on input "826 Bradwell Dr, Houston, TX 77062" at bounding box center [432, 259] width 425 height 26
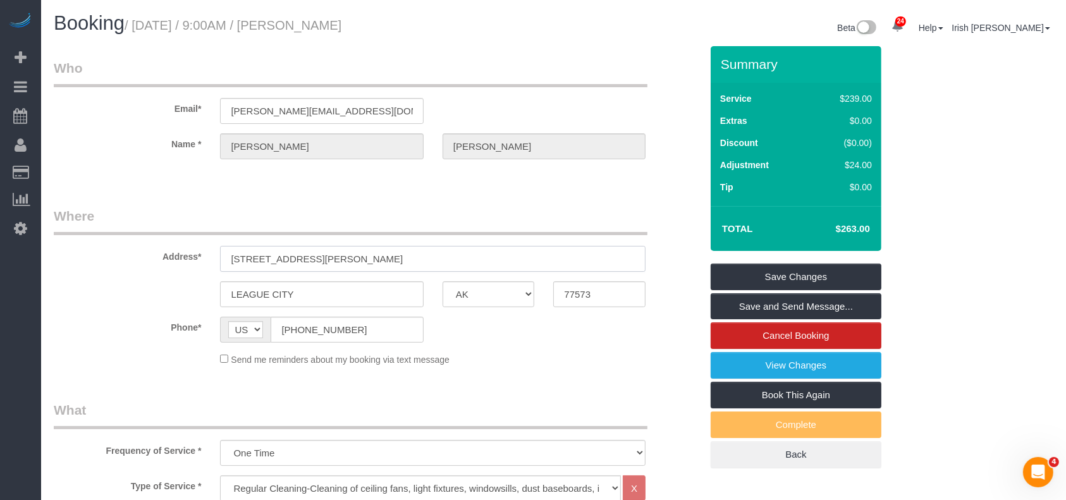
click at [317, 256] on input "826 Bradwell Dr, Houston, TX 77062" at bounding box center [432, 259] width 425 height 26
drag, startPoint x: 308, startPoint y: 296, endPoint x: 188, endPoint y: 292, distance: 120.2
click at [188, 292] on div "LEAGUE CITY AK AL AR AZ CA CO CT DC DE FL GA HI IA ID IL IN KS KY LA MA MD ME M…" at bounding box center [377, 294] width 666 height 26
paste input "[GEOGRAPHIC_DATA]"
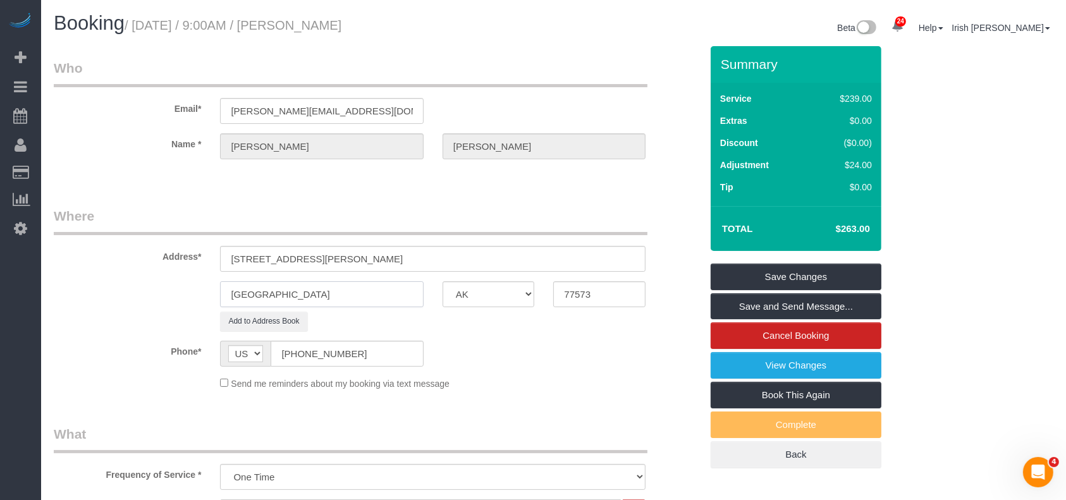
type input "[GEOGRAPHIC_DATA]"
click at [374, 262] on input "826 Bradwell Dr, Houston, TX 77062" at bounding box center [432, 259] width 425 height 26
click at [372, 261] on input "826 Bradwell Dr, Houston, TX 77062" at bounding box center [432, 259] width 425 height 26
drag, startPoint x: 606, startPoint y: 293, endPoint x: 515, endPoint y: 293, distance: 91.0
click at [515, 293] on div "[GEOGRAPHIC_DATA] AK AL AR AZ CA CO CT DC DE [GEOGRAPHIC_DATA] [GEOGRAPHIC_DATA…" at bounding box center [377, 294] width 666 height 26
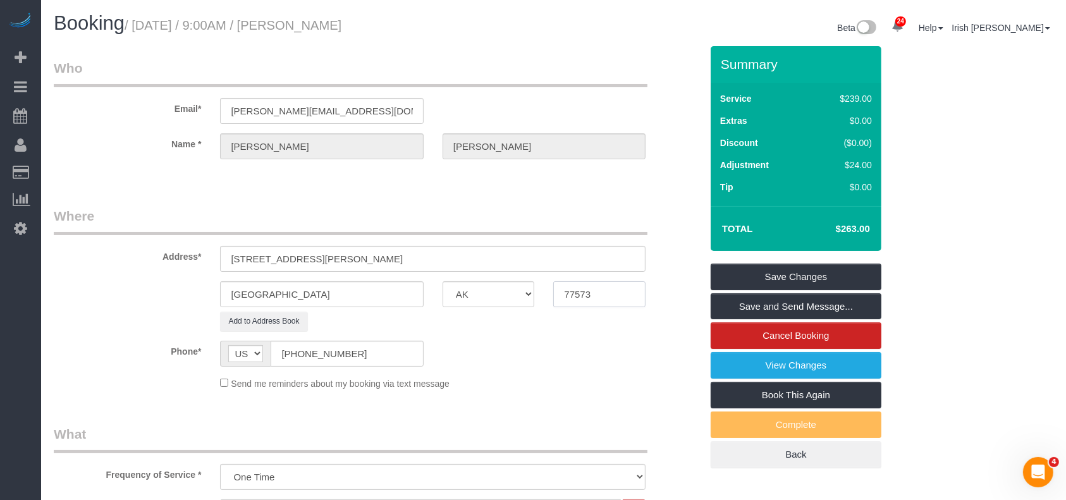
paste input "062"
type input "77062"
drag, startPoint x: 420, startPoint y: 258, endPoint x: 304, endPoint y: 255, distance: 116.3
click at [304, 255] on input "826 Bradwell Dr, Houston, TX 77062" at bounding box center [432, 259] width 425 height 26
type input "826 Bradwell Dr,"
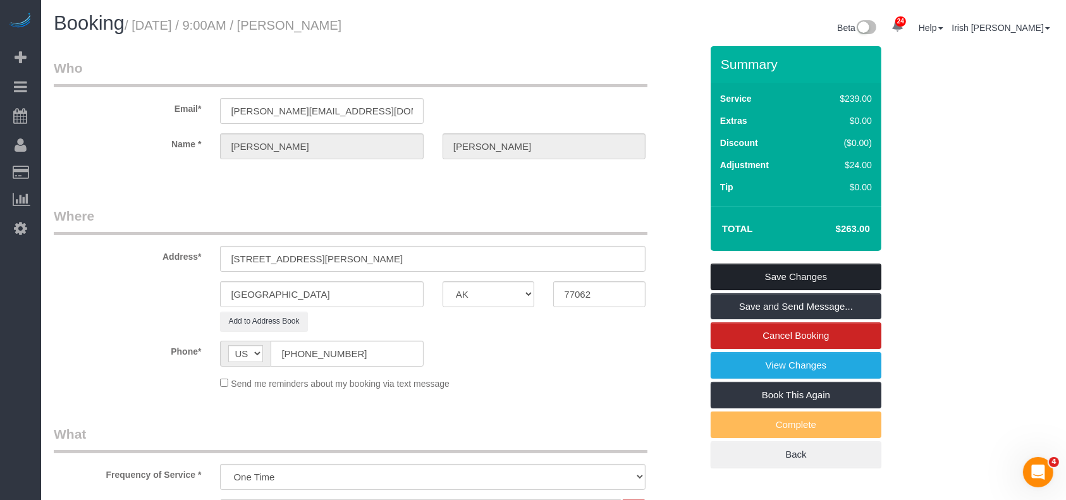
click at [790, 275] on link "Save Changes" at bounding box center [795, 277] width 171 height 27
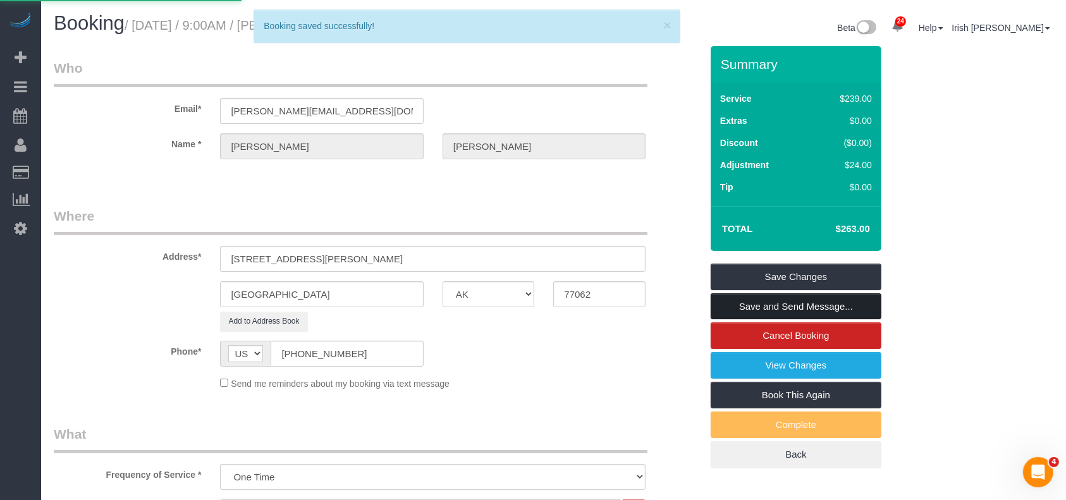
click at [784, 312] on body "24 Beta Your Notifications You have 0 alerts × You have 2 to charge for 08/09/2…" at bounding box center [533, 250] width 1066 height 500
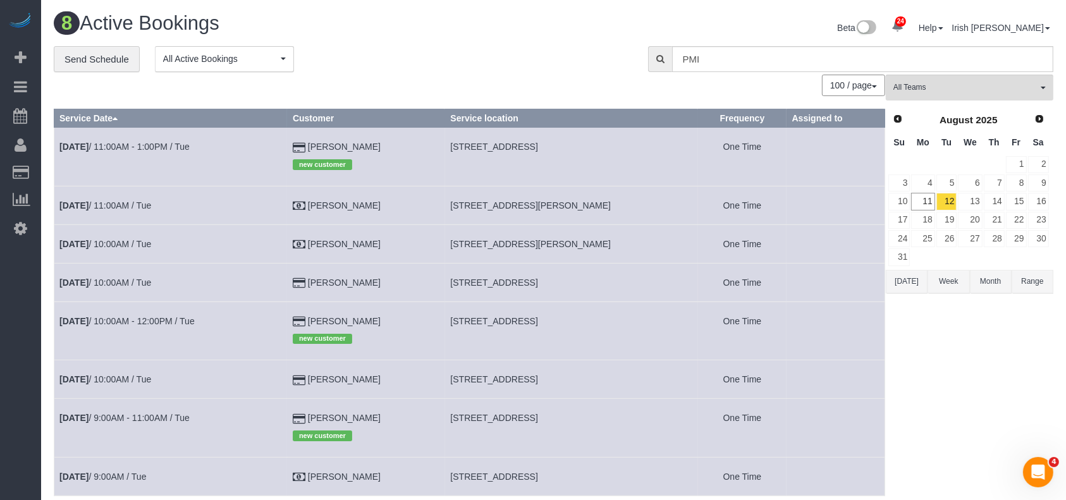
click at [123, 238] on td "Aug 12th / 10:00AM / Tue" at bounding box center [170, 243] width 233 height 39
click at [108, 240] on link "Aug 12th / 10:00AM / Tue" at bounding box center [105, 244] width 92 height 10
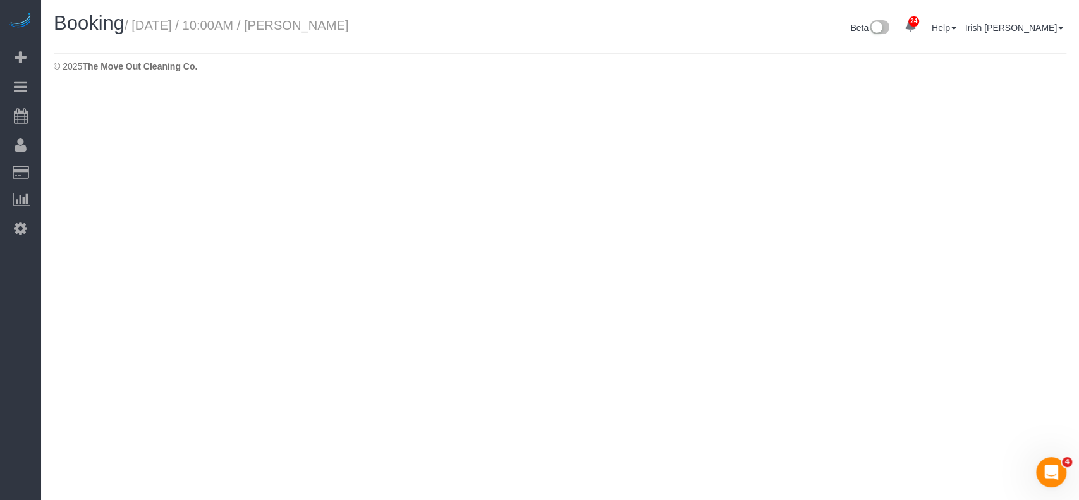
select select "[GEOGRAPHIC_DATA]"
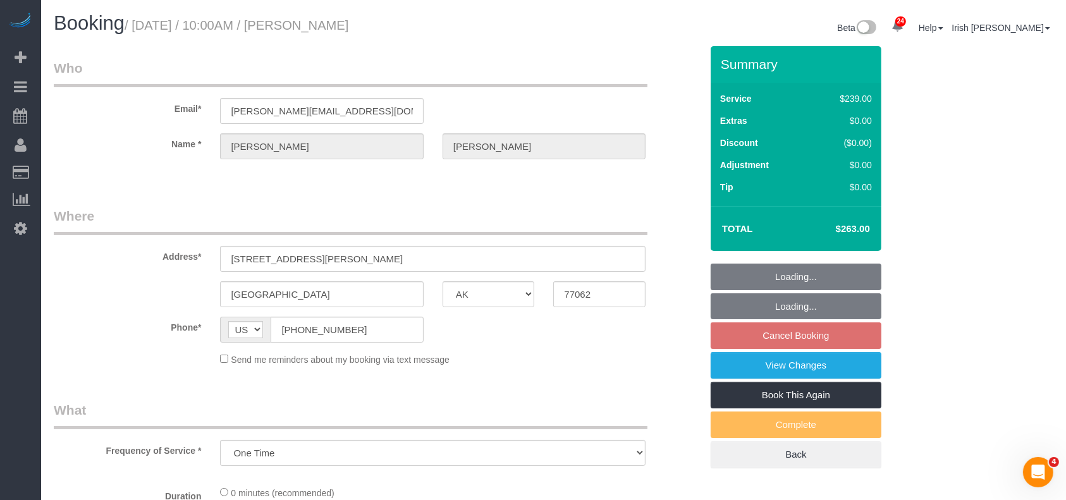
select select "object:3066"
select select "3"
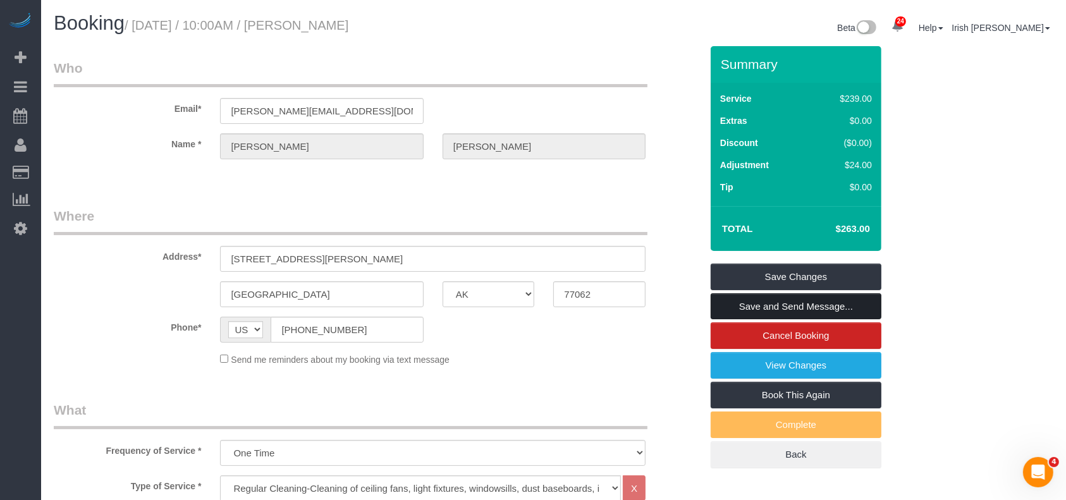
click at [843, 308] on link "Save and Send Message..." at bounding box center [795, 306] width 171 height 27
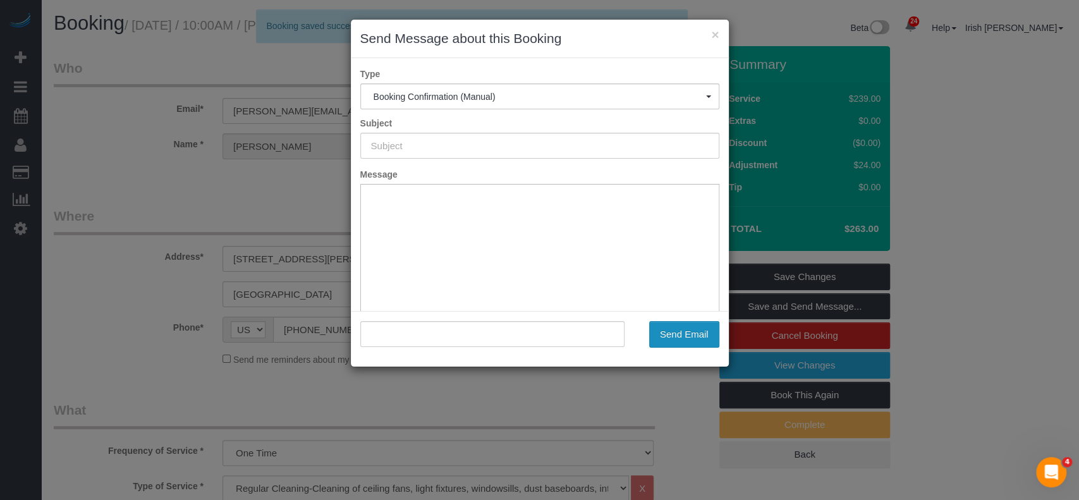
type input "Booking Confirmed!"
type input ""Lori Wells" <lori@prestigerpm.com>"
click at [673, 331] on button "Send Email" at bounding box center [684, 334] width 70 height 27
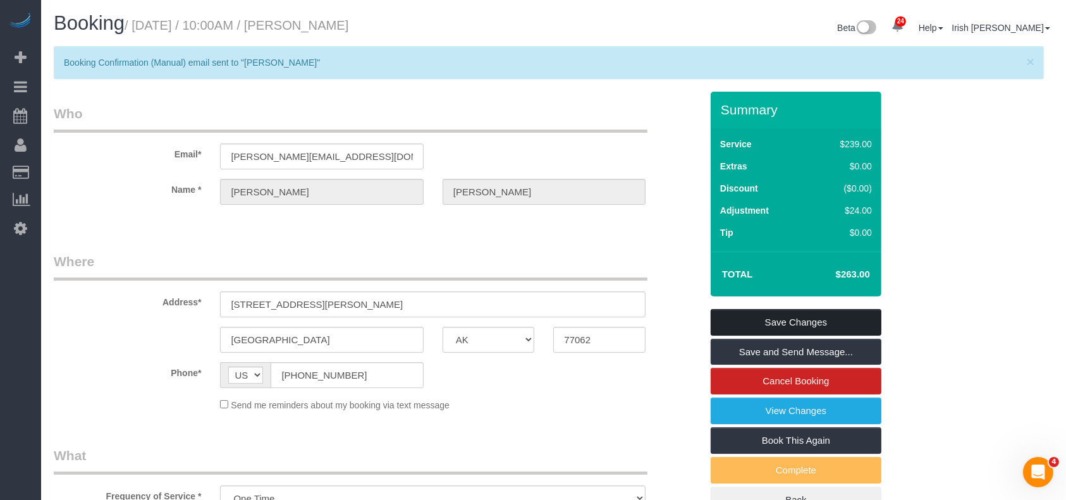
click at [794, 314] on link "Save Changes" at bounding box center [795, 322] width 171 height 27
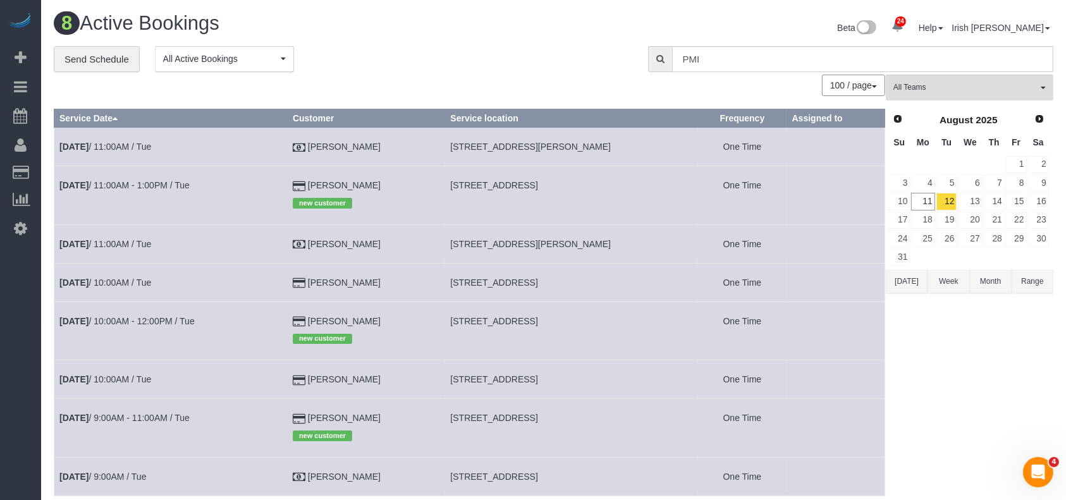
click at [461, 140] on td "826 Bradwell Dr,, Houston, TX 77062" at bounding box center [571, 147] width 253 height 39
click at [461, 142] on td "826 Bradwell Dr,, Houston, TX 77062" at bounding box center [571, 147] width 253 height 39
click at [461, 145] on span "826 Bradwell Dr,, Houston, TX 77062" at bounding box center [530, 147] width 161 height 10
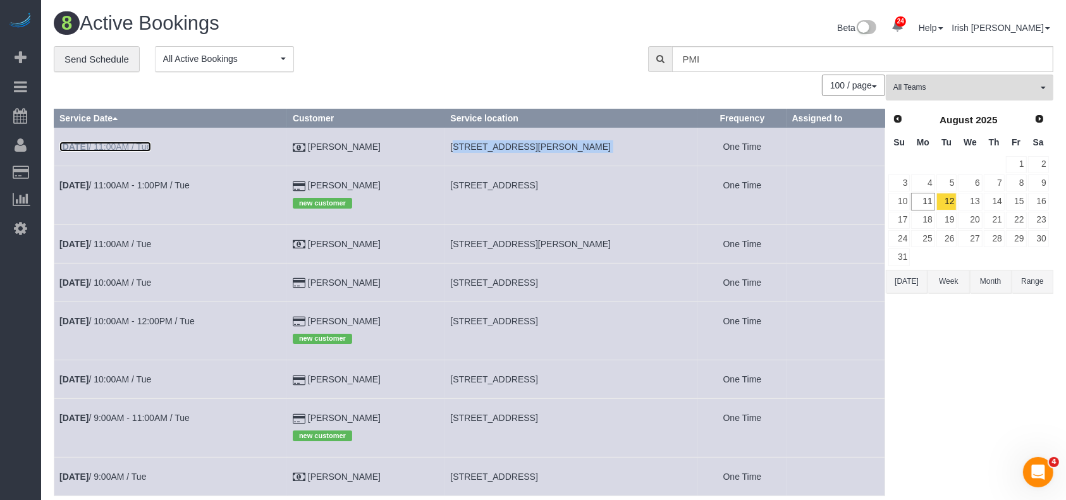
click at [146, 149] on link "Aug 12th / 11:00AM / Tue" at bounding box center [105, 147] width 92 height 10
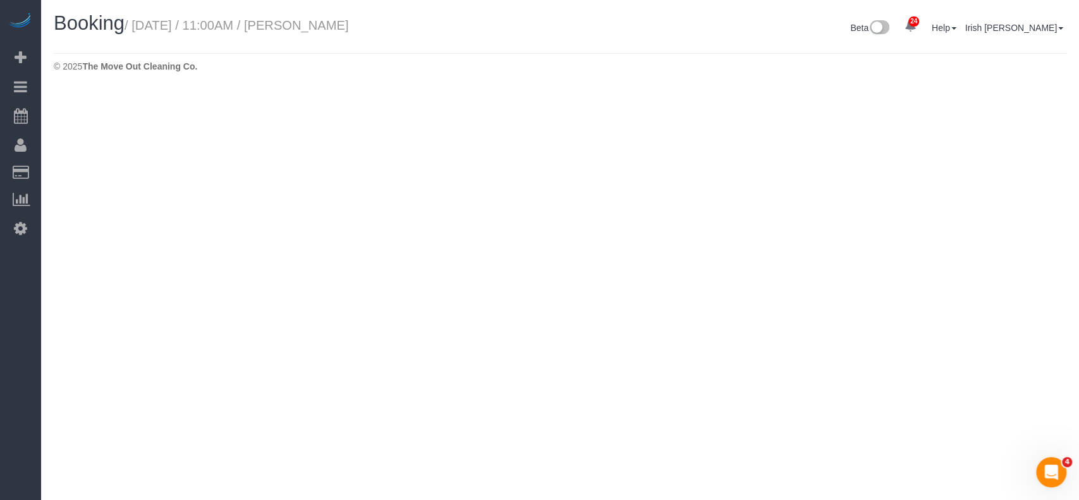
select select "[GEOGRAPHIC_DATA]"
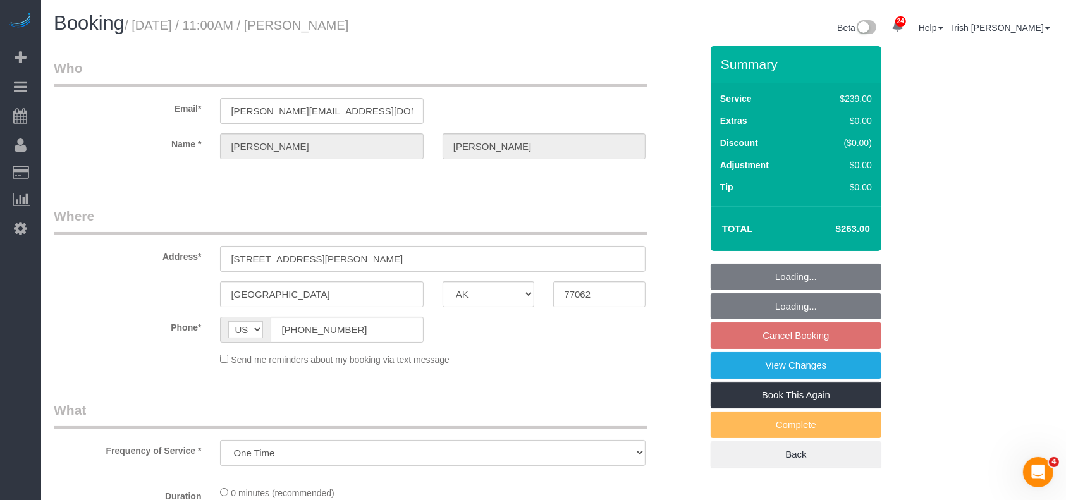
select select "object:3694"
select select "3"
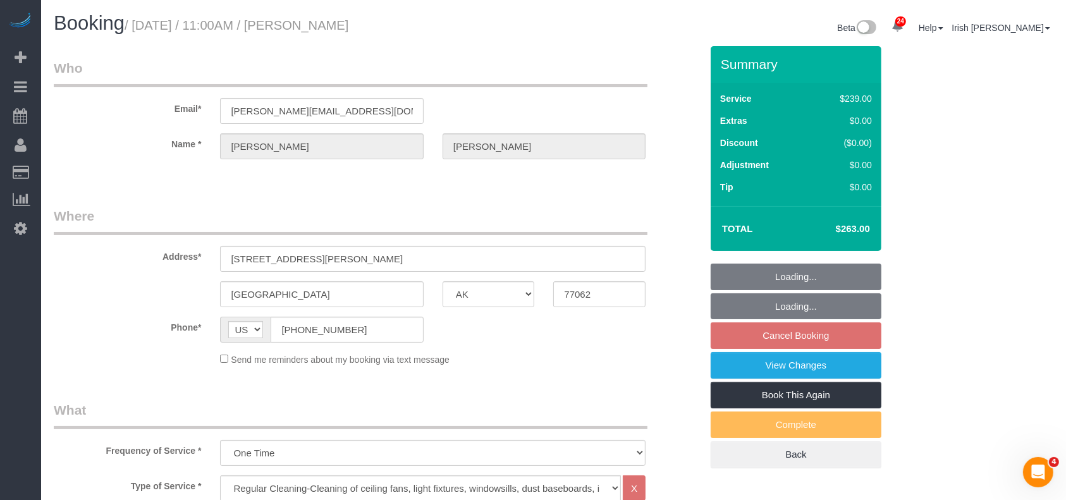
select select "object:3767"
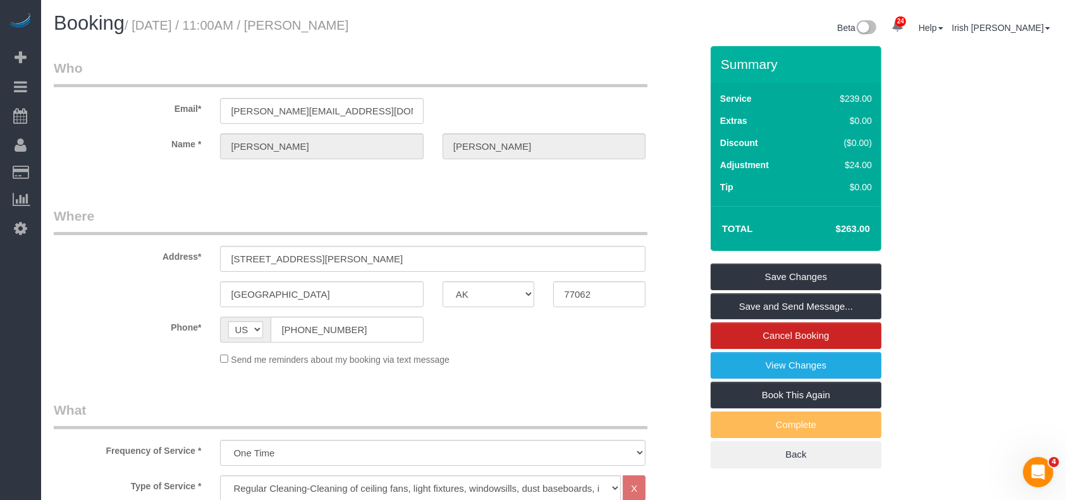
click at [503, 361] on div "Send me reminders about my booking via text message" at bounding box center [432, 359] width 444 height 14
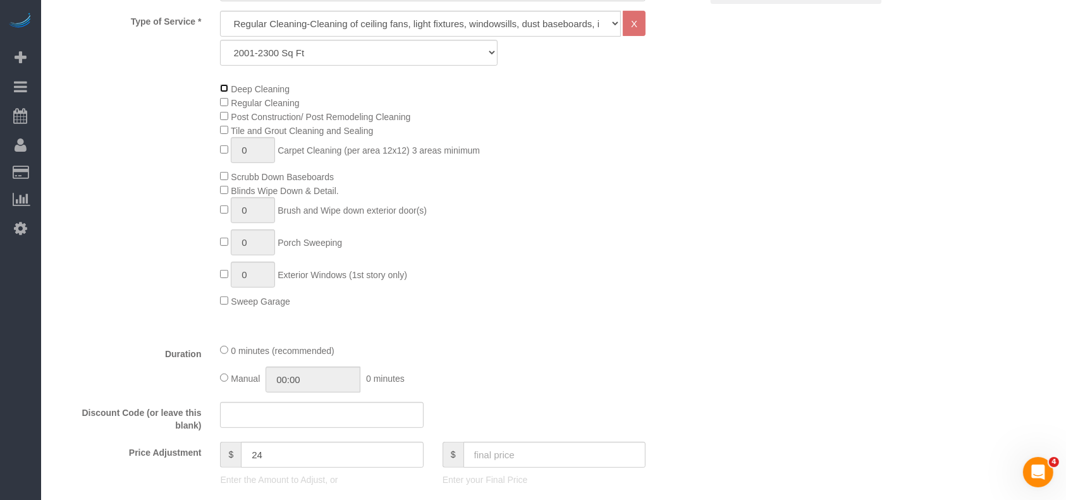
scroll to position [674, 0]
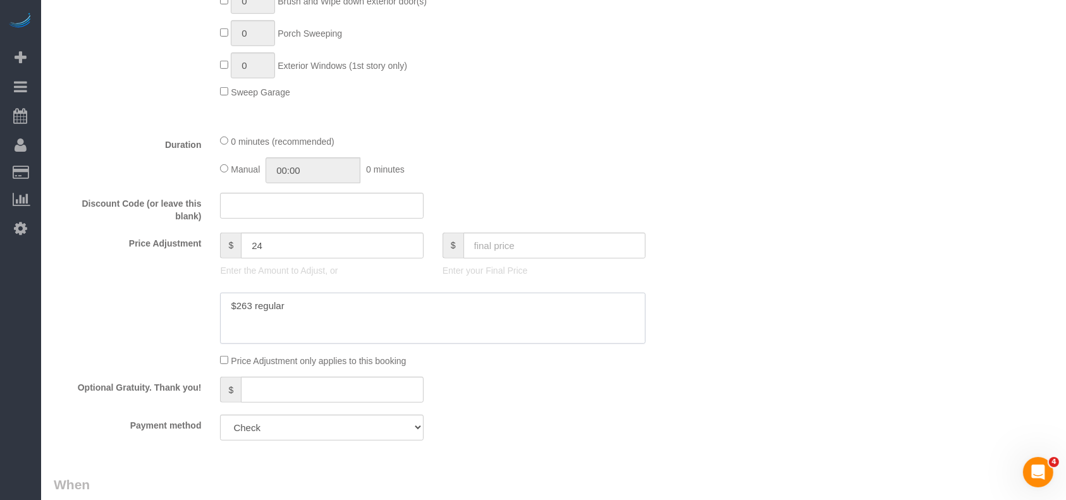
click at [346, 304] on textarea at bounding box center [432, 319] width 425 height 52
paste textarea "6"
type textarea "$263 regular 10"
click at [489, 247] on input "text" at bounding box center [554, 246] width 183 height 26
paste input "6"
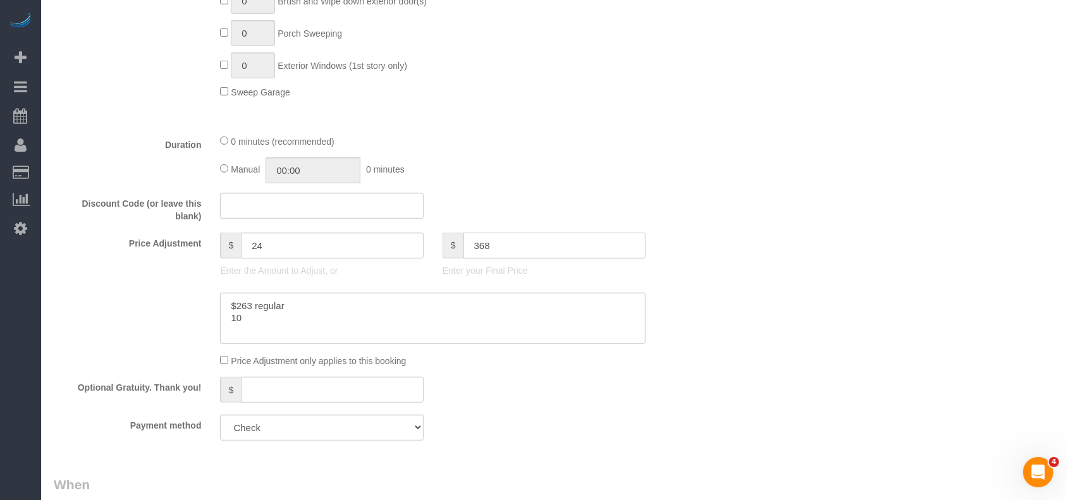
type input "368"
type input "34"
click at [255, 323] on textarea at bounding box center [432, 319] width 425 height 52
paste textarea "5"
type textarea "$263 regular $105 deep"
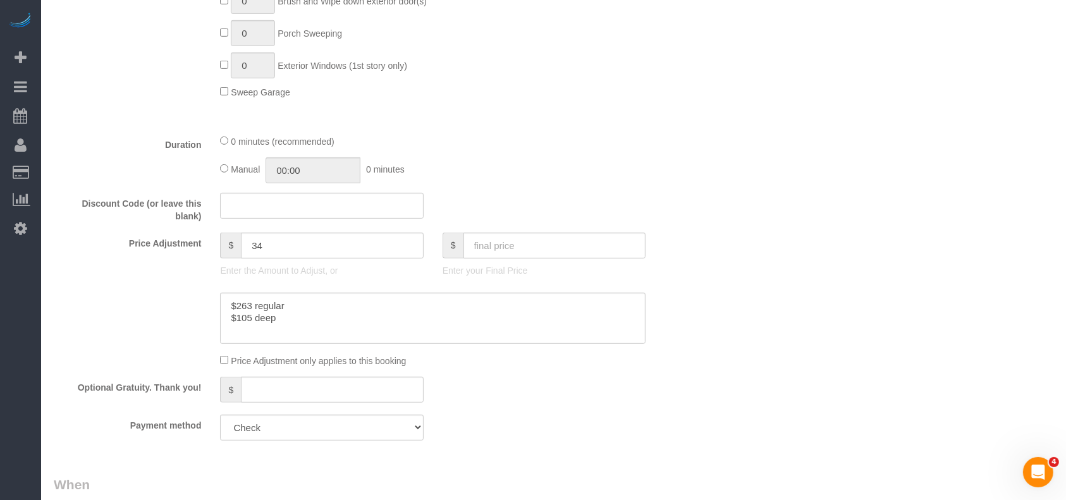
click at [794, 295] on div "Who Email* lori@prestigerpm.com Name * Lori Wells Where Address* 826 Bradwell D…" at bounding box center [553, 256] width 999 height 1769
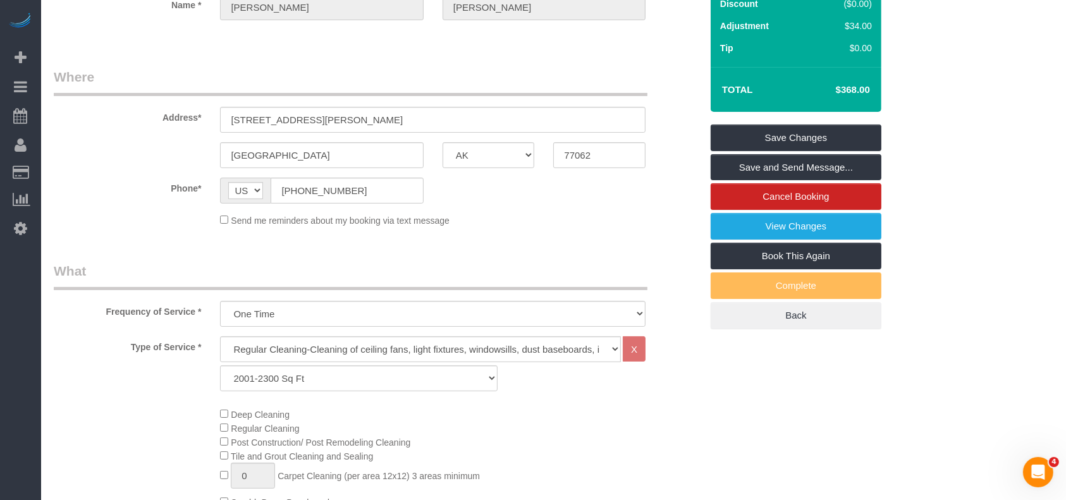
scroll to position [84, 0]
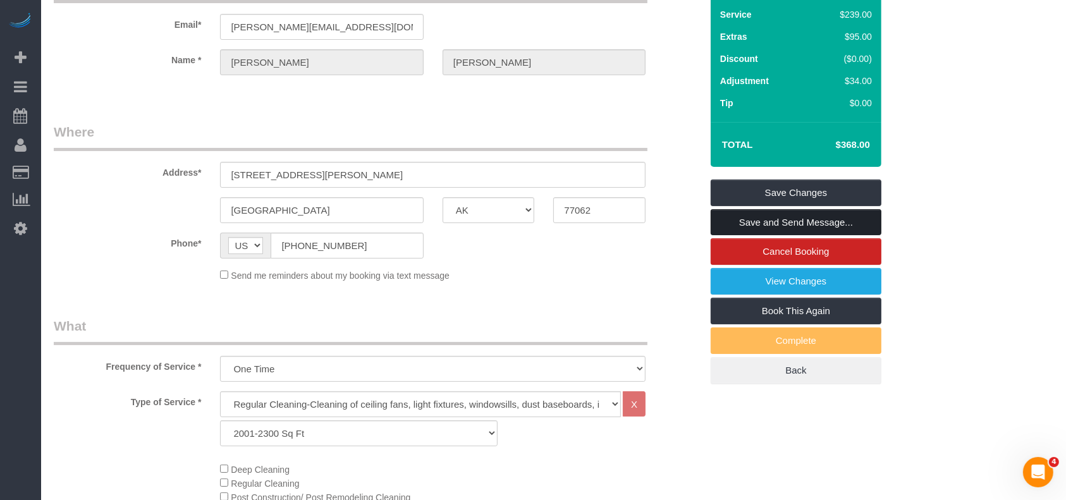
click at [802, 217] on link "Save and Send Message..." at bounding box center [795, 222] width 171 height 27
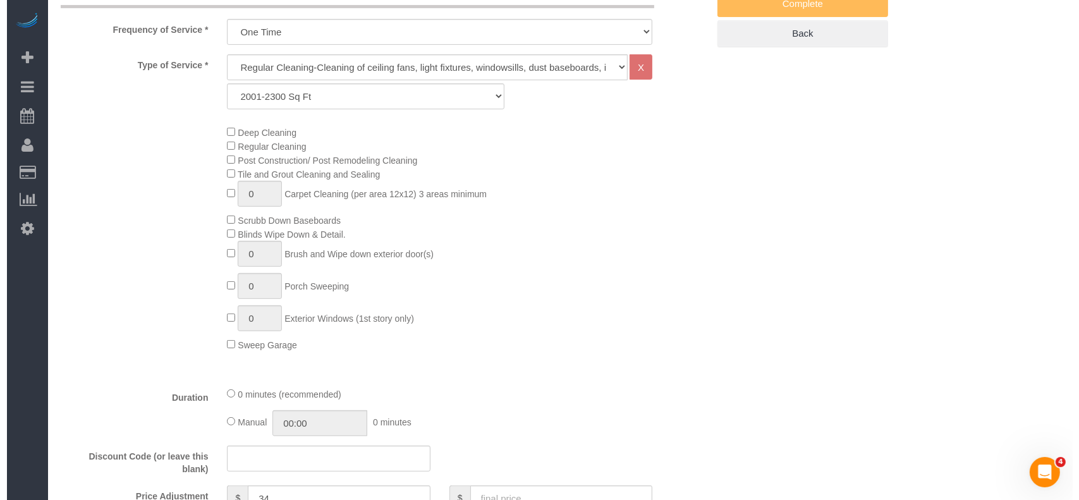
scroll to position [759, 0]
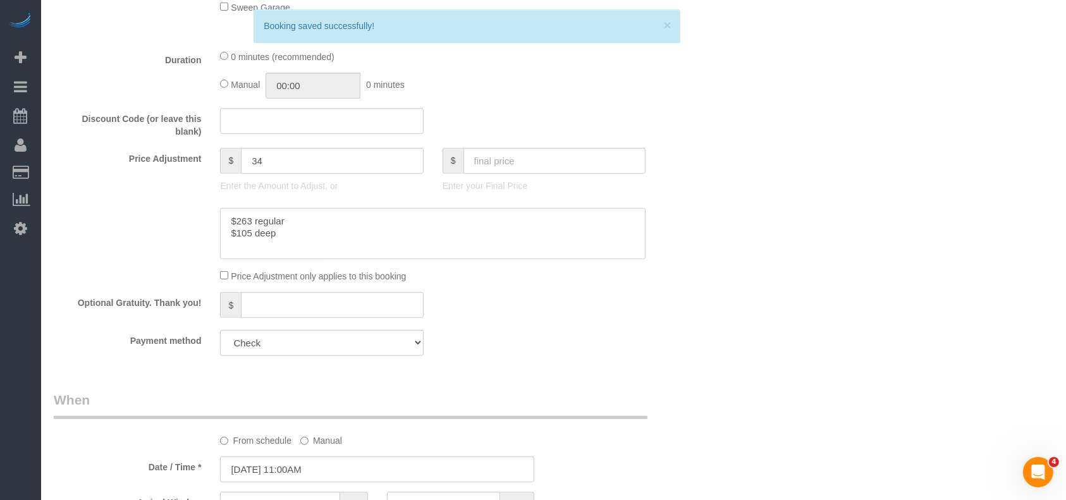
drag, startPoint x: 290, startPoint y: 240, endPoint x: 178, endPoint y: 210, distance: 116.4
click at [178, 210] on sui-booking-price-adjustment "Price Adjustment $ 34 Enter the Amount to Adjust, or $ Enter your Final Price P…" at bounding box center [377, 215] width 647 height 135
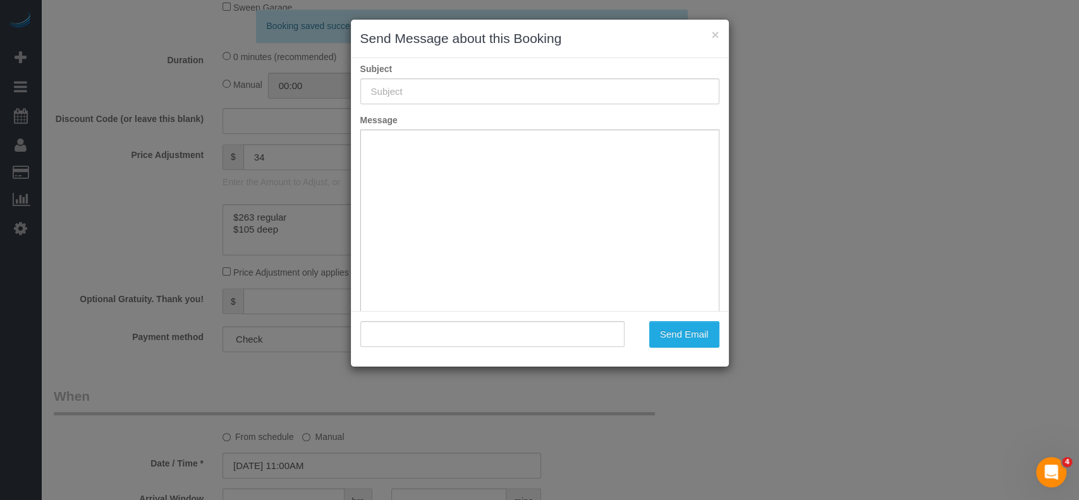
type input "Booking Confirmed!"
type input ""Lori Wells" <lori@prestigerpm.com>"
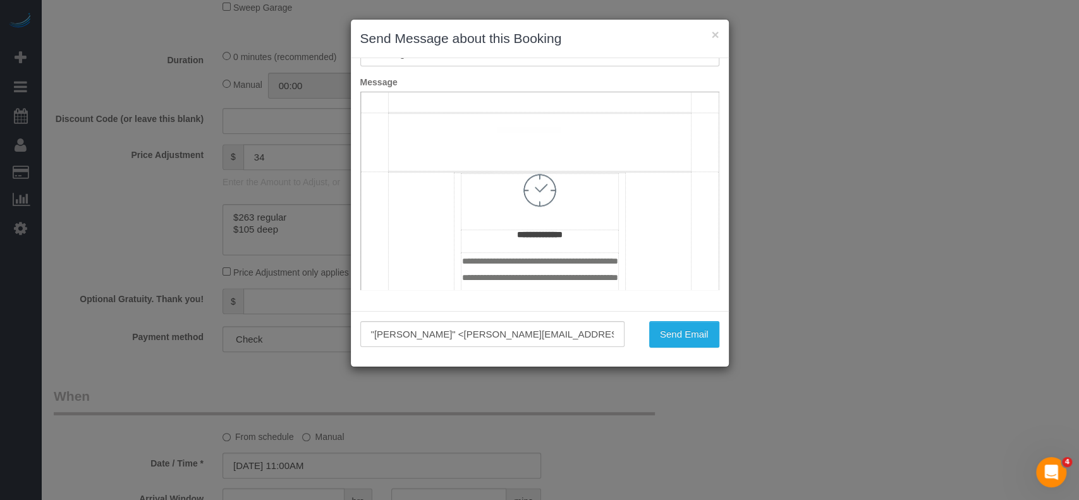
click at [504, 112] on td "**********" at bounding box center [539, 5] width 302 height 214
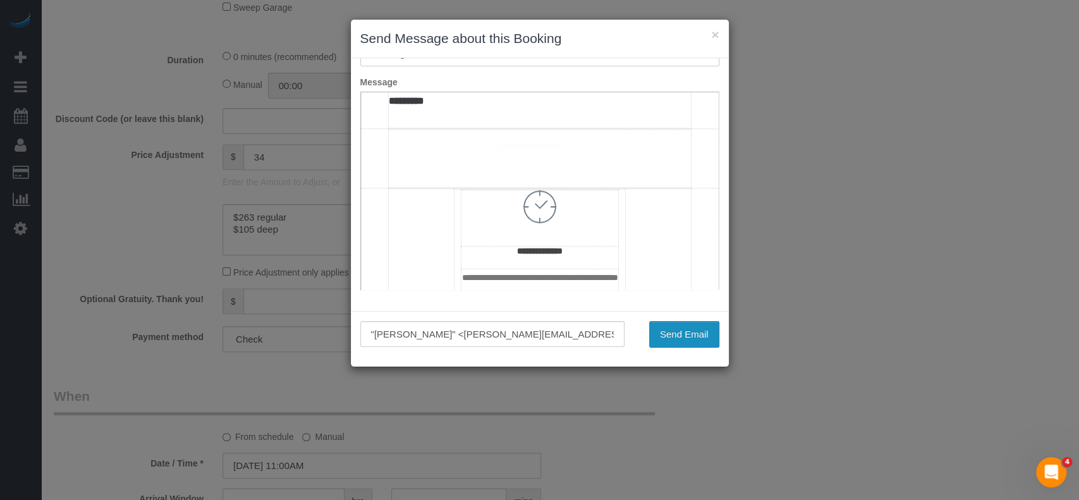
click at [680, 334] on button "Send Email" at bounding box center [684, 334] width 70 height 27
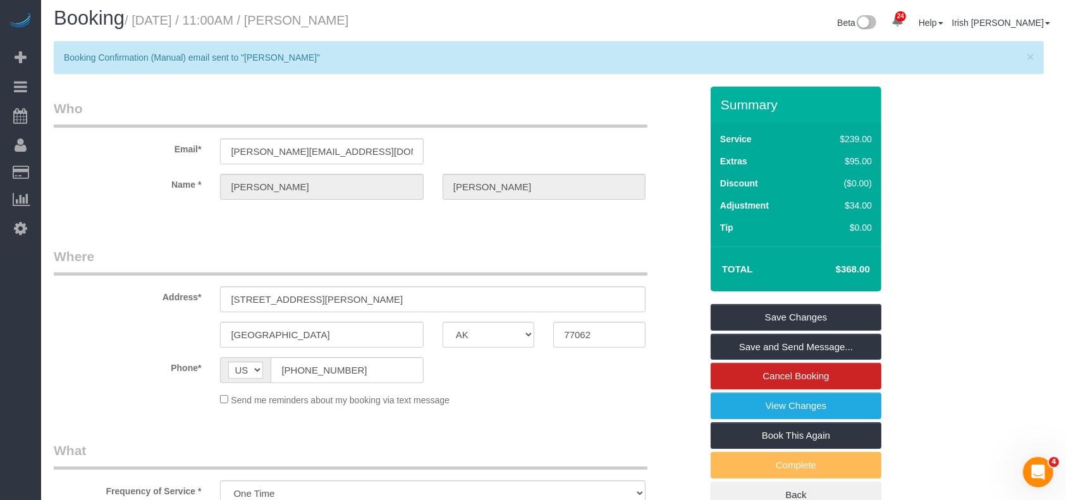
scroll to position [0, 0]
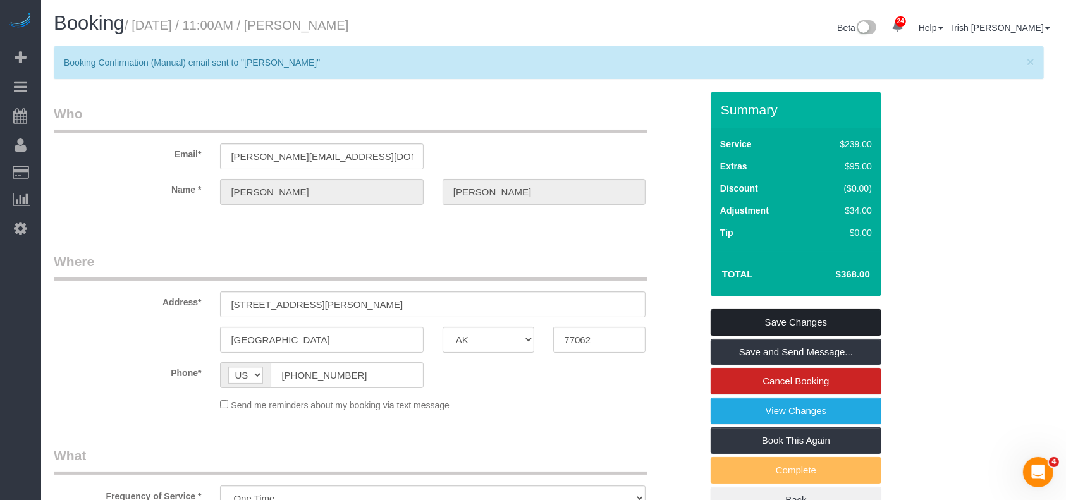
click at [814, 323] on link "Save Changes" at bounding box center [795, 322] width 171 height 27
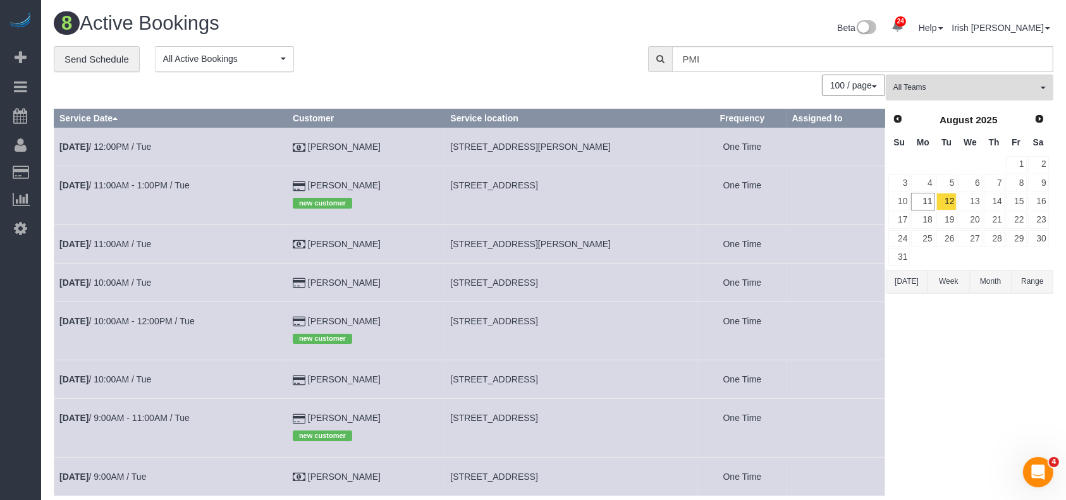
click at [1040, 281] on button "Range" at bounding box center [1032, 281] width 42 height 23
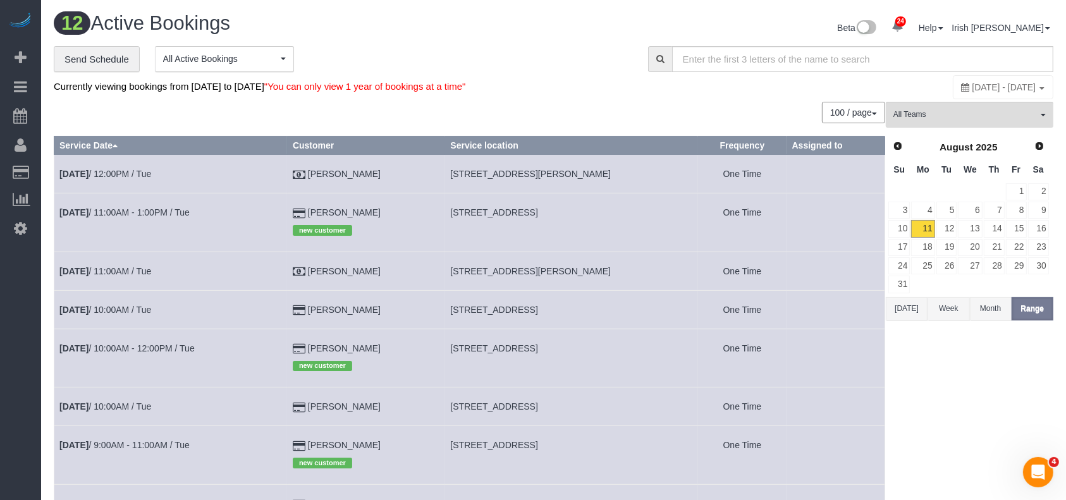
click at [972, 88] on span "[DATE] - [DATE]" at bounding box center [1004, 87] width 64 height 10
type input "**********"
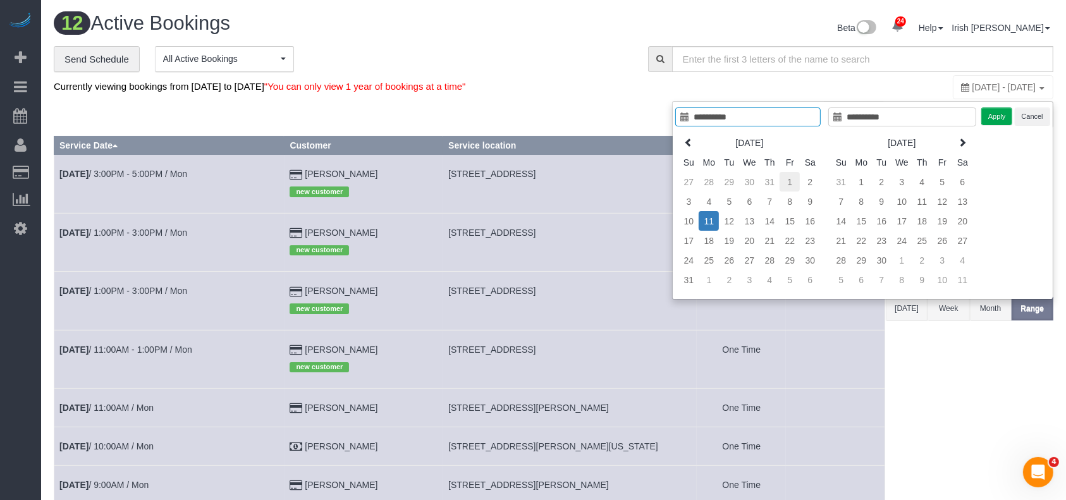
type input "**********"
click at [789, 178] on td "1" at bounding box center [789, 182] width 20 height 20
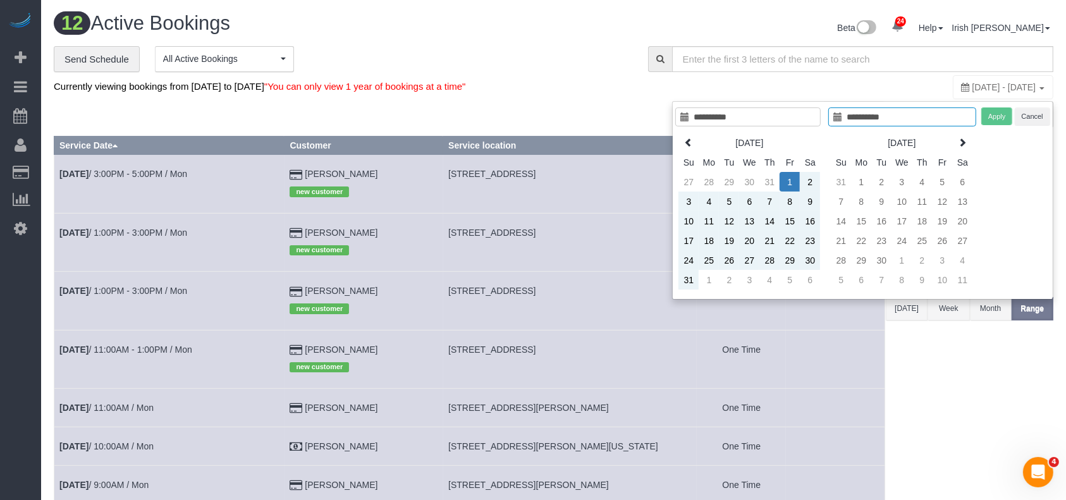
drag, startPoint x: 699, startPoint y: 279, endPoint x: 989, endPoint y: 160, distance: 313.2
click at [698, 279] on tr "31 1 2 3 4 5 6" at bounding box center [749, 280] width 142 height 20
type input "**********"
click at [690, 279] on td "31" at bounding box center [688, 280] width 20 height 20
type input "**********"
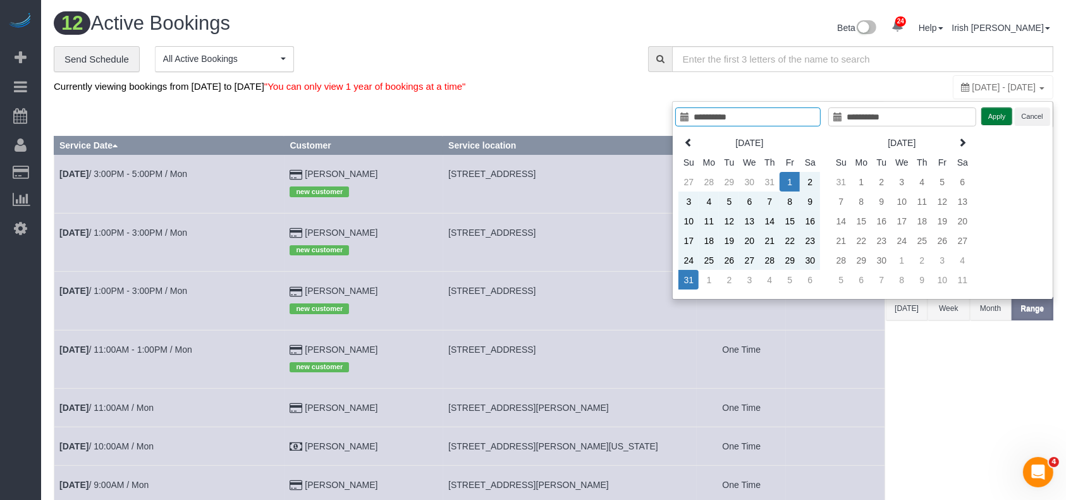
click at [992, 114] on button "Apply" at bounding box center [997, 116] width 32 height 18
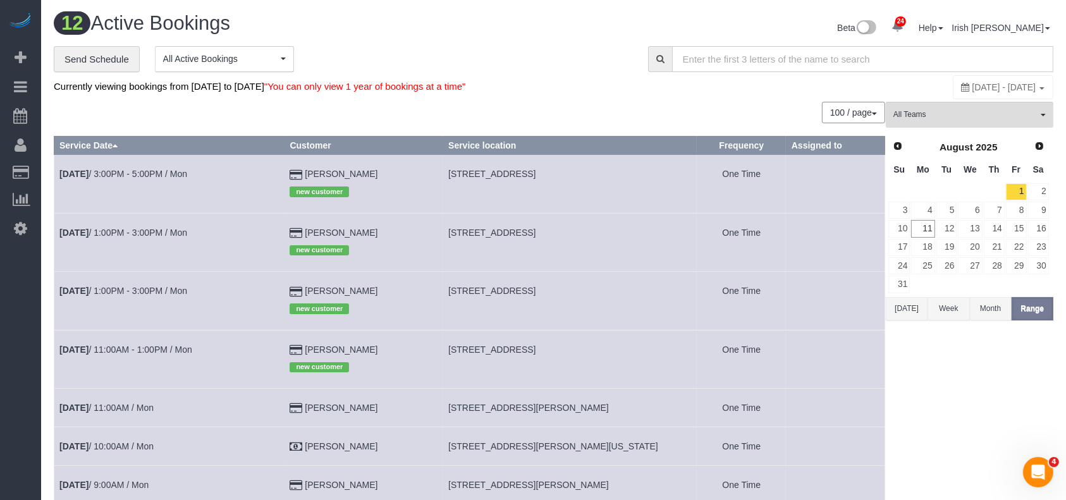
click at [771, 57] on input "text" at bounding box center [862, 59] width 381 height 26
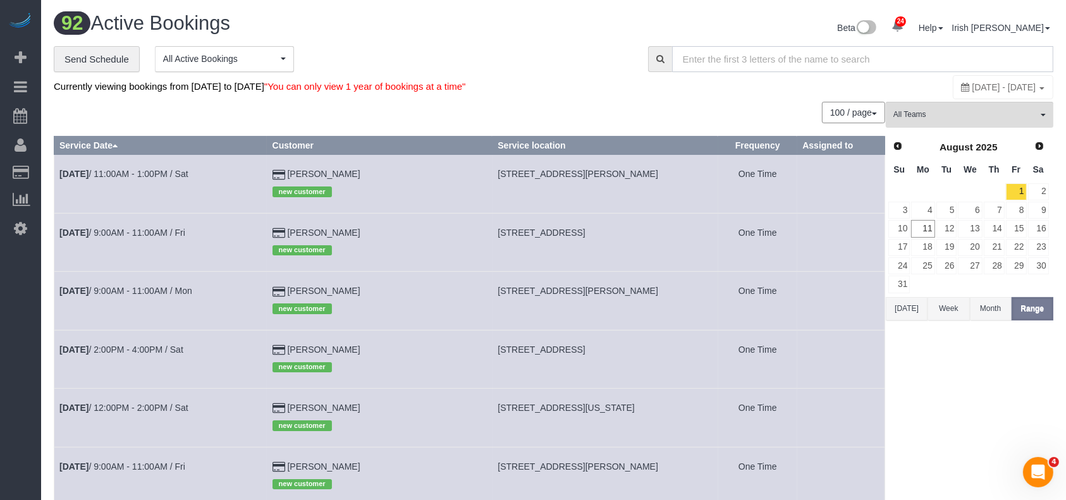
paste input "4801 Springdale"
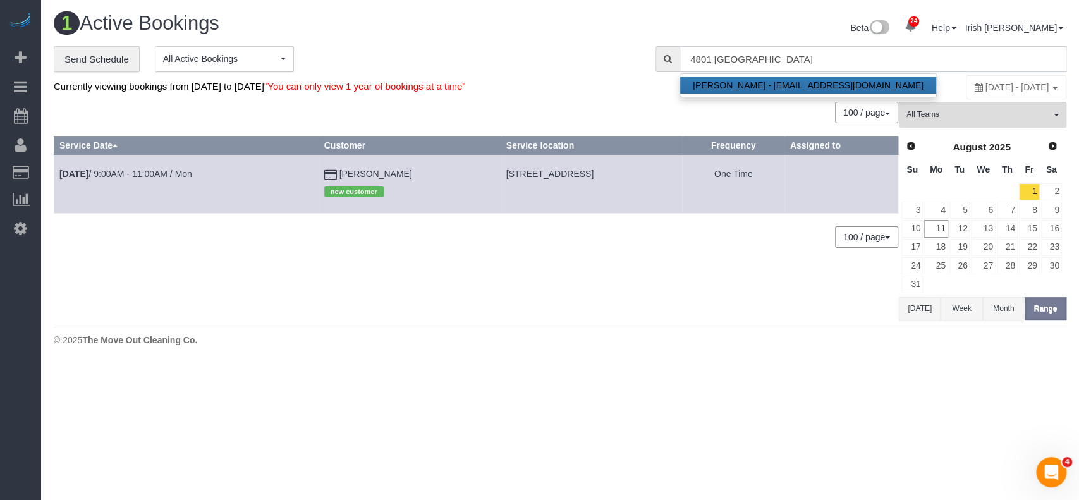
type input "4801 Springdale"
click at [307, 260] on div "0 Bookings found. We couldn't find any bookings that matched your search. Creat…" at bounding box center [476, 211] width 845 height 219
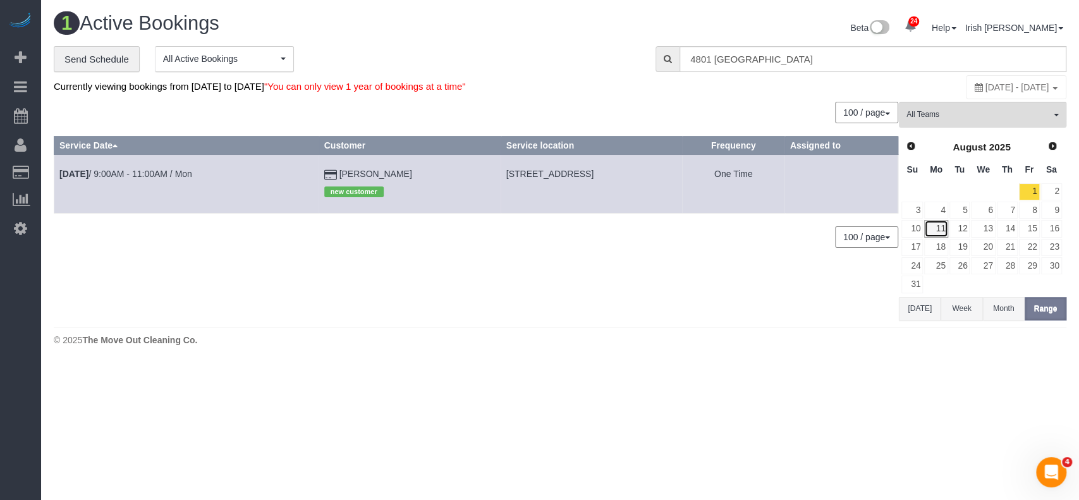
click at [941, 221] on link "11" at bounding box center [935, 228] width 23 height 17
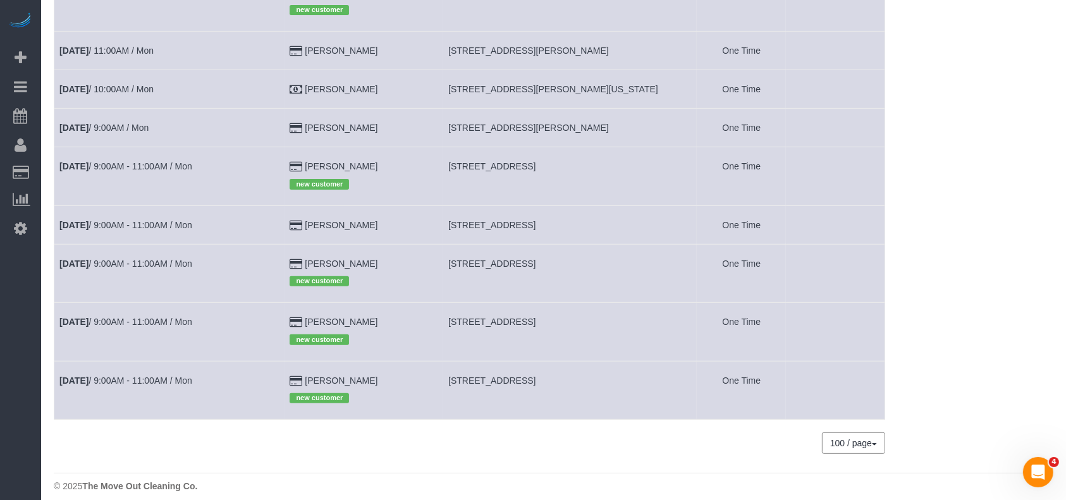
scroll to position [337, 0]
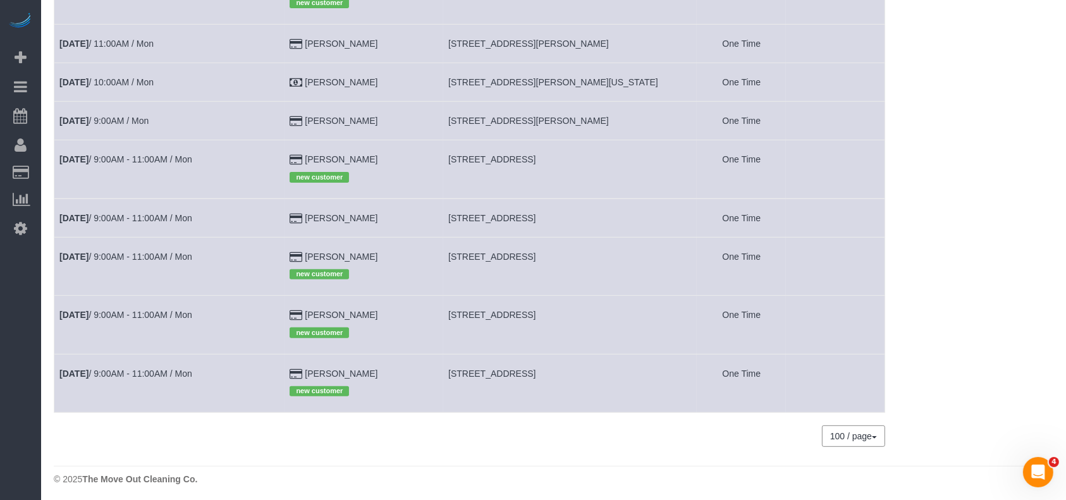
drag, startPoint x: 442, startPoint y: 374, endPoint x: 657, endPoint y: 382, distance: 215.7
click at [657, 382] on tr "Aug 11th / 9:00AM - 11:00AM / Mon Emma Wolin new customer 4801 Springdale Road,…" at bounding box center [469, 383] width 831 height 58
click at [527, 381] on td "[STREET_ADDRESS]" at bounding box center [570, 383] width 254 height 58
click at [526, 381] on td "[STREET_ADDRESS]" at bounding box center [570, 383] width 254 height 58
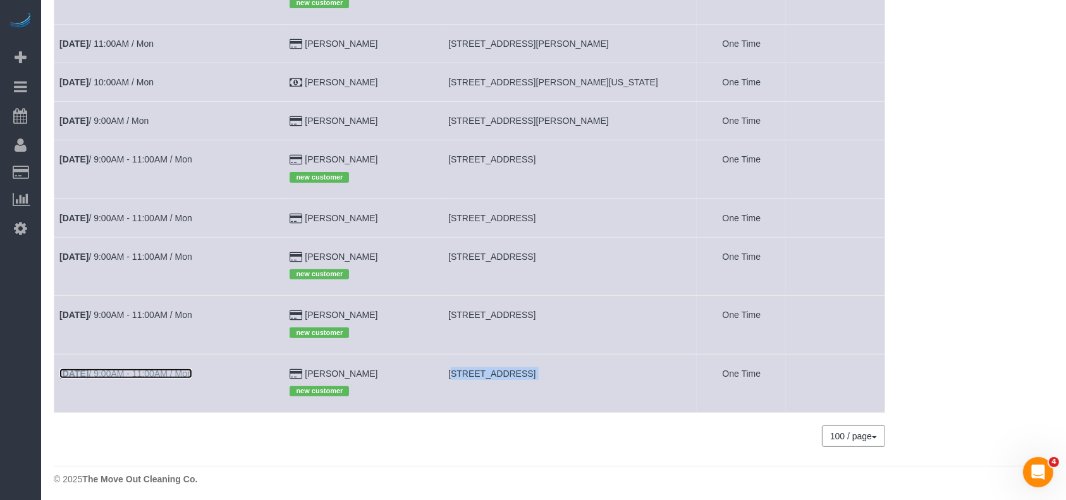
click at [152, 371] on link "Aug 11th / 9:00AM - 11:00AM / Mon" at bounding box center [125, 374] width 133 height 10
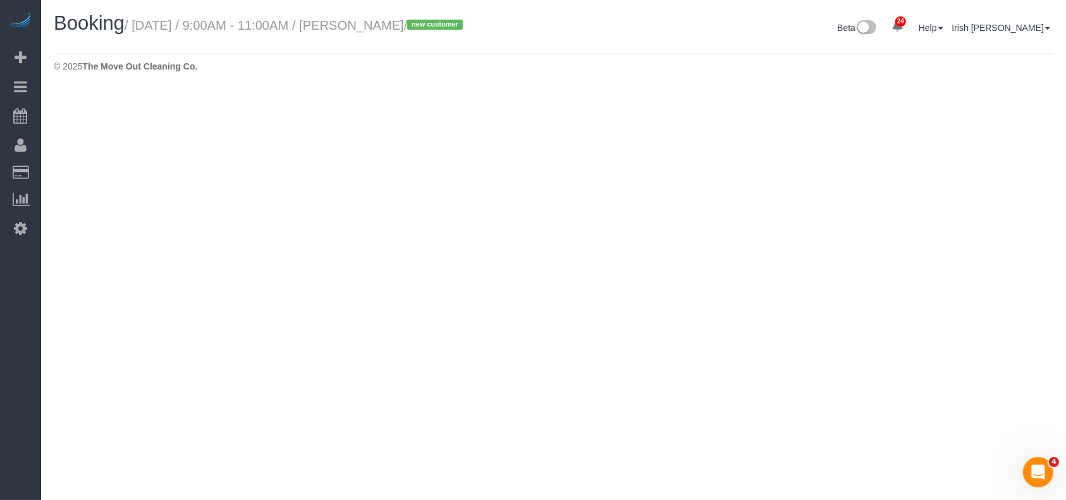
select select "[GEOGRAPHIC_DATA]"
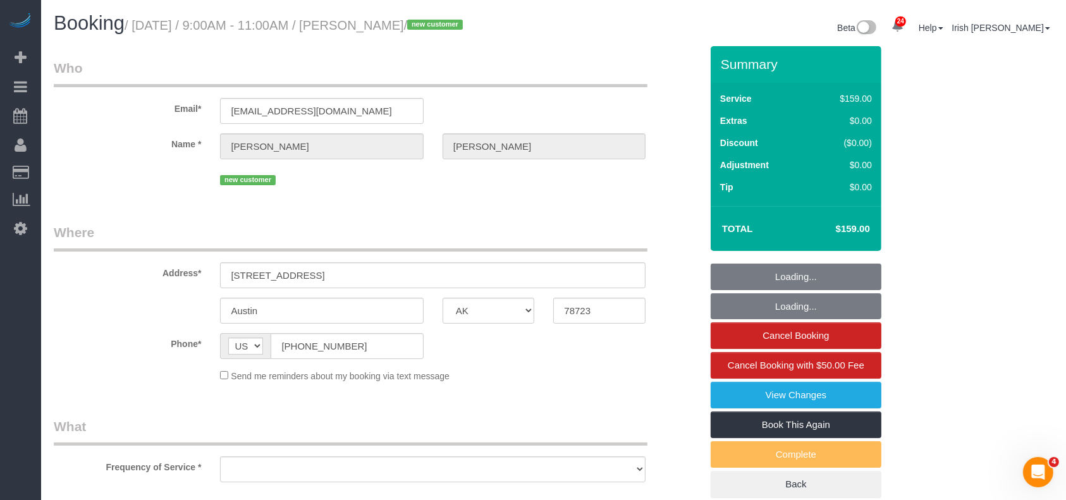
select select "object:5532"
select select "string:fspay-0caece6e-5a35-440a-b5ce-688470bc2cb3"
select select "object:5616"
select select "3"
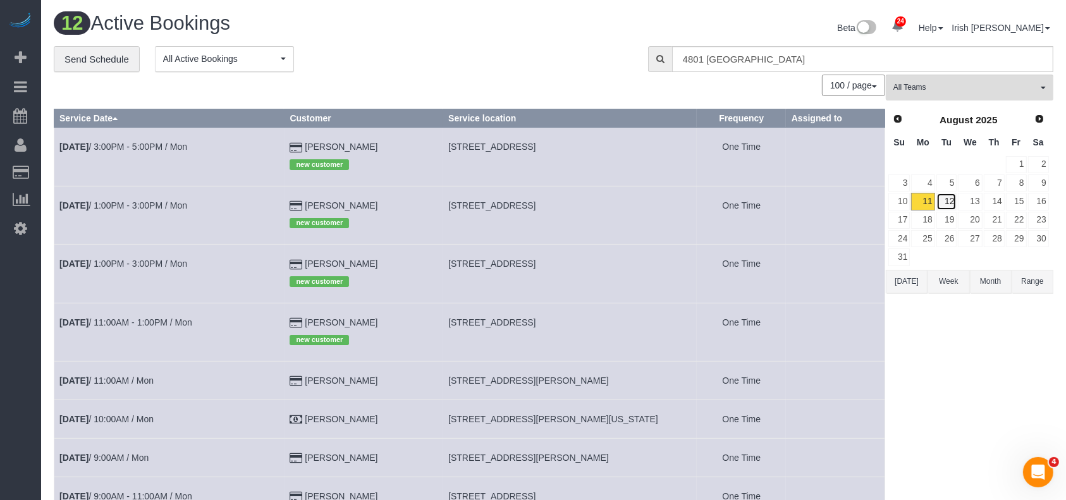
click at [941, 201] on link "12" at bounding box center [946, 201] width 21 height 17
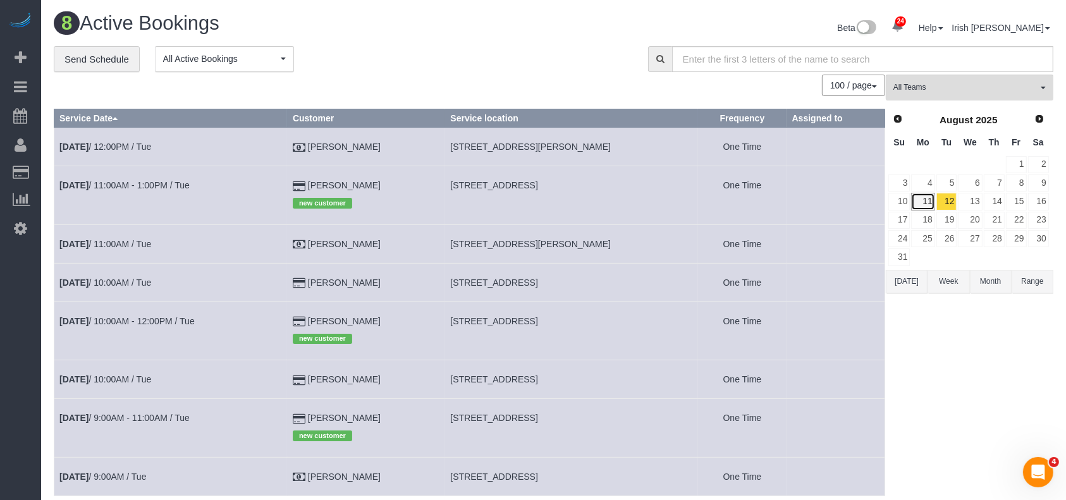
click at [929, 200] on link "11" at bounding box center [922, 201] width 23 height 17
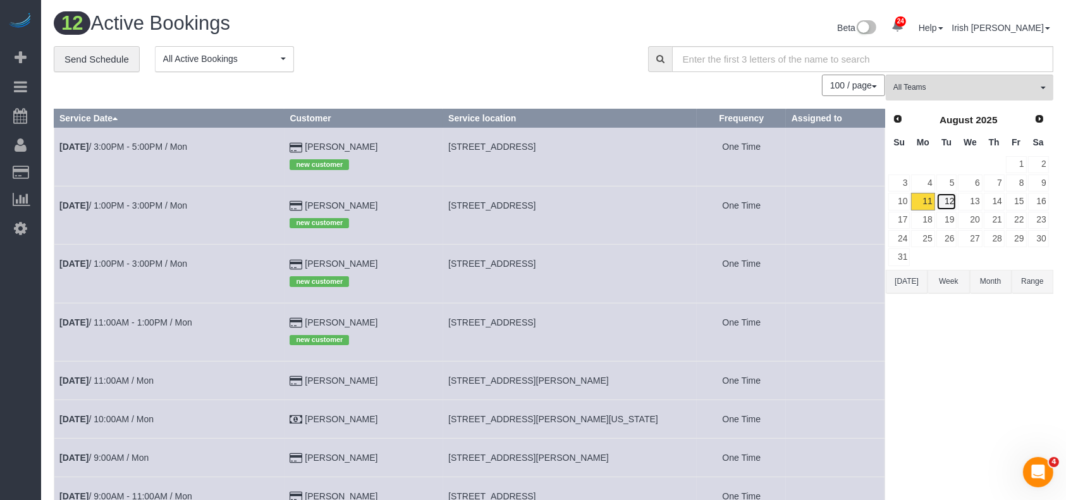
click at [946, 200] on link "12" at bounding box center [946, 201] width 21 height 17
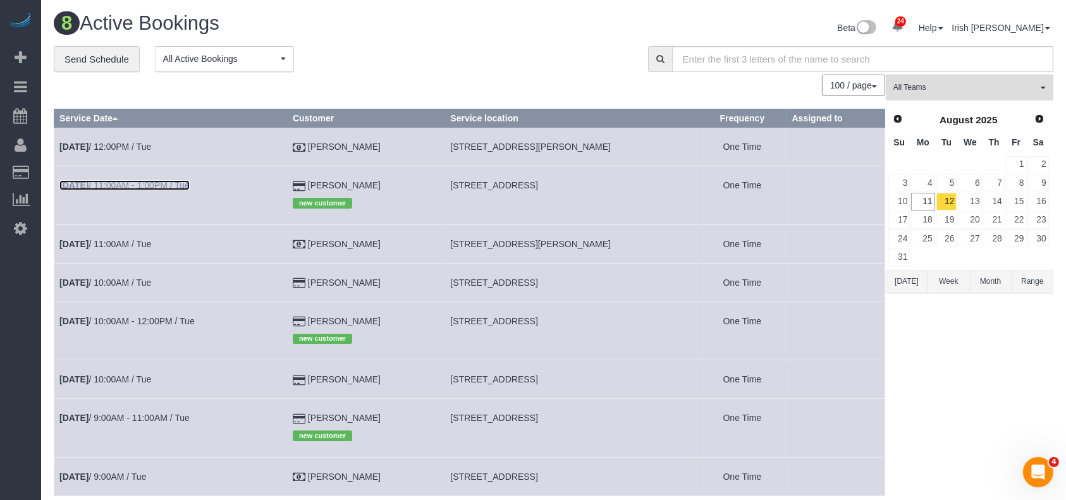
click at [181, 188] on link "Aug 12th / 11:00AM - 1:00PM / Tue" at bounding box center [124, 185] width 130 height 10
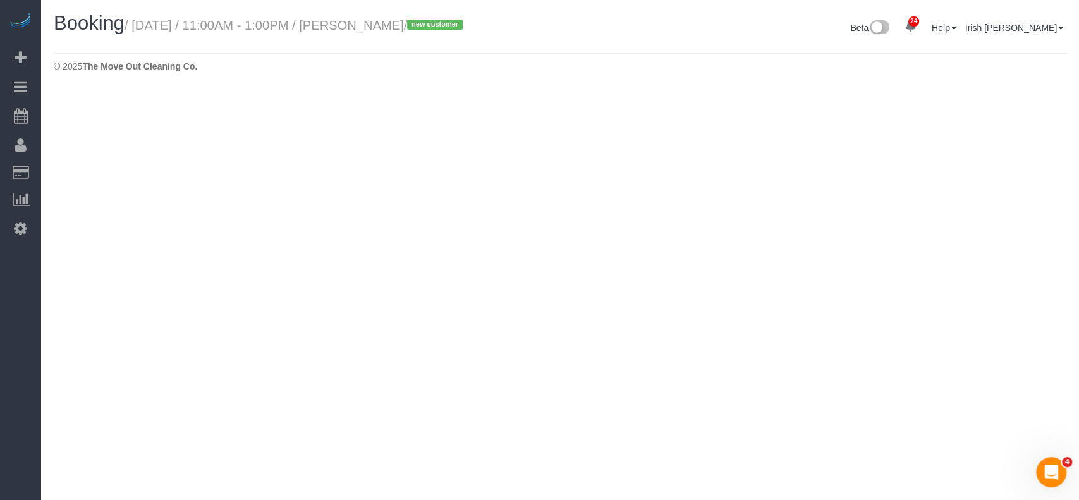
select select "[GEOGRAPHIC_DATA]"
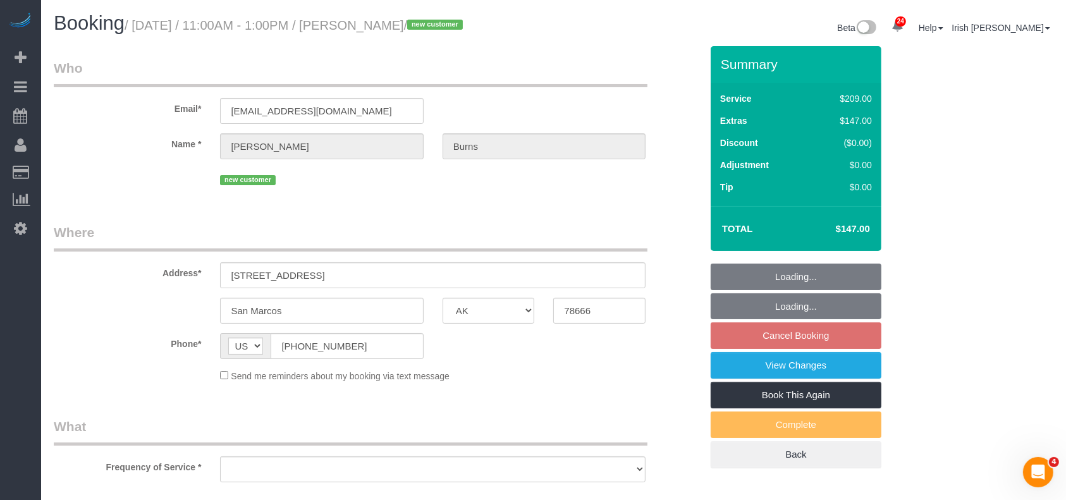
select select "string:fspay-828515a9-e91b-458c-9a01-af527c52e24e"
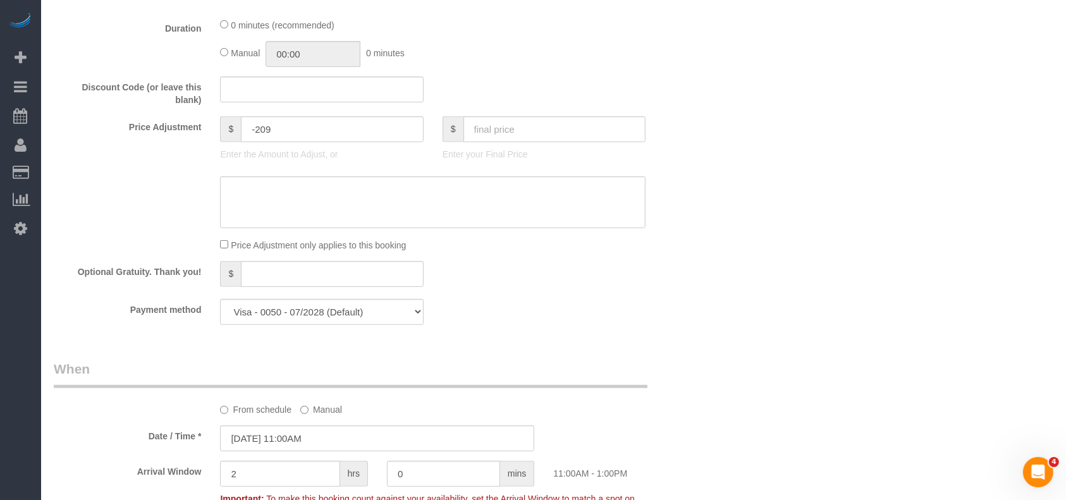
scroll to position [831, 0]
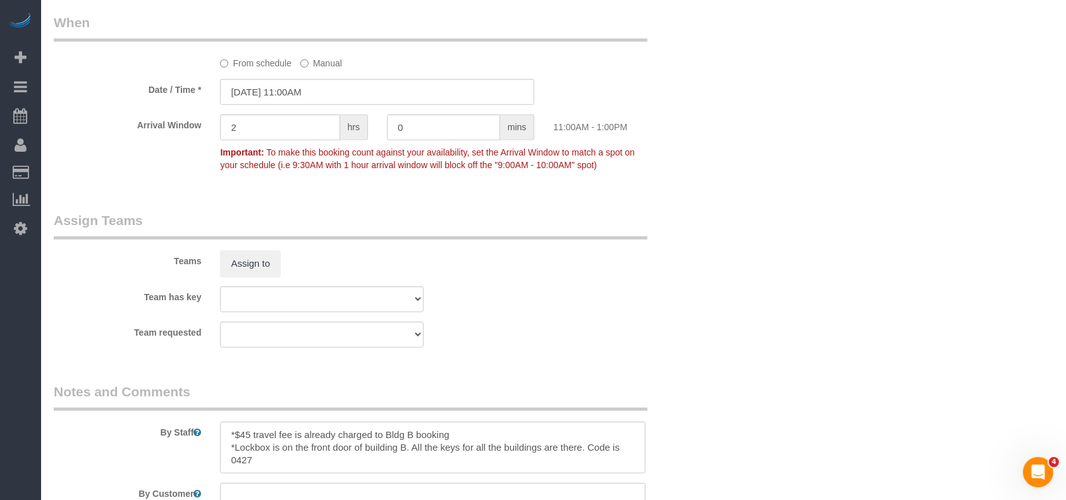
select select "object:6551"
select select "3"
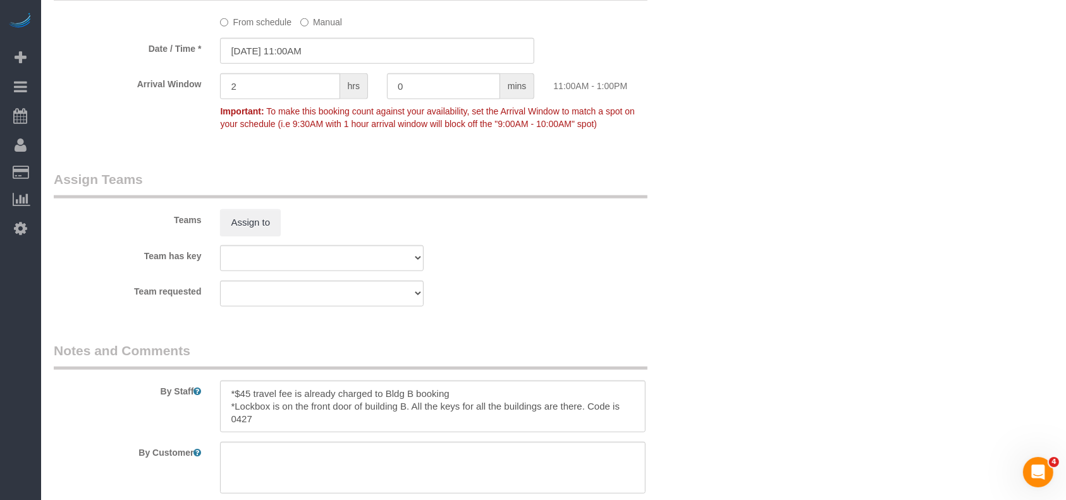
scroll to position [1336, 0]
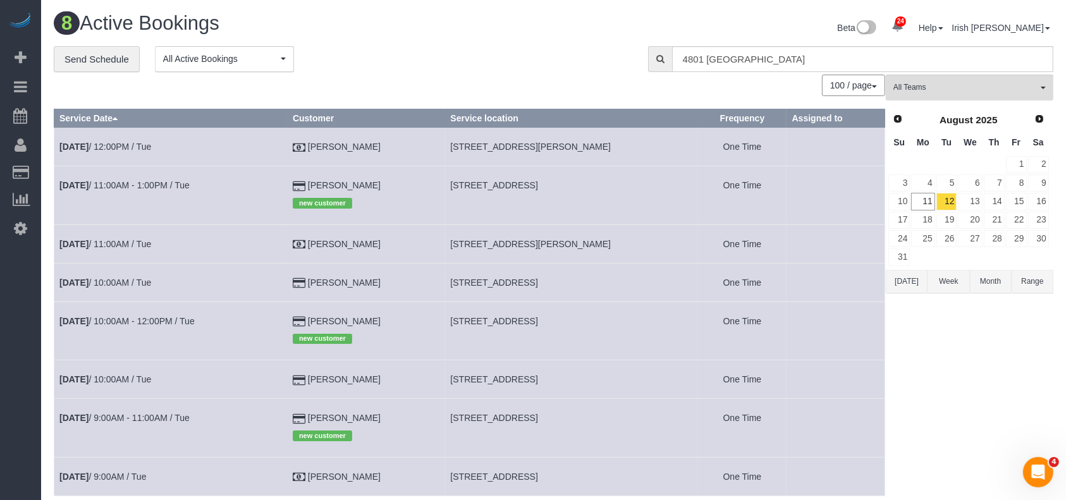
click at [392, 244] on td "[PERSON_NAME]" at bounding box center [366, 243] width 158 height 39
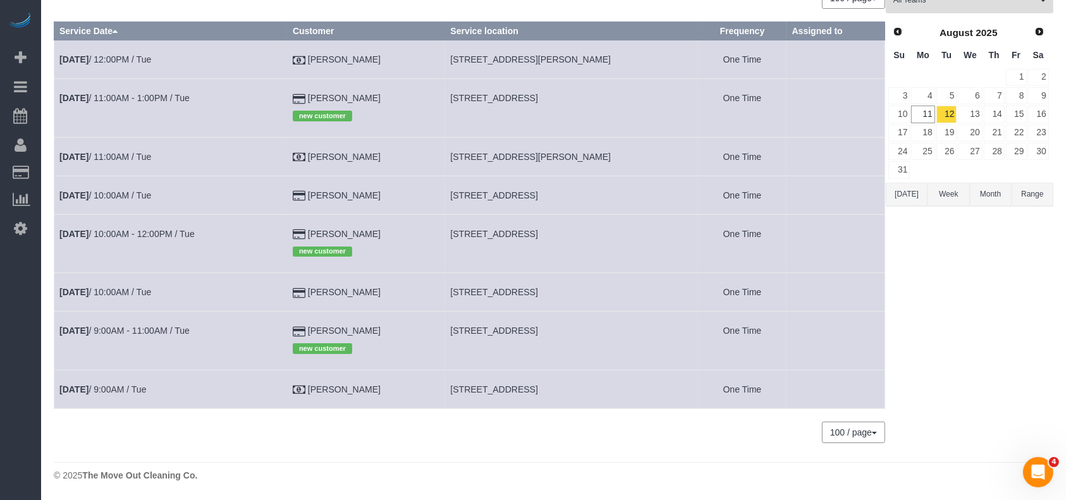
scroll to position [88, 0]
click at [173, 326] on link "[DATE] 9:00AM - 11:00AM / Tue" at bounding box center [124, 331] width 130 height 10
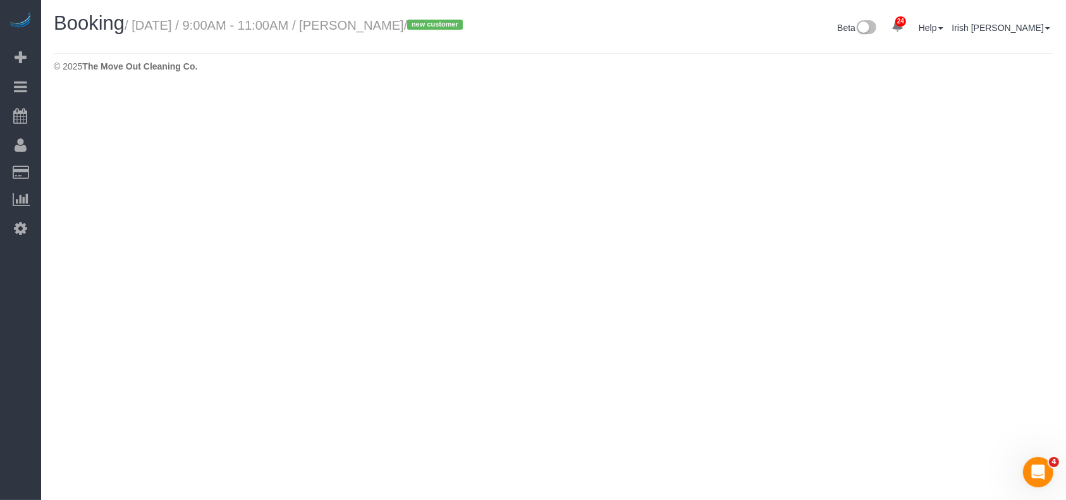
select select "[GEOGRAPHIC_DATA]"
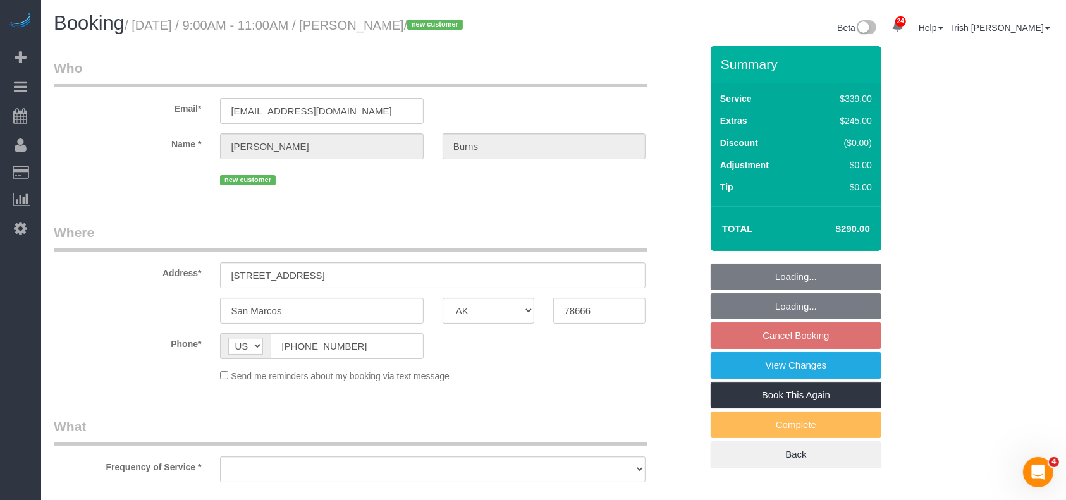
select select "string:fspay-828515a9-e91b-458c-9a01-af527c52e24e"
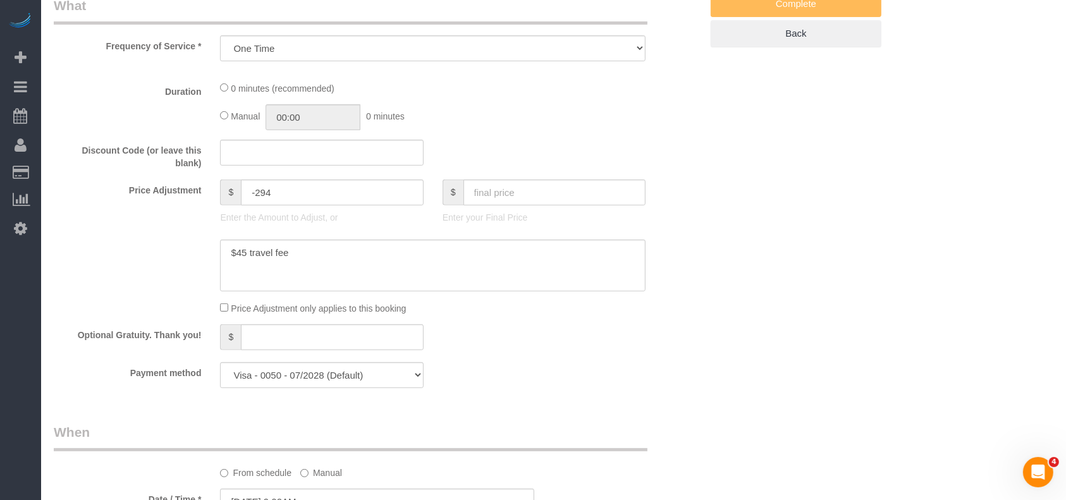
select select "object:7126"
select select "3"
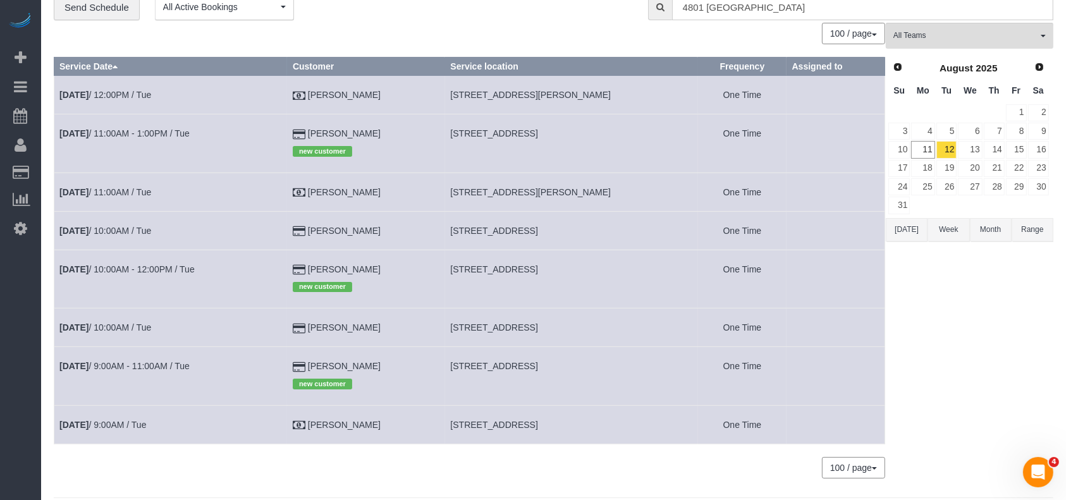
scroll to position [88, 0]
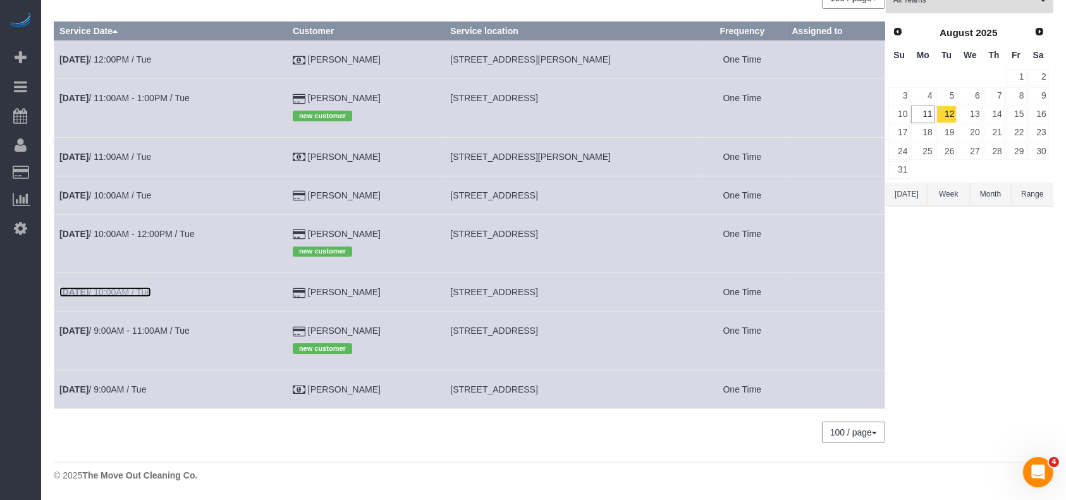
click at [132, 290] on link "Aug 12th / 10:00AM / Tue" at bounding box center [105, 292] width 92 height 10
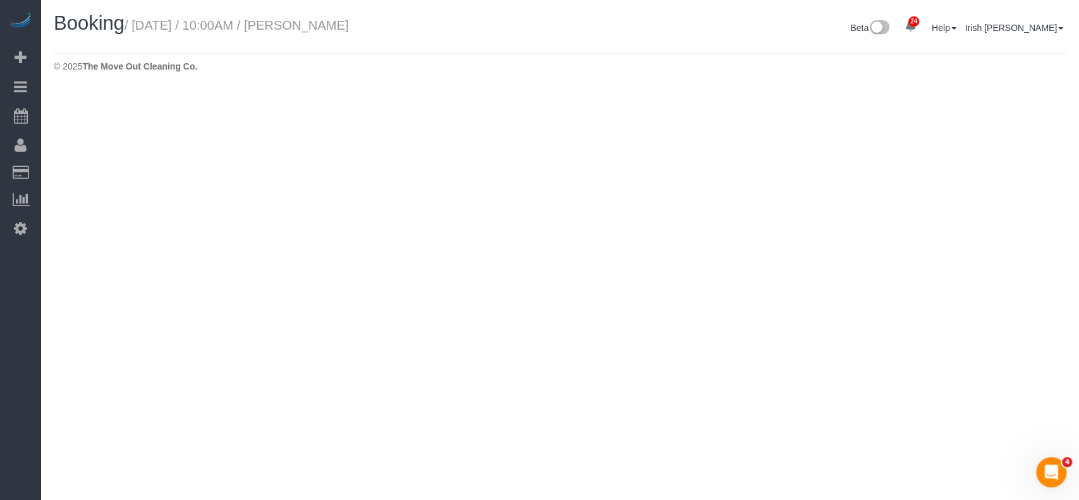
select select "[GEOGRAPHIC_DATA]"
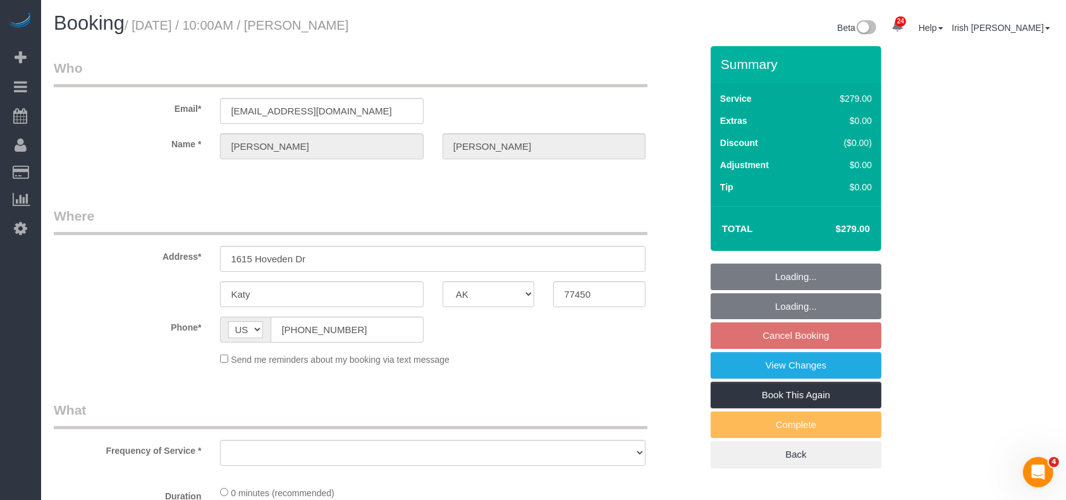
select select "string:fspay-9c9b043c-e597-4870-b3fa-e0d33c1ca1bf"
select select "object:7605"
select select "3"
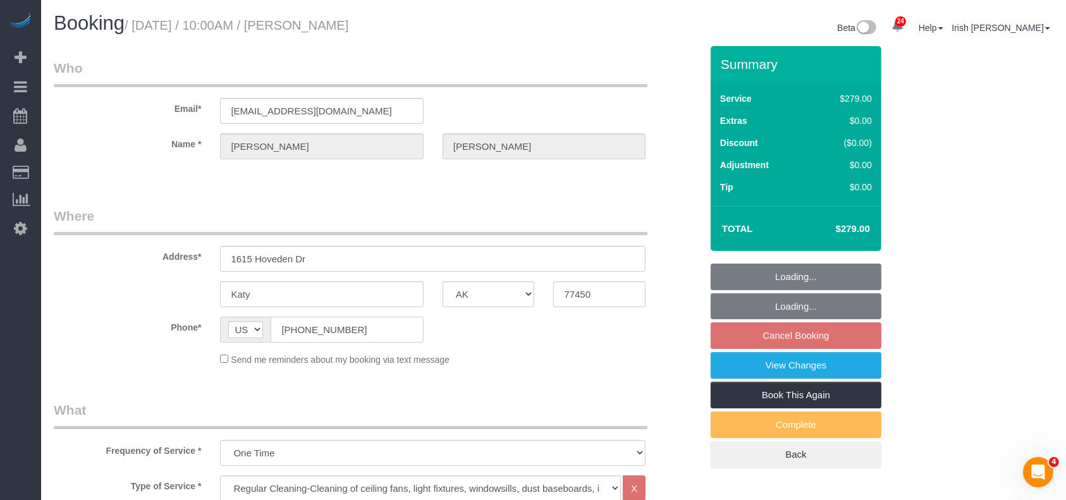
click at [368, 331] on input "(832) 465-7071" at bounding box center [347, 330] width 152 height 26
drag, startPoint x: 368, startPoint y: 327, endPoint x: 212, endPoint y: 321, distance: 156.2
click at [169, 320] on div "Phone* AF AL DZ AD AO AI AQ AG AR AM AW AU AT AZ BS BH BD BB BY BE BZ BJ BM BT …" at bounding box center [377, 330] width 666 height 26
select select "object:7692"
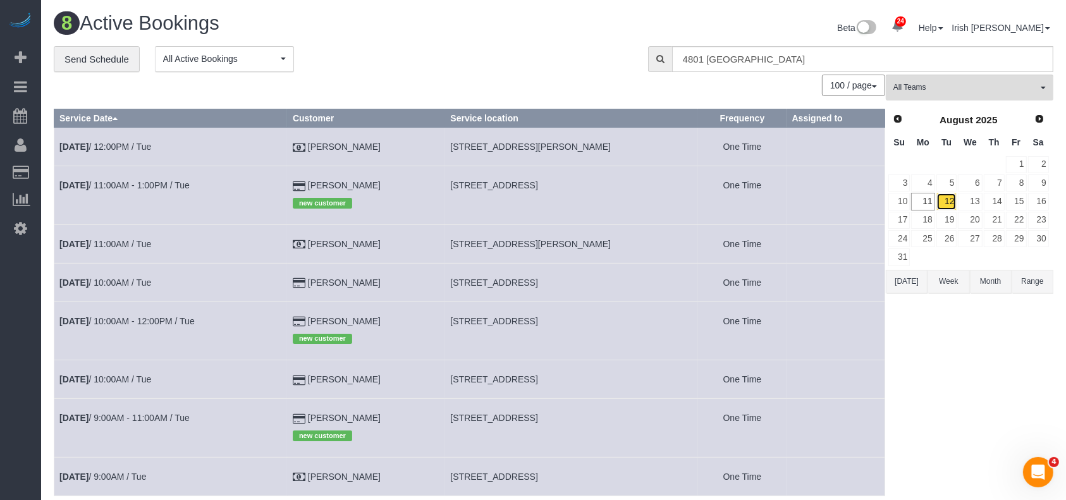
click at [947, 195] on link "12" at bounding box center [946, 201] width 21 height 17
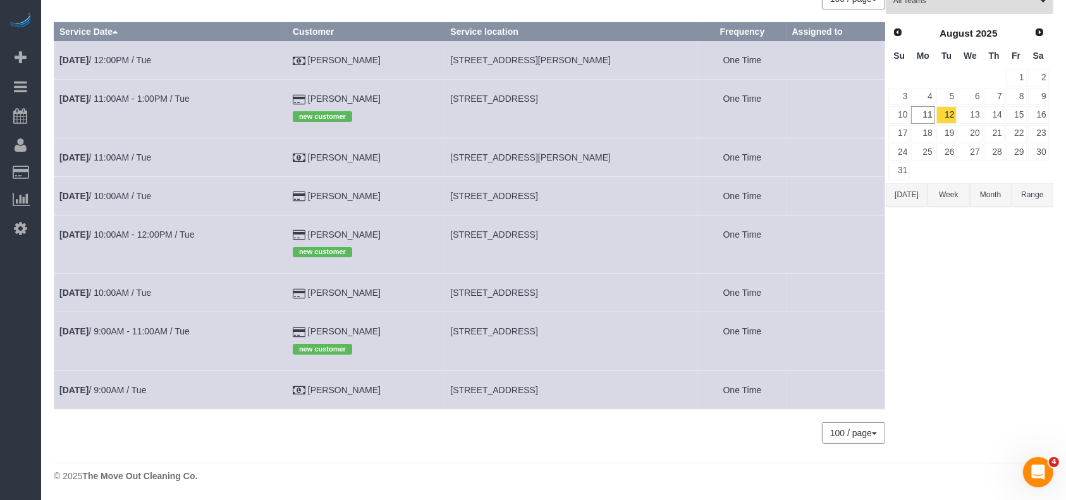
scroll to position [88, 0]
click at [920, 113] on link "11" at bounding box center [922, 114] width 23 height 17
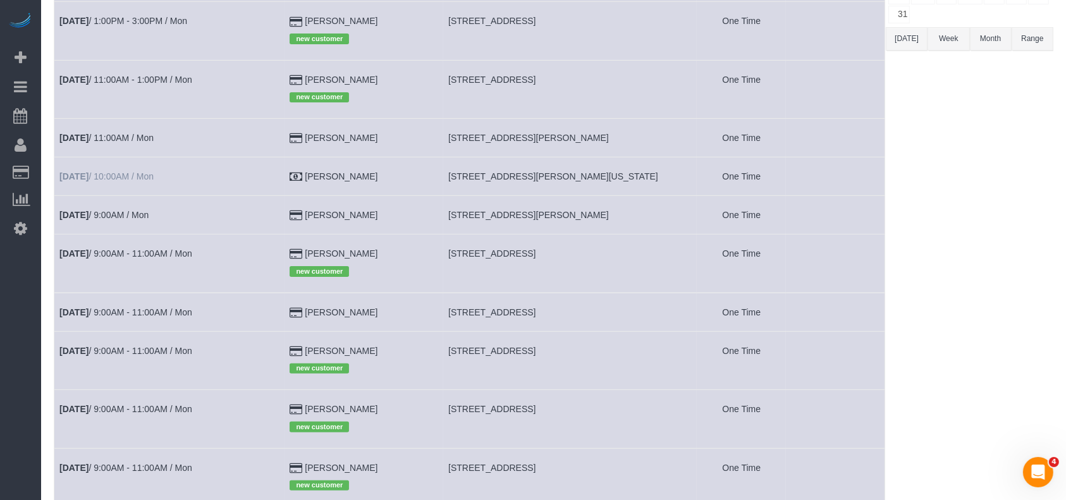
scroll to position [257, 0]
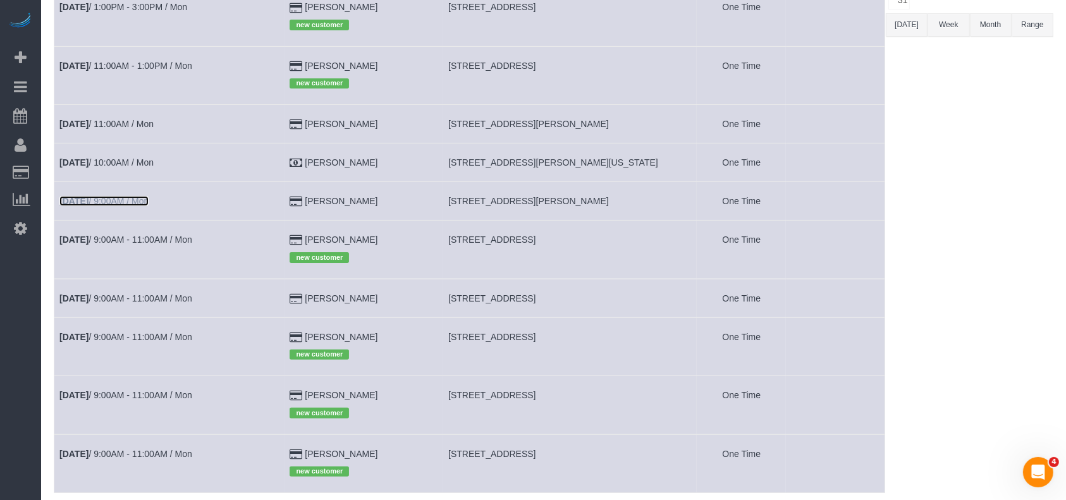
click at [135, 197] on link "Aug 11th / 9:00AM / Mon" at bounding box center [103, 201] width 89 height 10
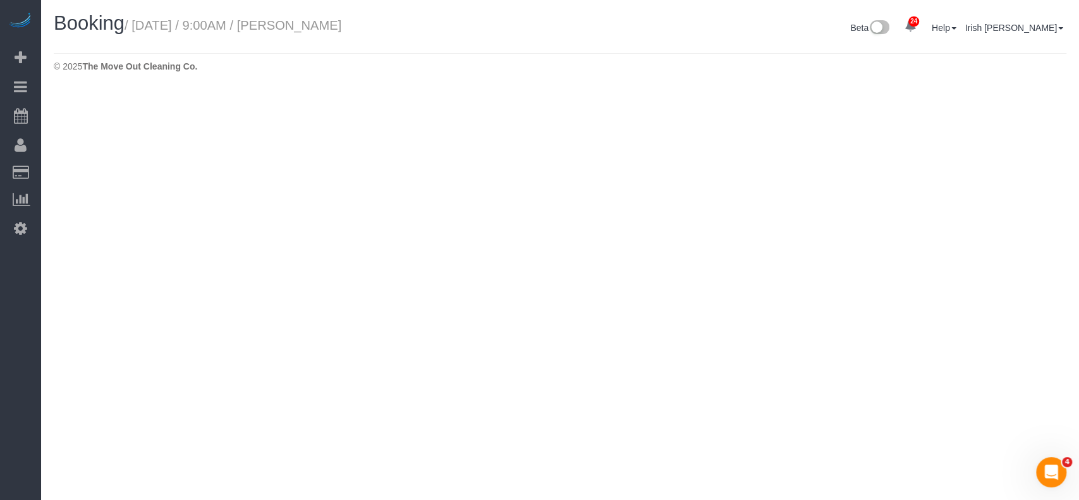
select select "[GEOGRAPHIC_DATA]"
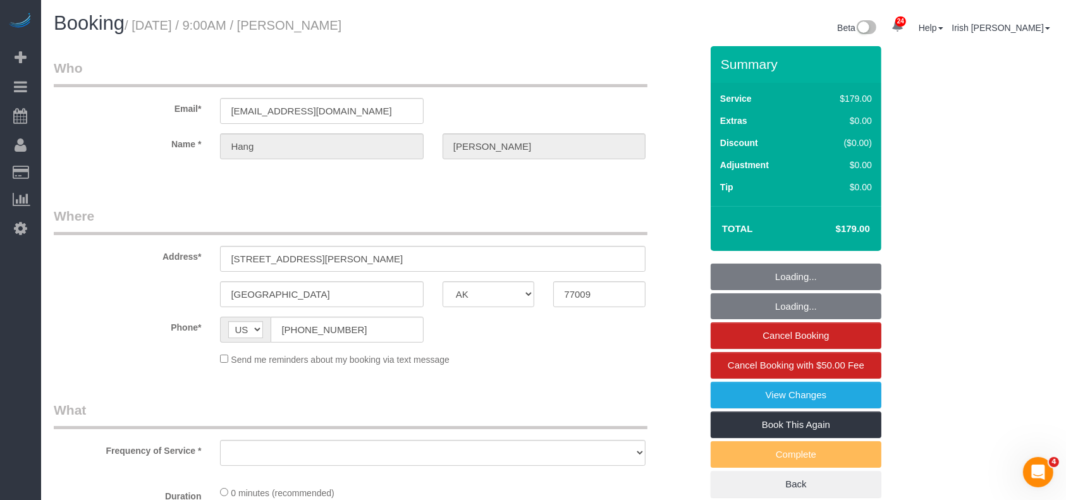
select select "object:8400"
select select "3"
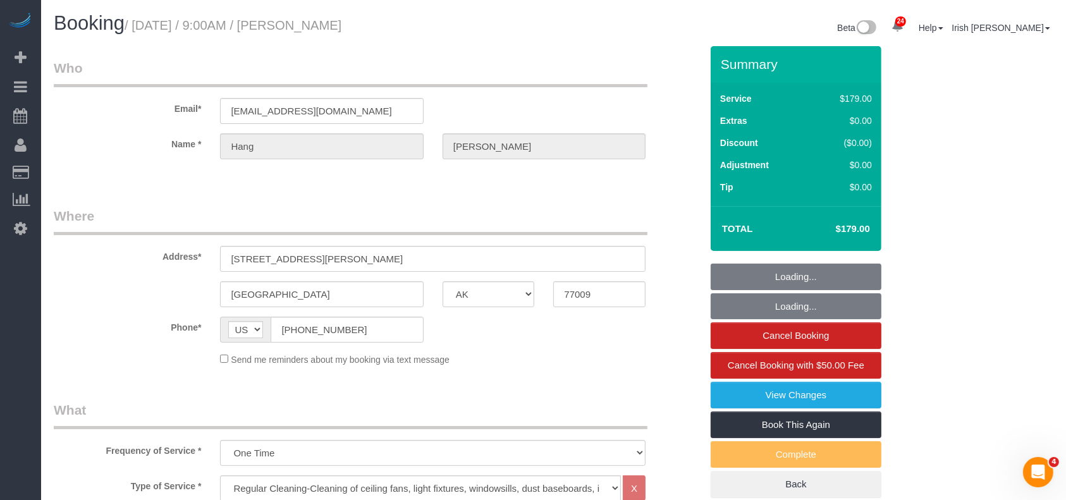
select select "string:fspay-112da007-609a-4ad4-a4fd-2f26b576c929"
select select "object:8487"
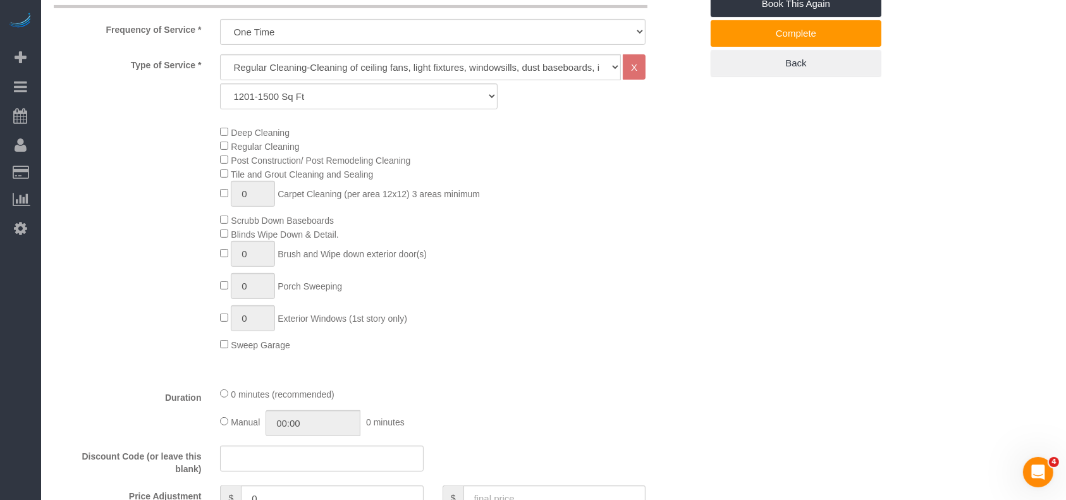
scroll to position [843, 0]
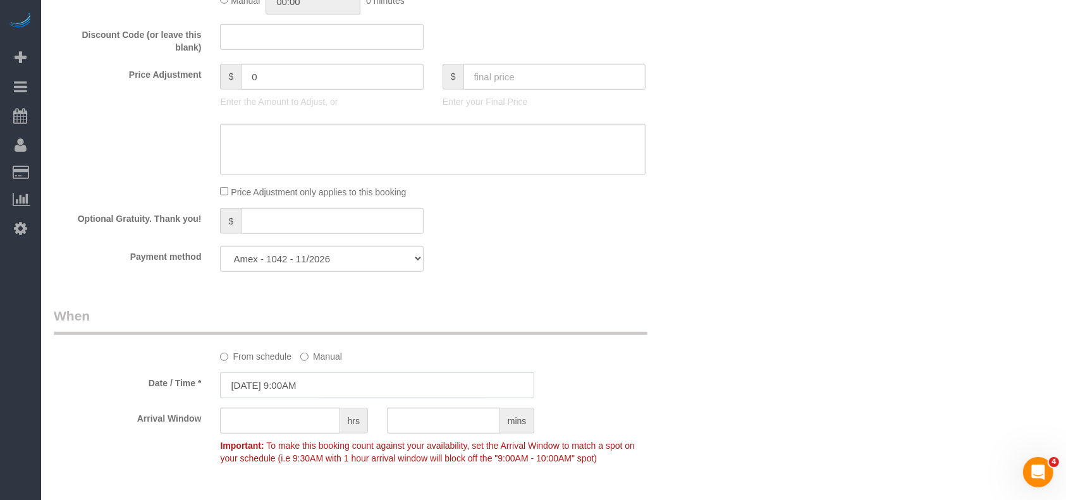
click at [302, 383] on input "08/11/2025 9:00AM" at bounding box center [377, 385] width 314 height 26
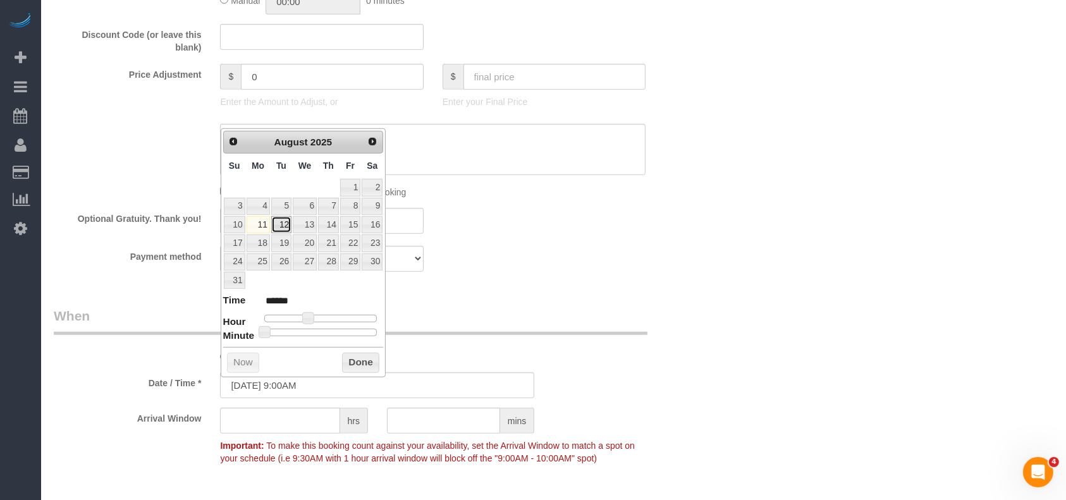
click at [282, 224] on link "12" at bounding box center [281, 224] width 20 height 17
type input "[DATE] 9:00AM"
click at [367, 363] on button "Done" at bounding box center [360, 363] width 37 height 20
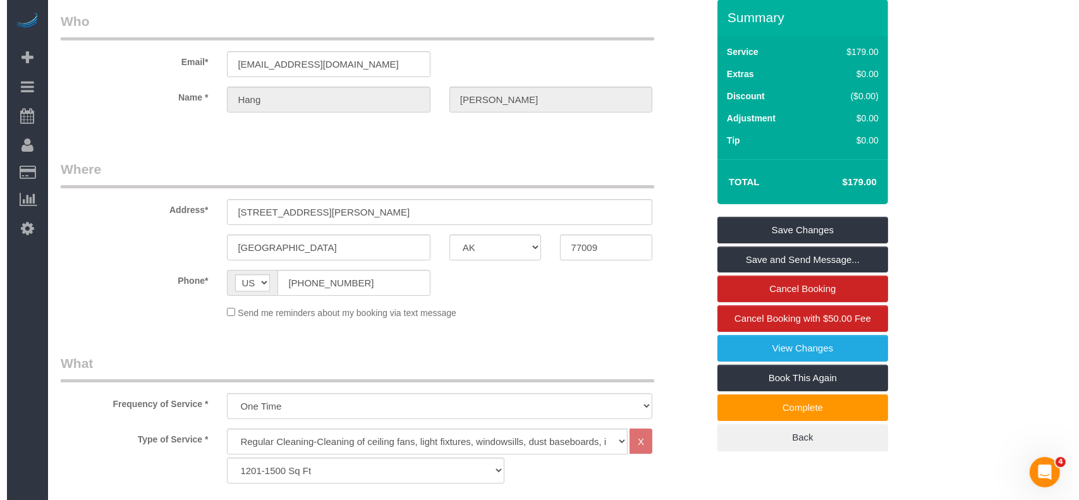
scroll to position [0, 0]
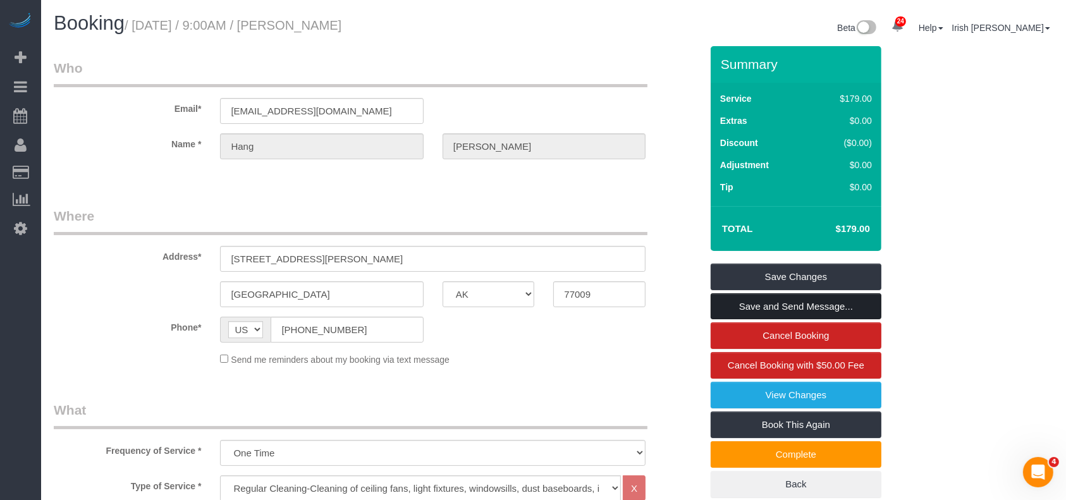
click at [728, 308] on link "Save and Send Message..." at bounding box center [795, 306] width 171 height 27
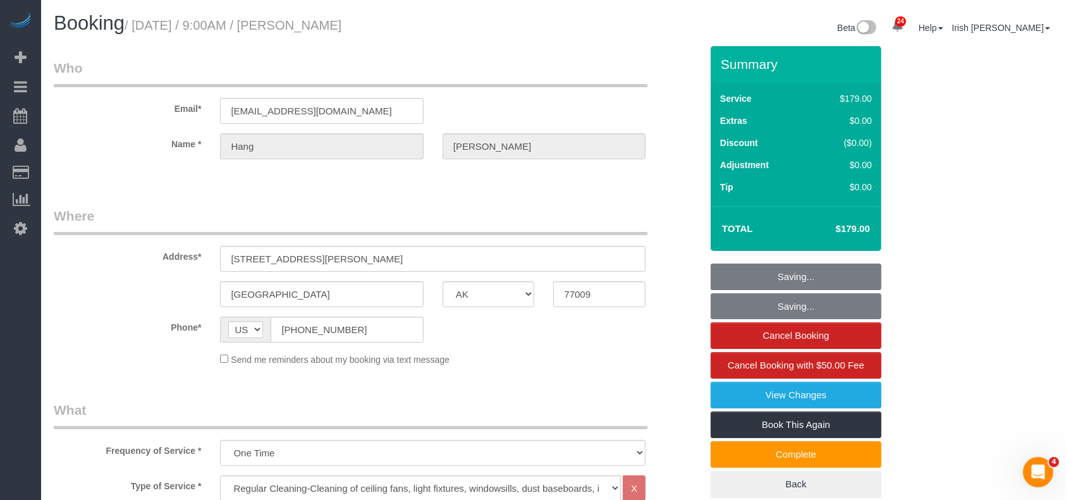
click at [728, 308] on fieldset "Saving... Saving... Cancel Booking Cancel Booking with $50.00 Fee View Changes …" at bounding box center [795, 381] width 171 height 235
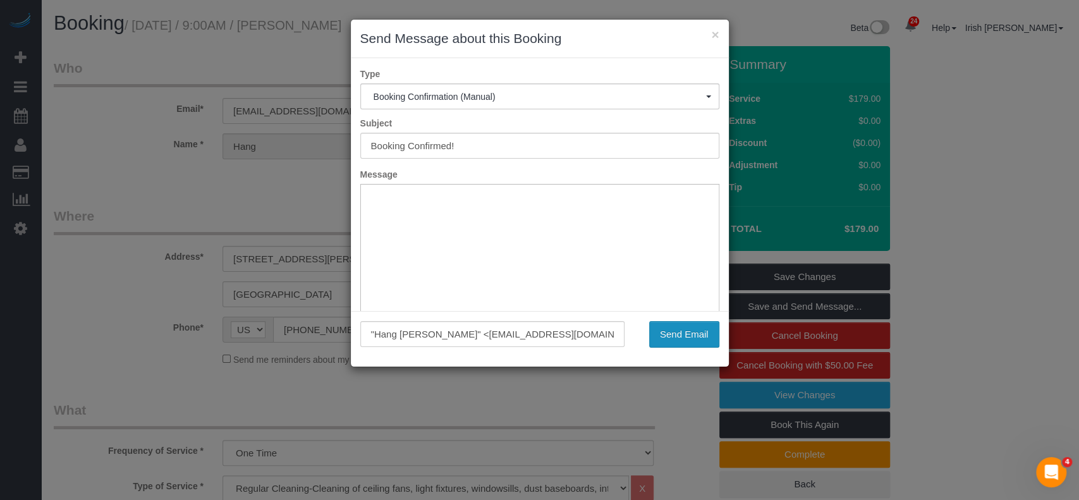
click at [675, 329] on button "Send Email" at bounding box center [684, 334] width 70 height 27
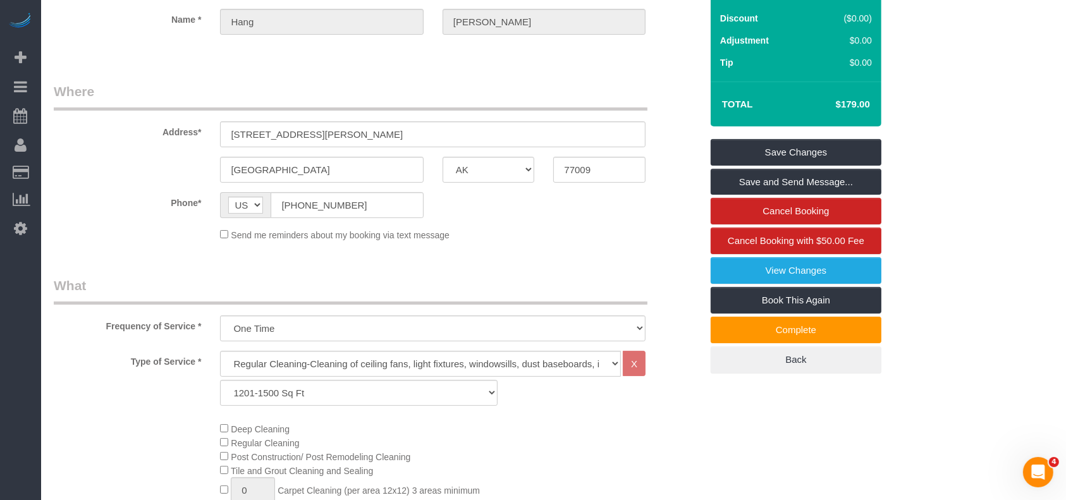
scroll to position [84, 0]
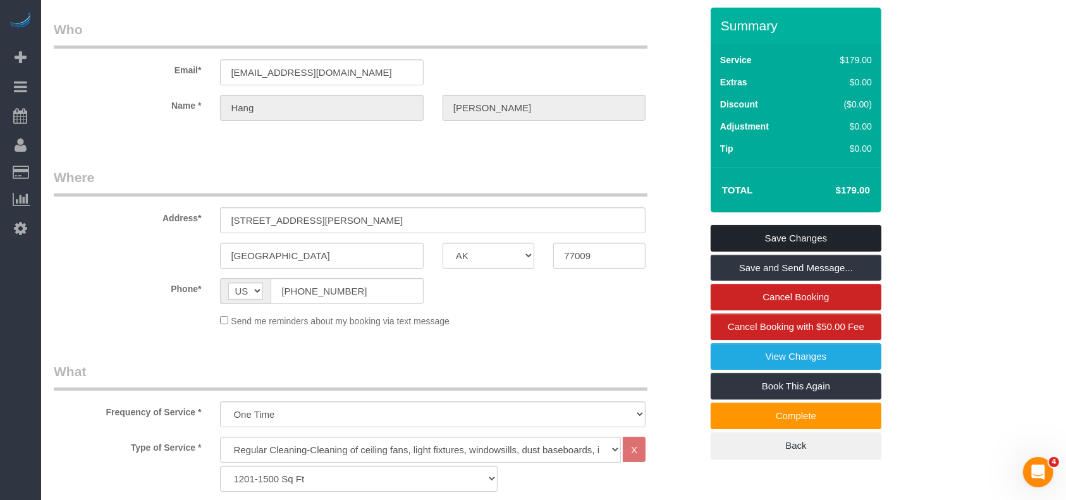
click at [764, 237] on link "Save Changes" at bounding box center [795, 238] width 171 height 27
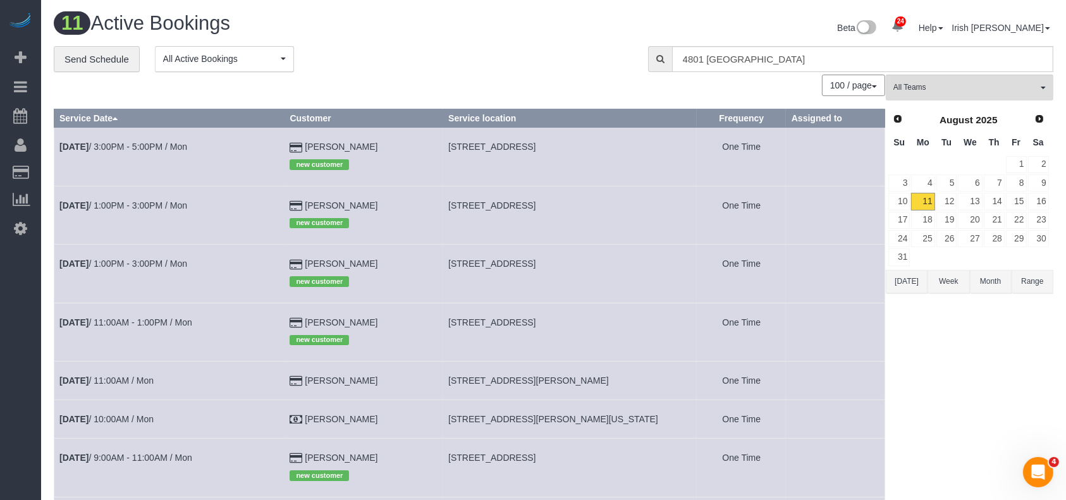
drag, startPoint x: 910, startPoint y: 282, endPoint x: 890, endPoint y: 281, distance: 19.6
click at [909, 282] on button "[DATE]" at bounding box center [907, 281] width 42 height 23
click at [141, 147] on link "Aug 11th / 3:00PM - 5:00PM / Mon" at bounding box center [123, 147] width 128 height 10
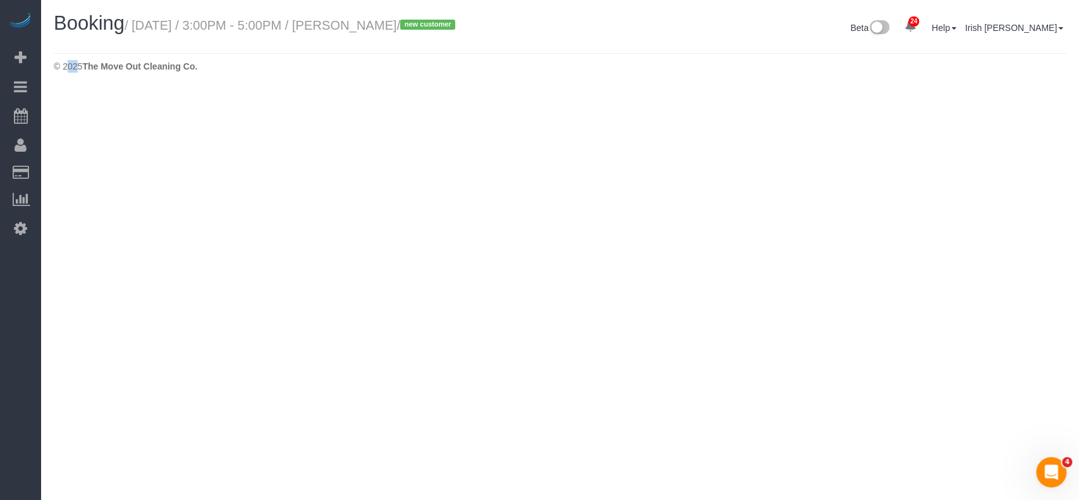
select select "[GEOGRAPHIC_DATA]"
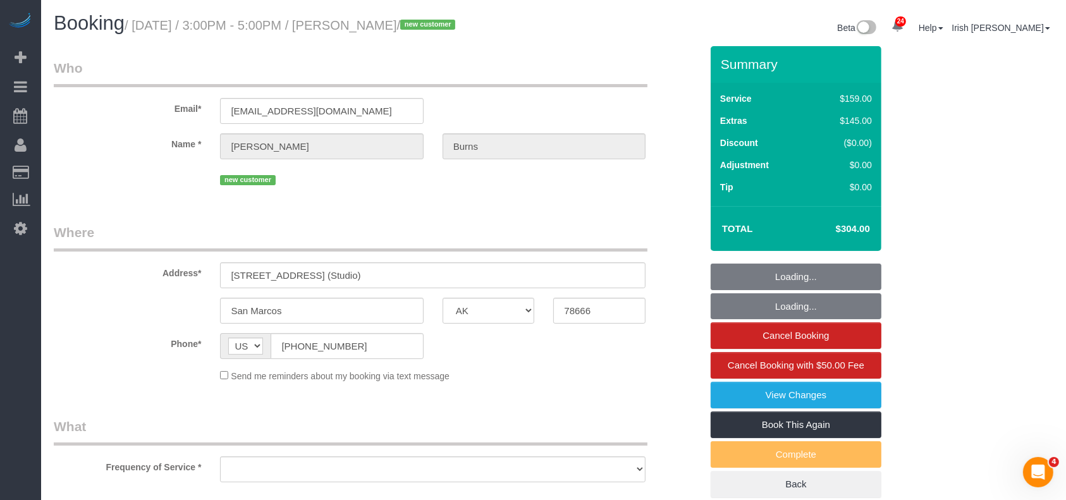
select select "string:fspay-828515a9-e91b-458c-9a01-af527c52e24e"
select select "spot218"
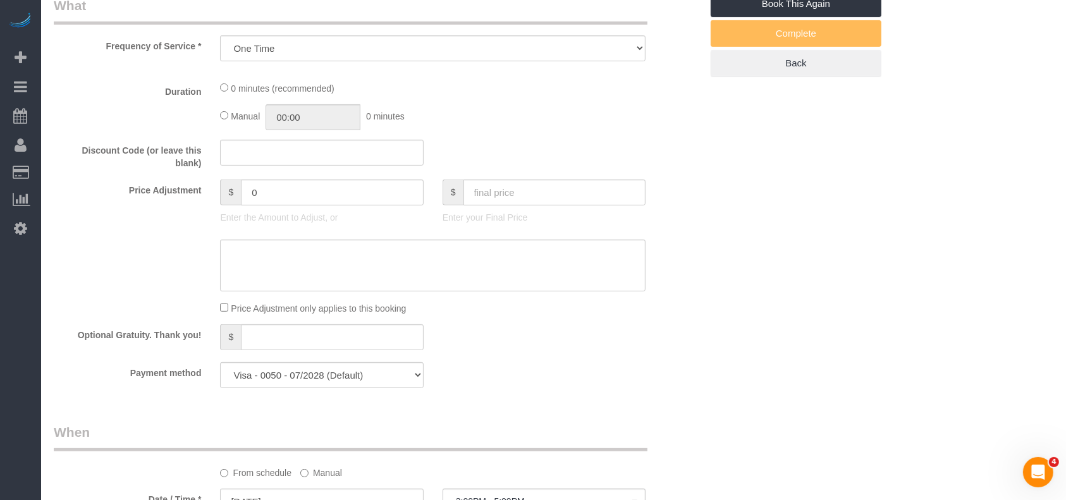
select select "object:9239"
select select "3"
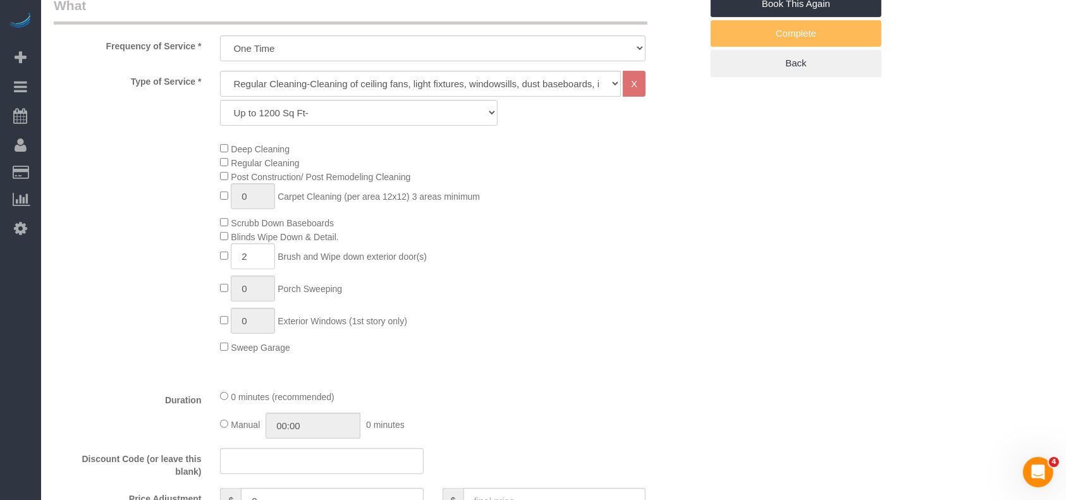
select select "object:9298"
drag, startPoint x: 248, startPoint y: 325, endPoint x: 233, endPoint y: 325, distance: 14.5
click at [233, 325] on input "1" at bounding box center [253, 321] width 44 height 26
type input "3"
drag, startPoint x: 583, startPoint y: 353, endPoint x: 602, endPoint y: 361, distance: 19.8
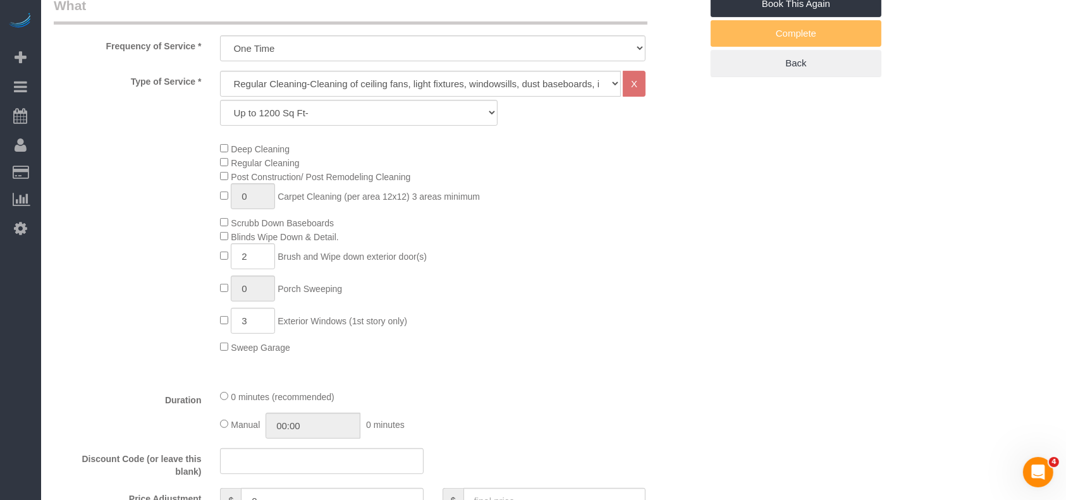
click at [585, 354] on div "Deep Cleaning Regular Cleaning Post Construction/ Post Remodeling Cleaning 0 Ca…" at bounding box center [459, 248] width 499 height 212
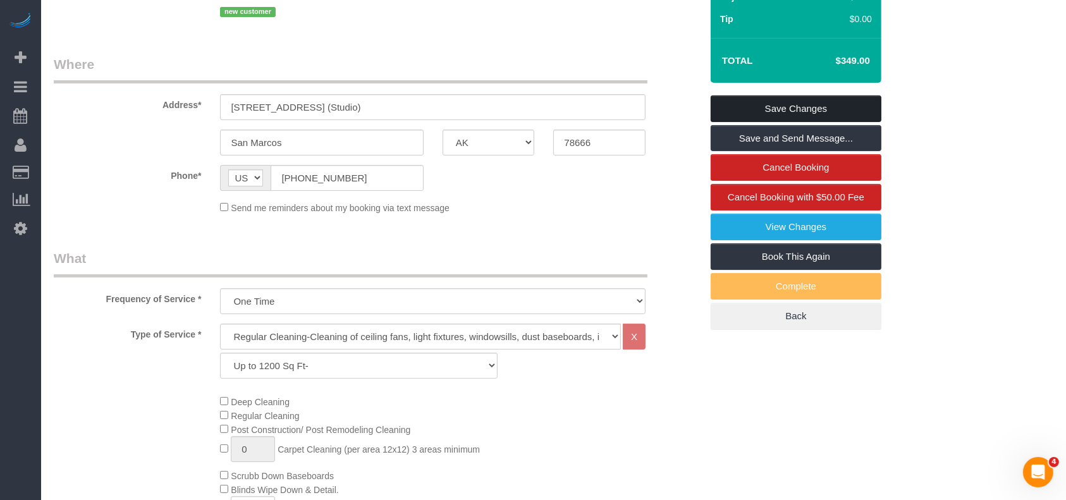
click at [791, 105] on link "Save Changes" at bounding box center [795, 108] width 171 height 27
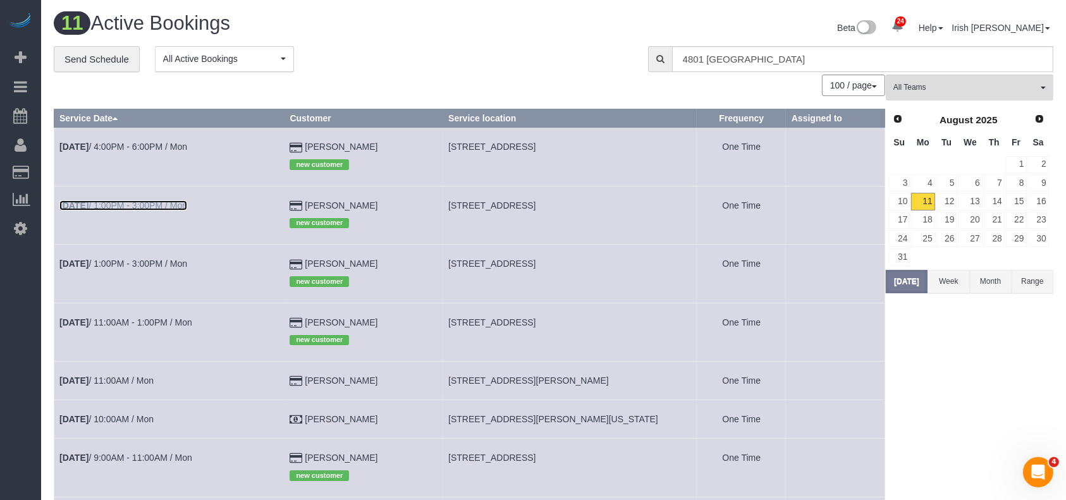
click at [167, 202] on link "[DATE] 1:00PM - 3:00PM / Mon" at bounding box center [123, 205] width 128 height 10
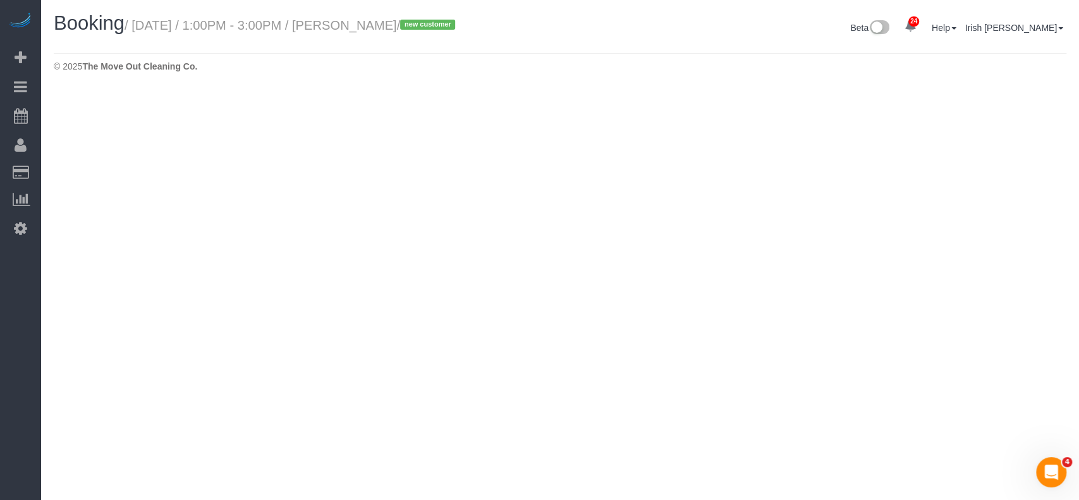
select select "[GEOGRAPHIC_DATA]"
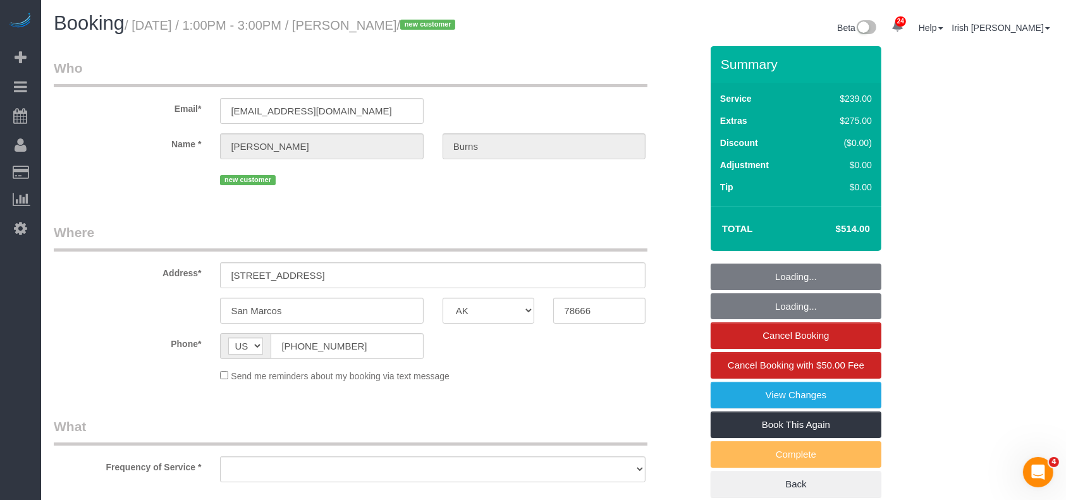
select select "string:fspay-828515a9-e91b-458c-9a01-af527c52e24e"
select select "3"
select select "object:9933"
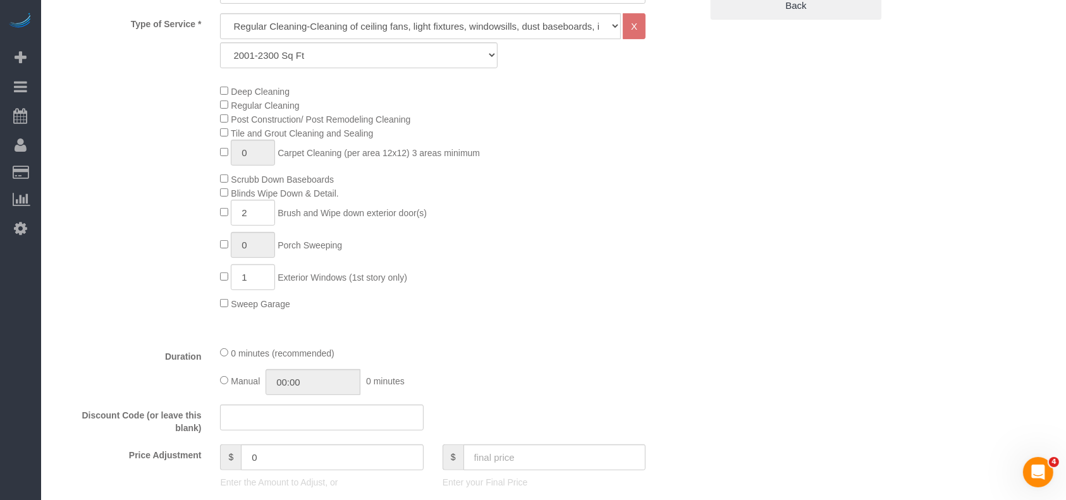
scroll to position [506, 0]
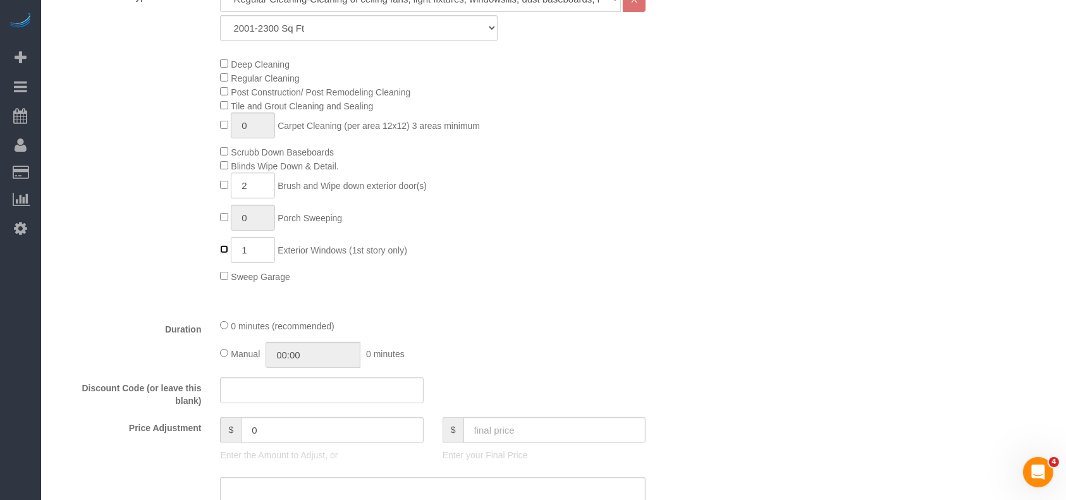
type input "0"
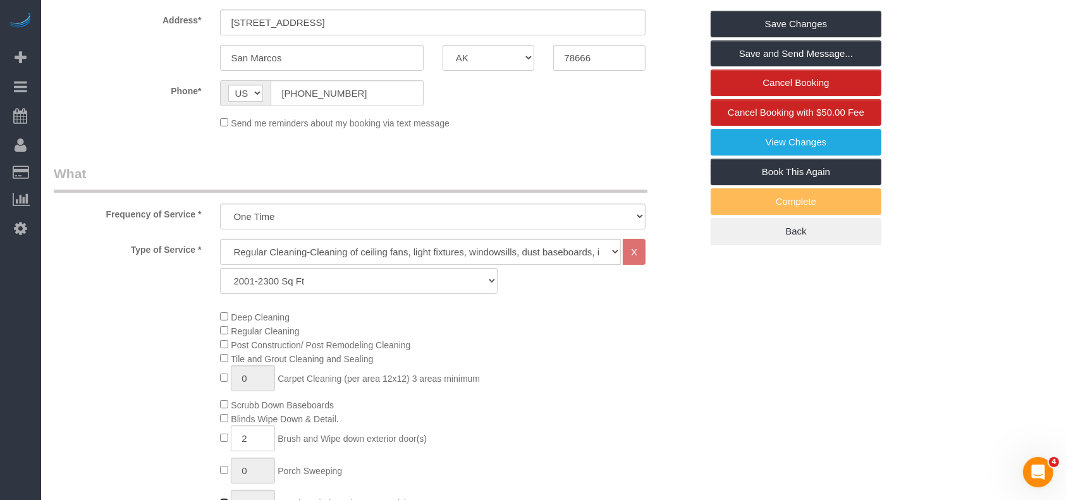
scroll to position [84, 0]
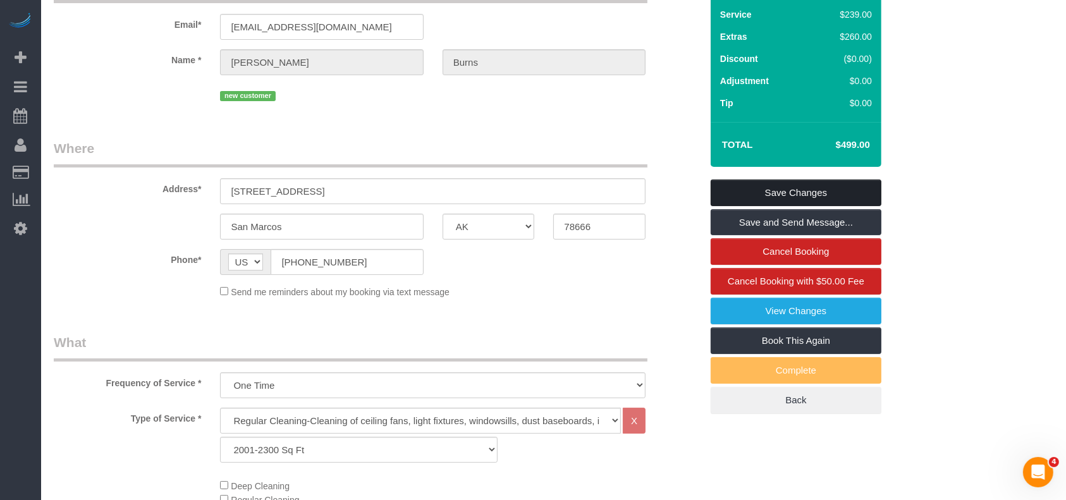
click at [735, 191] on link "Save Changes" at bounding box center [795, 193] width 171 height 27
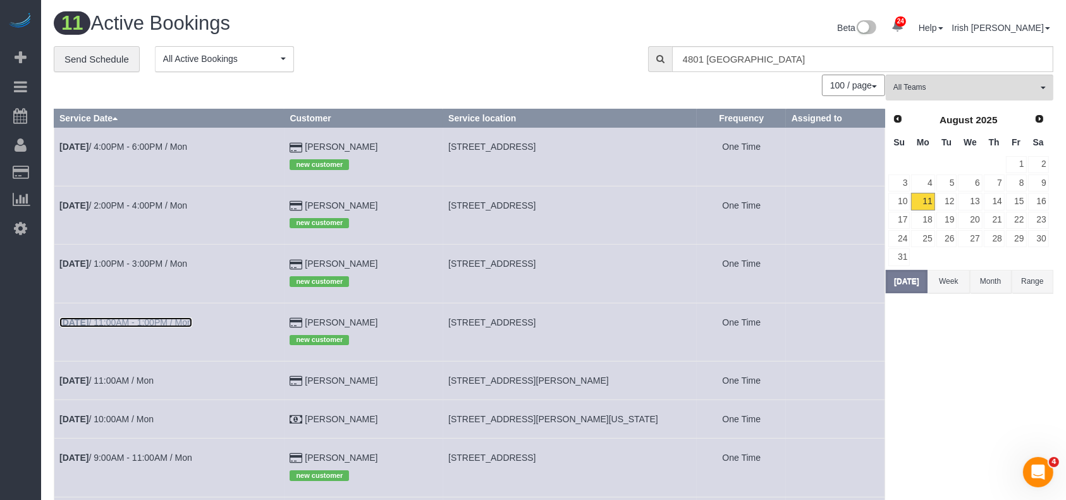
click at [165, 321] on link "[DATE] 11:00AM - 1:00PM / Mon" at bounding box center [125, 322] width 133 height 10
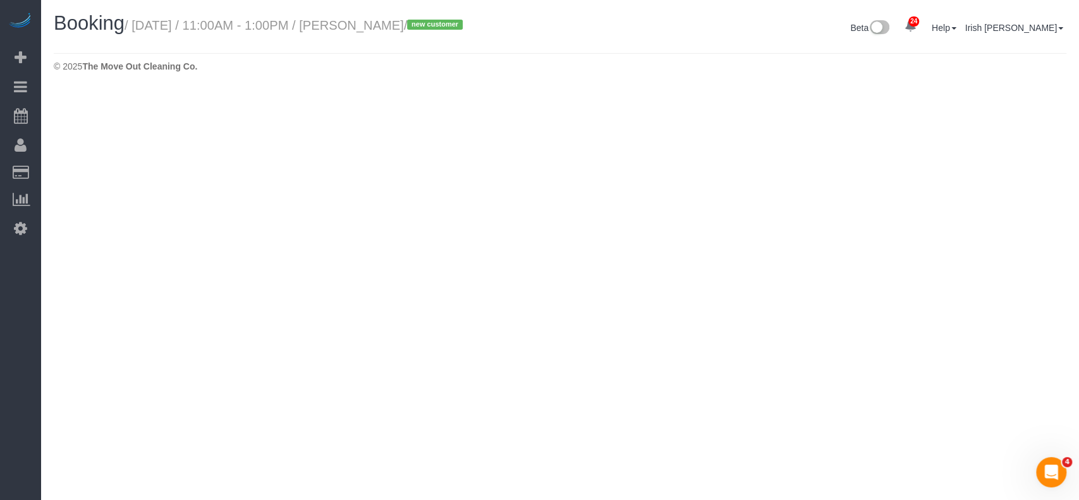
select select "[GEOGRAPHIC_DATA]"
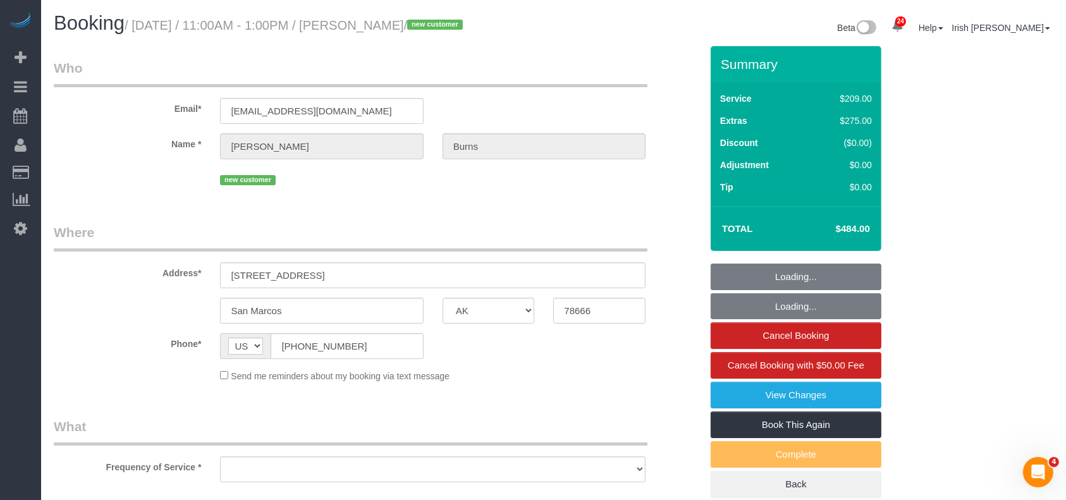
select select "object:10473"
select select "string:fspay-828515a9-e91b-458c-9a01-af527c52e24e"
select select "3"
select select "object:10560"
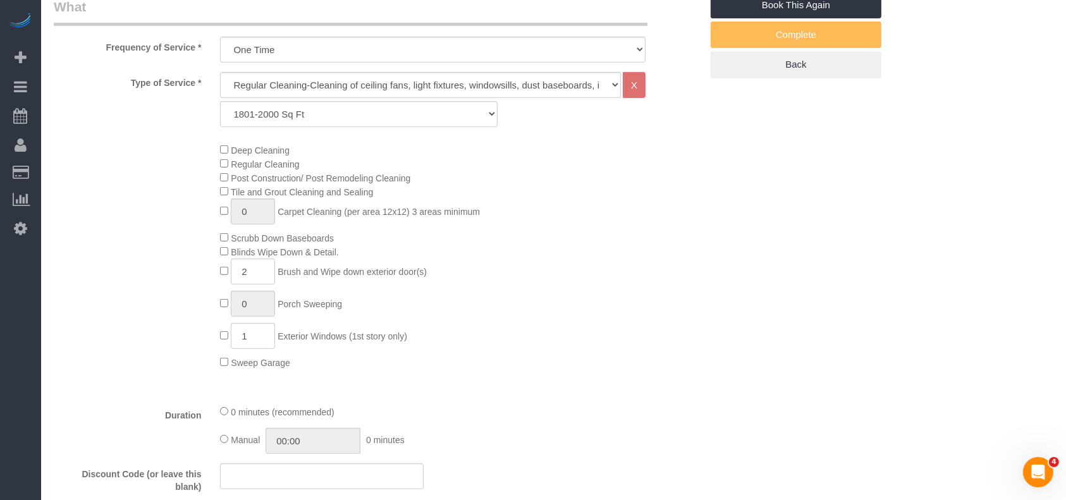
scroll to position [421, 0]
drag, startPoint x: 248, startPoint y: 339, endPoint x: 229, endPoint y: 339, distance: 19.0
click at [233, 339] on input "1" at bounding box center [253, 335] width 44 height 26
click at [229, 336] on span "1 Exterior Windows (1st story only)" at bounding box center [313, 335] width 186 height 10
paste input "6"
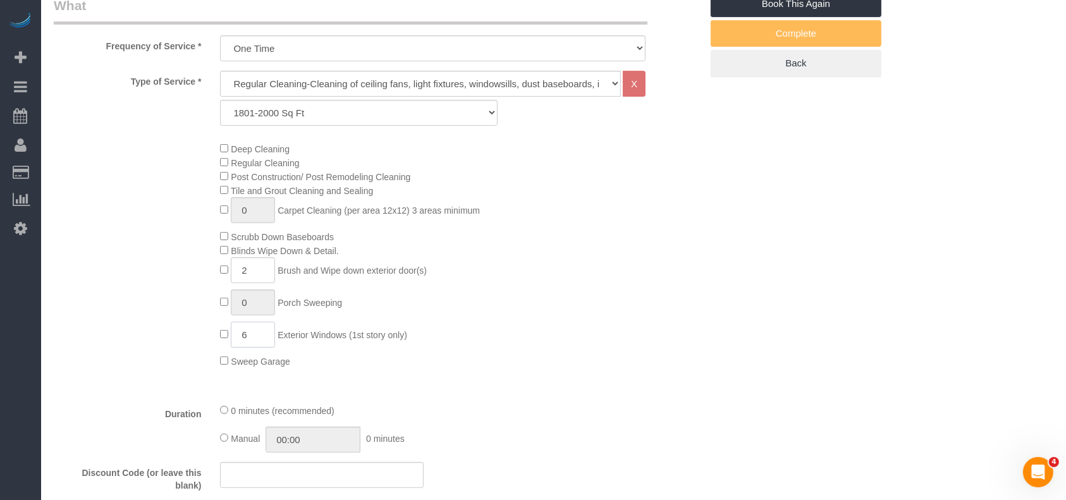
type input "6"
click at [521, 365] on div "Deep Cleaning Regular Cleaning Post Construction/ Post Remodeling Cleaning Tile…" at bounding box center [459, 255] width 499 height 226
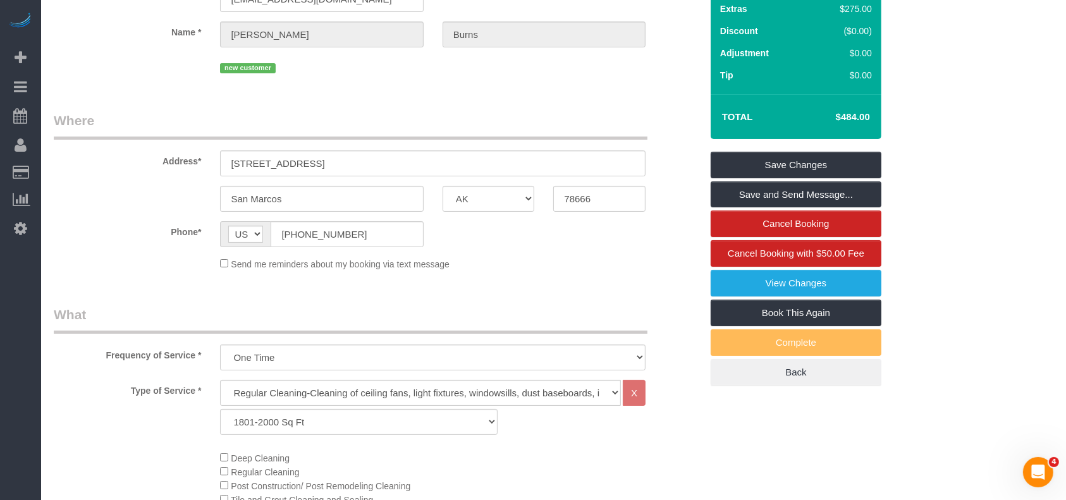
scroll to position [0, 0]
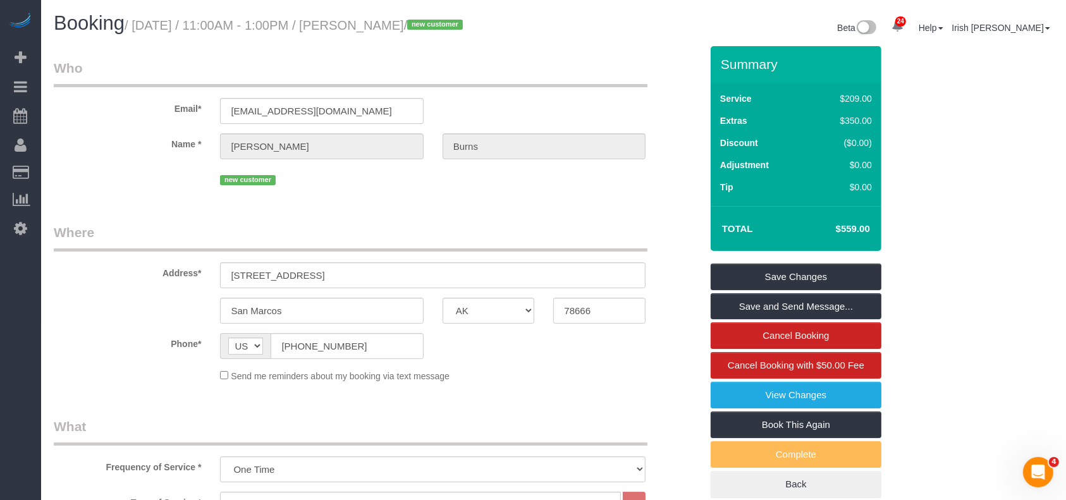
click at [80, 366] on sui-booking-location "Phone* AF AL DZ AD AO AI AQ AG AR AM AW AU AT AZ BS BH BD BB BY BE BZ BJ BM BT …" at bounding box center [377, 357] width 647 height 49
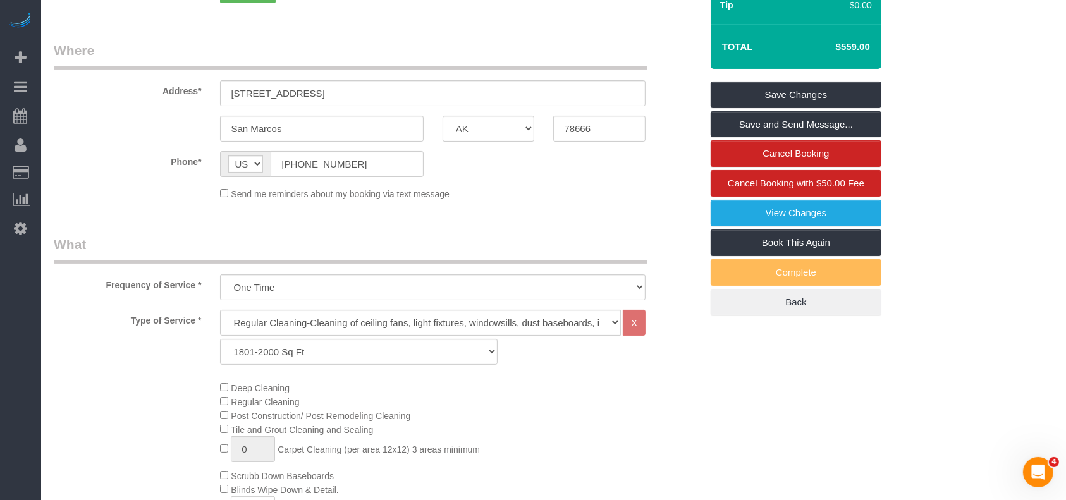
scroll to position [84, 0]
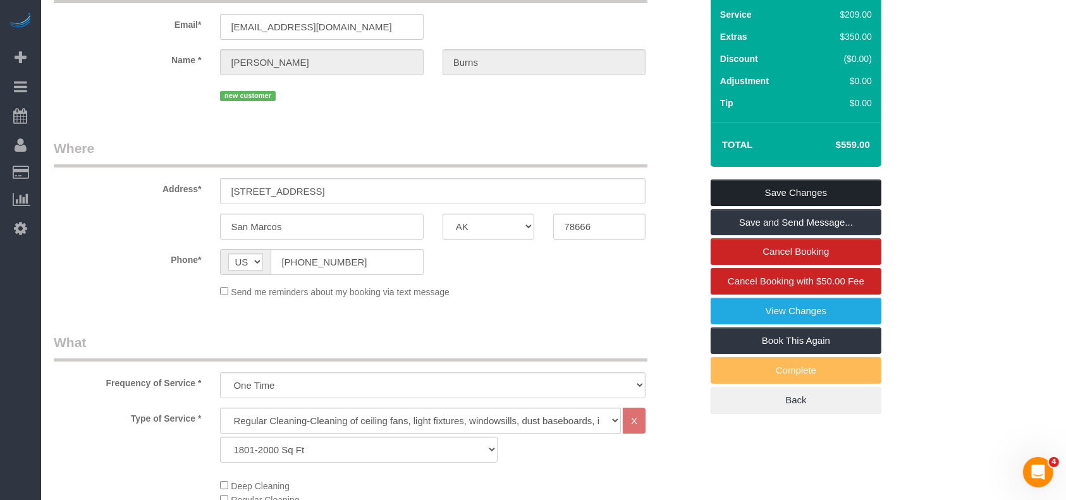
click at [749, 185] on link "Save Changes" at bounding box center [795, 193] width 171 height 27
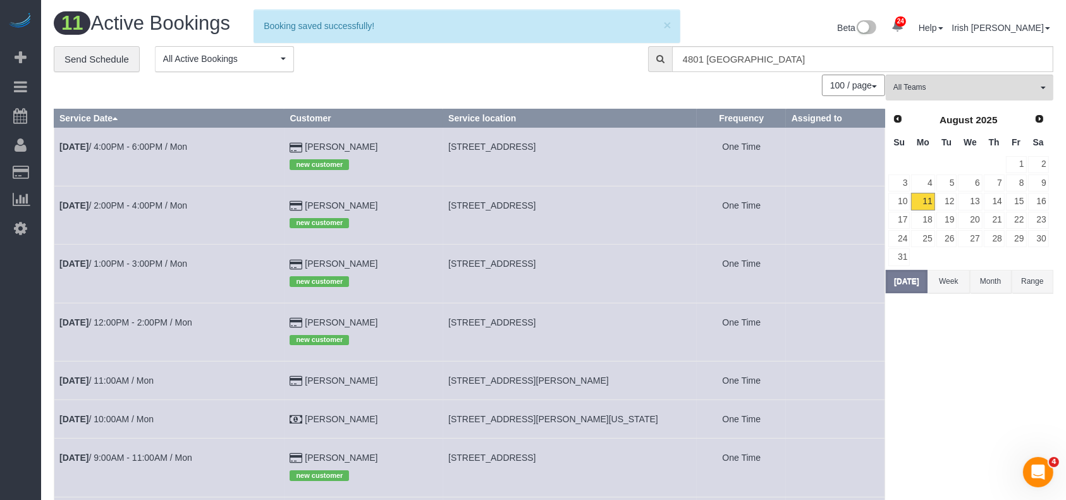
click at [357, 75] on div "100 / page 10 / page 20 / page 30 / page 40 / page 50 / page 100 / page" at bounding box center [469, 85] width 831 height 21
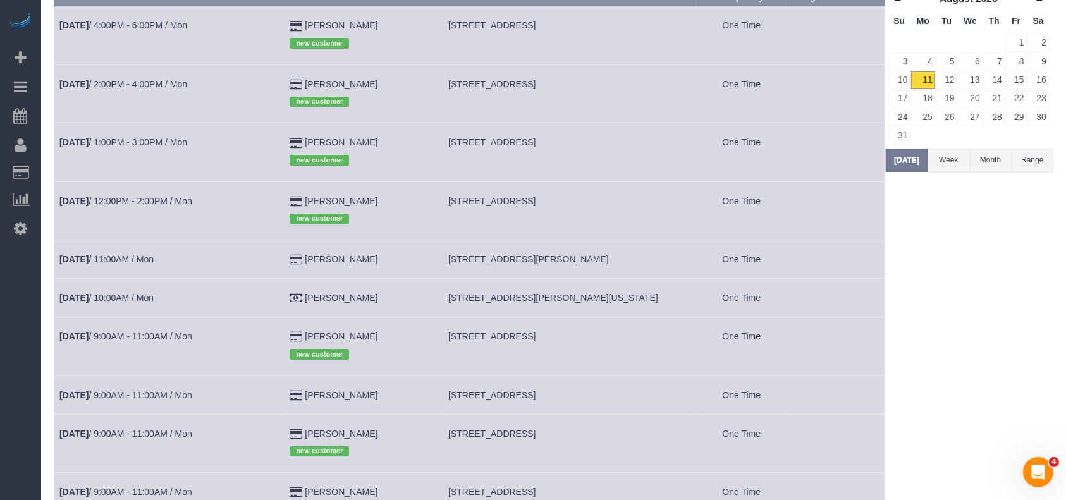
scroll to position [168, 0]
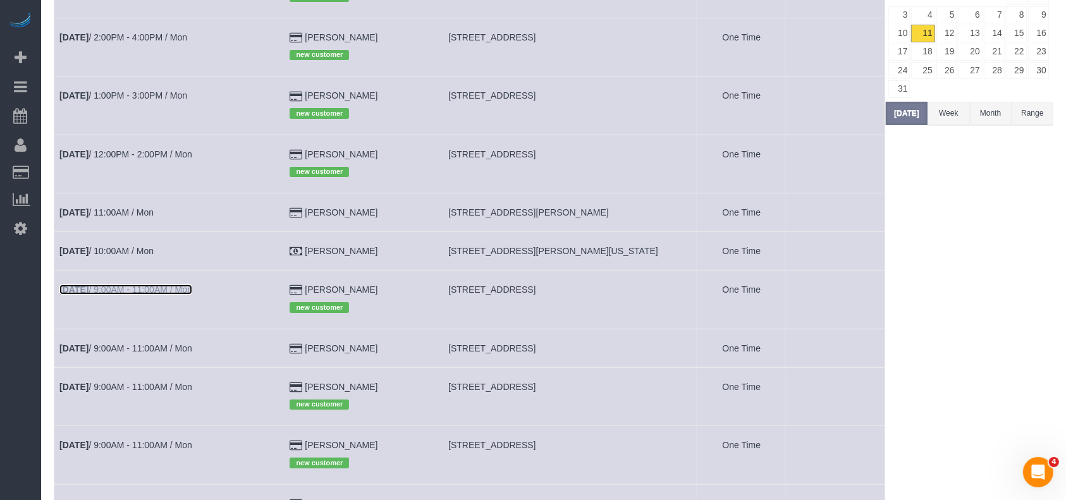
click at [186, 290] on link "Aug 11th / 9:00AM - 11:00AM / Mon" at bounding box center [125, 289] width 133 height 10
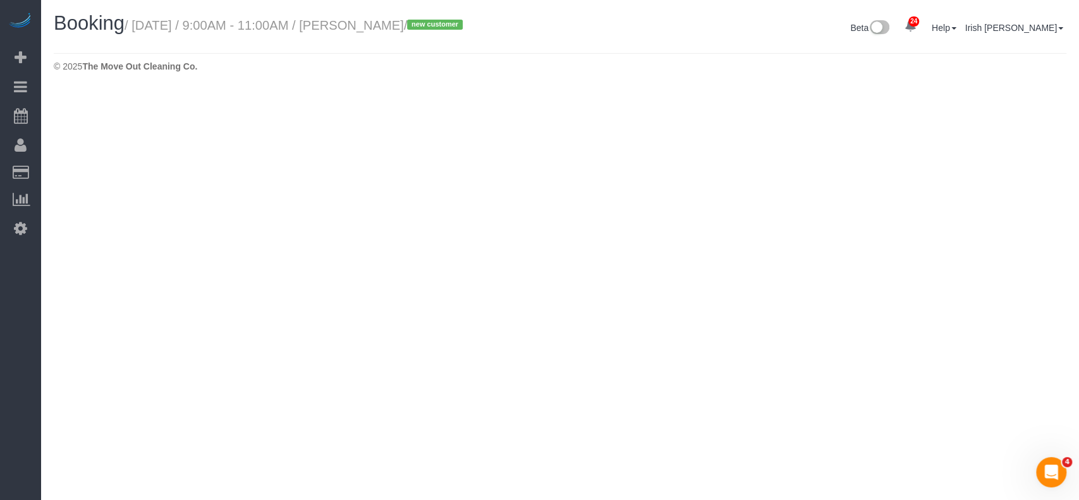
select select "[GEOGRAPHIC_DATA]"
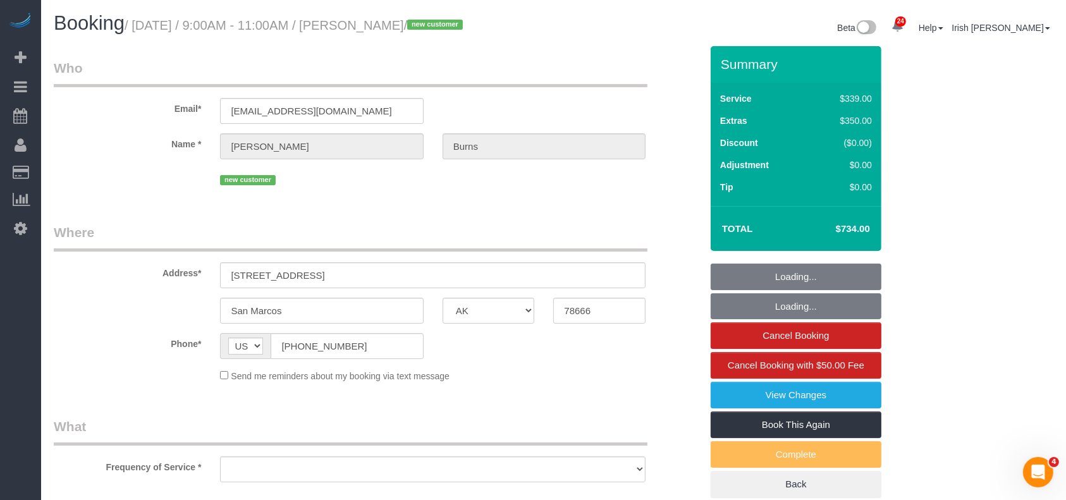
select select "string:fspay-828515a9-e91b-458c-9a01-af527c52e24e"
select select "object:11126"
select select "3"
click at [78, 346] on label "Phone*" at bounding box center [127, 341] width 166 height 17
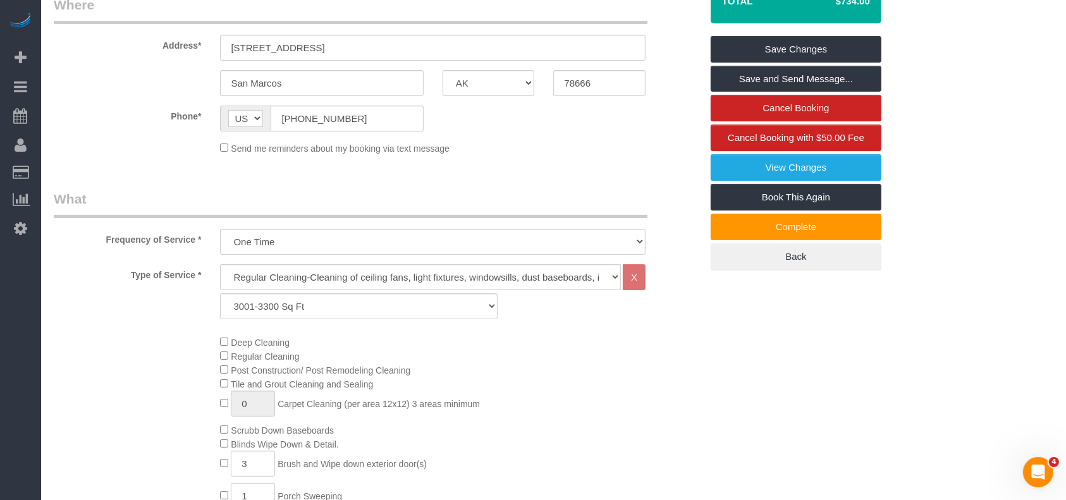
scroll to position [337, 0]
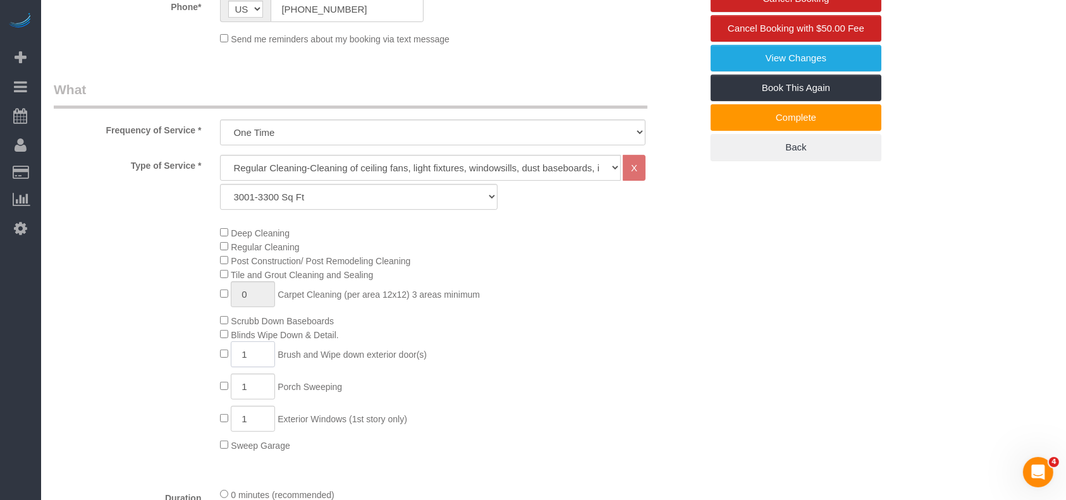
click at [224, 357] on span "1 Brush and Wipe down exterior door(s)" at bounding box center [323, 355] width 207 height 10
type input "4"
type input "0"
click at [649, 384] on div "Deep Cleaning Regular Cleaning Post Construction/ Post Remodeling Cleaning Tile…" at bounding box center [459, 339] width 499 height 226
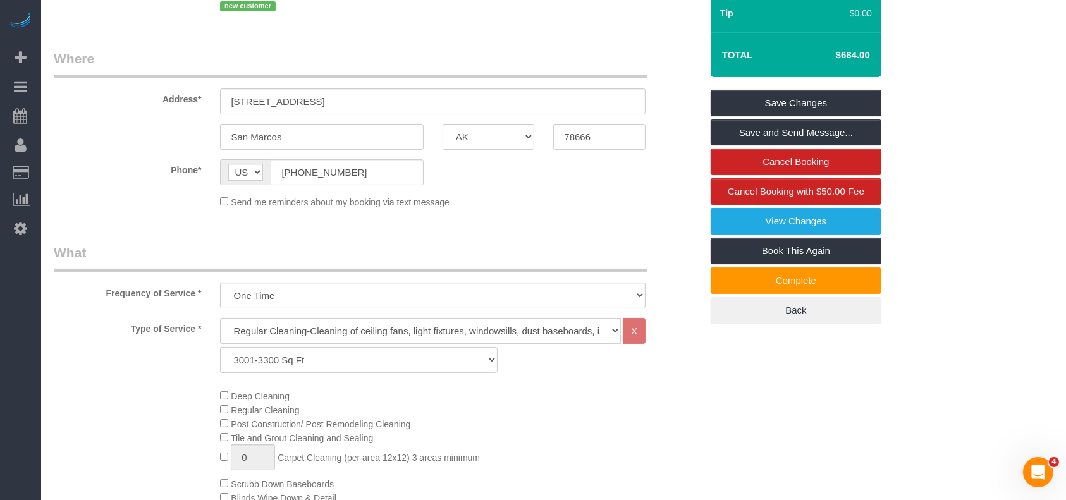
scroll to position [0, 0]
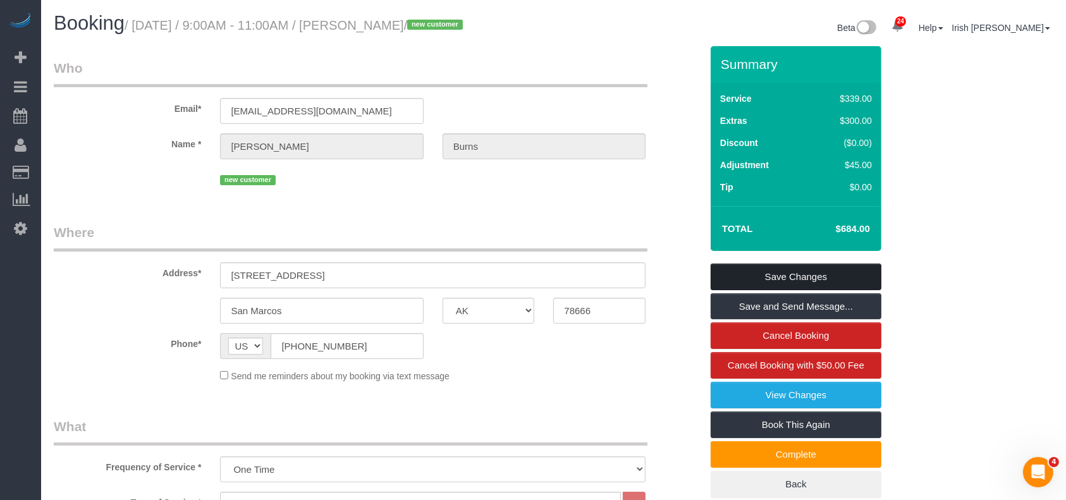
click at [779, 267] on link "Save Changes" at bounding box center [795, 277] width 171 height 27
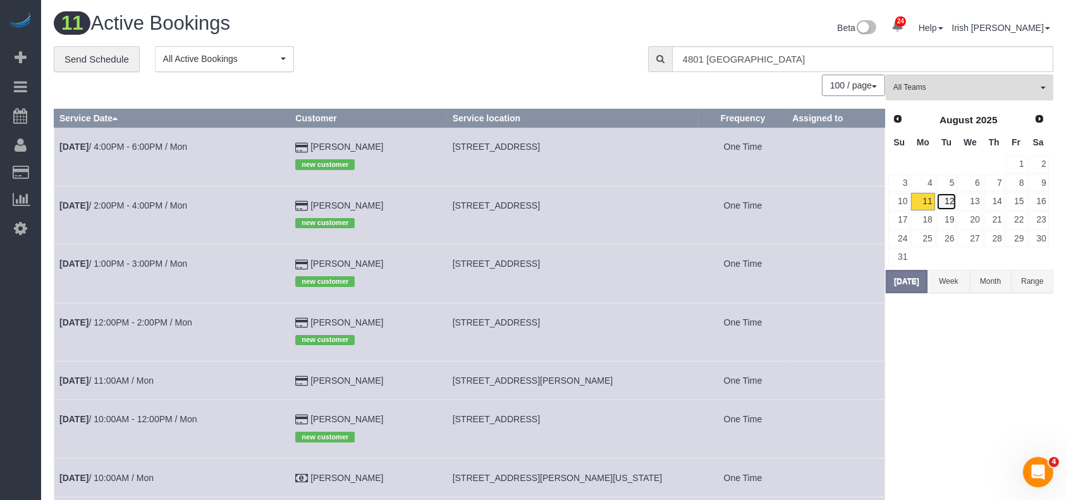
click at [954, 197] on link "12" at bounding box center [946, 201] width 21 height 17
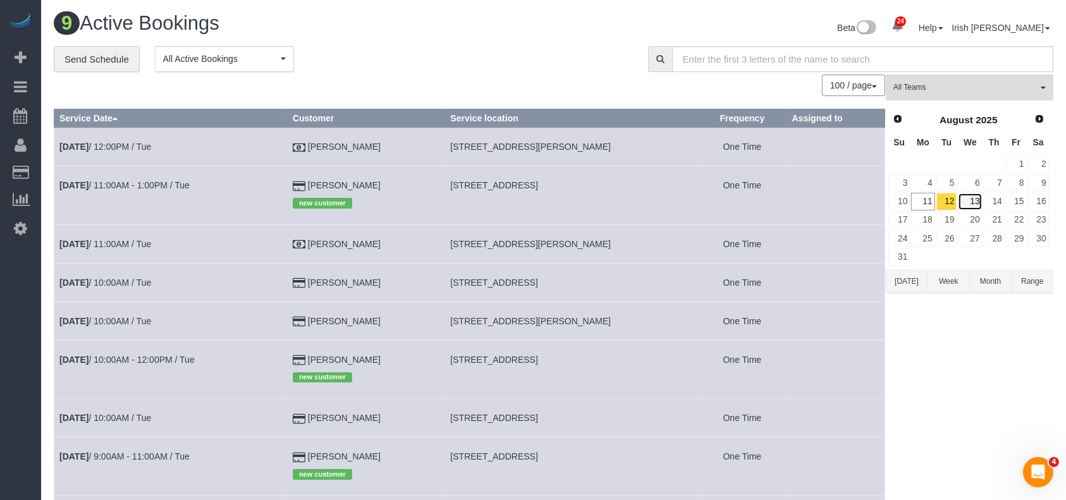
click at [975, 199] on link "13" at bounding box center [970, 201] width 24 height 17
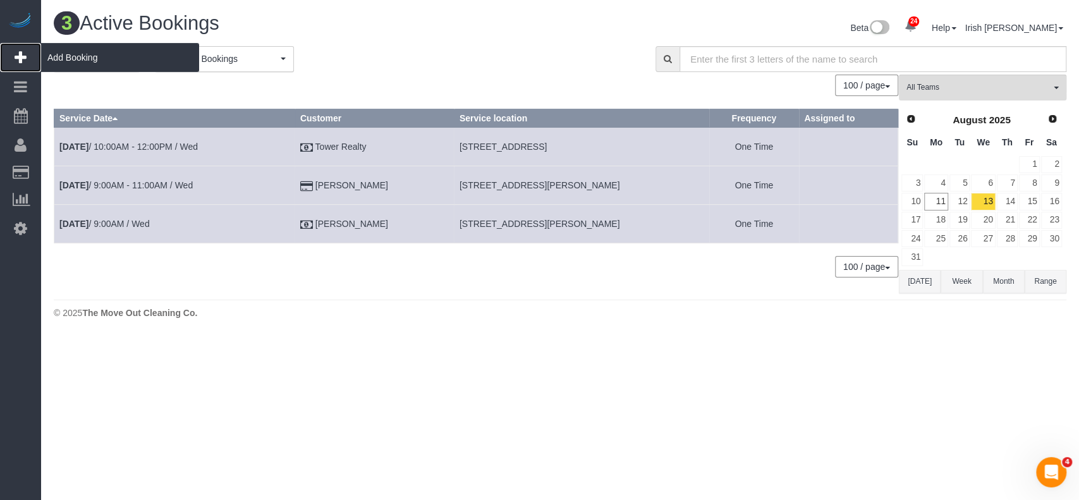
click at [60, 55] on span "Add Booking" at bounding box center [120, 57] width 158 height 29
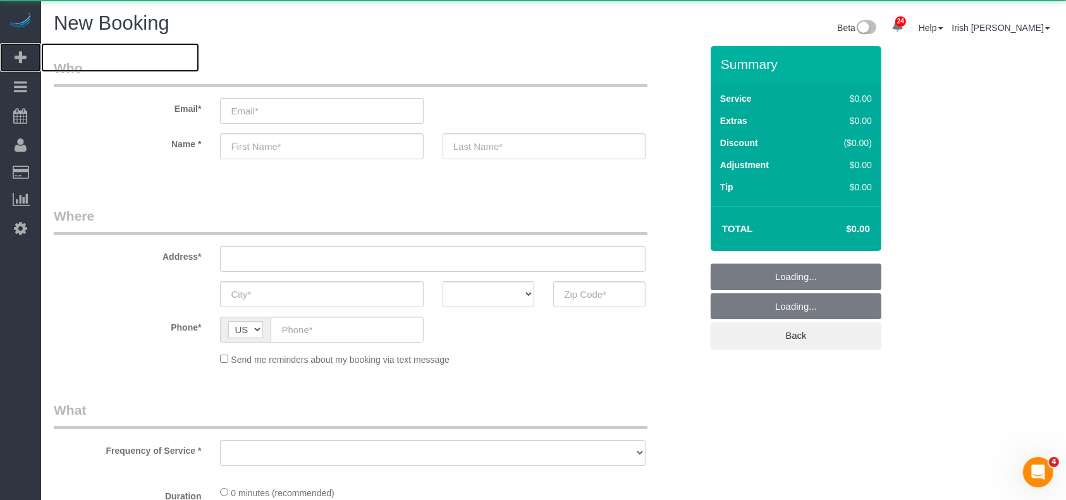
select select "object:11868"
select select "3"
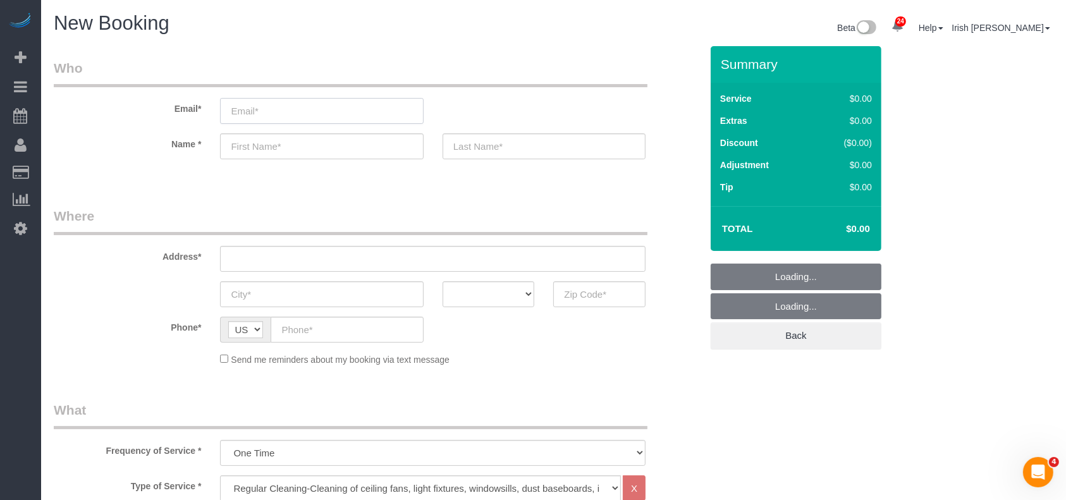
click at [293, 109] on input "email" at bounding box center [321, 111] width 203 height 26
select select "object:11880"
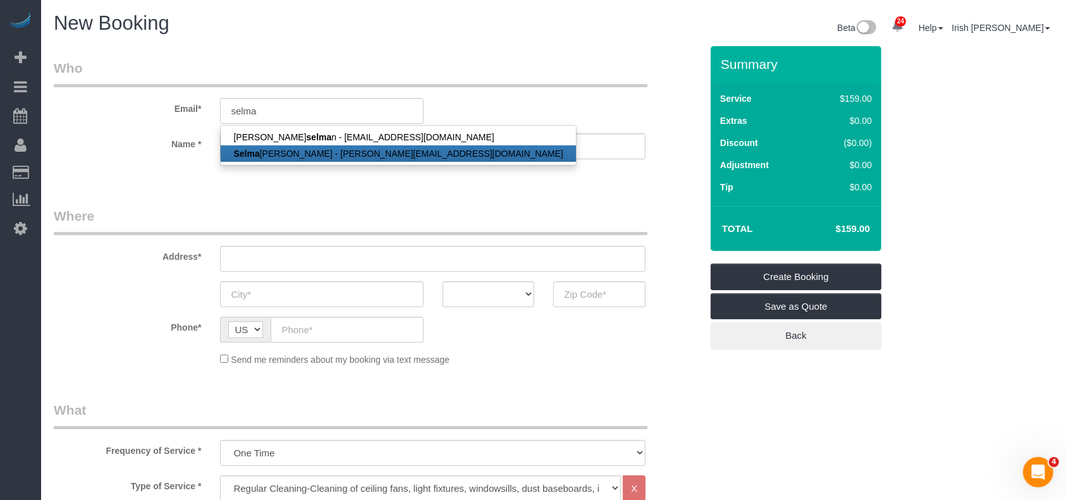
click at [277, 154] on link "Selma Cabazos - s.cabazos@haucdc.org" at bounding box center [398, 153] width 355 height 16
type input "s.cabazos@haucdc.org"
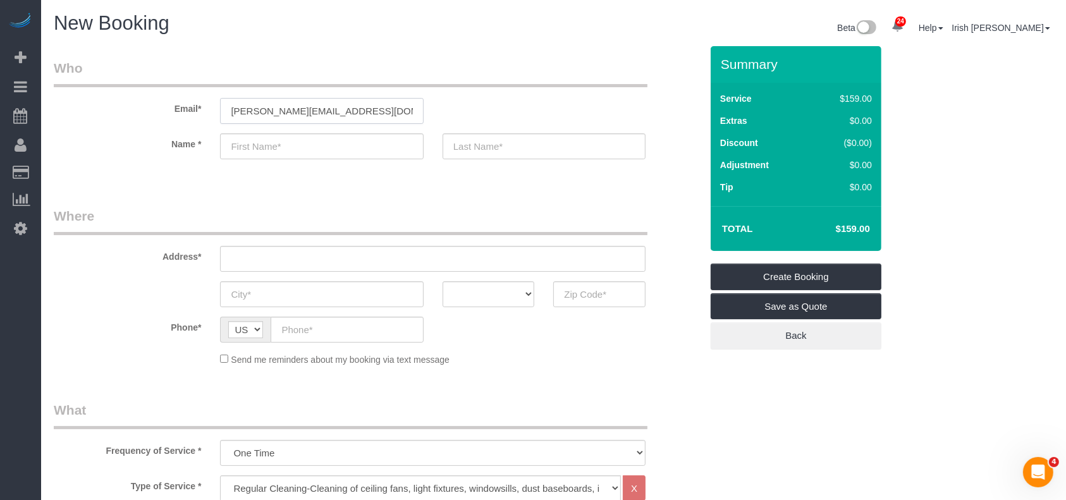
type input "Selma"
type input "Cabazos"
type input "(832) 834-4609"
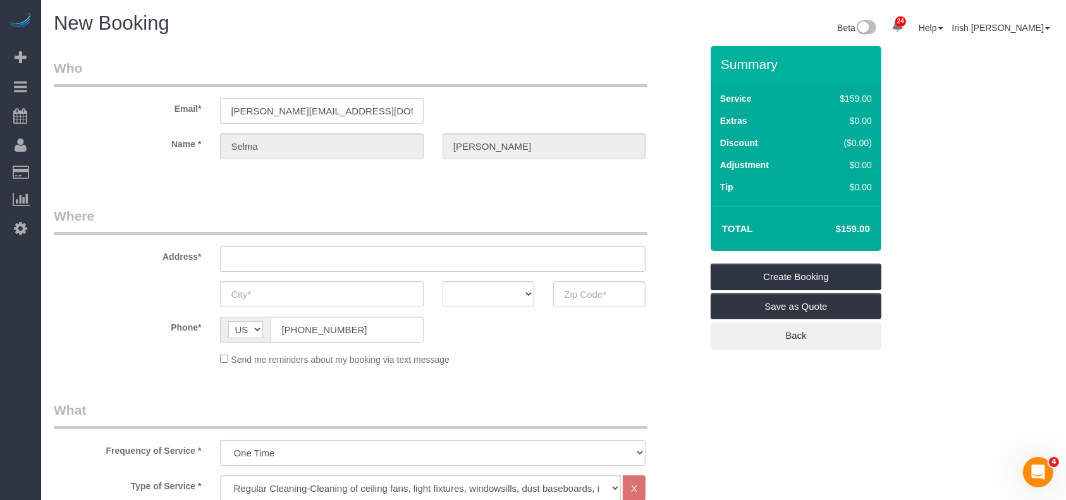
type input "4106 Ave M"
type input "Galveston"
select select "[GEOGRAPHIC_DATA]"
type input "77550"
select select "string:fspay-3452d4d3-64b0-433b-97af-e59302229df8"
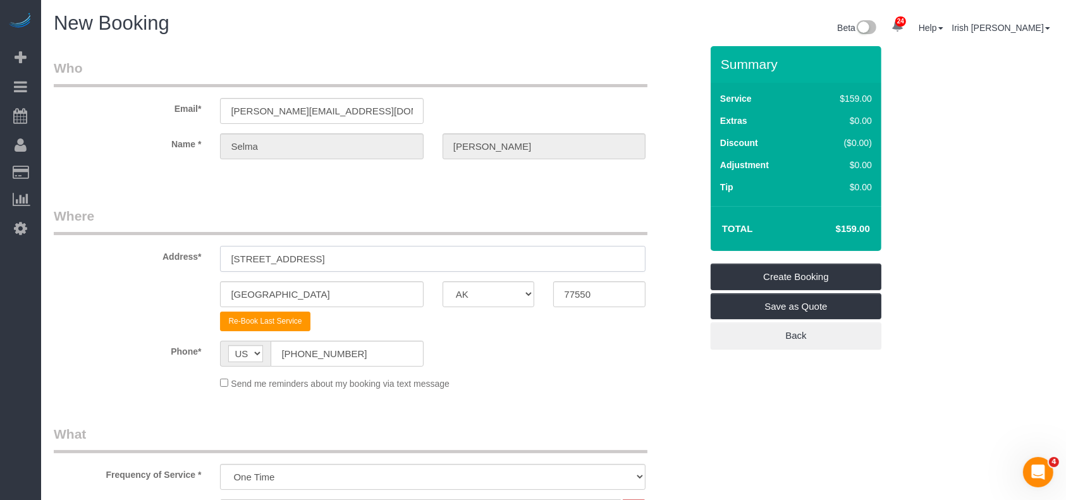
drag, startPoint x: 350, startPoint y: 262, endPoint x: 66, endPoint y: 267, distance: 283.9
click at [66, 267] on div "Address* 4106 Ave M" at bounding box center [377, 239] width 666 height 65
paste input "1023 Ellington St, Houston, TX 77088"
click at [331, 258] on input "1023 Ellington St, Houston, TX 77088" at bounding box center [432, 259] width 425 height 26
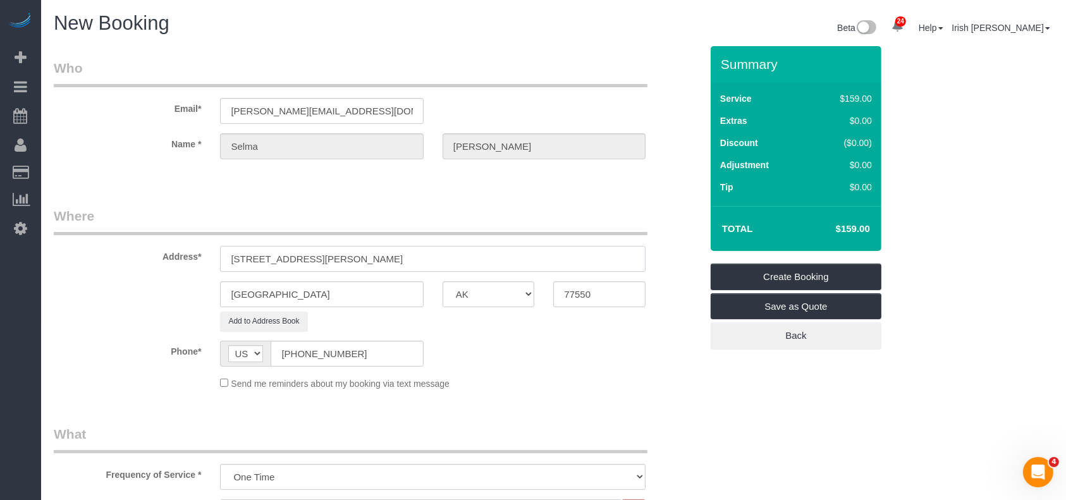
type input "1023 Ellington St, Houston, TX 77088"
drag, startPoint x: 166, startPoint y: 296, endPoint x: 150, endPoint y: 296, distance: 15.2
click at [150, 296] on div "Galveston AK AL AR AZ CA CO CT DC DE FL GA HI IA ID IL IN KS KY LA MA MD ME MI …" at bounding box center [377, 294] width 666 height 26
paste input "Hou"
type input "[GEOGRAPHIC_DATA]"
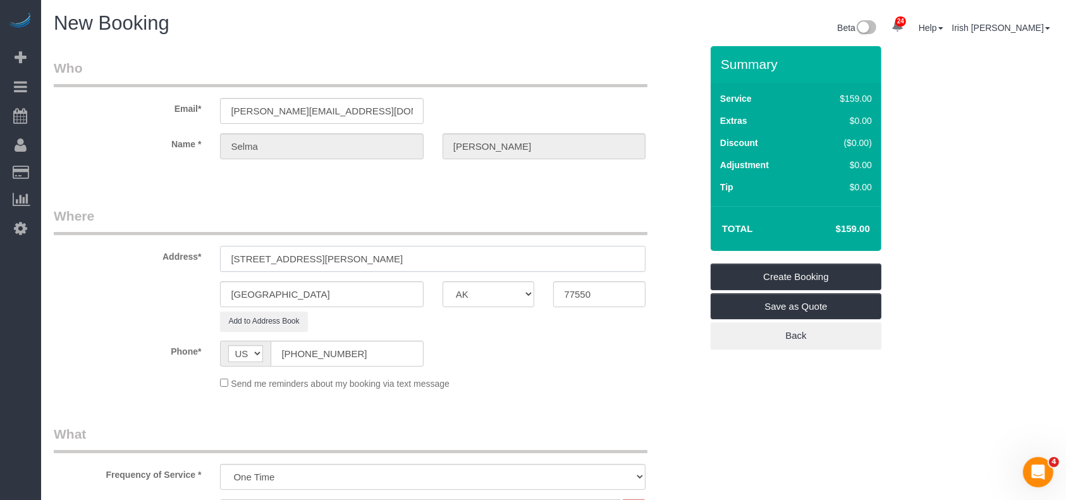
click at [377, 253] on input "1023 Ellington St, Houston, TX 77088" at bounding box center [432, 259] width 425 height 26
drag, startPoint x: 377, startPoint y: 253, endPoint x: 392, endPoint y: 255, distance: 14.8
click at [377, 253] on input "1023 Ellington St, Houston, TX 77088" at bounding box center [432, 259] width 425 height 26
drag, startPoint x: 612, startPoint y: 299, endPoint x: 435, endPoint y: 283, distance: 177.8
click at [480, 298] on div "[GEOGRAPHIC_DATA] AK AL AR AZ CA CO CT DC DE [GEOGRAPHIC_DATA] [GEOGRAPHIC_DATA…" at bounding box center [377, 294] width 666 height 26
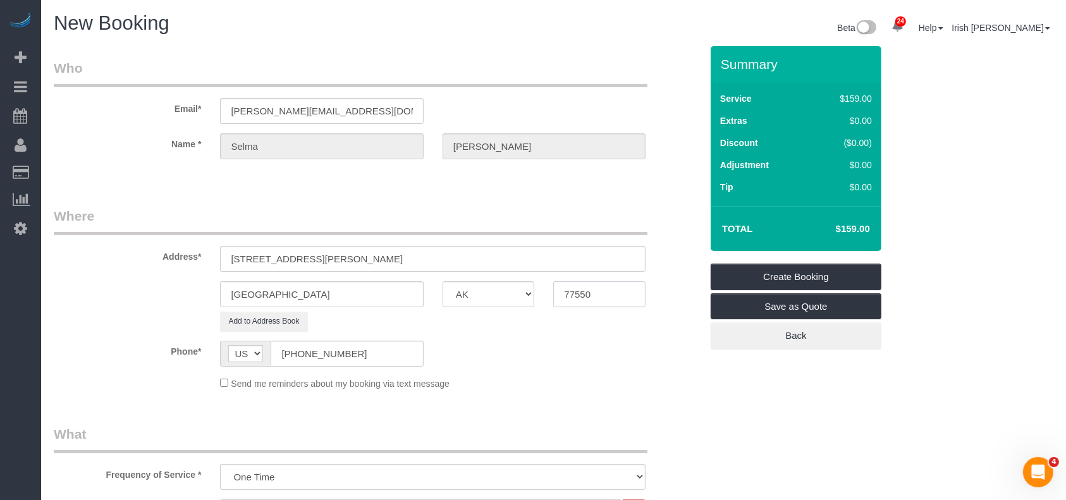
paste input "088"
type input "77088"
drag, startPoint x: 422, startPoint y: 260, endPoint x: 309, endPoint y: 262, distance: 112.5
click at [309, 262] on input "1023 Ellington St, Houston, TX 77088" at bounding box center [432, 259] width 425 height 26
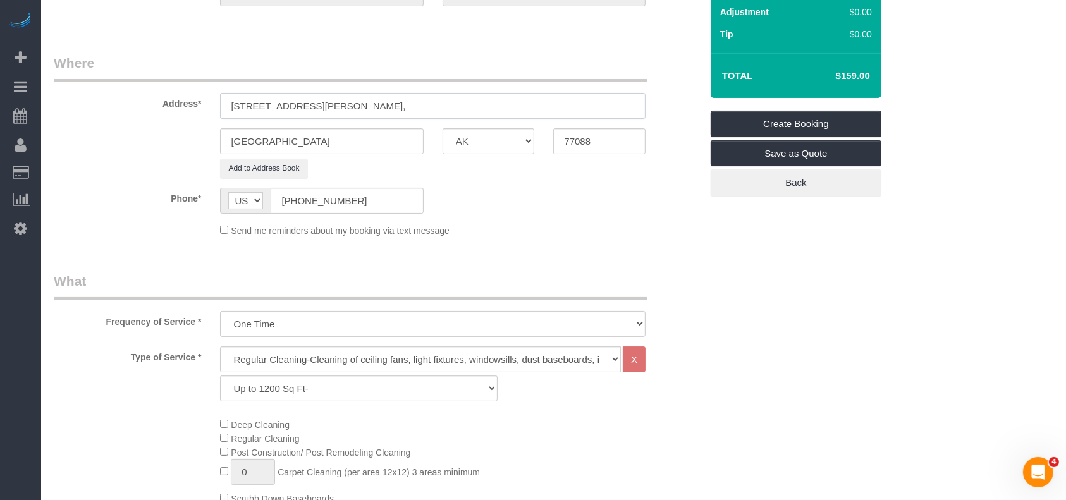
scroll to position [337, 0]
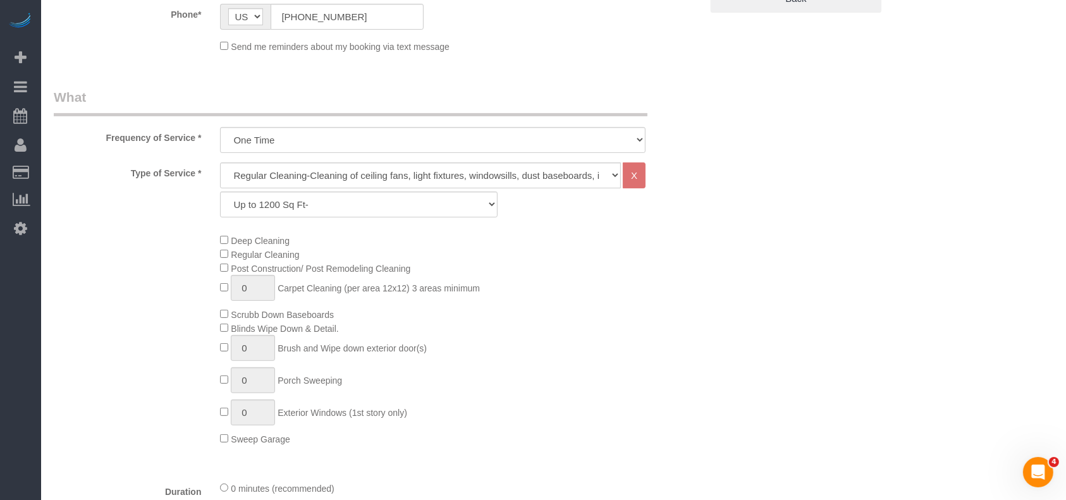
type input "1023 Ellington St,"
click at [319, 202] on select "Up to 1200 Sq Ft- [DATE]-[DATE] Sq Ft [DATE]-[DATE] Sq Ft [DATE]-[DATE] Sq Ft […" at bounding box center [358, 205] width 277 height 26
select select "59"
click at [220, 192] on select "Up to 1200 Sq Ft- [DATE]-[DATE] Sq Ft [DATE]-[DATE] Sq Ft [DATE]-[DATE] Sq Ft […" at bounding box center [358, 205] width 277 height 26
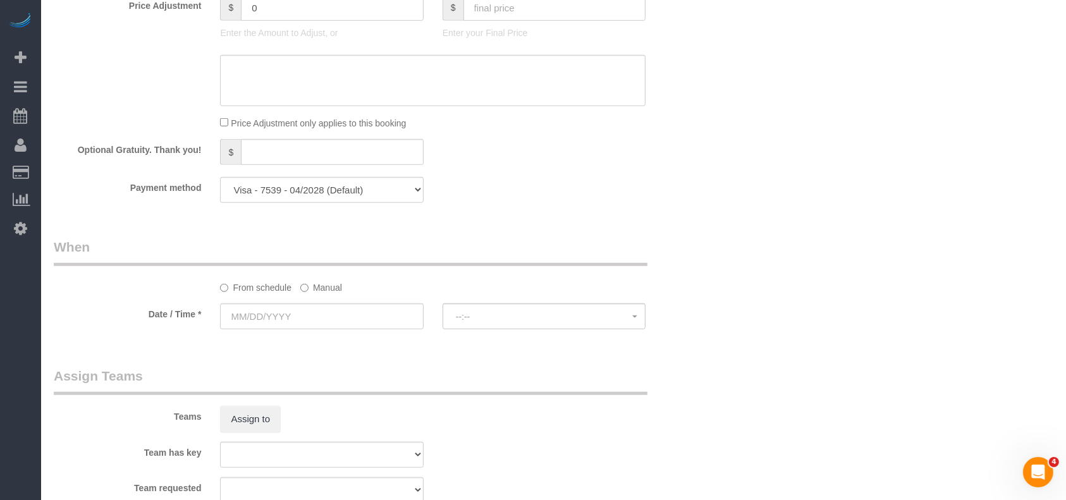
scroll to position [1011, 0]
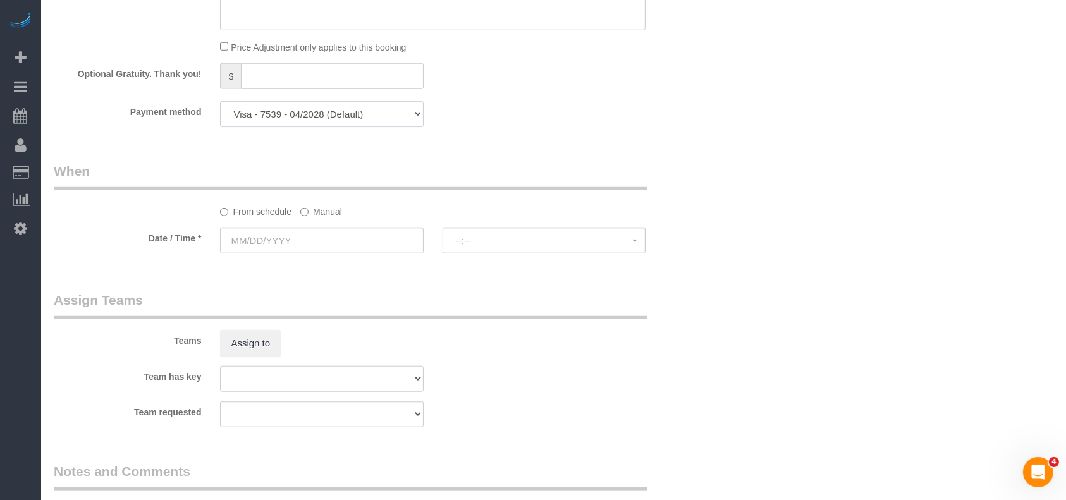
click at [348, 115] on select "Visa - 5209 - 04/2024 Visa - 7539 - 04/2028 (Default) Add Credit Card ─────────…" at bounding box center [321, 114] width 203 height 26
click at [220, 105] on select "Visa - 5209 - 04/2024 Visa - 7539 - 04/2028 (Default) Add Credit Card ─────────…" at bounding box center [321, 114] width 203 height 26
click at [314, 216] on label "Manual" at bounding box center [321, 209] width 42 height 17
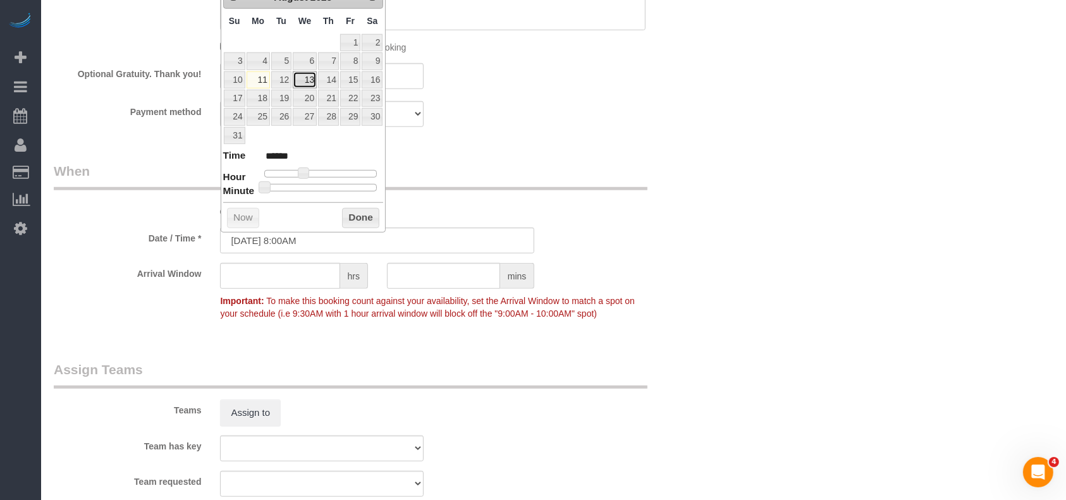
click at [309, 78] on link "13" at bounding box center [305, 79] width 24 height 17
type input "08/13/2025 8:00AM"
click at [363, 218] on button "Done" at bounding box center [360, 218] width 37 height 20
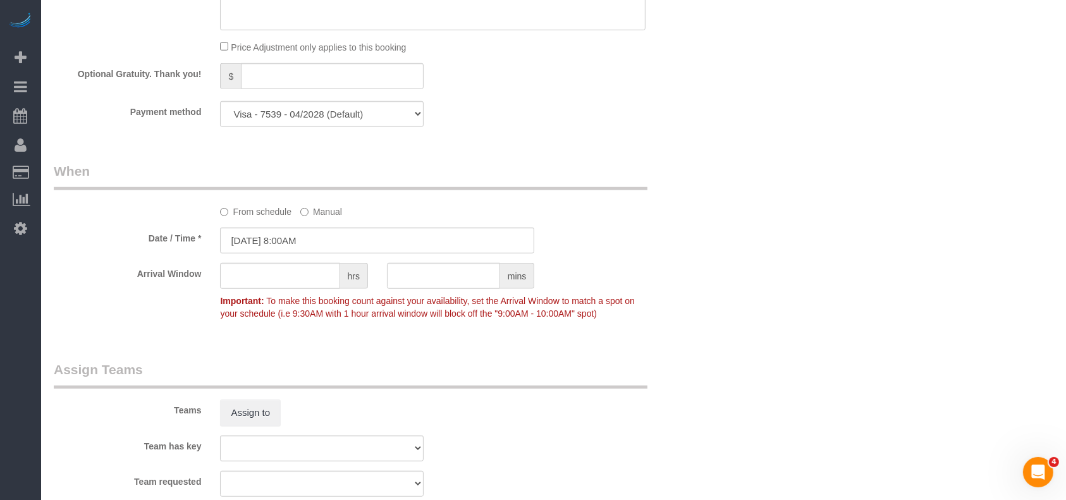
scroll to position [1303, 0]
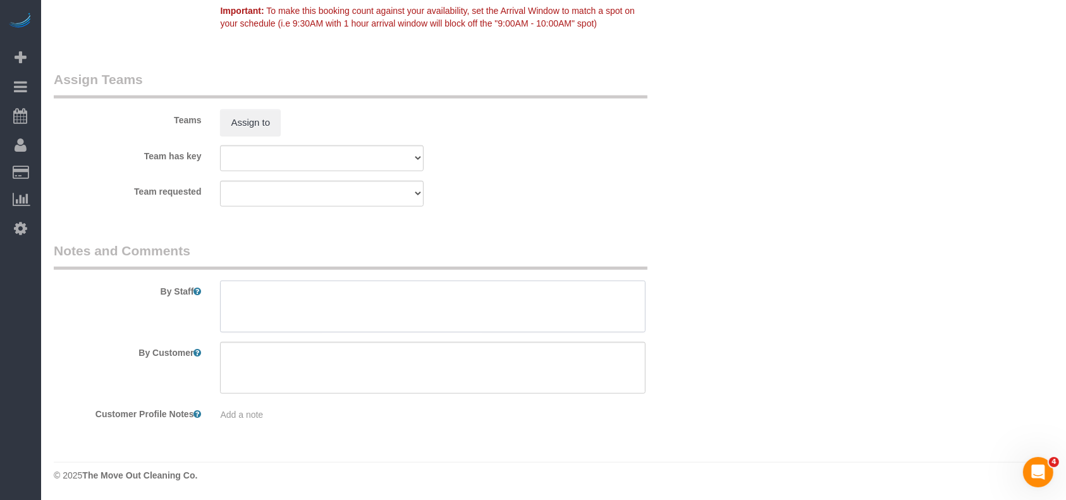
click at [263, 310] on textarea at bounding box center [432, 307] width 425 height 52
paste textarea "code is 1234."
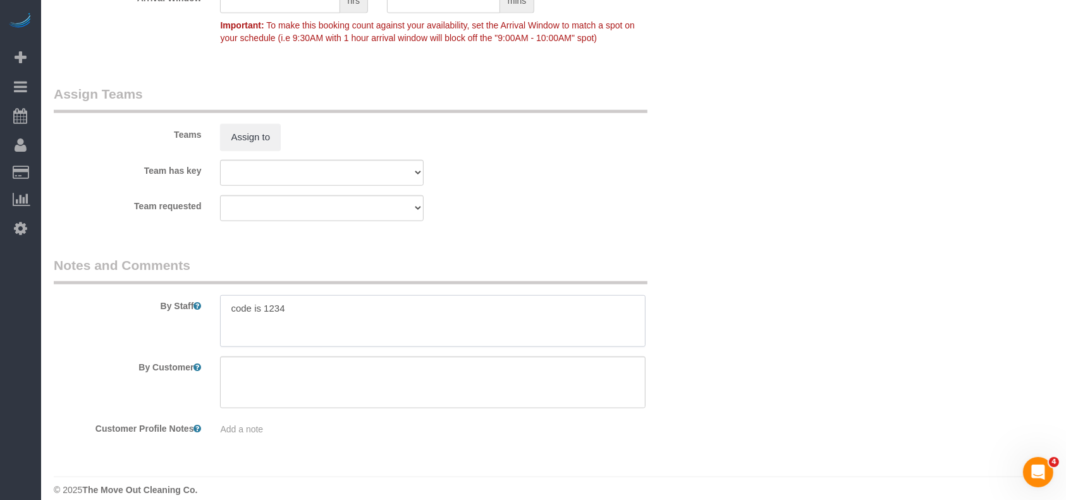
scroll to position [966, 0]
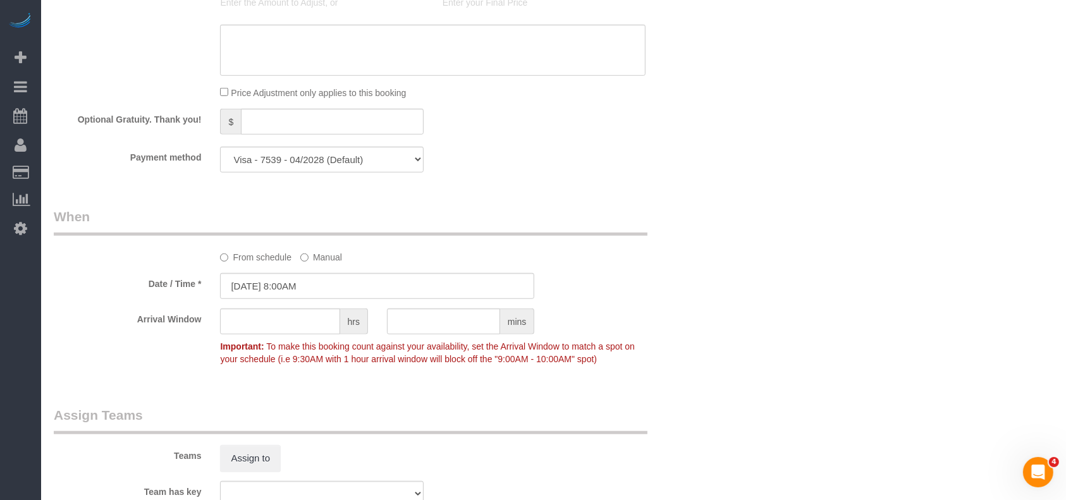
type textarea "code is 1234"
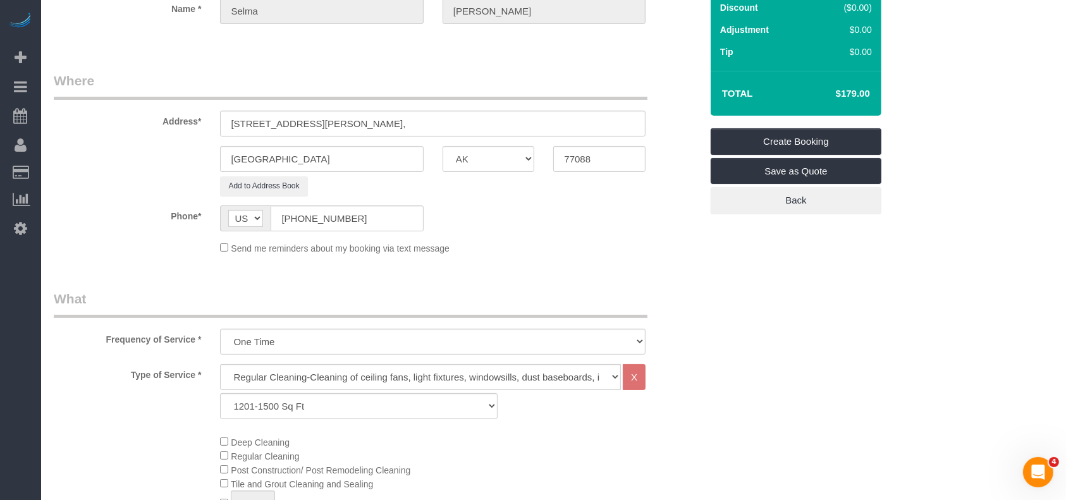
scroll to position [0, 0]
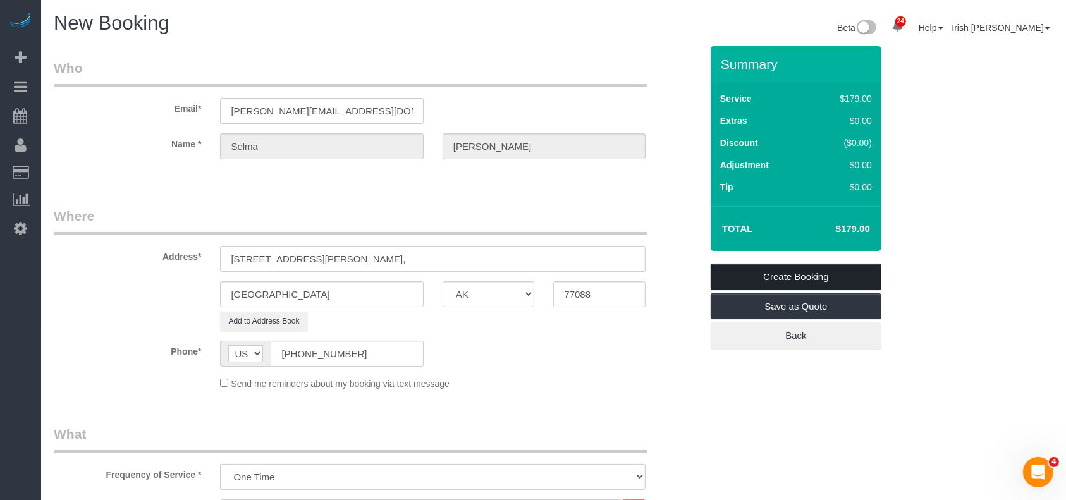
click at [836, 273] on link "Create Booking" at bounding box center [795, 277] width 171 height 27
